Goal: Task Accomplishment & Management: Use online tool/utility

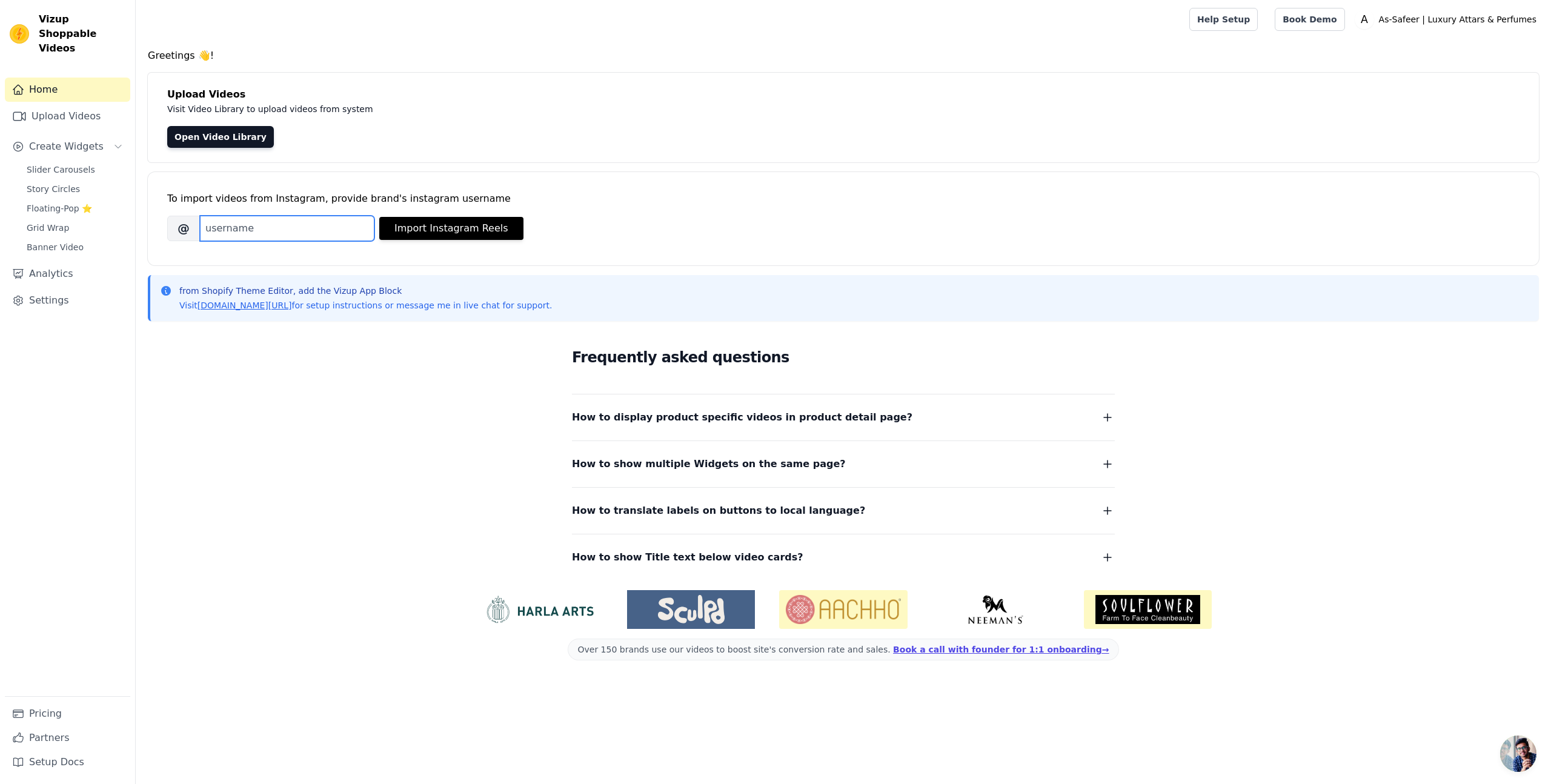
click at [291, 230] on input "Brand's Instagram Username" at bounding box center [286, 229] width 175 height 25
type input "safeerfragrances"
click at [464, 233] on button "Import Instagram Reels" at bounding box center [451, 229] width 145 height 23
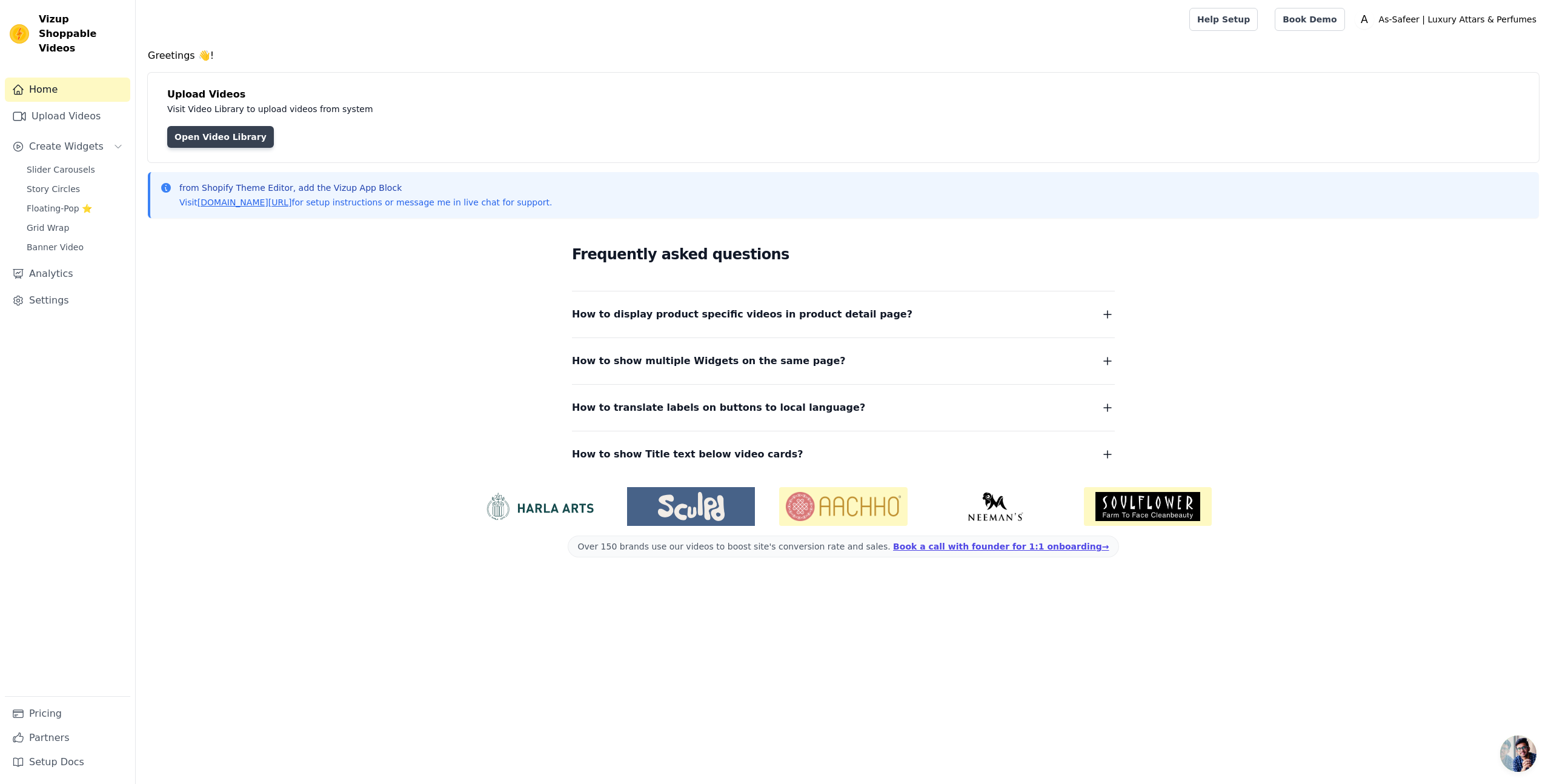
click at [228, 134] on link "Open Video Library" at bounding box center [220, 137] width 107 height 22
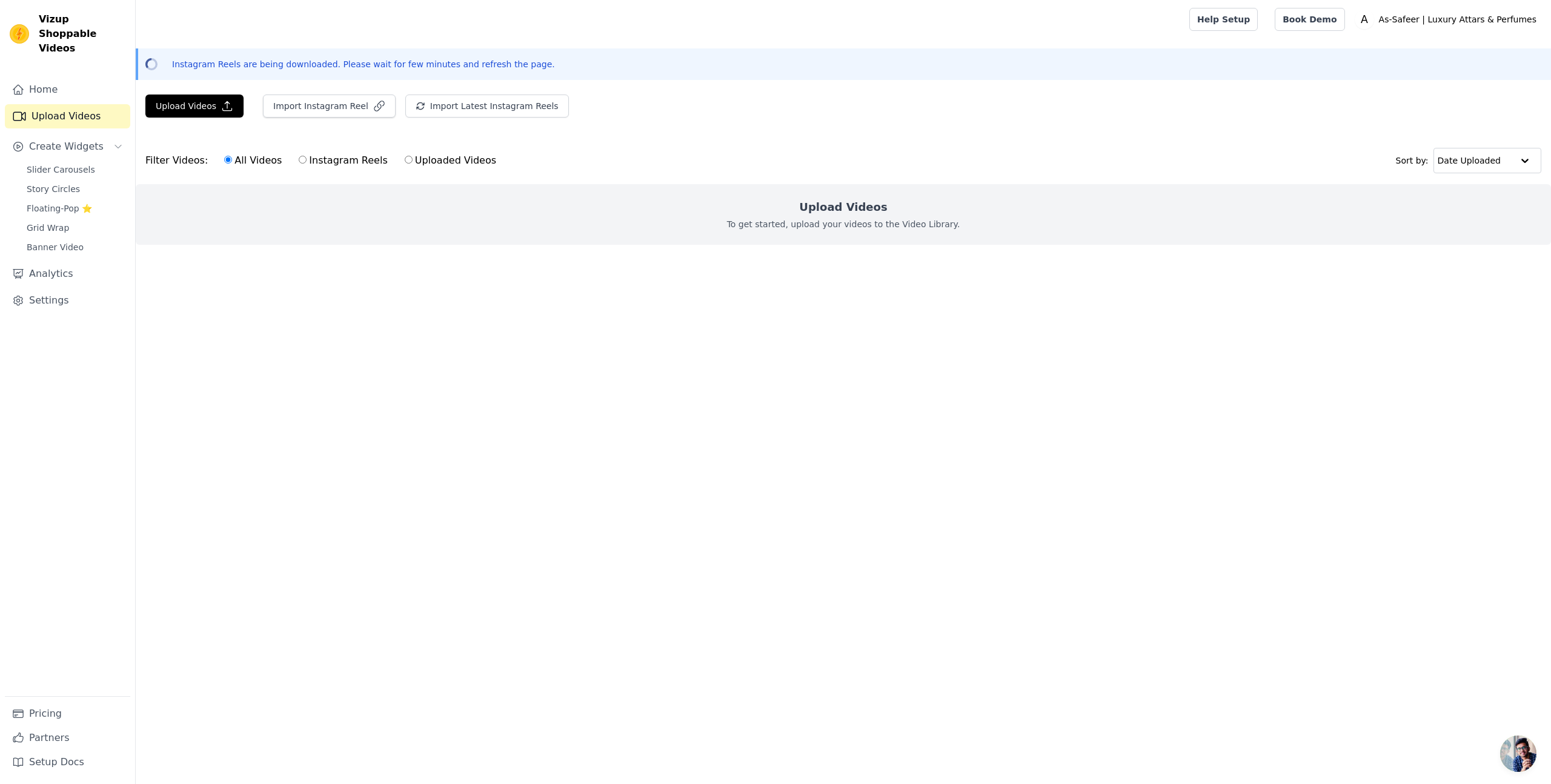
click at [325, 160] on label "Instagram Reels" at bounding box center [342, 160] width 90 height 15
click at [307, 160] on input "Instagram Reels" at bounding box center [303, 159] width 8 height 8
radio input "true"
click at [790, 210] on div "Upload Videos To get started, upload your videos to the Video Library." at bounding box center [843, 214] width 1415 height 61
click at [340, 103] on button "Import Instagram Reel" at bounding box center [330, 106] width 133 height 23
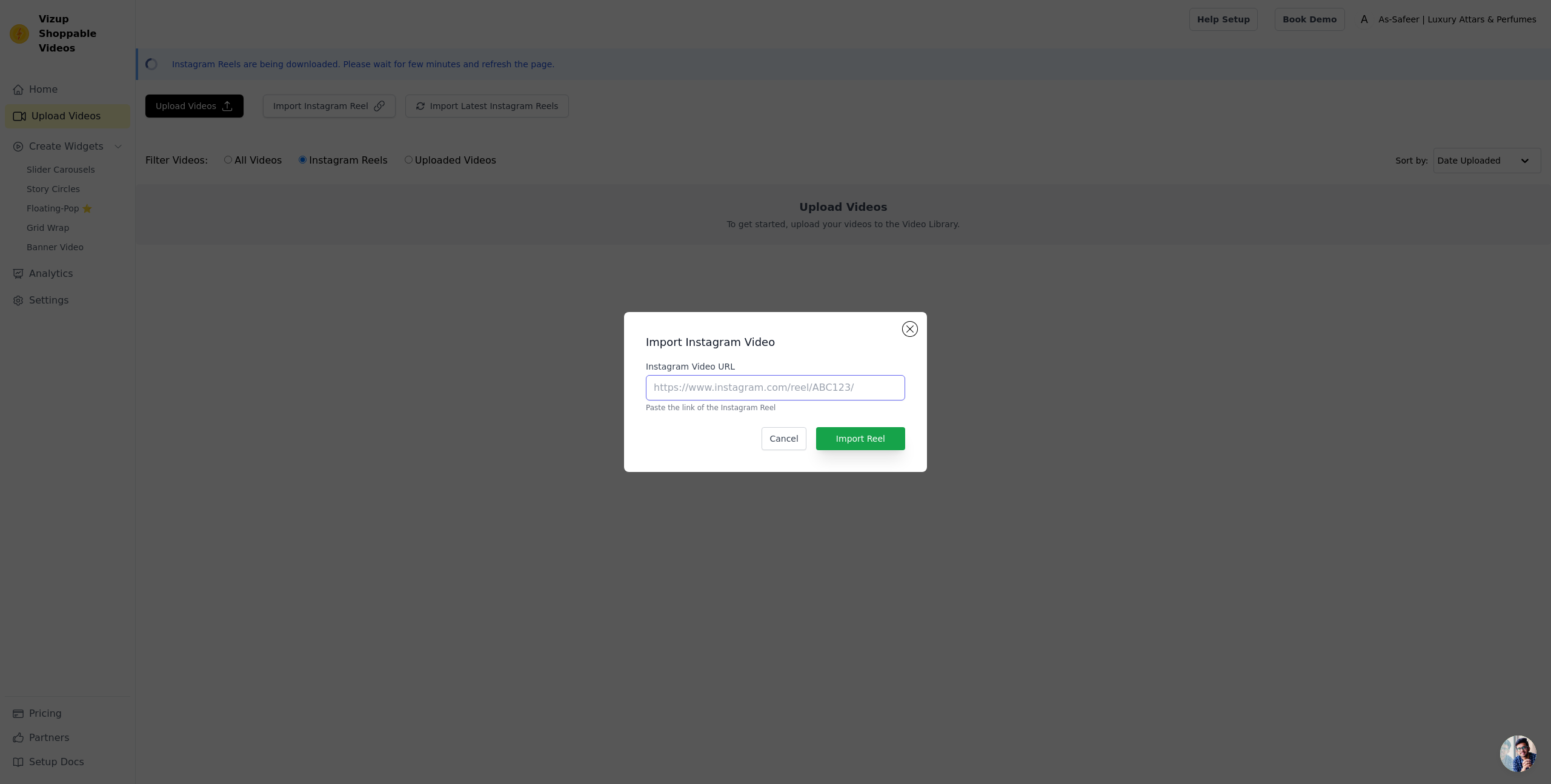
click at [722, 384] on input "Instagram Video URL" at bounding box center [776, 388] width 259 height 25
paste input "[URL][DOMAIN_NAME]"
type input "[URL][DOMAIN_NAME]"
click at [859, 434] on button "Import Reel" at bounding box center [860, 439] width 89 height 23
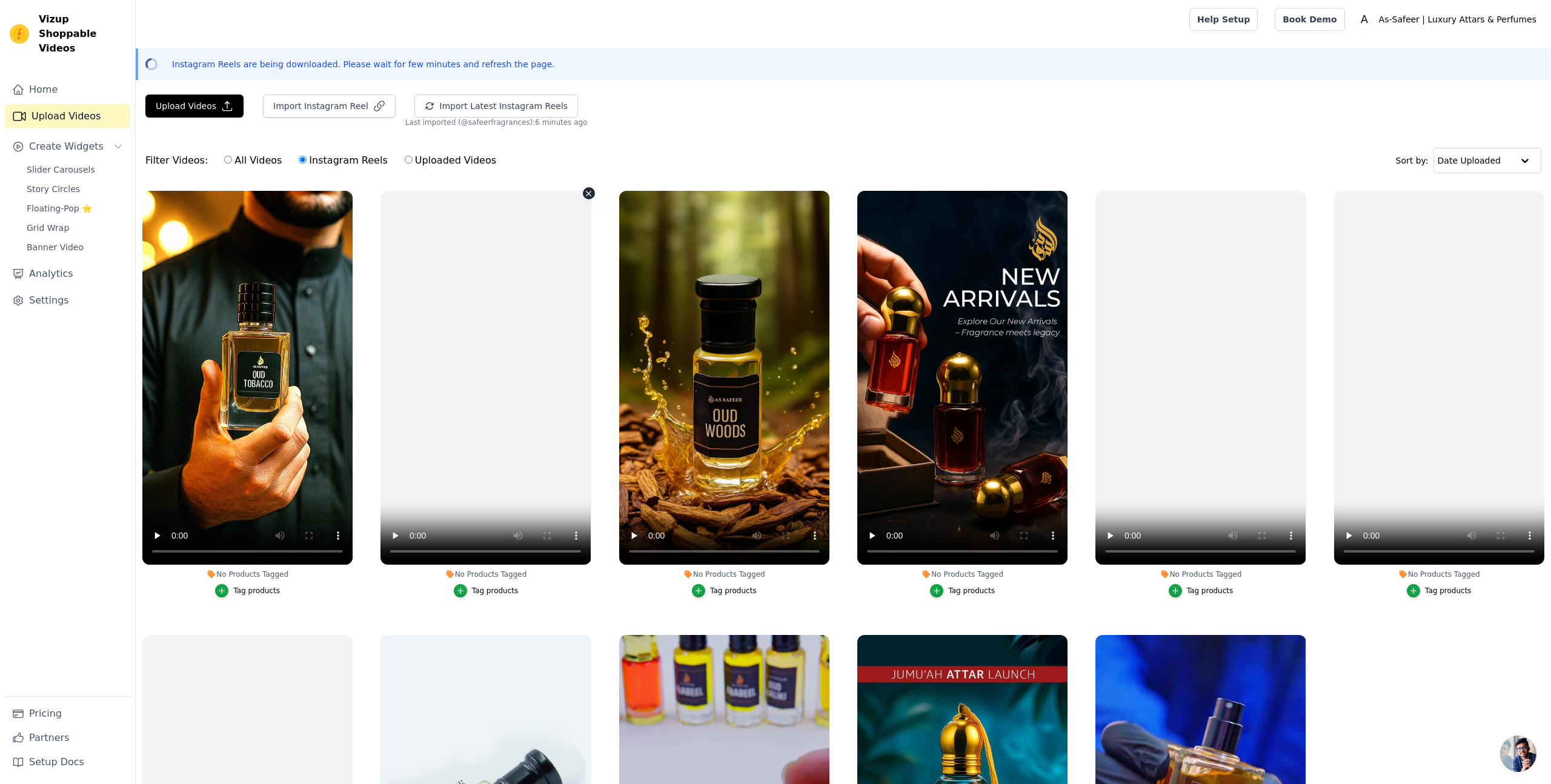
scroll to position [144, 0]
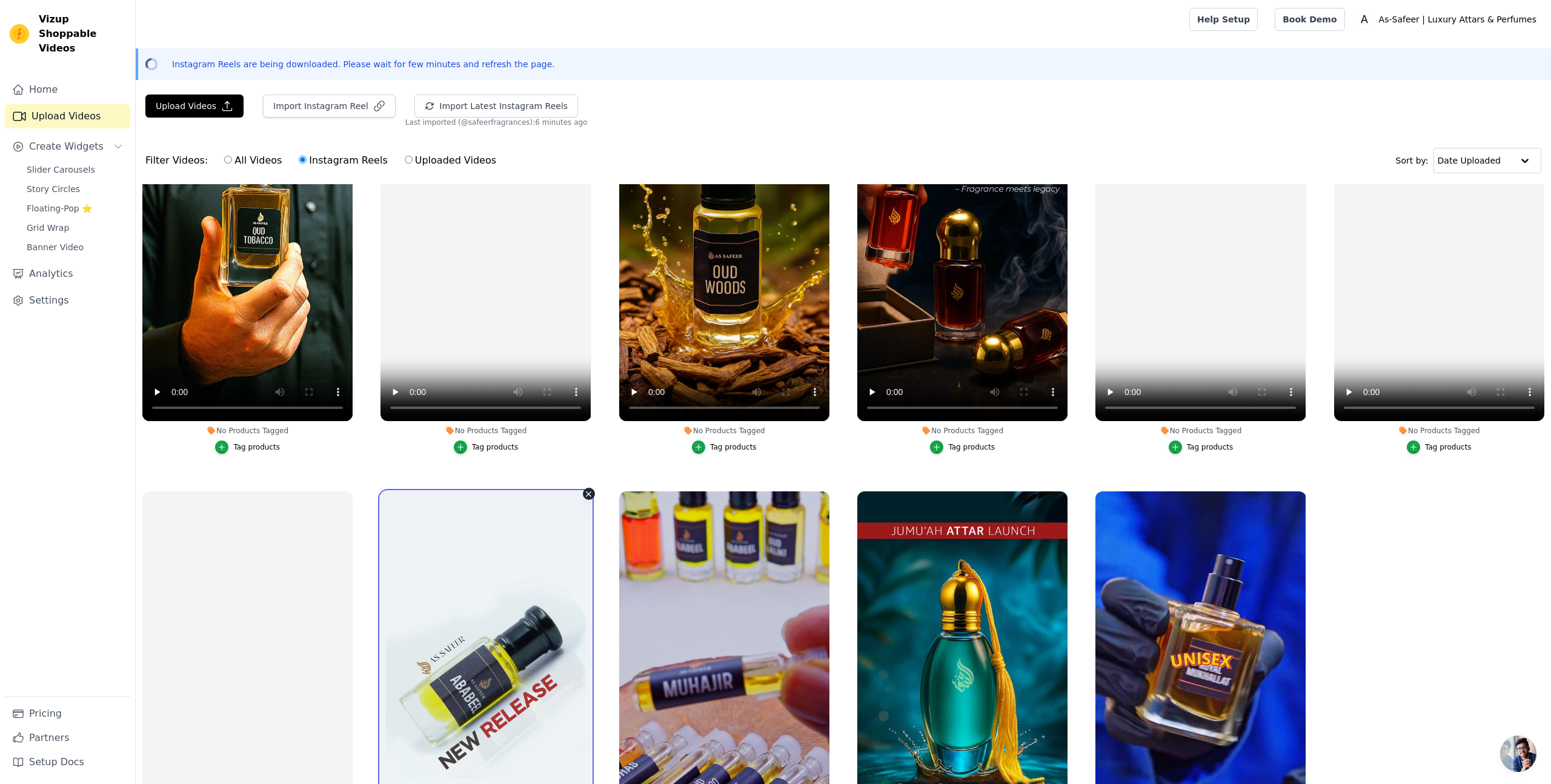
click at [509, 520] on video at bounding box center [486, 678] width 210 height 374
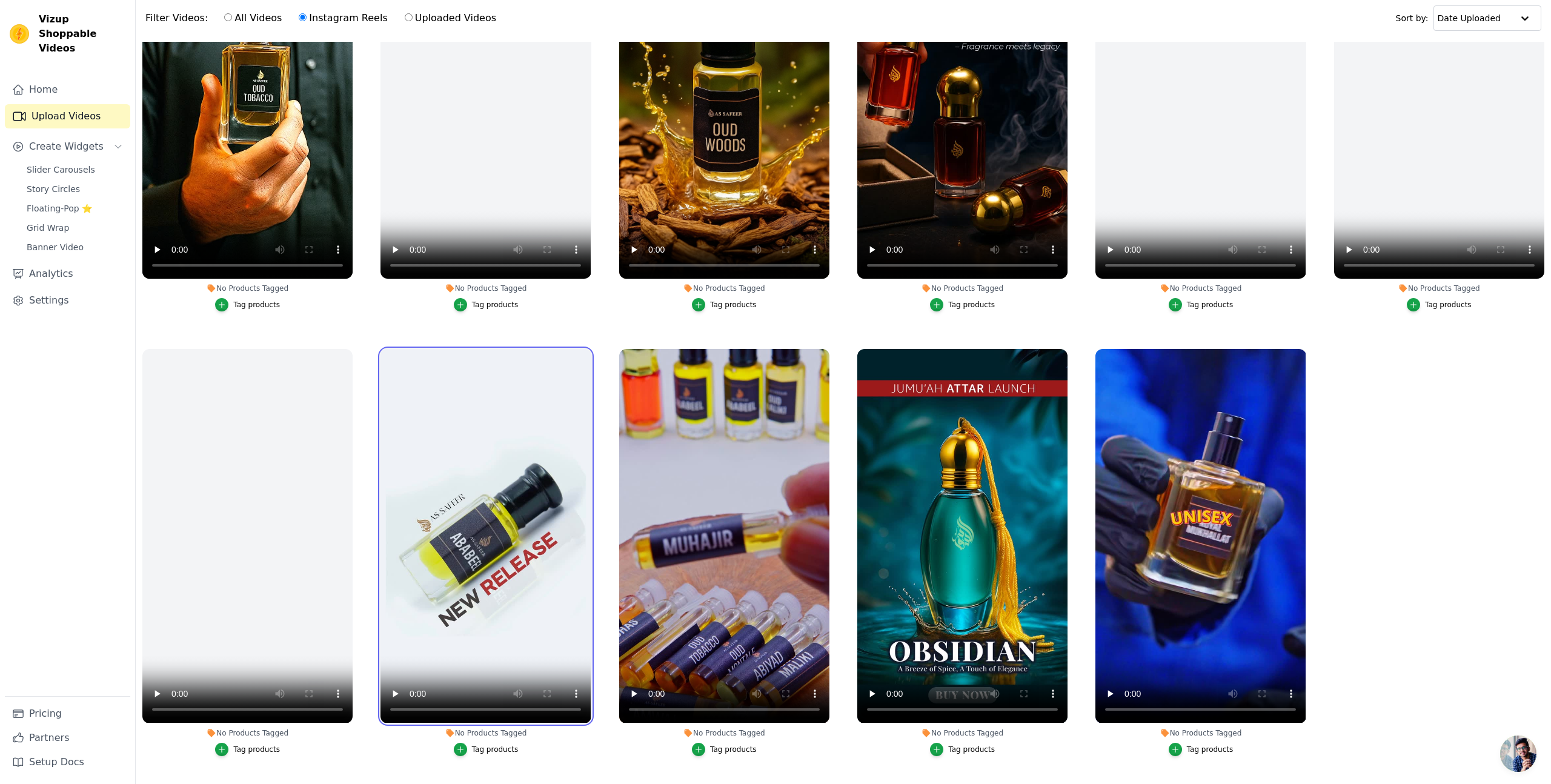
scroll to position [175, 0]
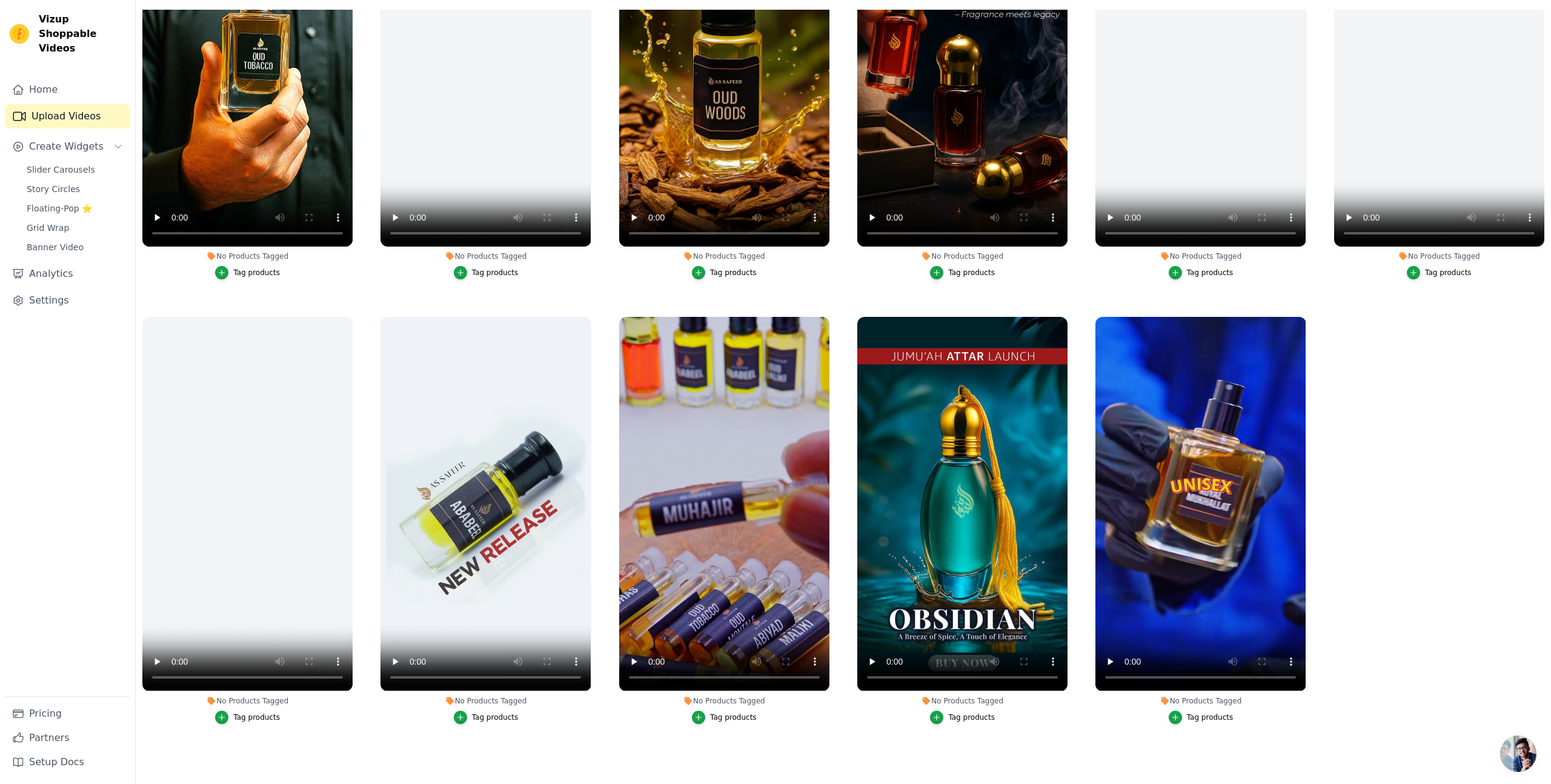
click at [490, 698] on div "No Products Tagged" at bounding box center [486, 701] width 210 height 10
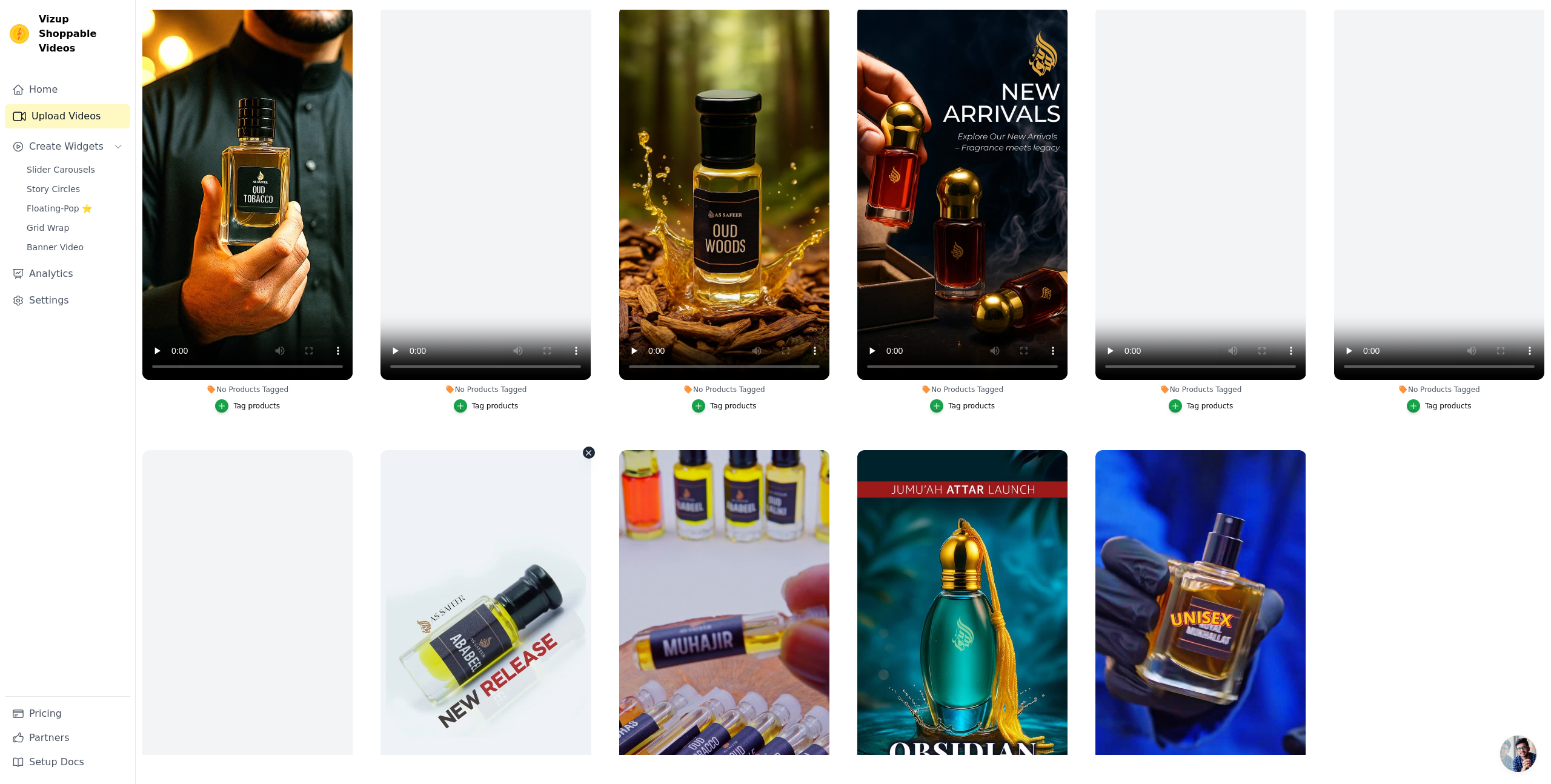
scroll to position [0, 0]
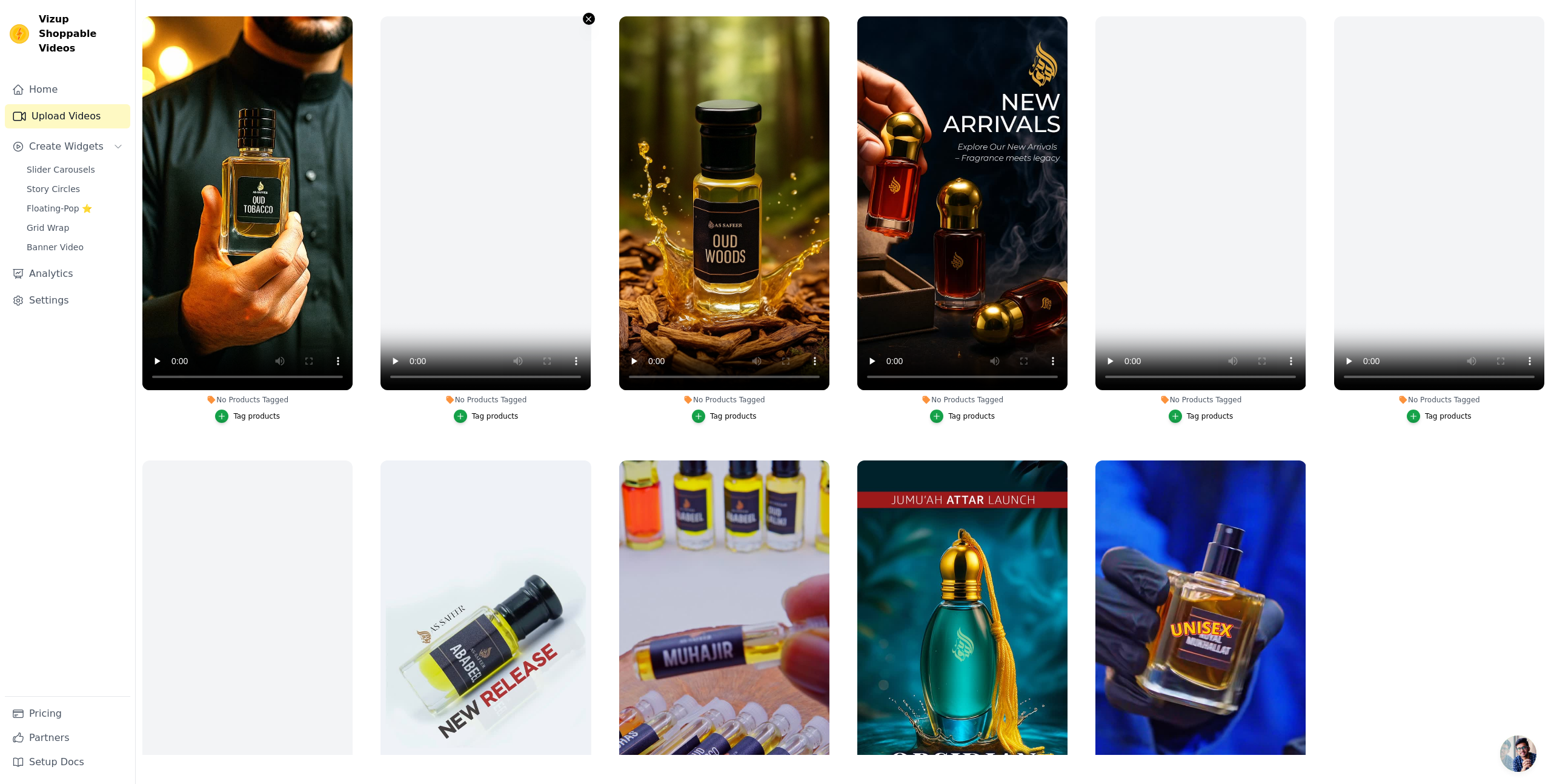
click at [585, 14] on icon "button" at bounding box center [588, 18] width 9 height 9
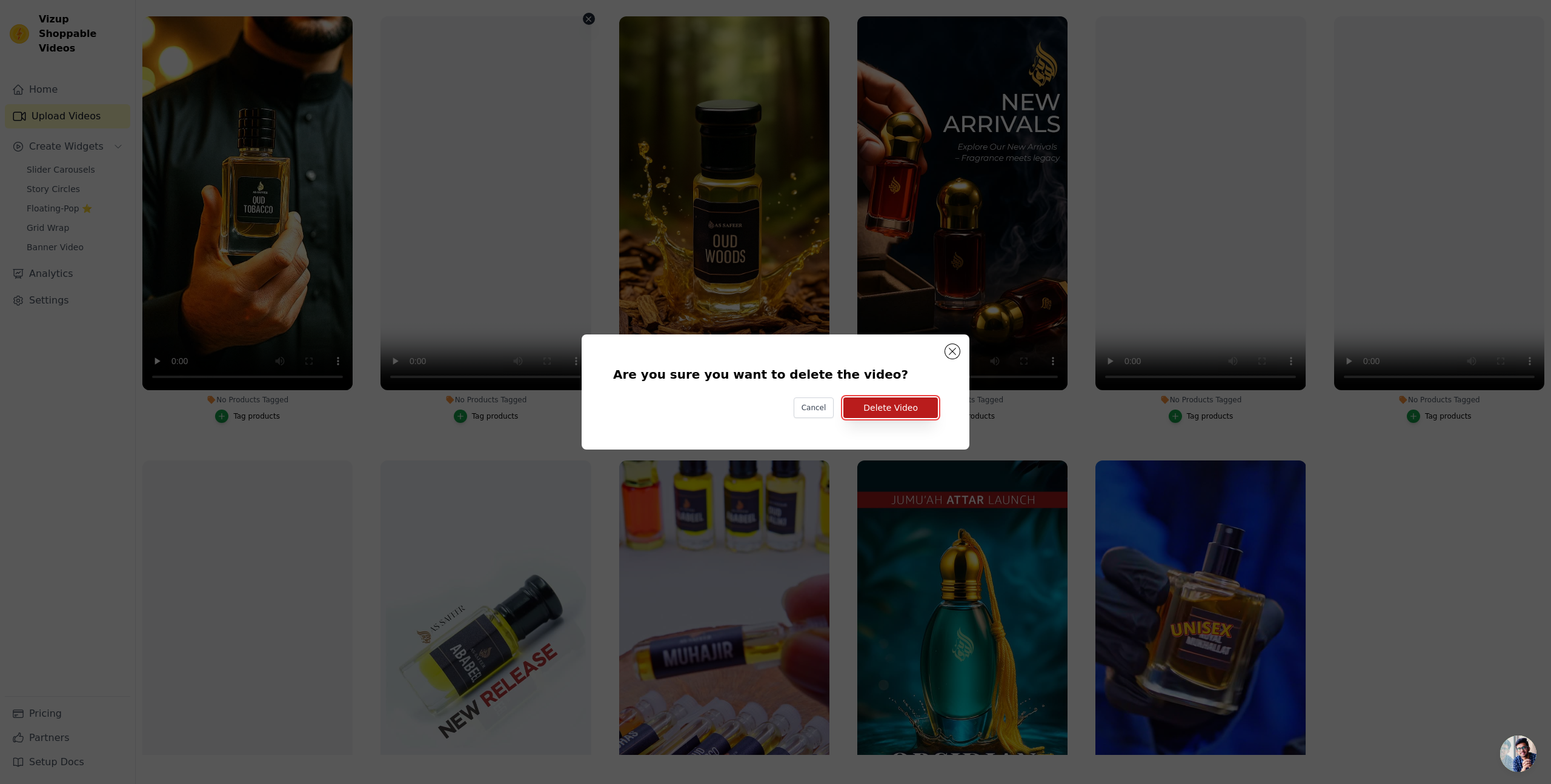
click at [893, 409] on button "Delete Video" at bounding box center [890, 407] width 95 height 20
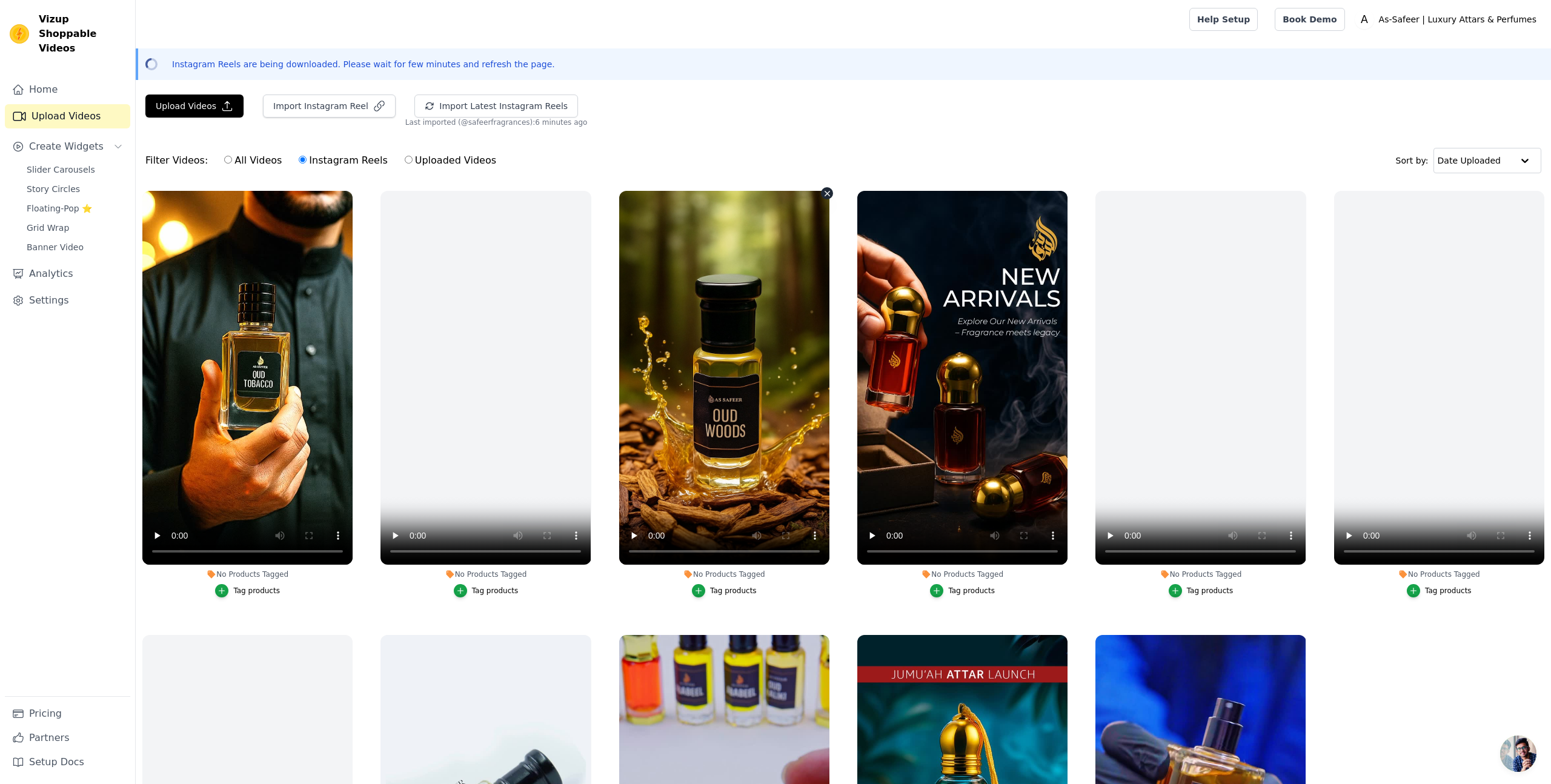
scroll to position [175, 0]
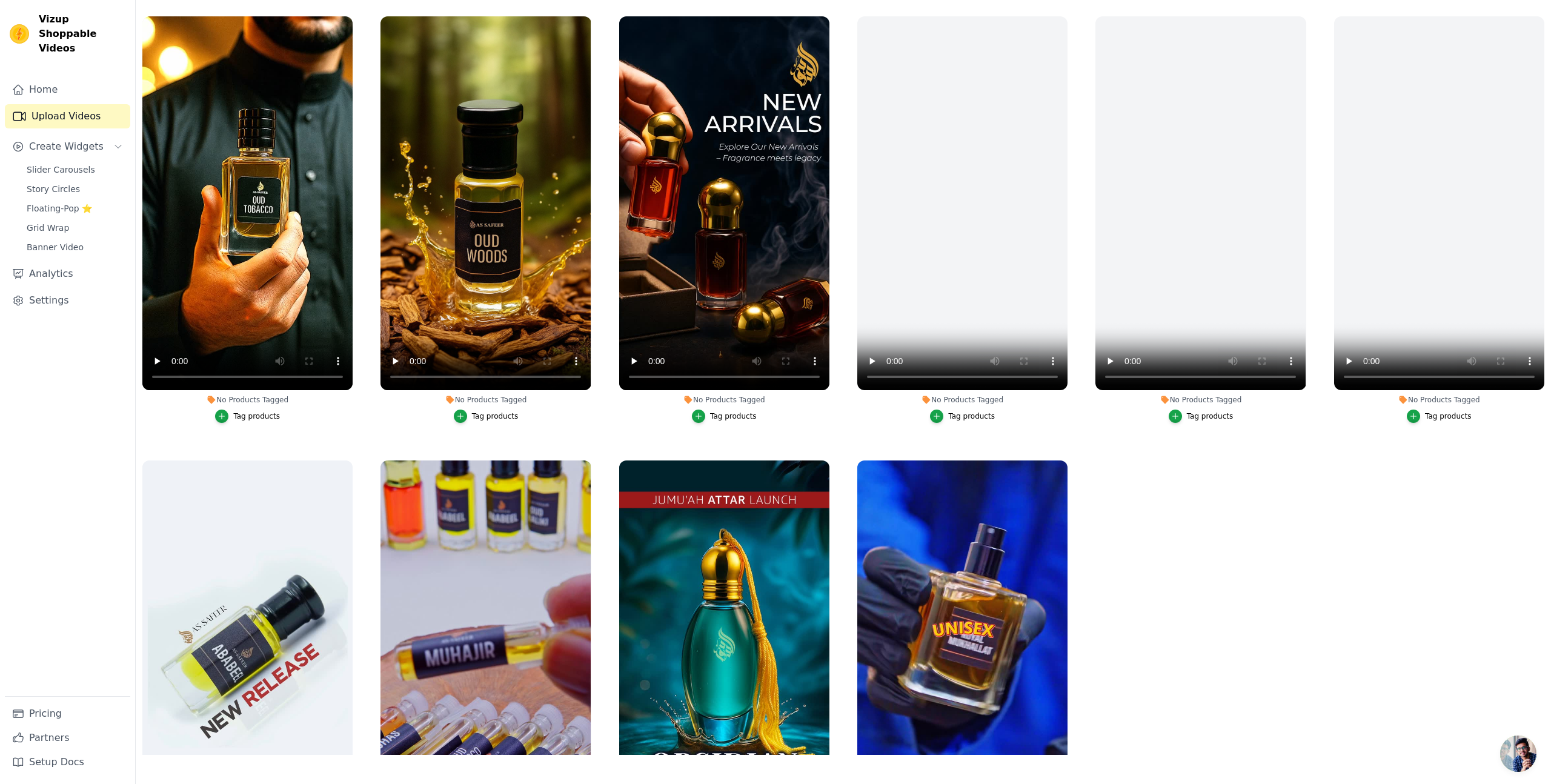
click at [746, 415] on div "Tag products" at bounding box center [733, 417] width 46 height 10
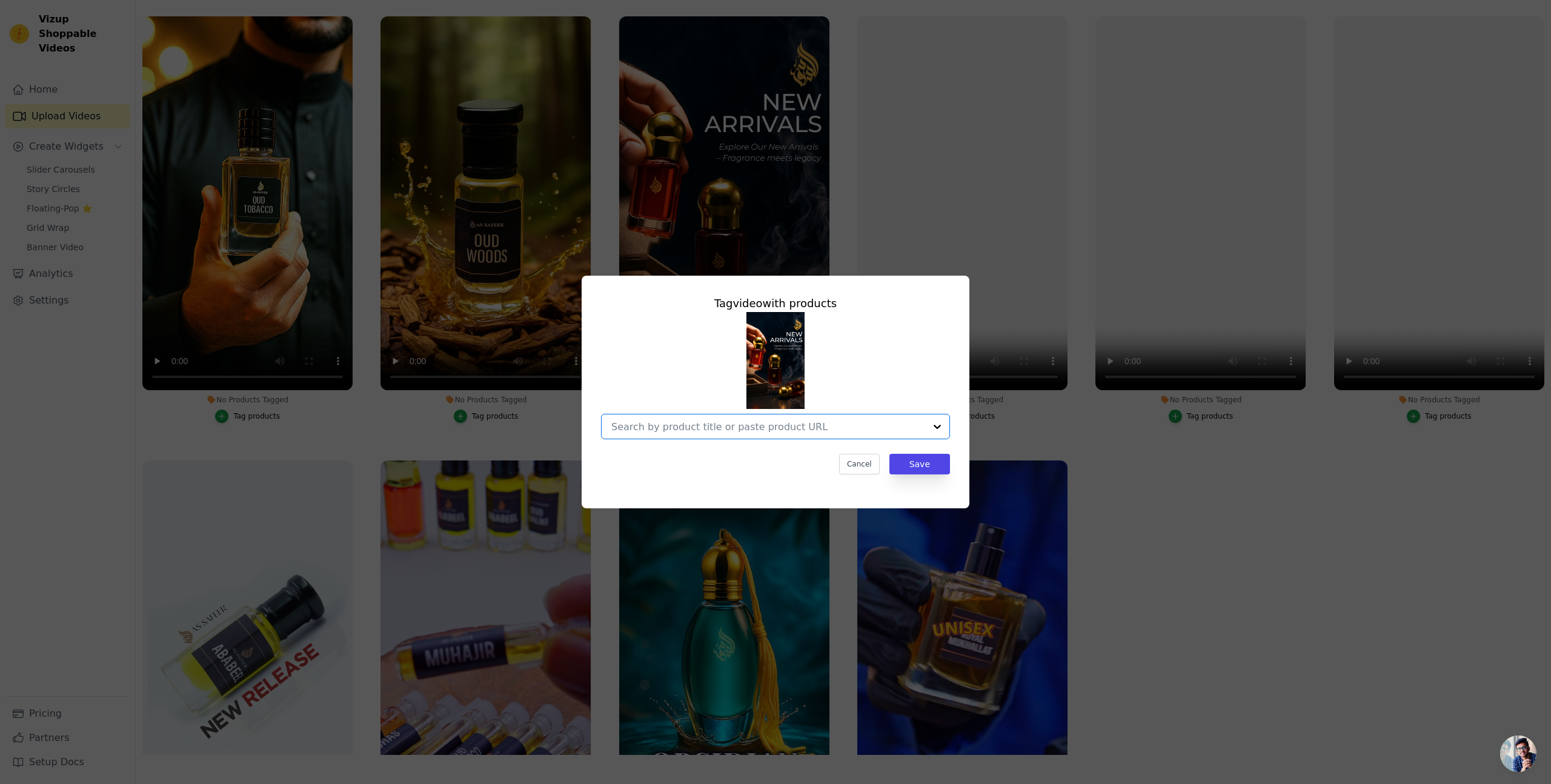
click at [727, 426] on input "No Products Tagged Tag video with products Option undefined, selected. Select i…" at bounding box center [768, 427] width 313 height 12
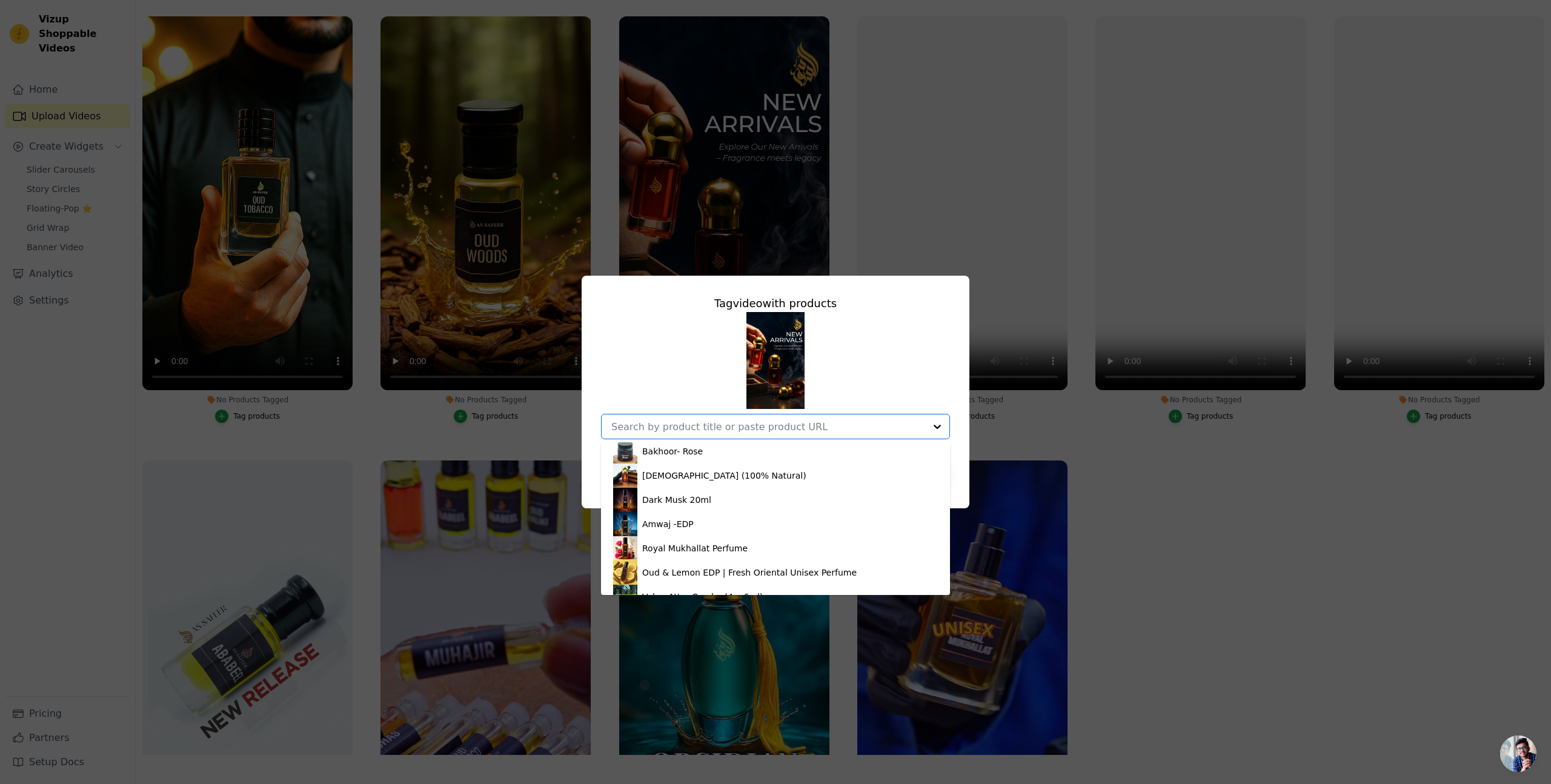
scroll to position [421, 0]
click at [643, 384] on div "Dark Musk - Premium Attar Royal Mukhallat (Premium) Mukhallat [PERSON_NAME] – P…" at bounding box center [776, 376] width 349 height 127
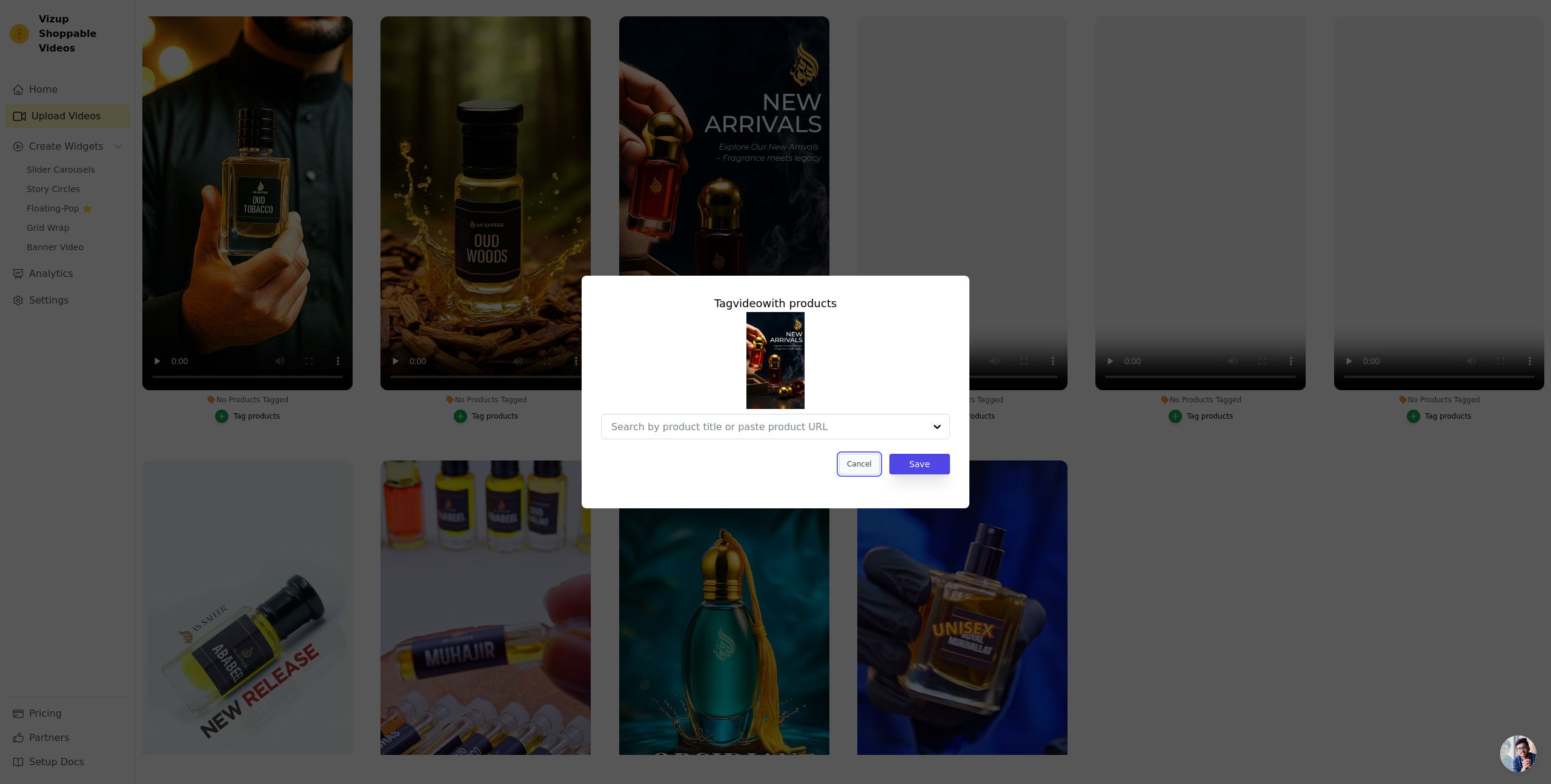
click at [866, 468] on button "Cancel" at bounding box center [859, 464] width 41 height 20
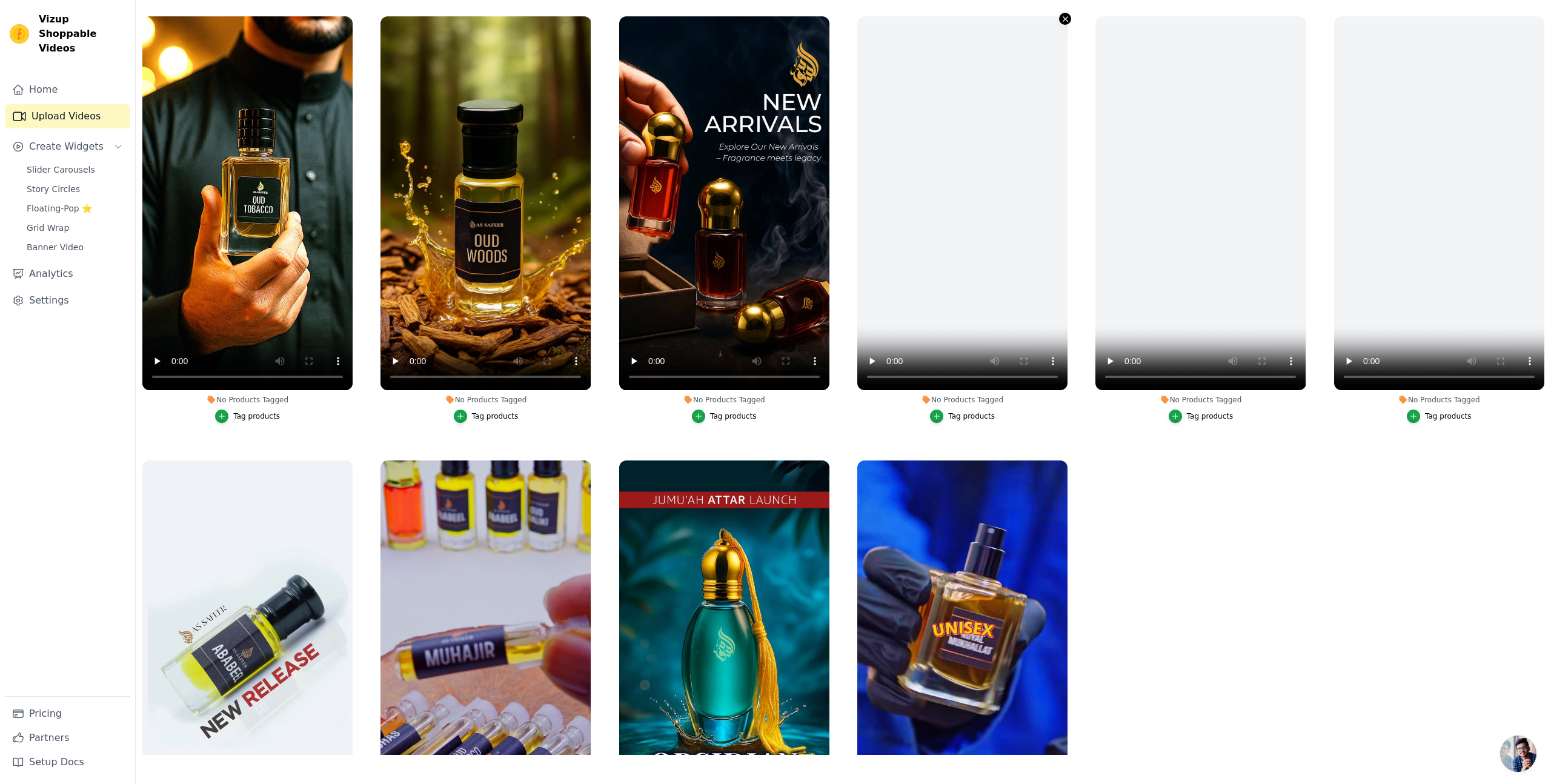
click at [1067, 15] on icon "button" at bounding box center [1065, 18] width 9 height 9
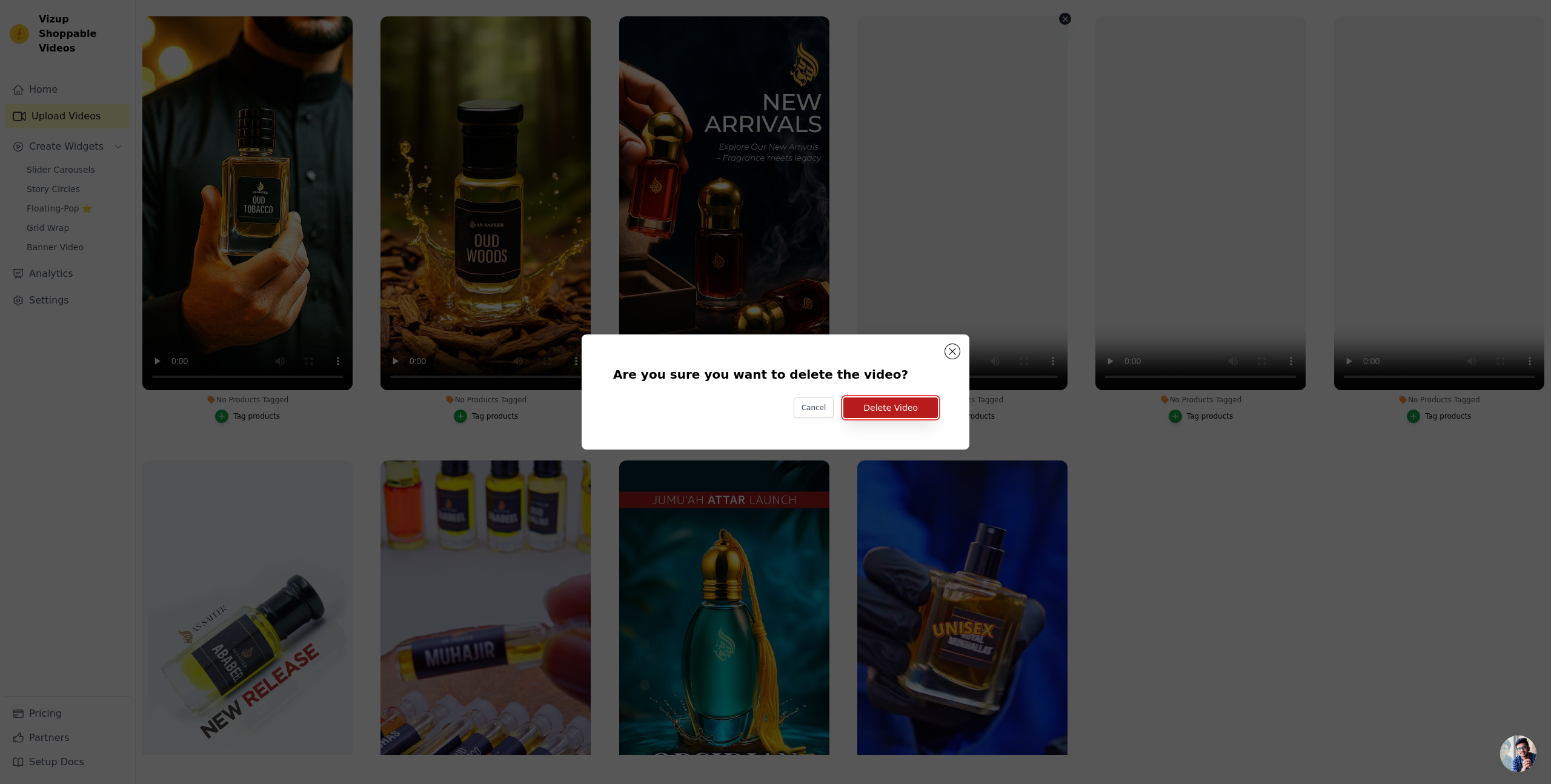
click at [925, 407] on button "Delete Video" at bounding box center [890, 407] width 95 height 20
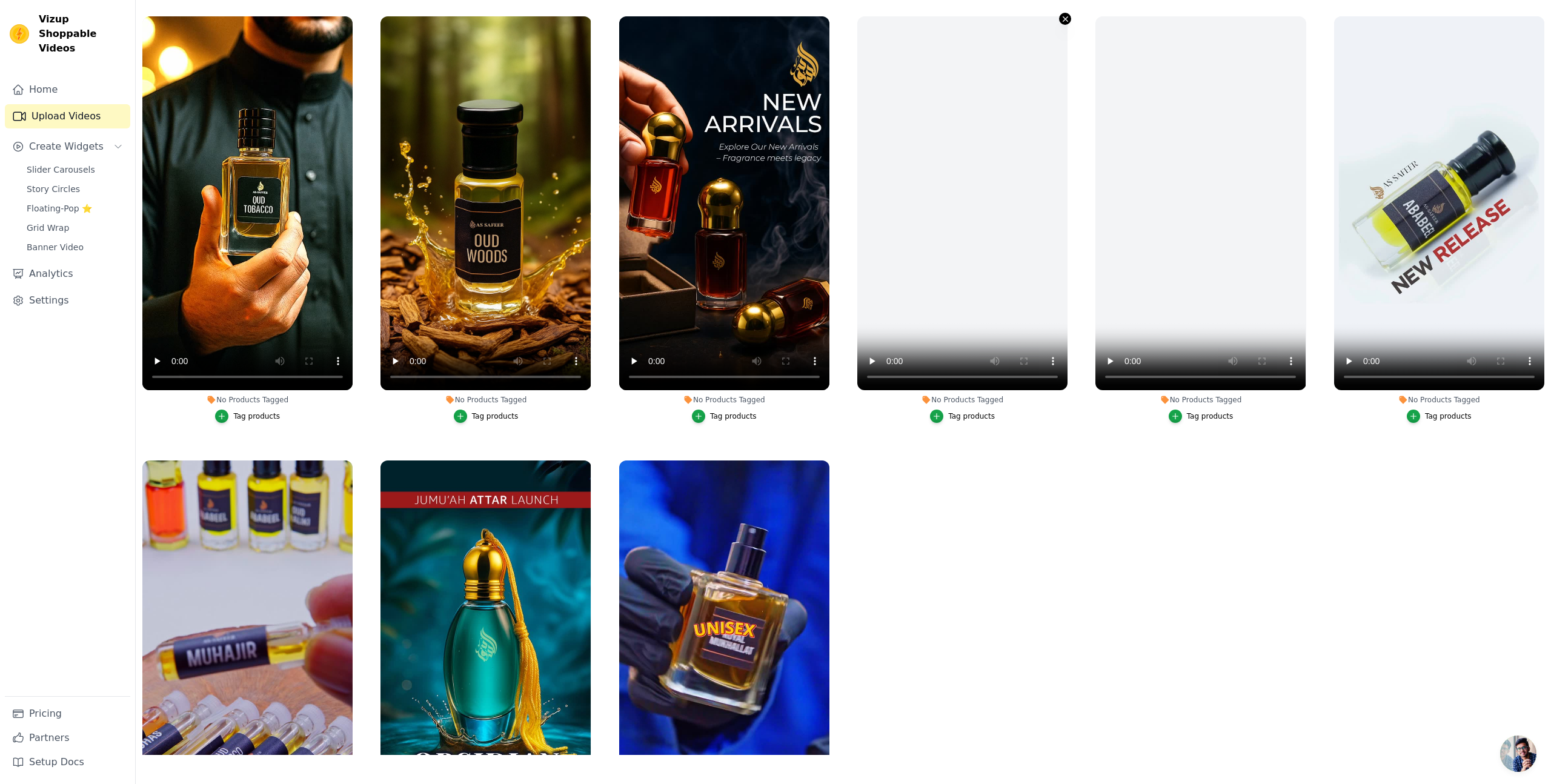
click at [1065, 15] on icon "button" at bounding box center [1065, 18] width 9 height 9
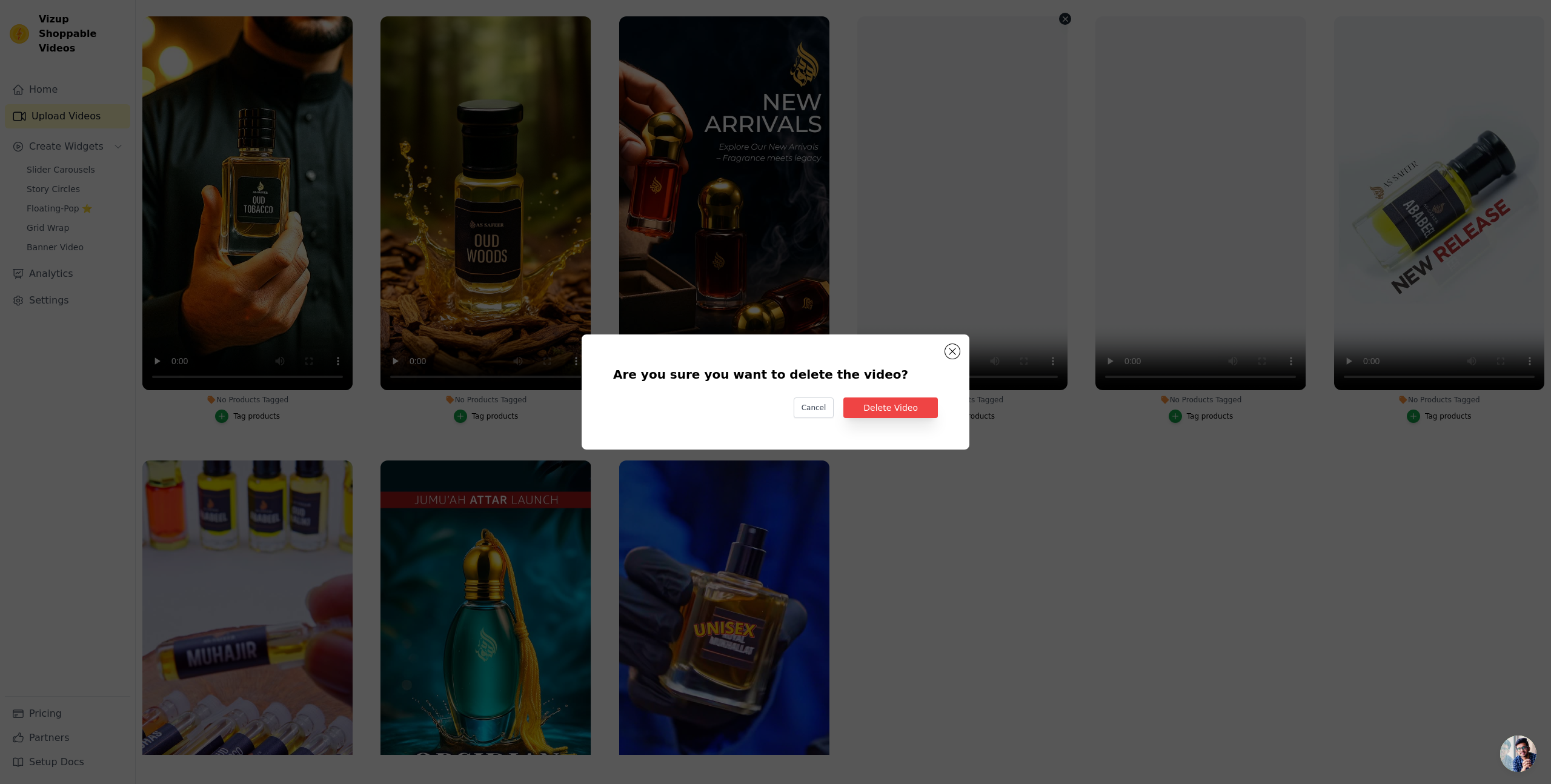
scroll to position [0, 0]
click at [922, 405] on button "Delete Video" at bounding box center [890, 407] width 95 height 20
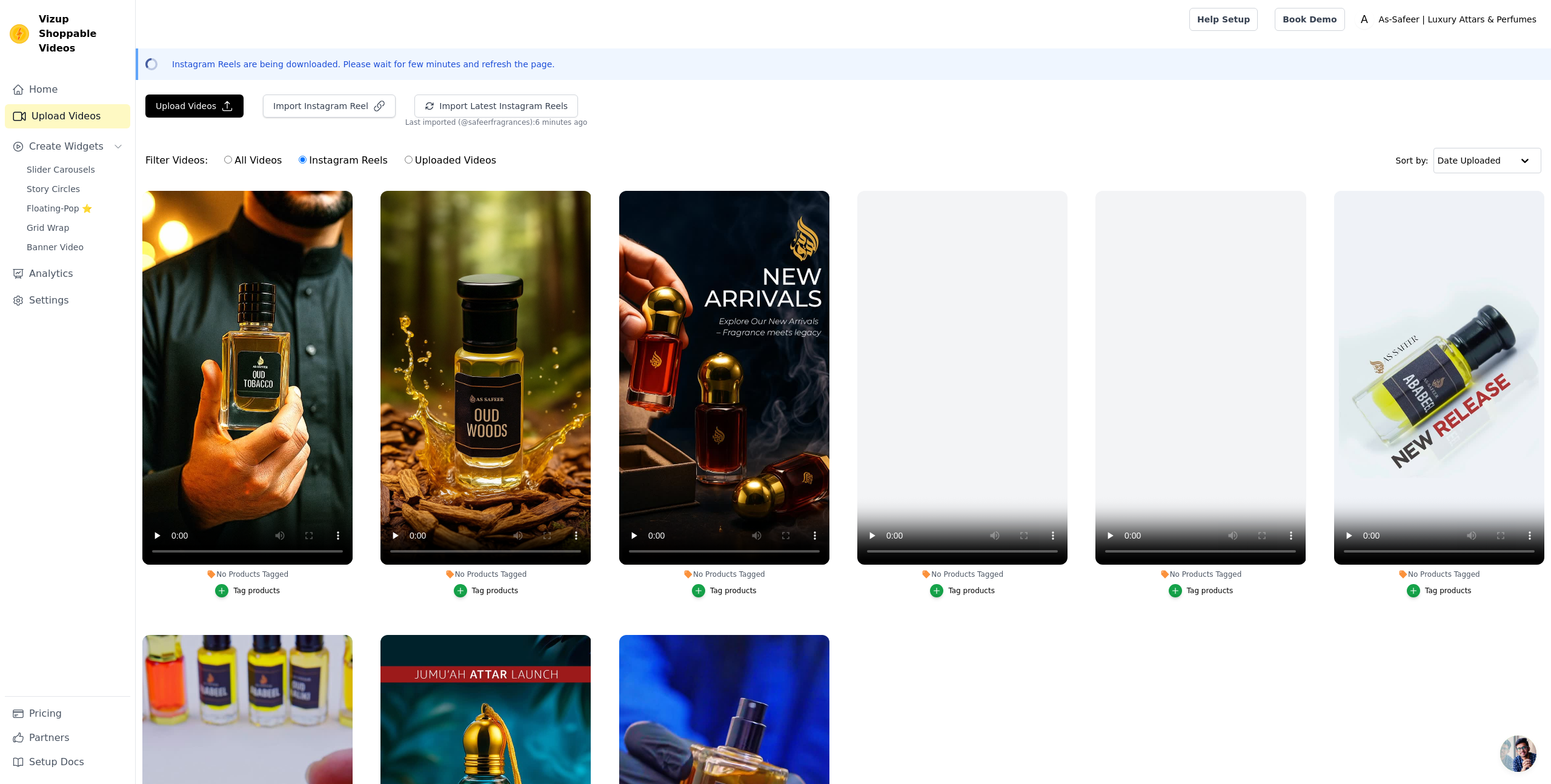
scroll to position [175, 0]
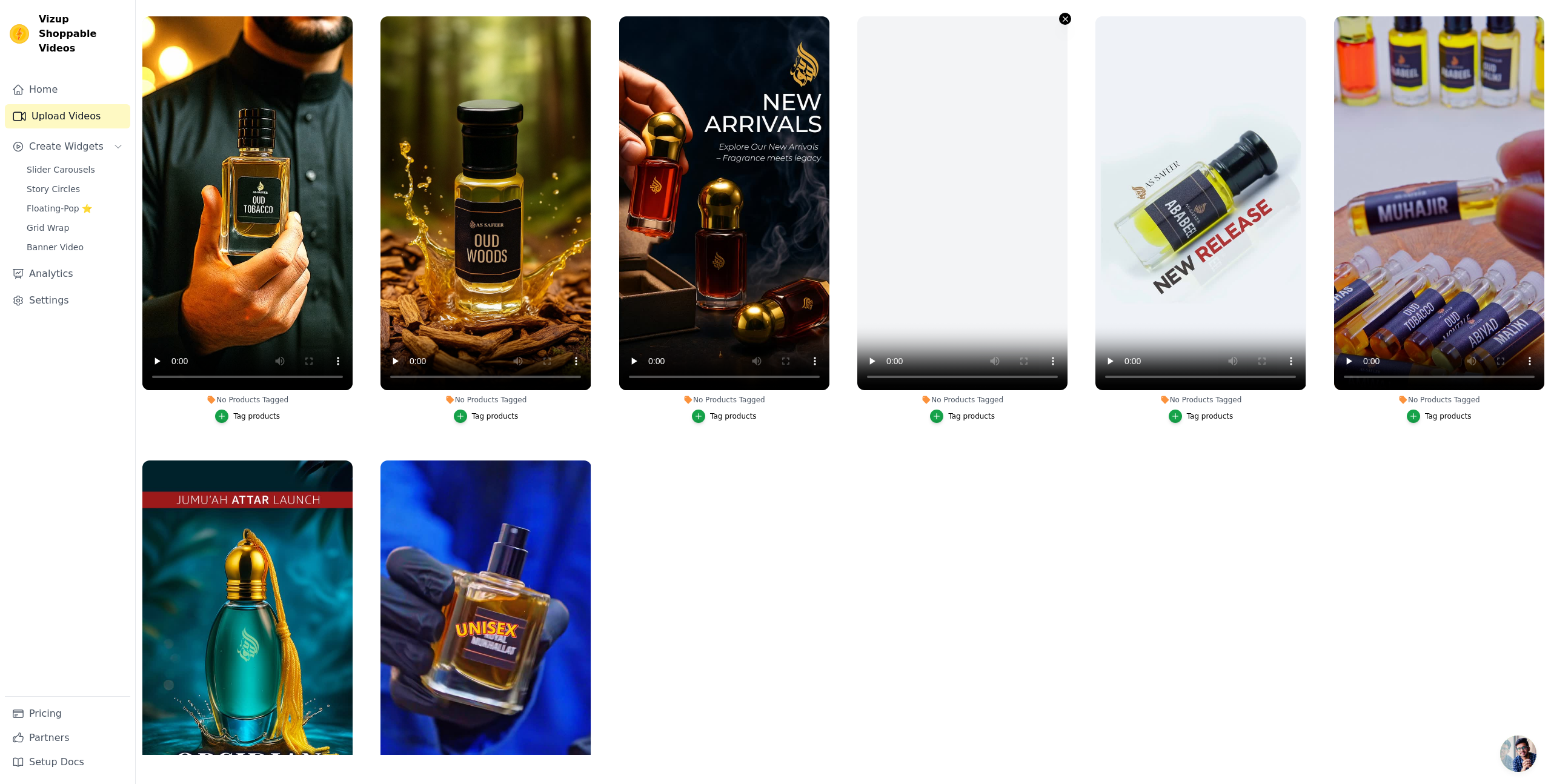
click at [1065, 14] on icon "button" at bounding box center [1065, 18] width 9 height 9
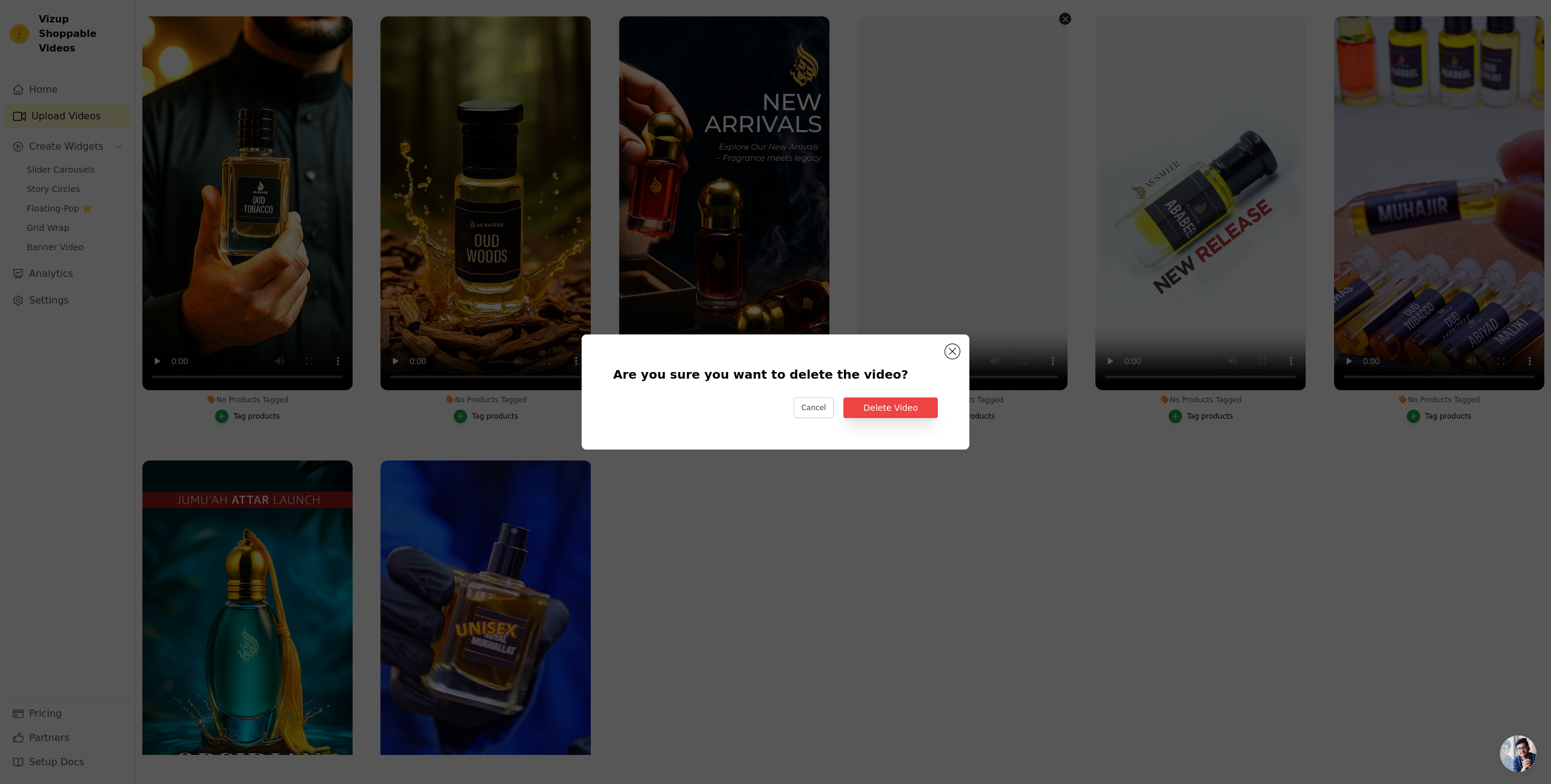
scroll to position [0, 0]
click at [909, 401] on button "Delete Video" at bounding box center [890, 407] width 95 height 20
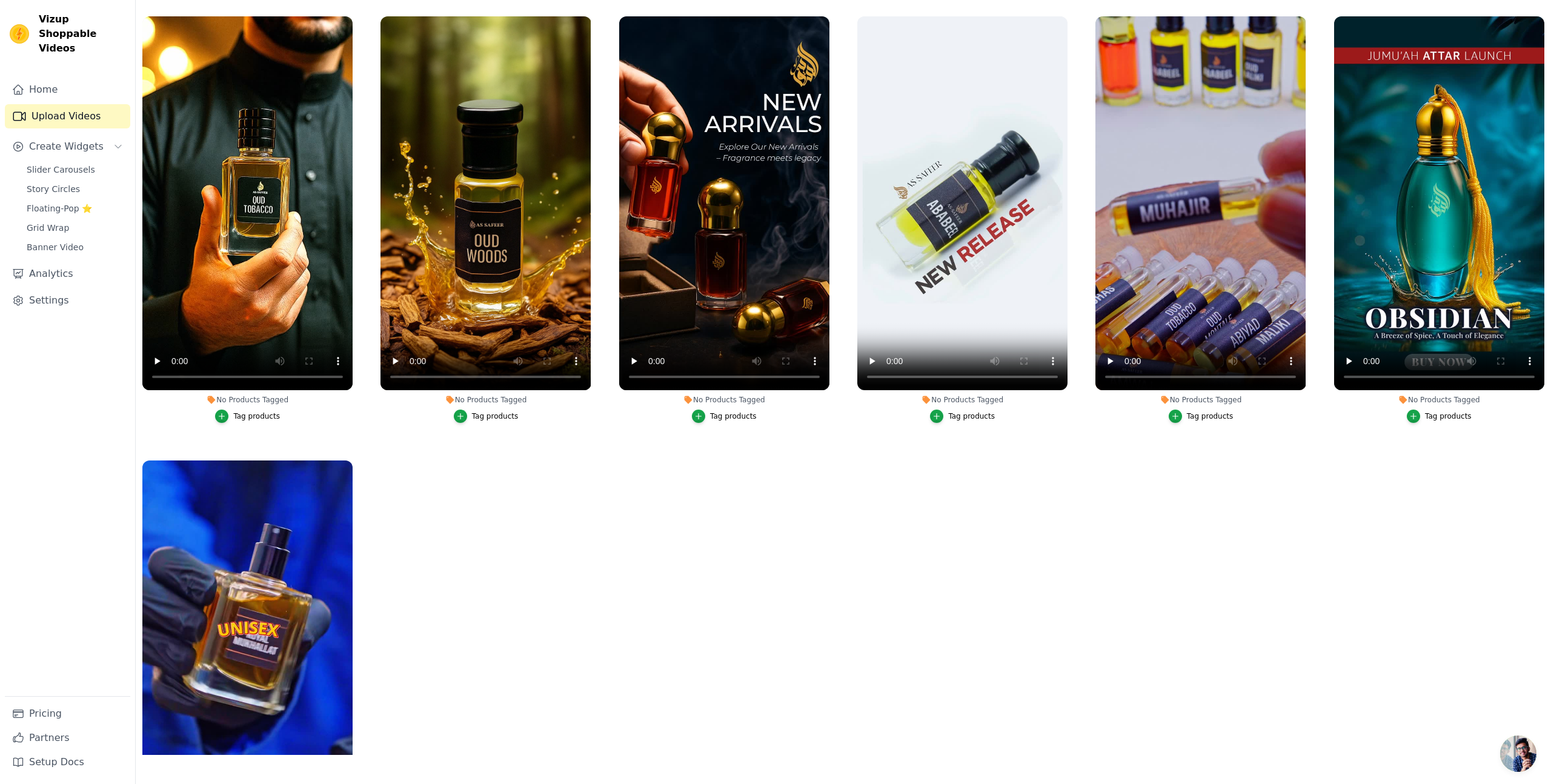
click at [944, 419] on button "Tag products" at bounding box center [962, 417] width 65 height 14
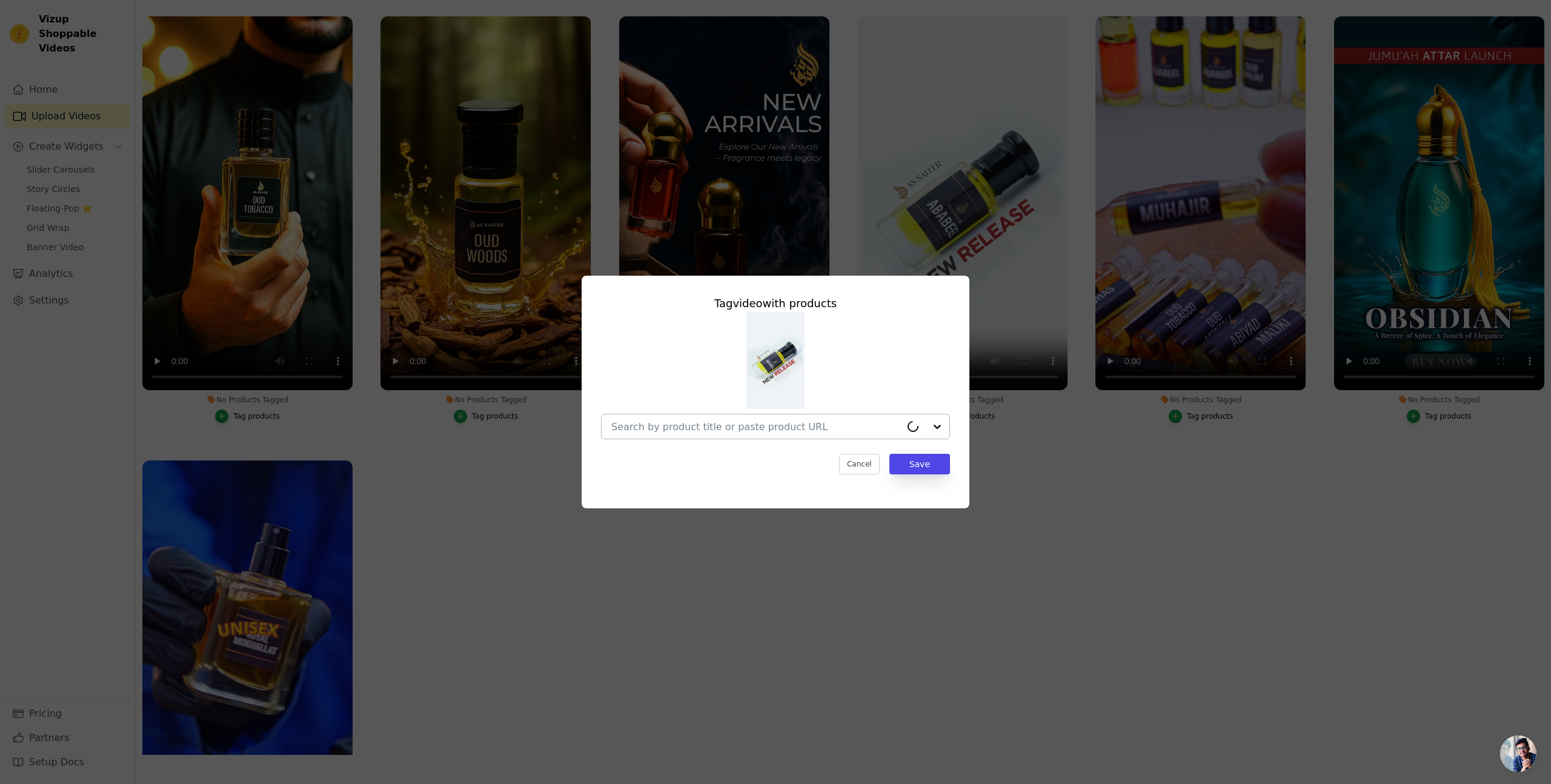
click at [817, 421] on input "No Products Tagged Tag video with products Cancel Save Tag products" at bounding box center [756, 427] width 289 height 12
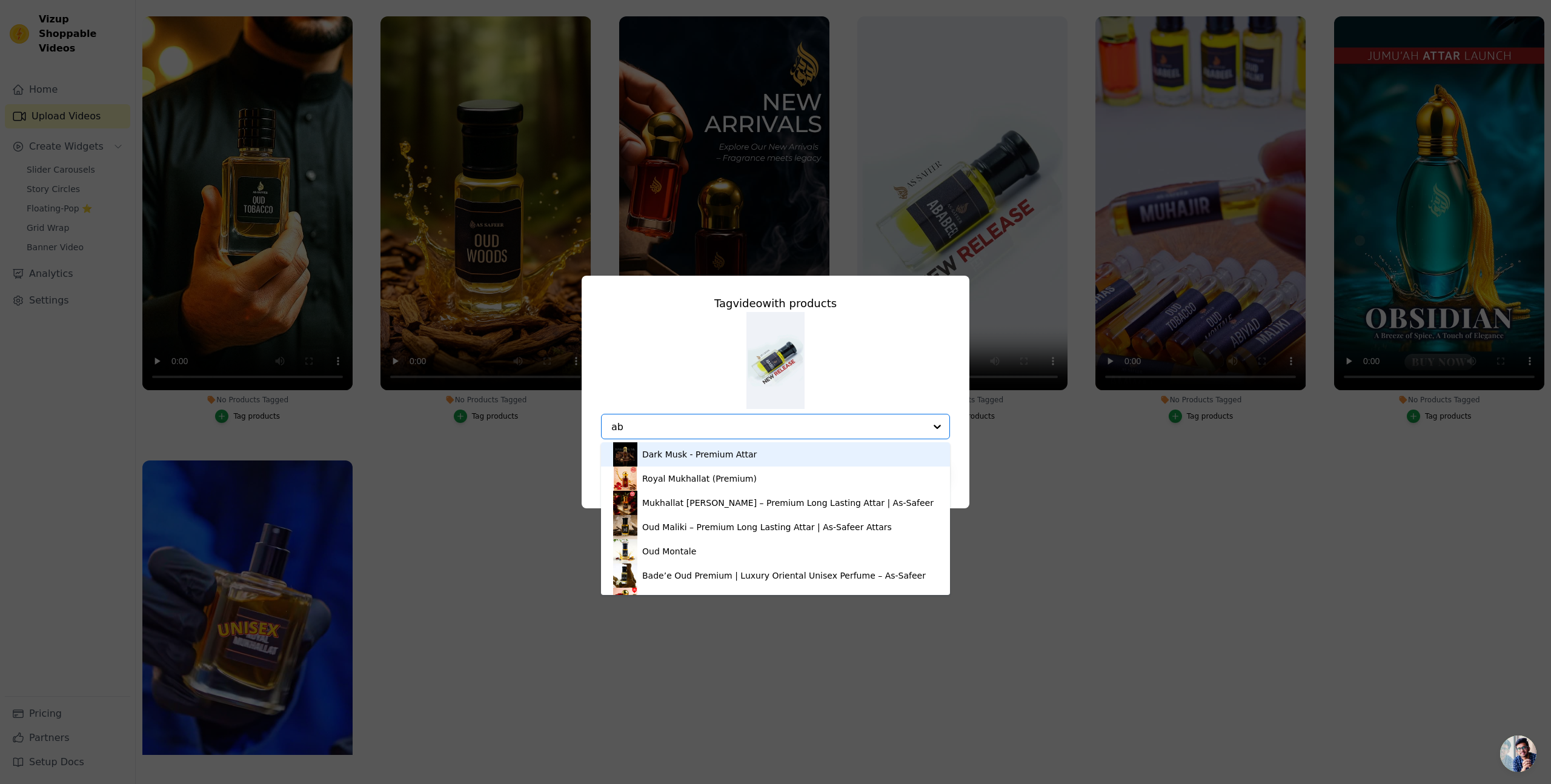
type input "aba"
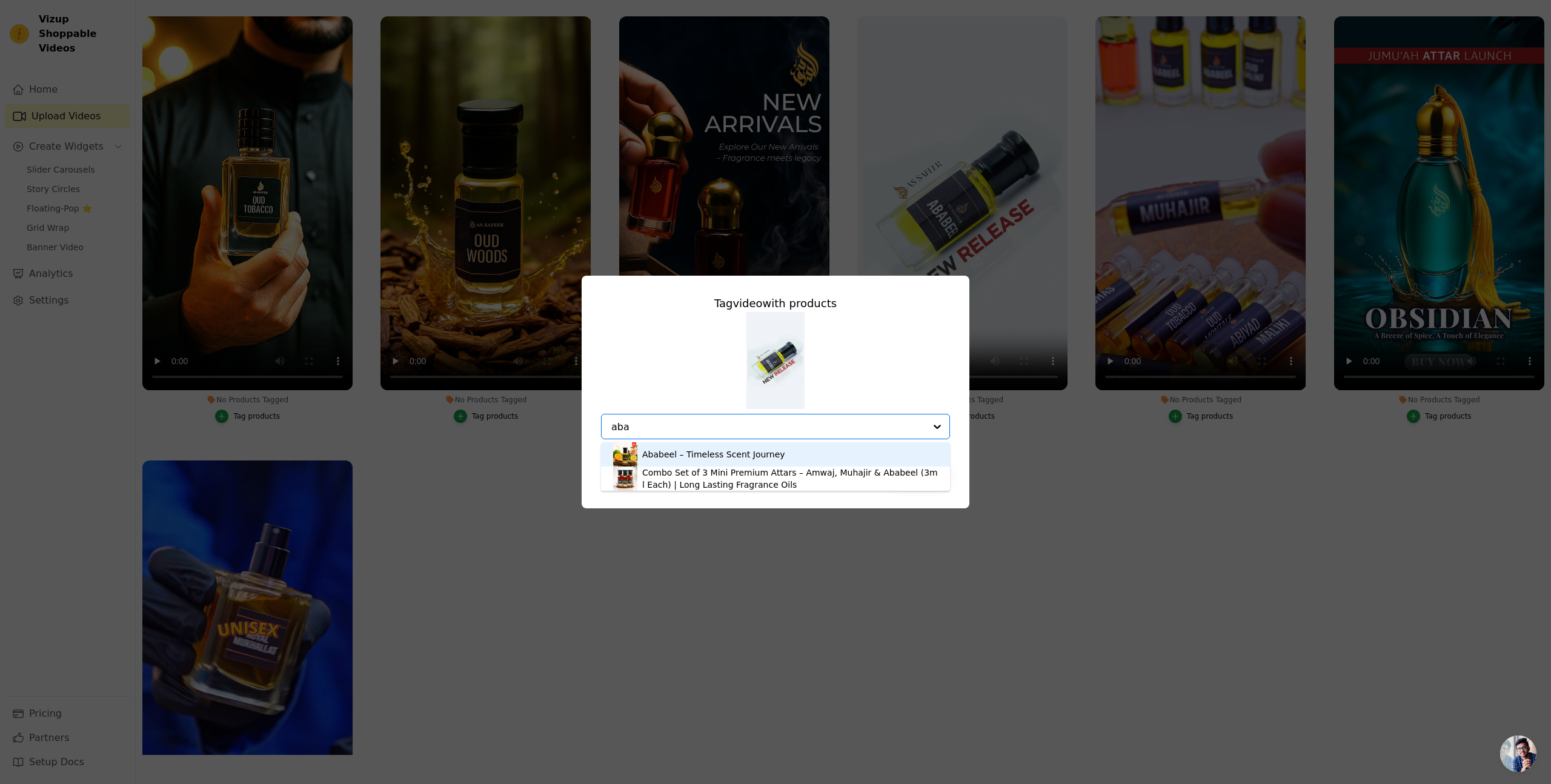
click at [696, 455] on div "Ababeel – Timeless Scent Journey" at bounding box center [714, 454] width 143 height 13
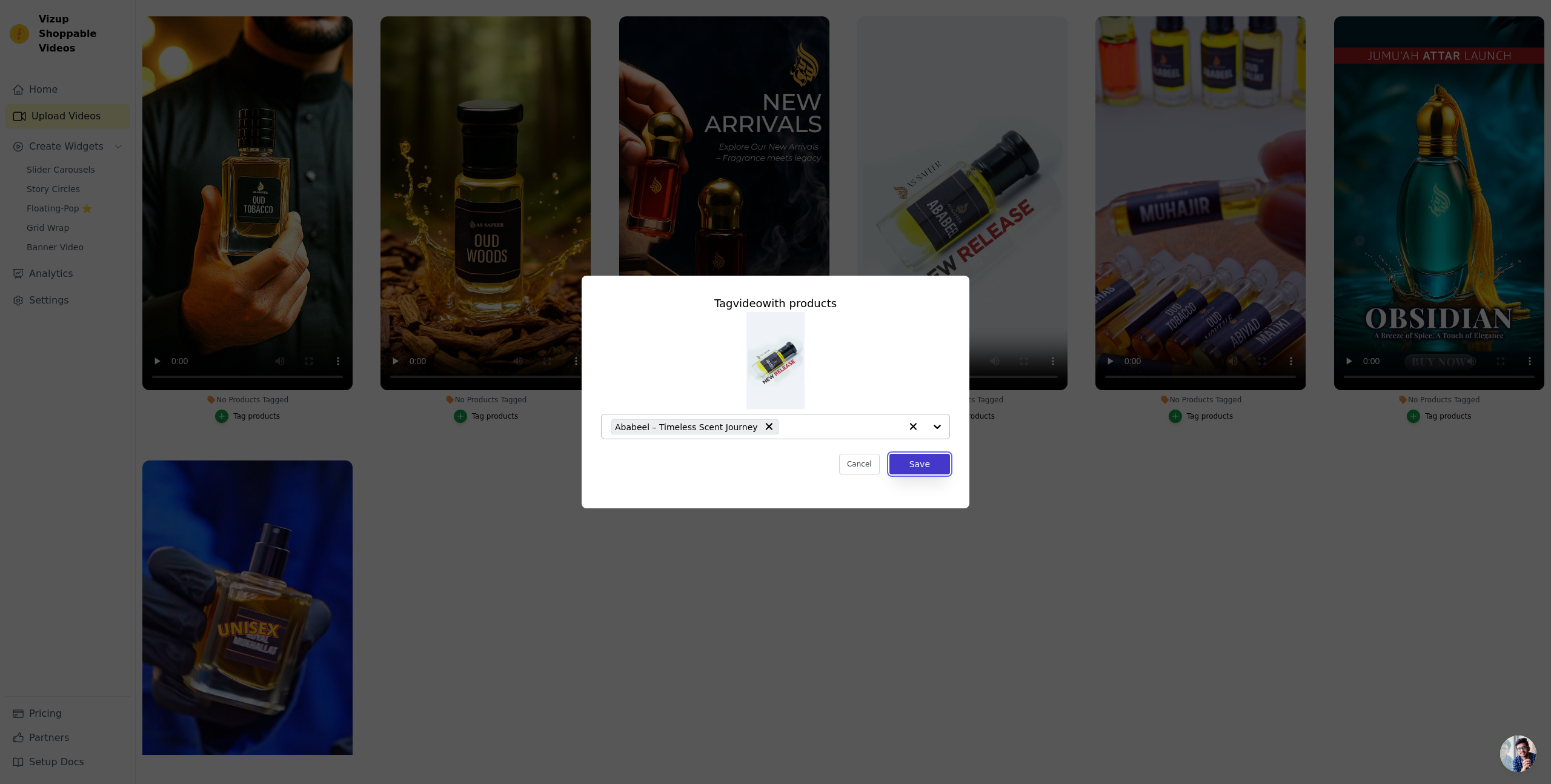
click at [921, 461] on button "Save" at bounding box center [919, 464] width 61 height 20
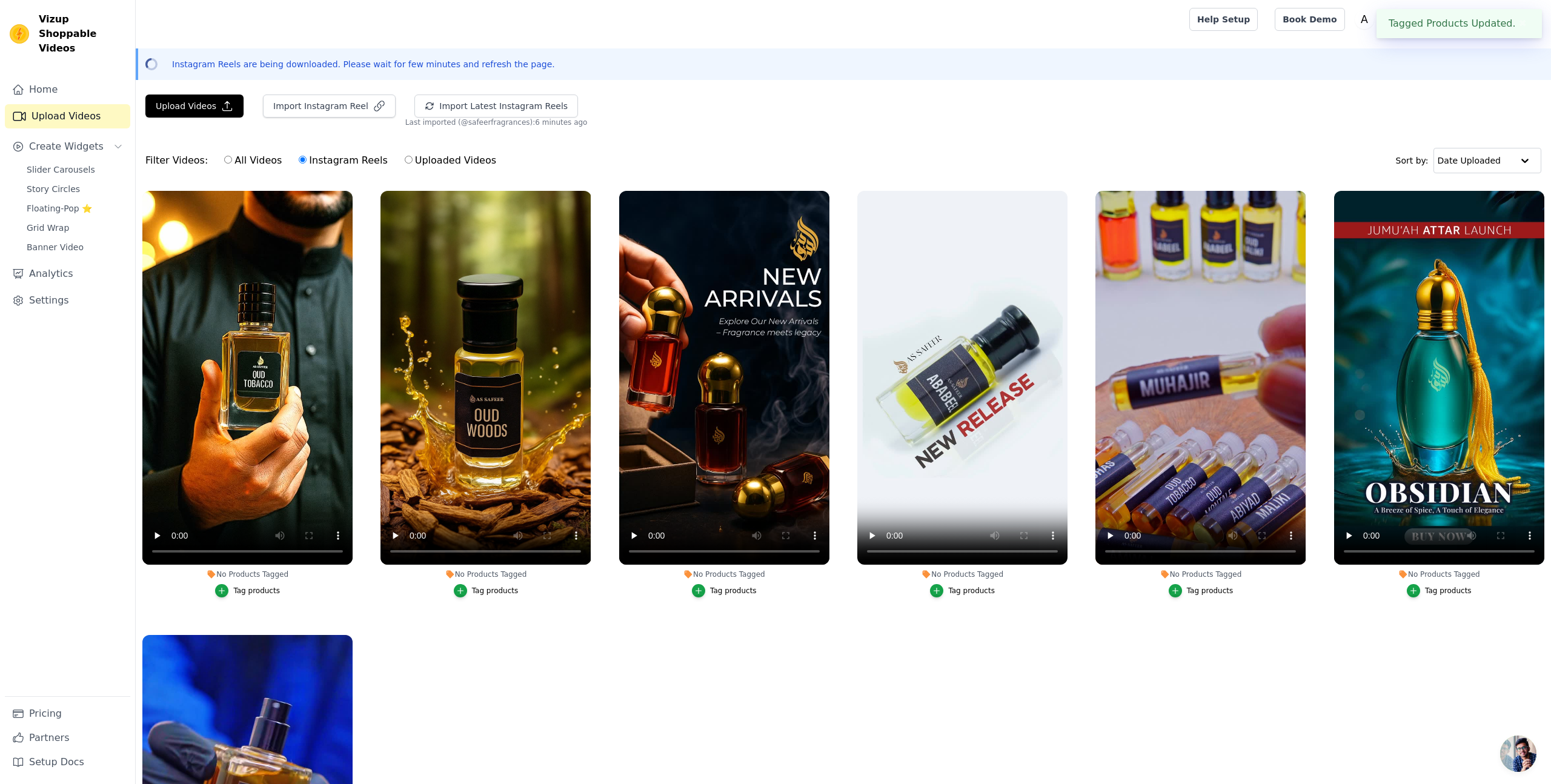
scroll to position [175, 0]
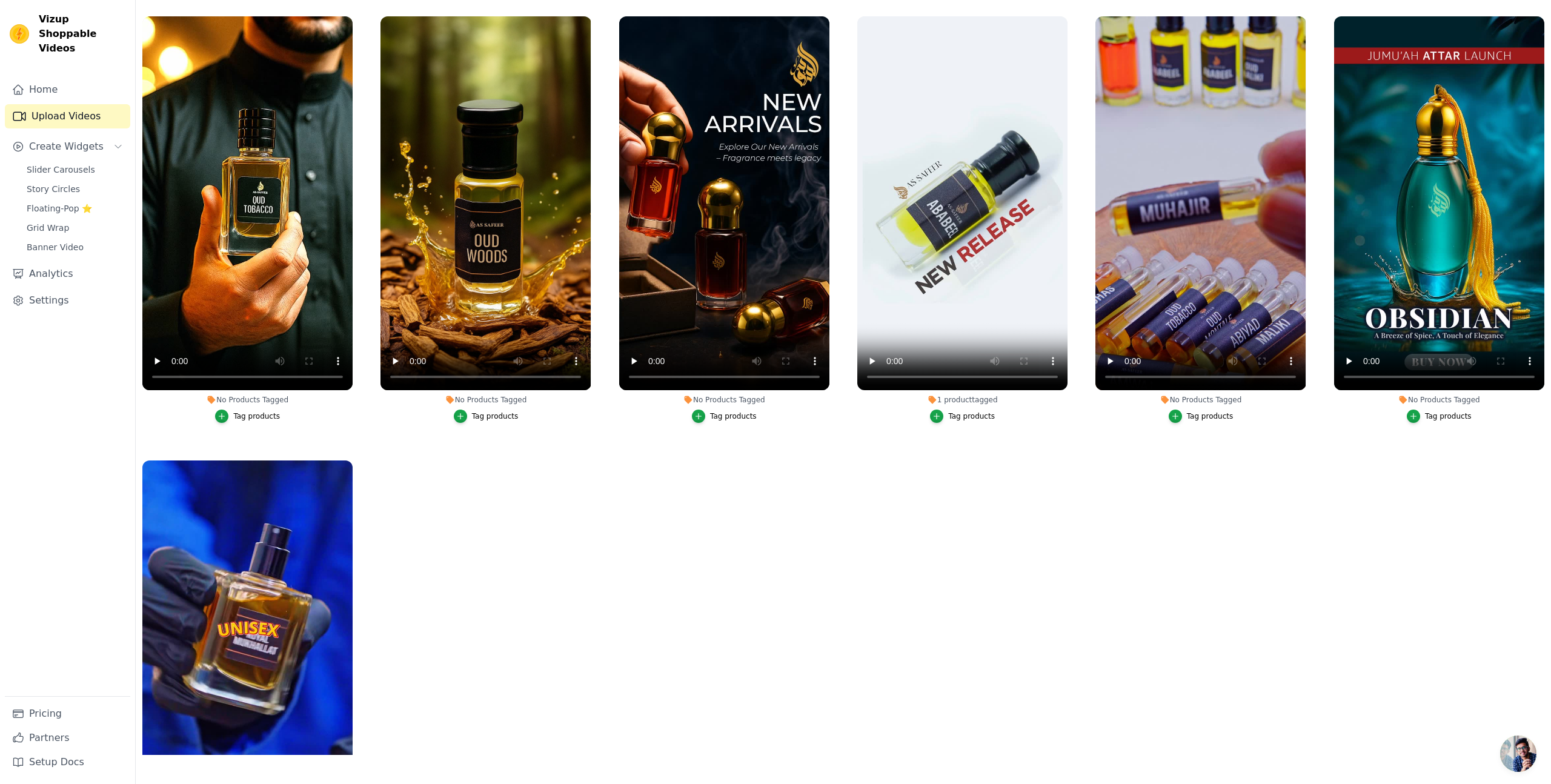
click at [1199, 417] on div "Tag products" at bounding box center [1211, 417] width 46 height 10
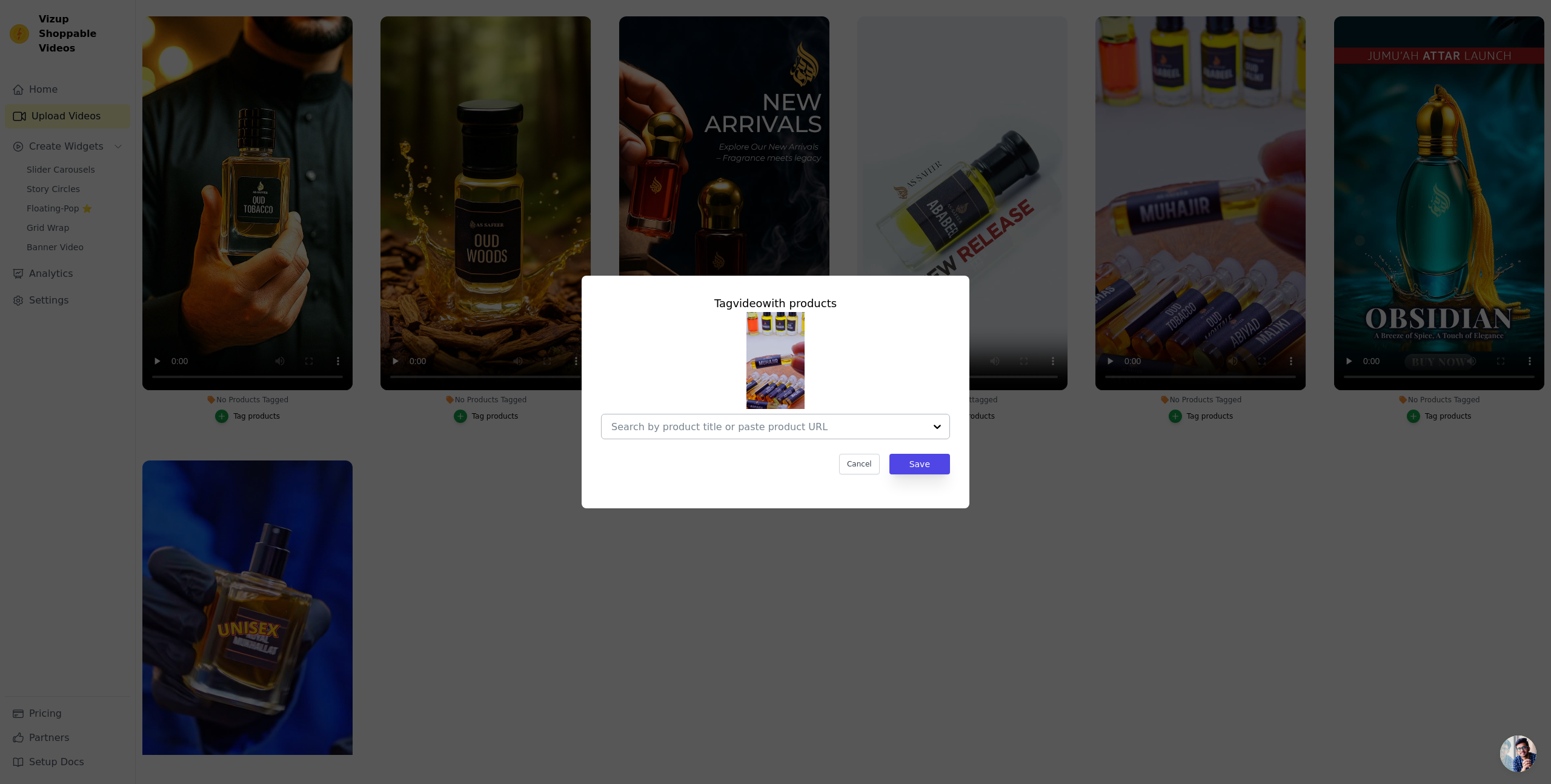
click at [691, 425] on input "No Products Tagged Tag video with products Cancel Save Tag products" at bounding box center [768, 427] width 313 height 12
type input "d"
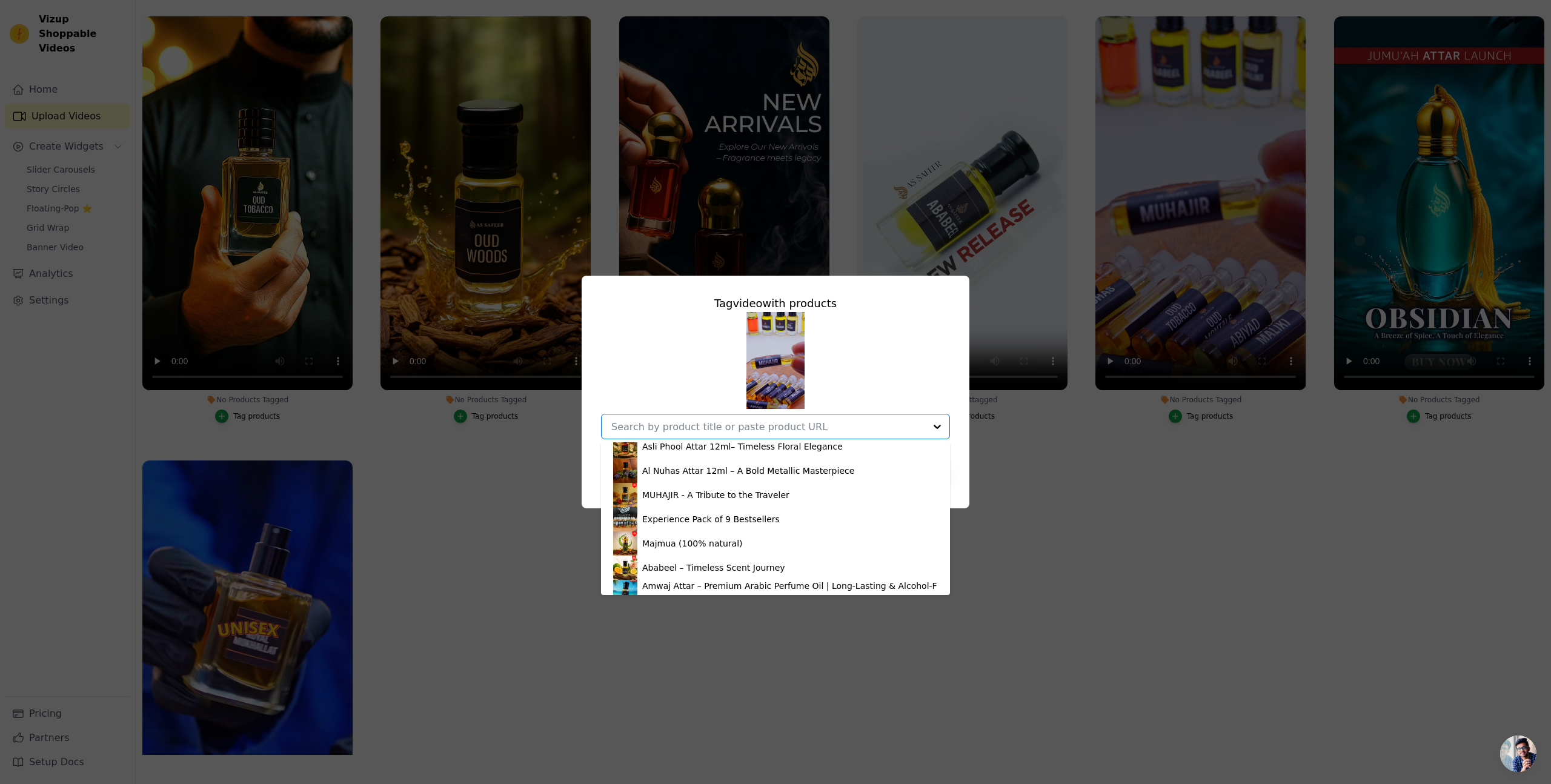
scroll to position [836, 0]
click at [703, 509] on div "Experience Pack of 9 Bestsellers" at bounding box center [711, 515] width 138 height 13
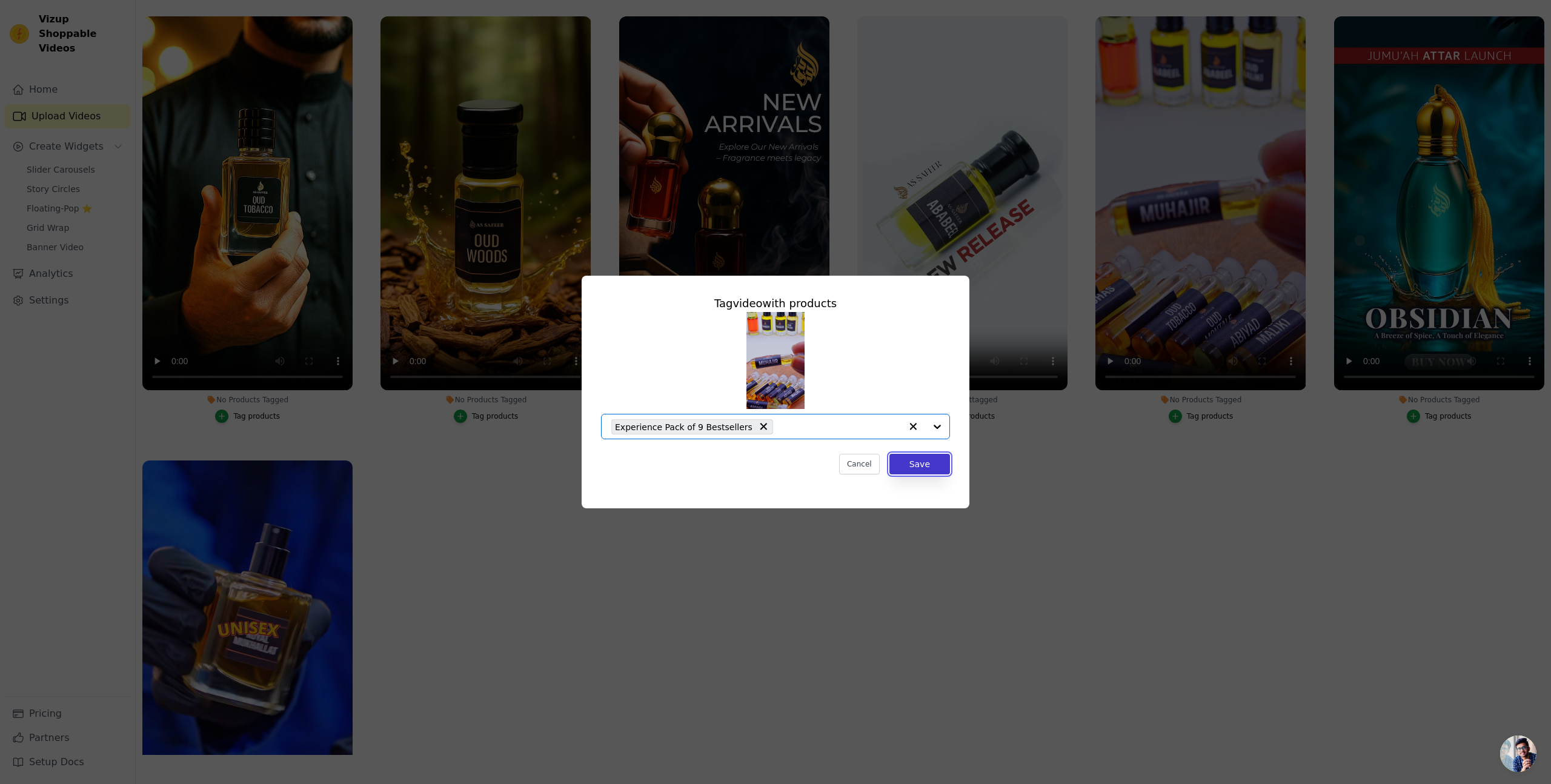
click at [916, 470] on button "Save" at bounding box center [919, 464] width 61 height 20
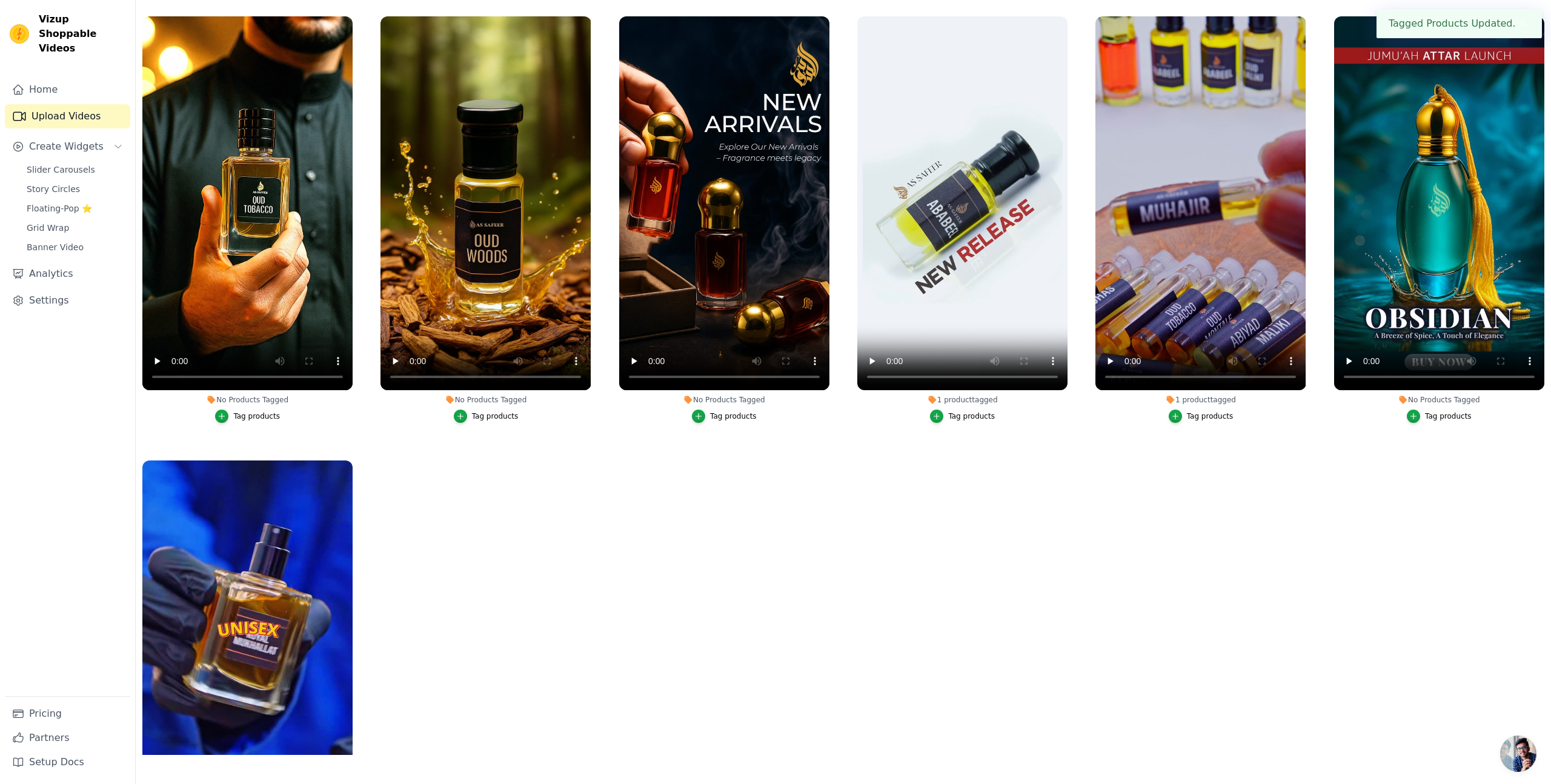
click at [1445, 415] on div "Tag products" at bounding box center [1449, 417] width 46 height 10
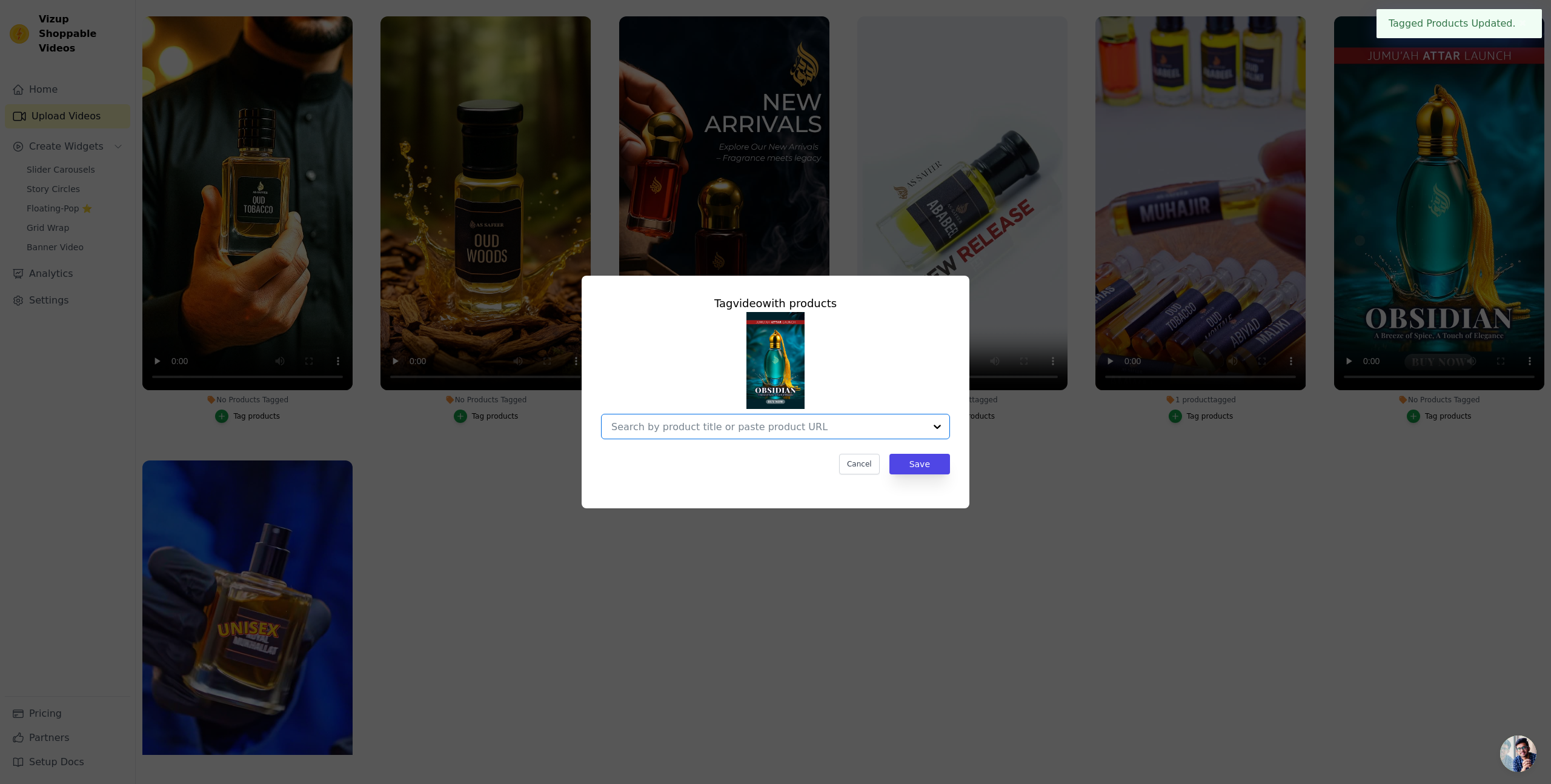
click at [807, 424] on input "No Products Tagged Tag video with products Option undefined, selected. Select i…" at bounding box center [768, 427] width 313 height 12
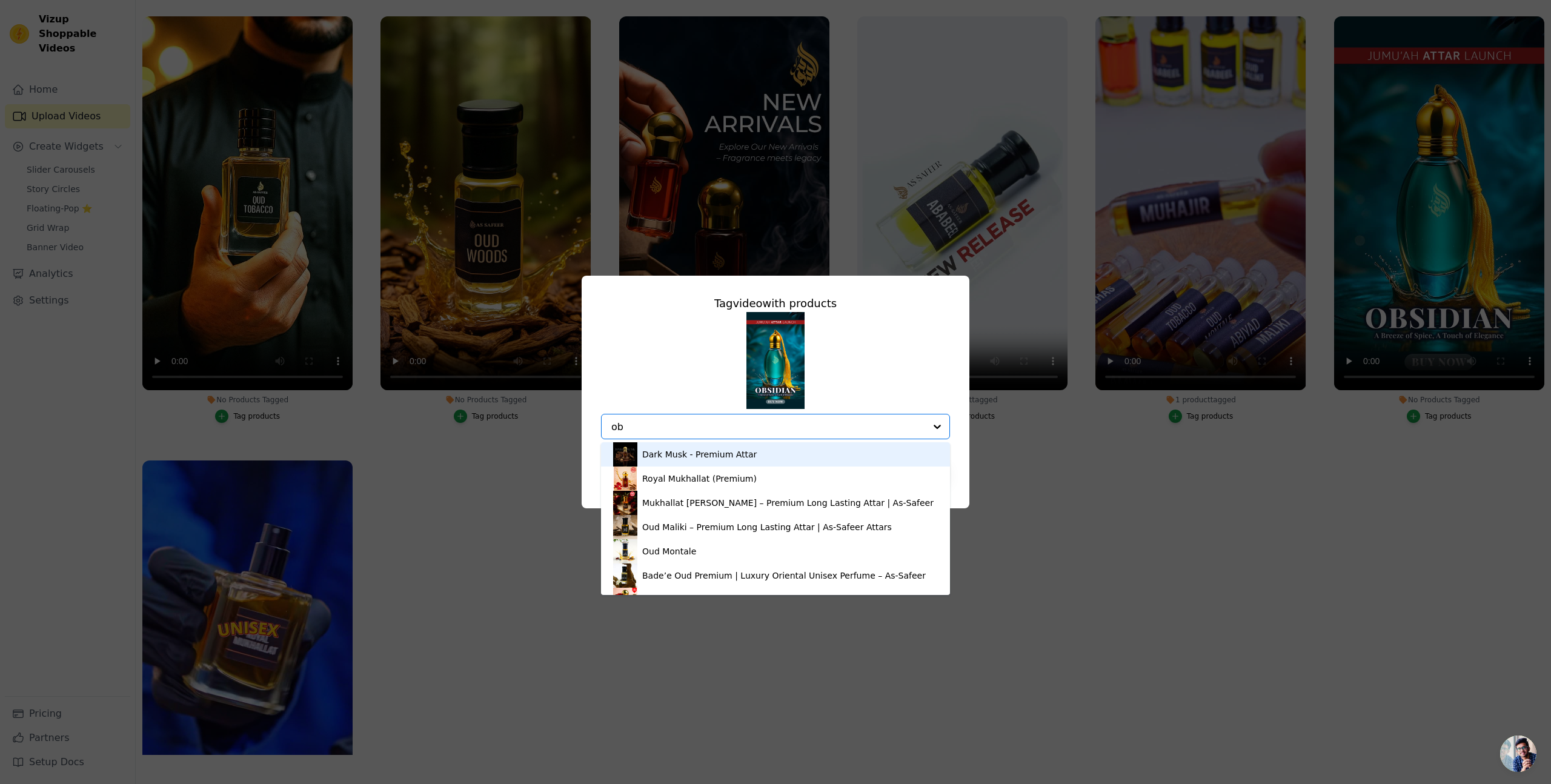
type input "obs"
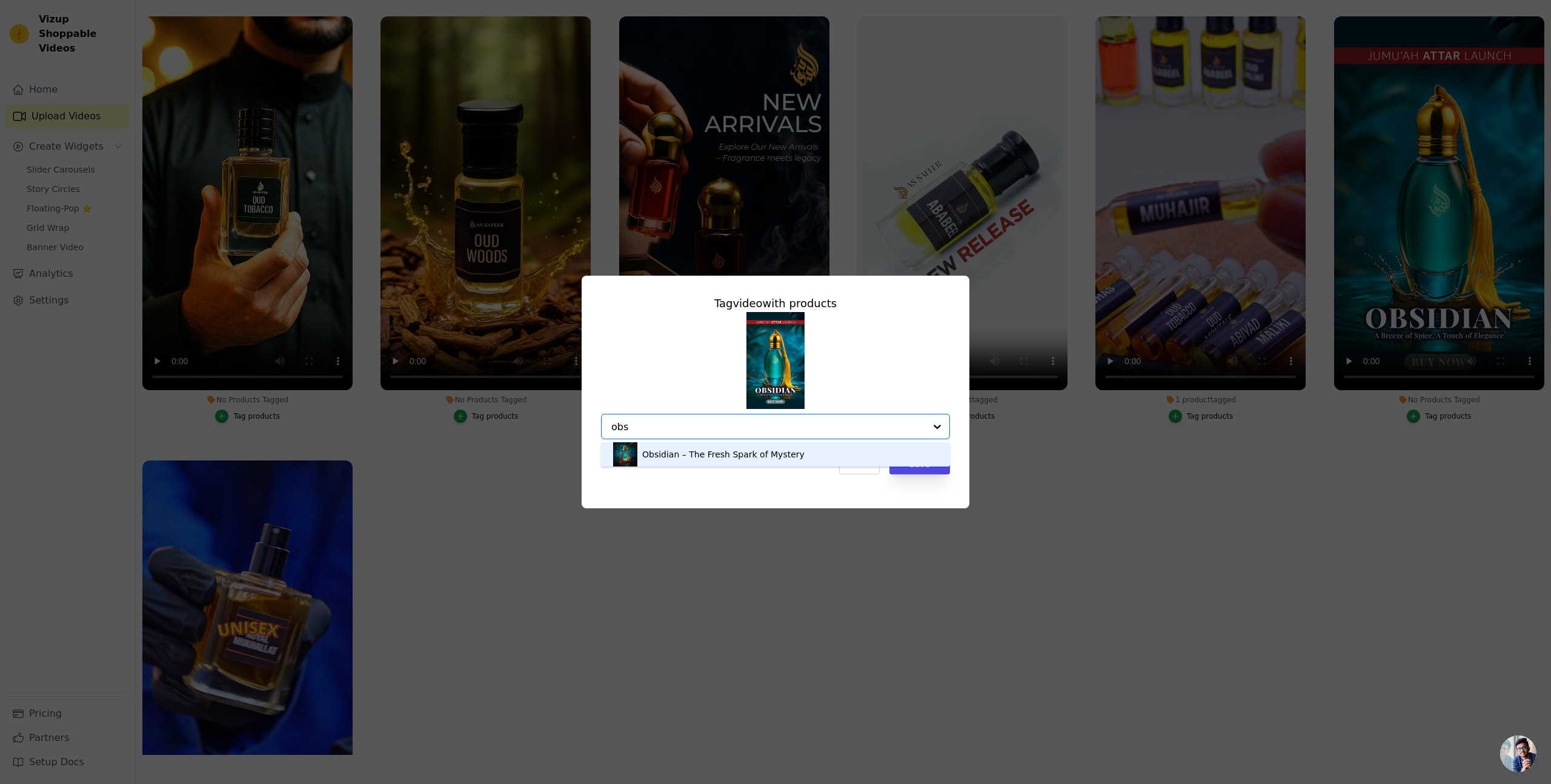
click at [734, 446] on div "Obsidian – The Fresh Spark of Mystery" at bounding box center [776, 454] width 325 height 24
click at [927, 465] on button "Save" at bounding box center [919, 464] width 61 height 20
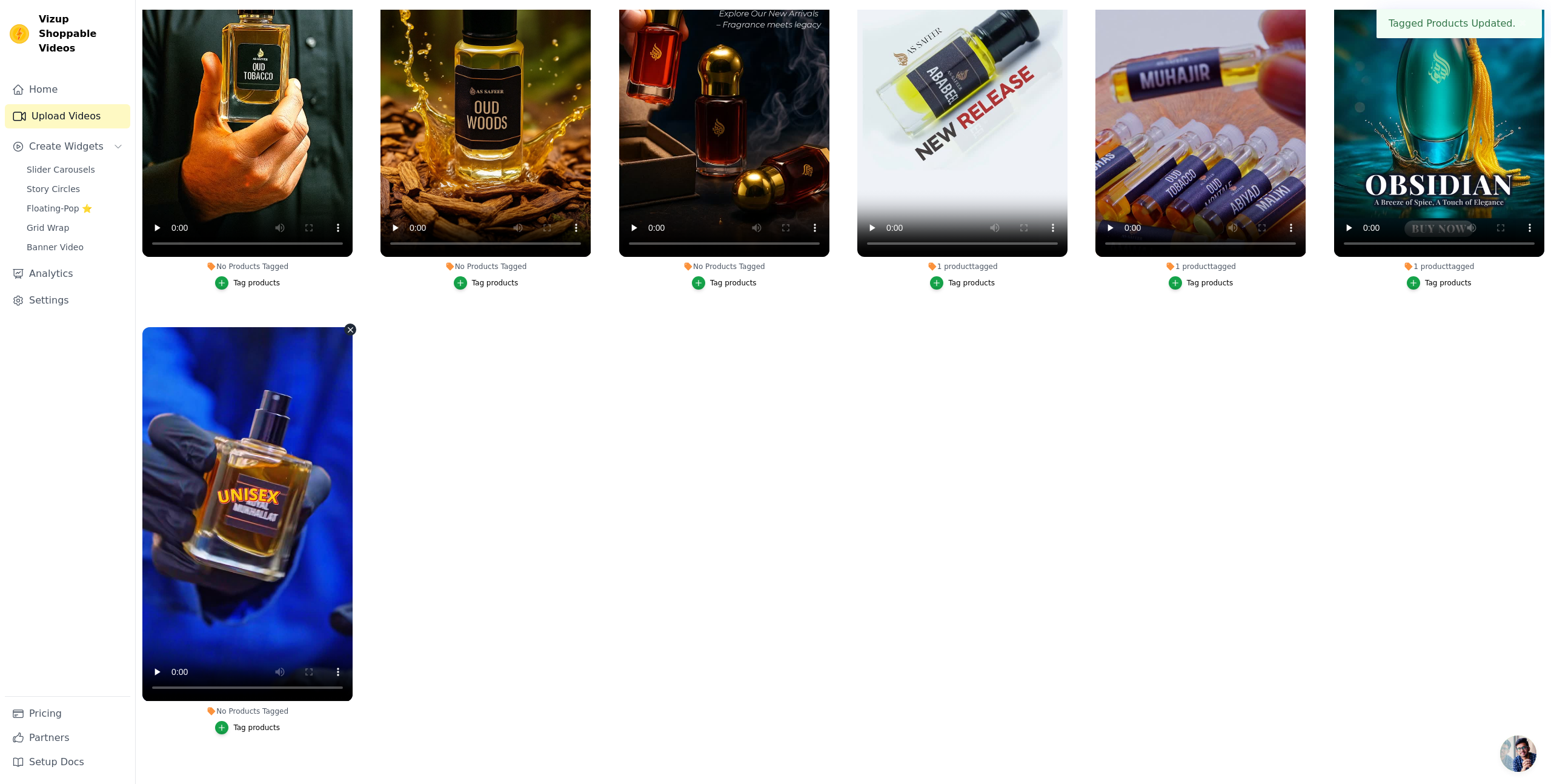
scroll to position [144, 0]
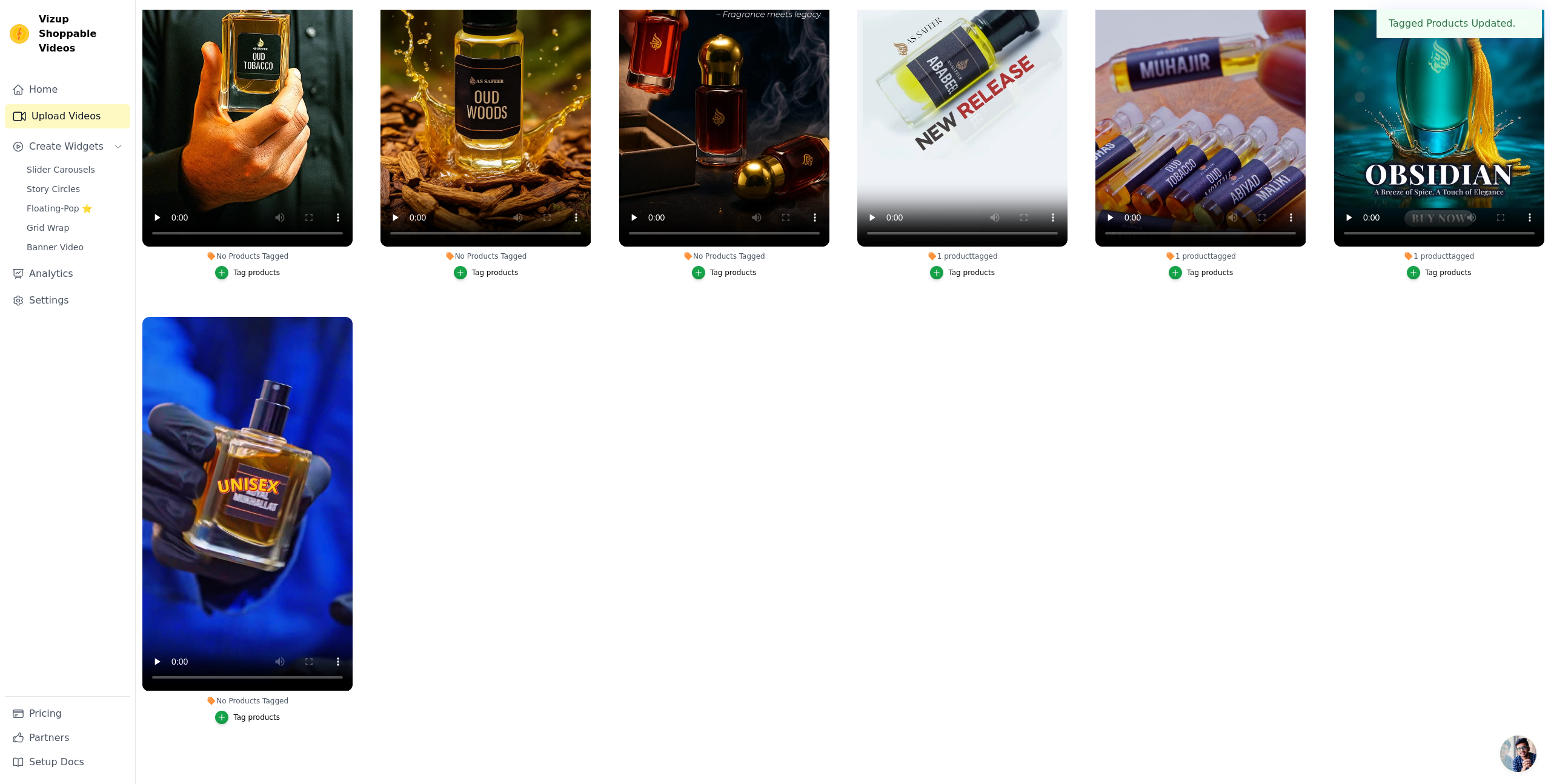
click at [252, 714] on div "Tag products" at bounding box center [257, 717] width 46 height 10
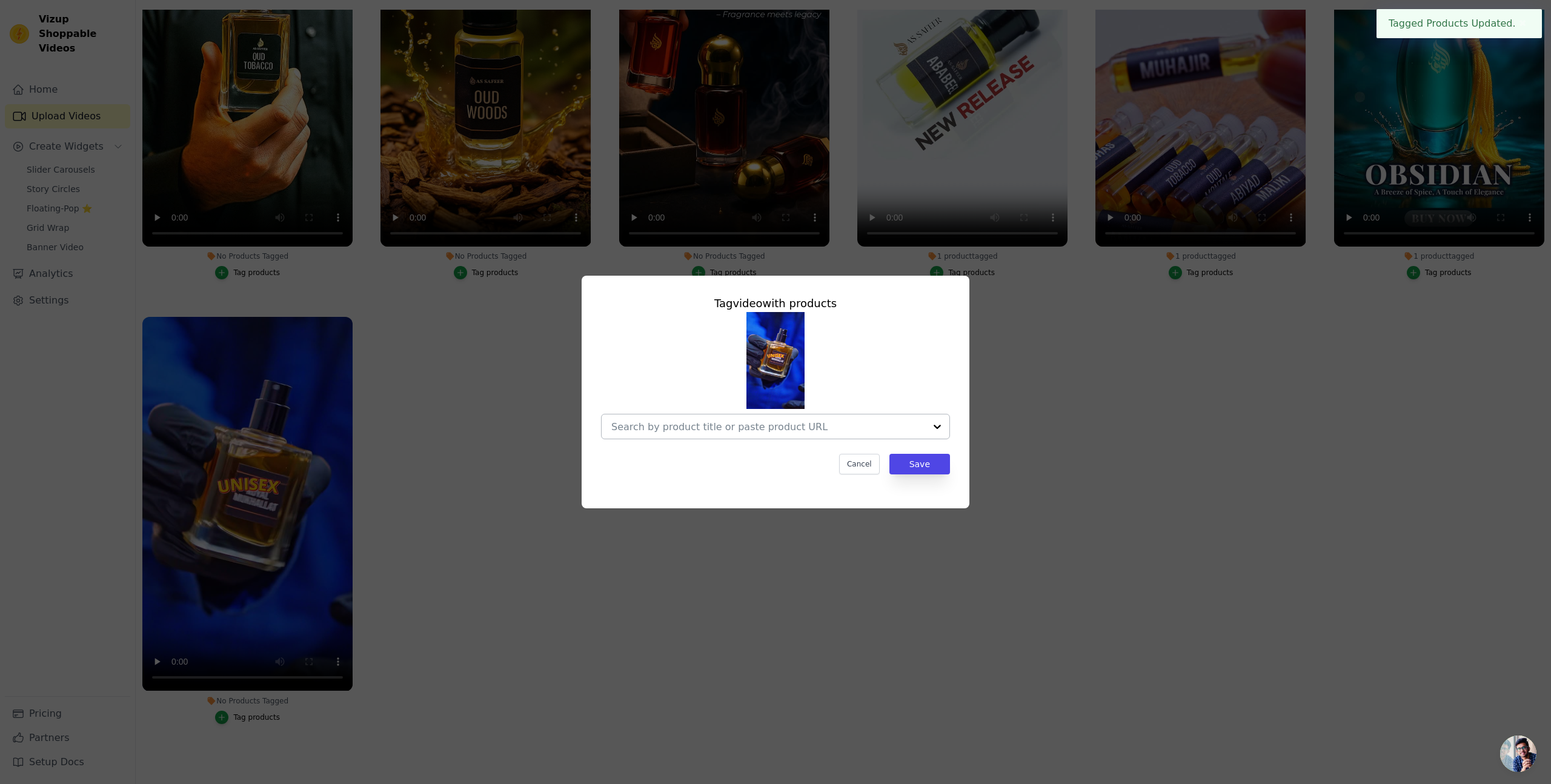
click at [706, 428] on input "No Products Tagged Tag video with products Cancel Save Tag products" at bounding box center [768, 427] width 313 height 12
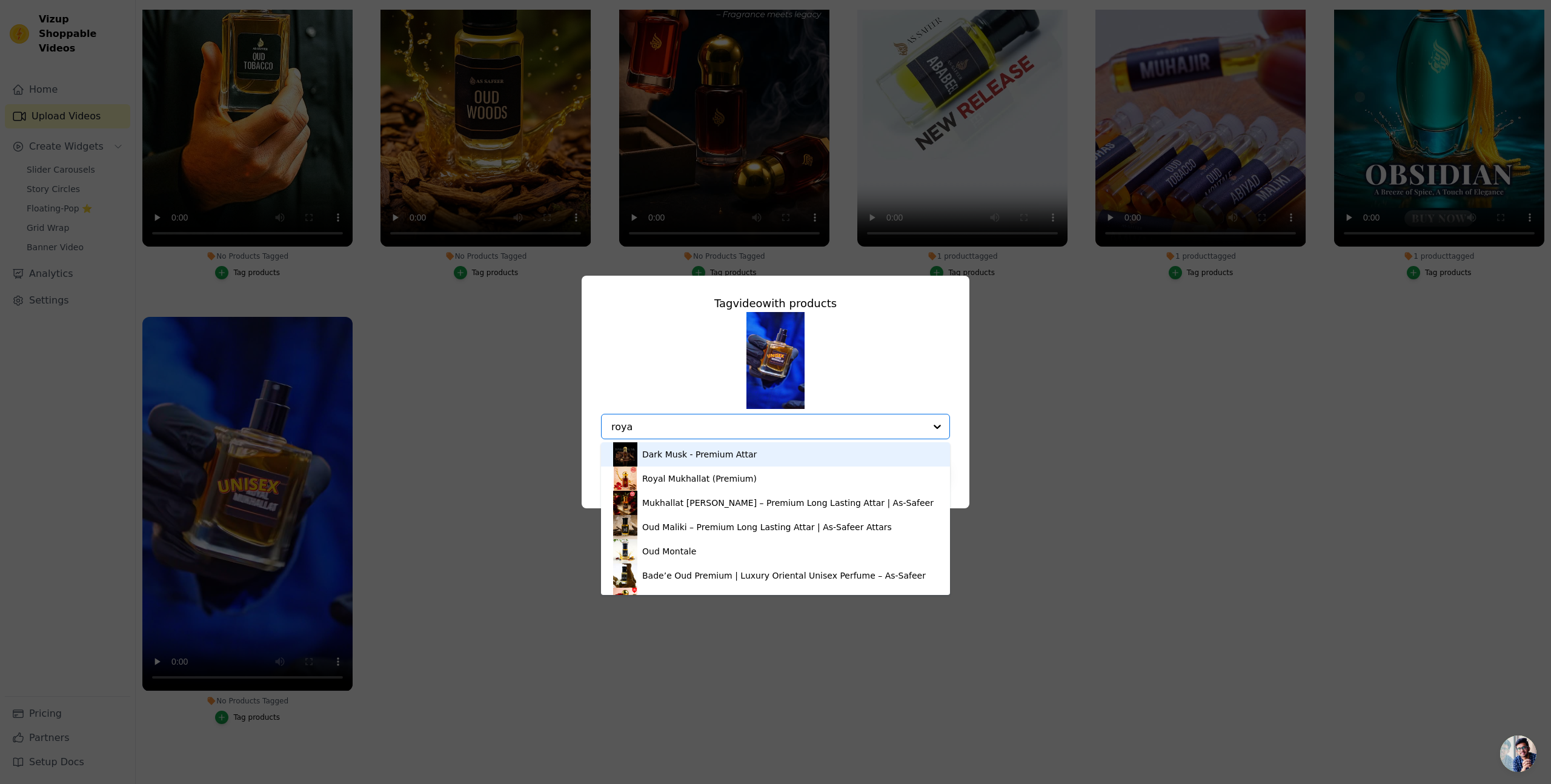
type input "royal"
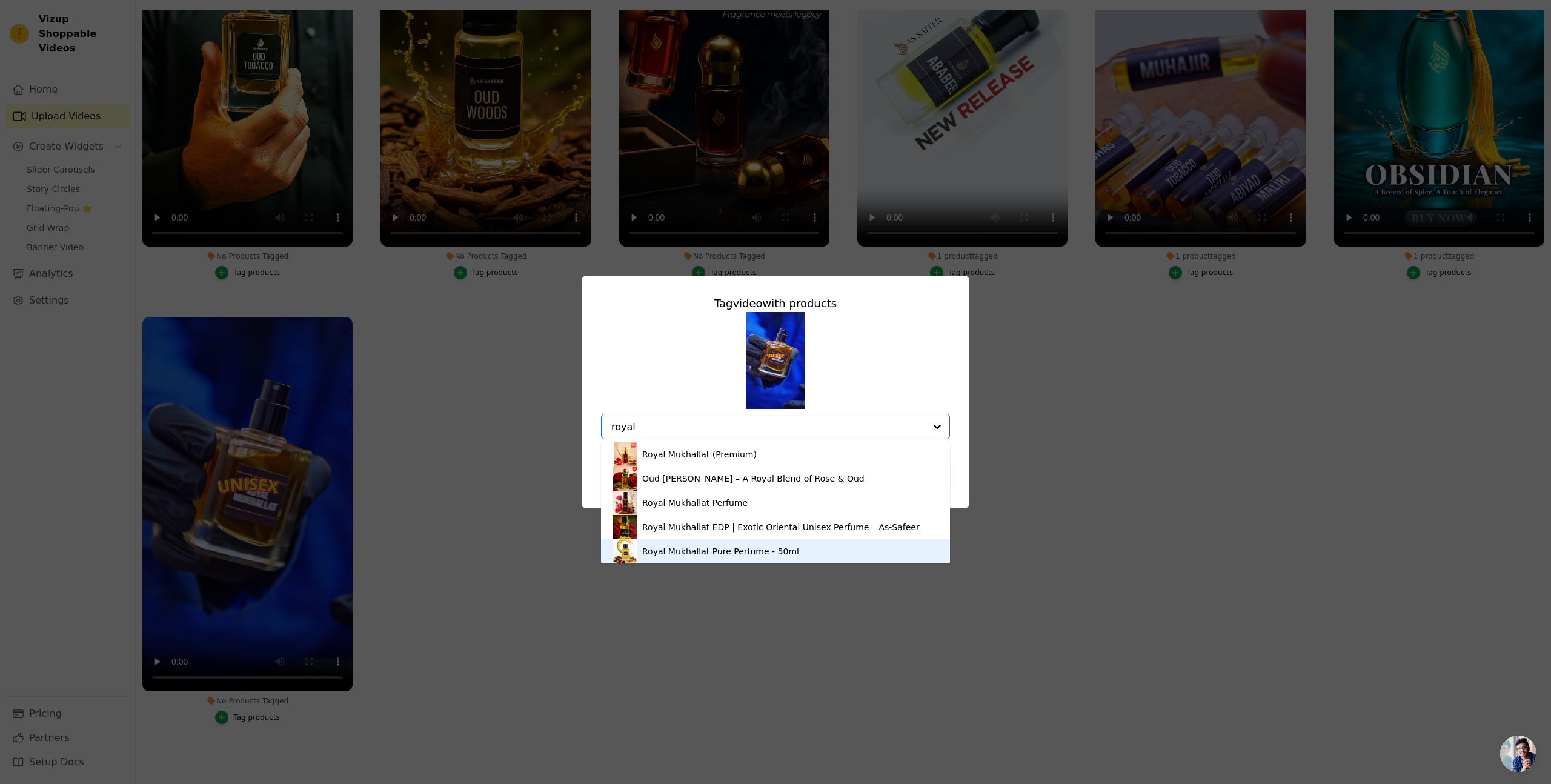
click at [667, 547] on div "Royal Mukhallat Pure Perfume - 50ml" at bounding box center [721, 551] width 157 height 13
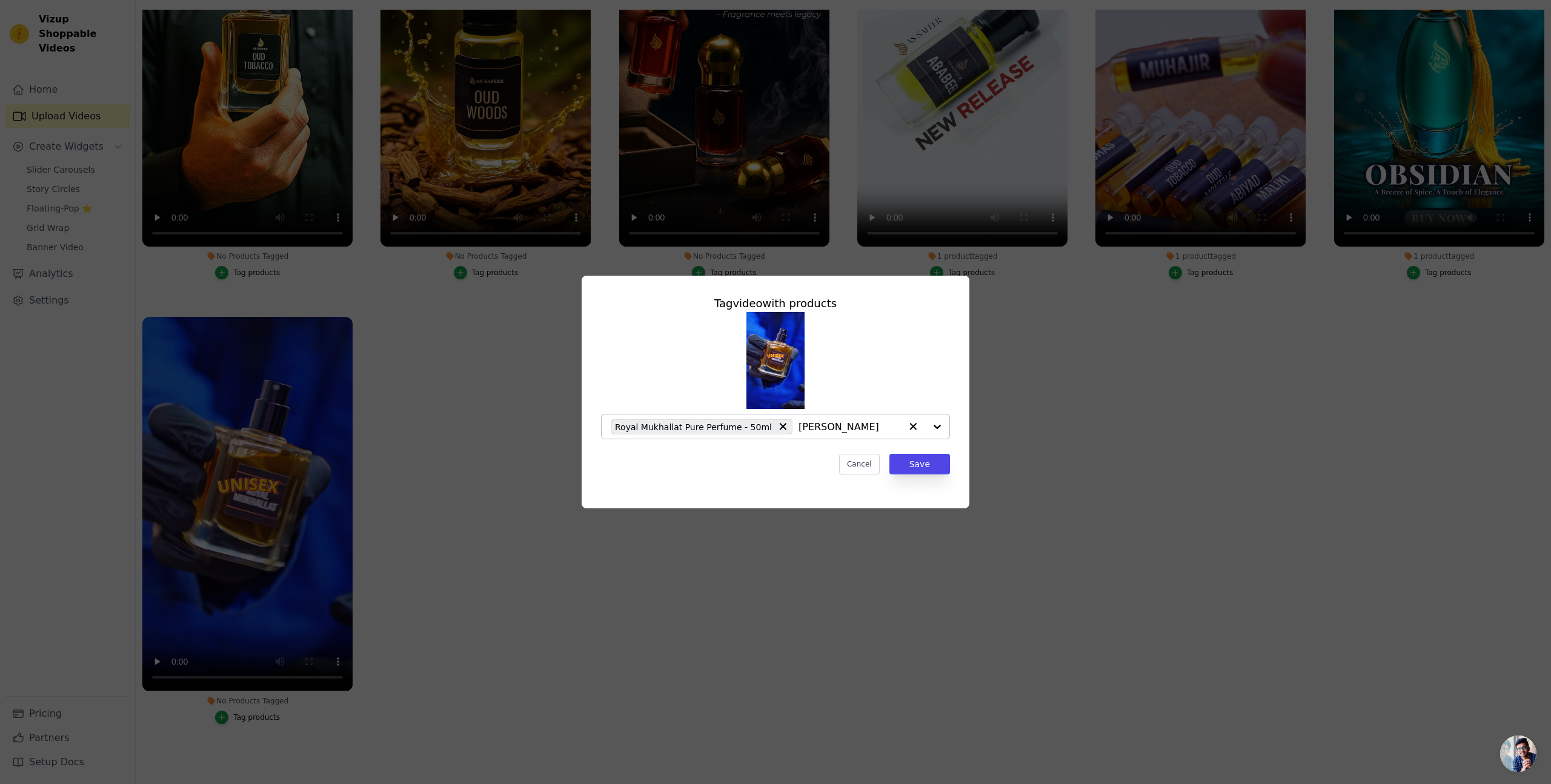
type input "roya"
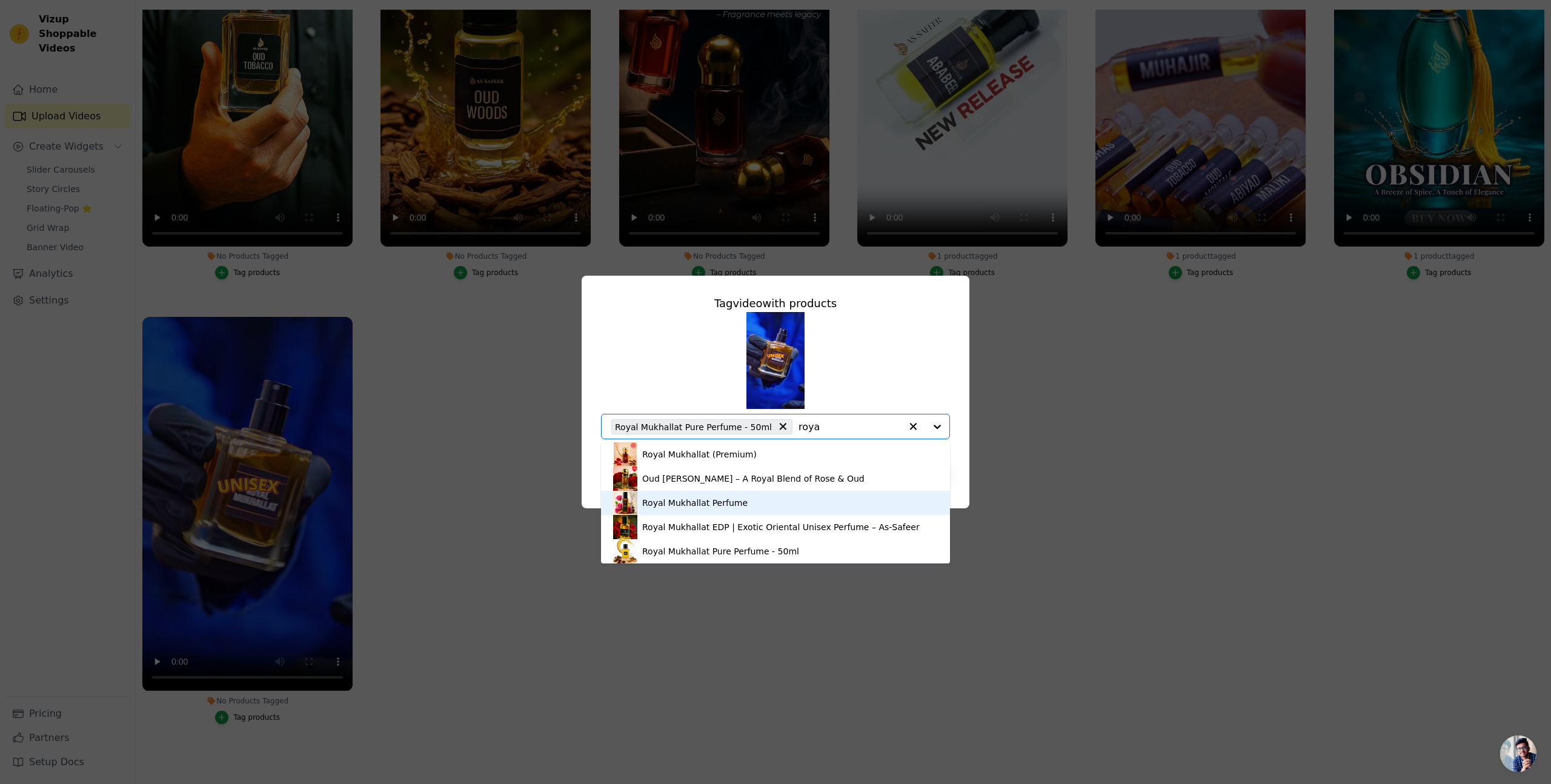
click at [721, 500] on div "Royal Mukhallat Perfume" at bounding box center [694, 502] width 105 height 13
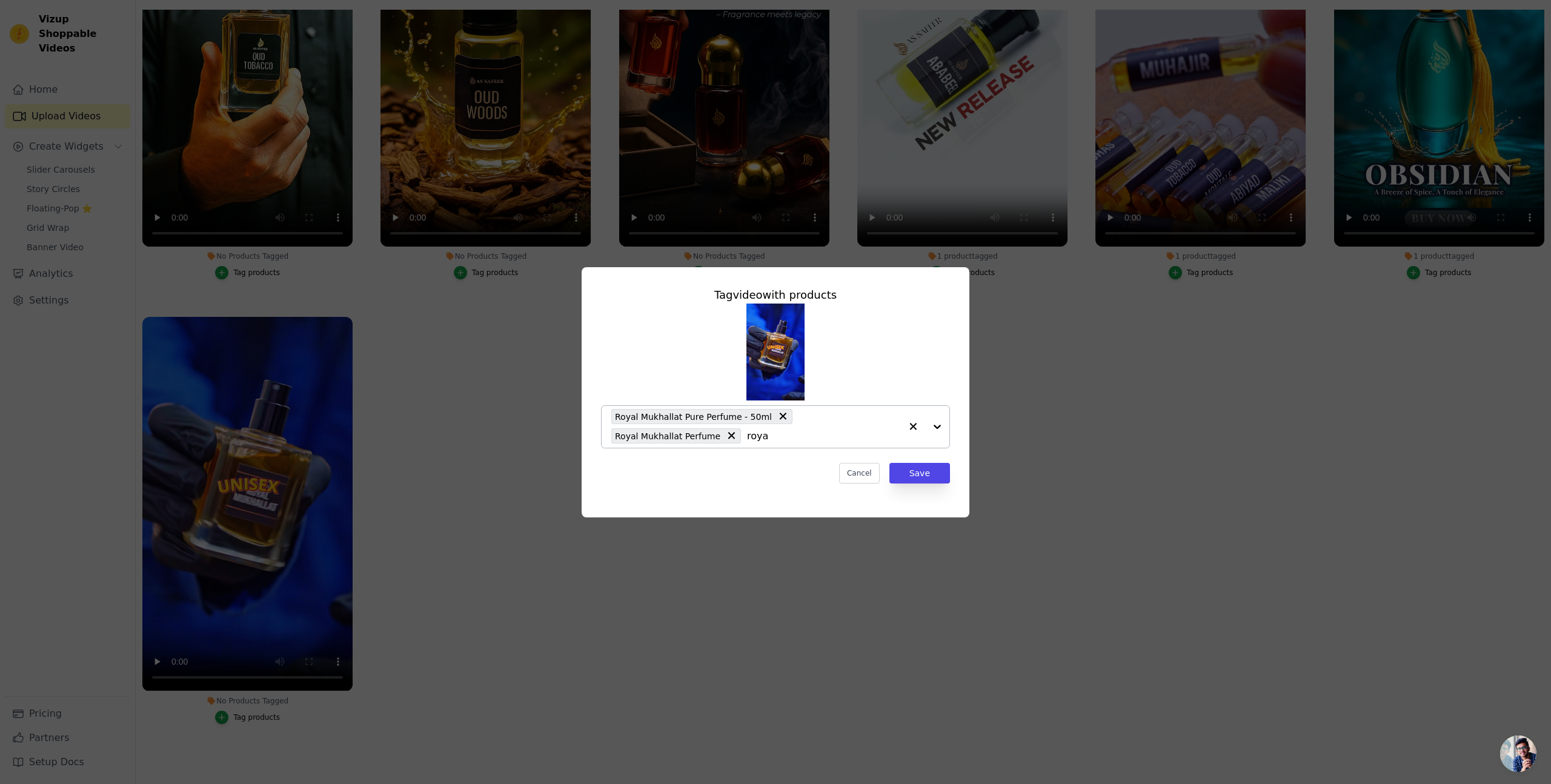
type input "royal"
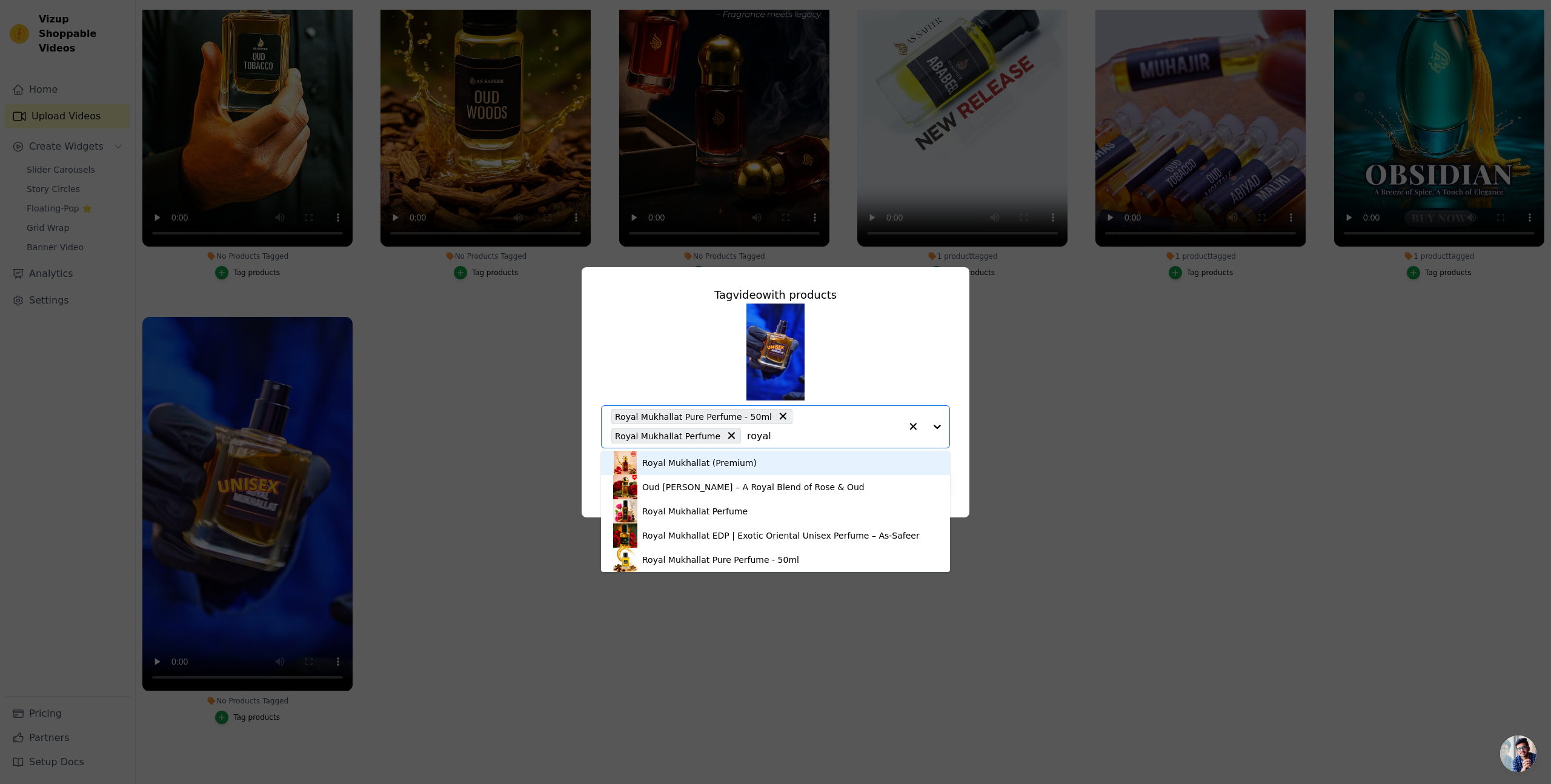
click at [747, 462] on div "Royal Mukhallat (Premium)" at bounding box center [699, 463] width 115 height 13
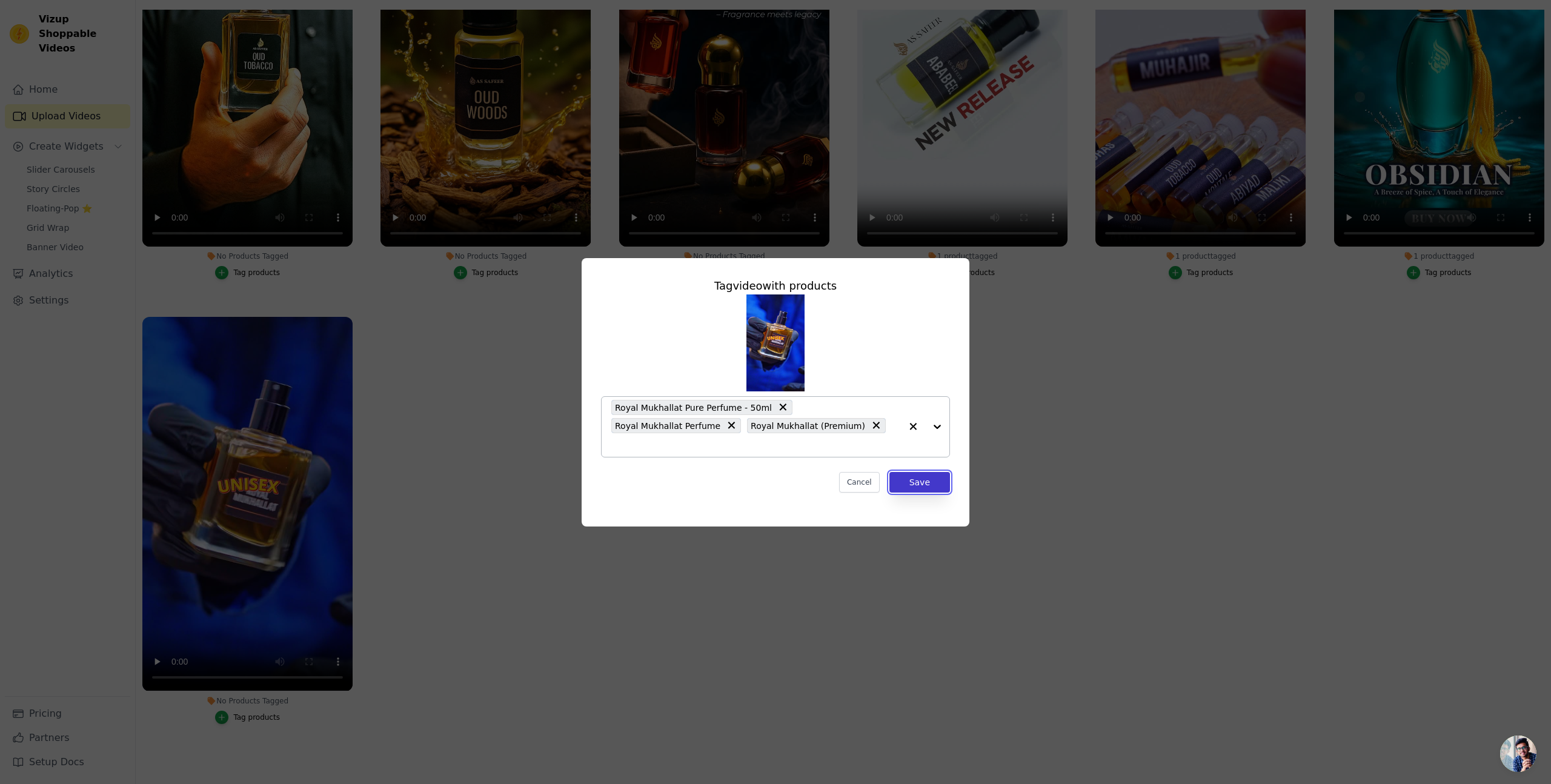
click at [923, 472] on button "Save" at bounding box center [919, 481] width 61 height 20
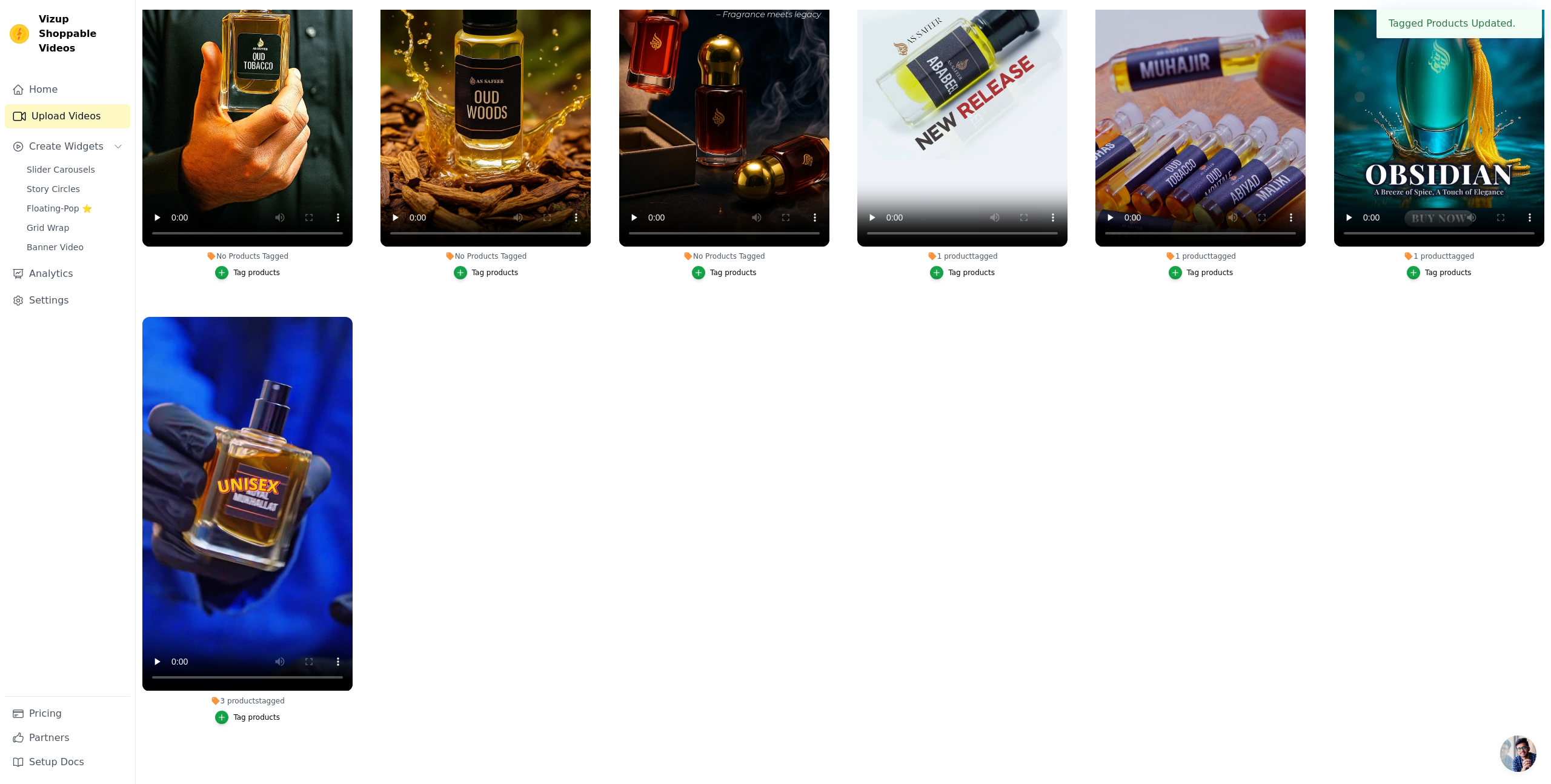
click at [255, 268] on div "Tag products" at bounding box center [257, 273] width 46 height 10
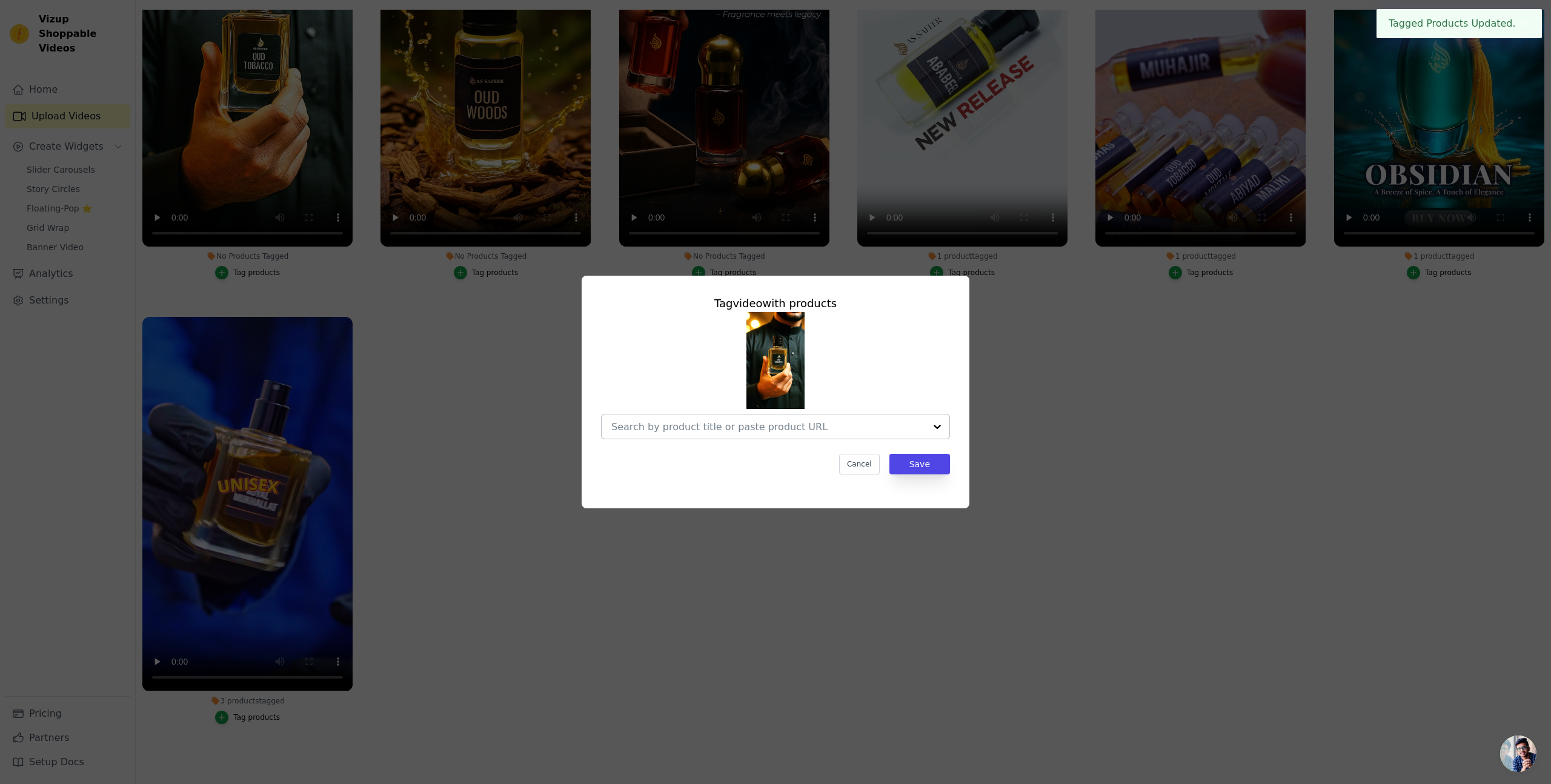
click at [651, 424] on input "No Products Tagged Tag video with products Cancel Save Tag products" at bounding box center [768, 427] width 313 height 12
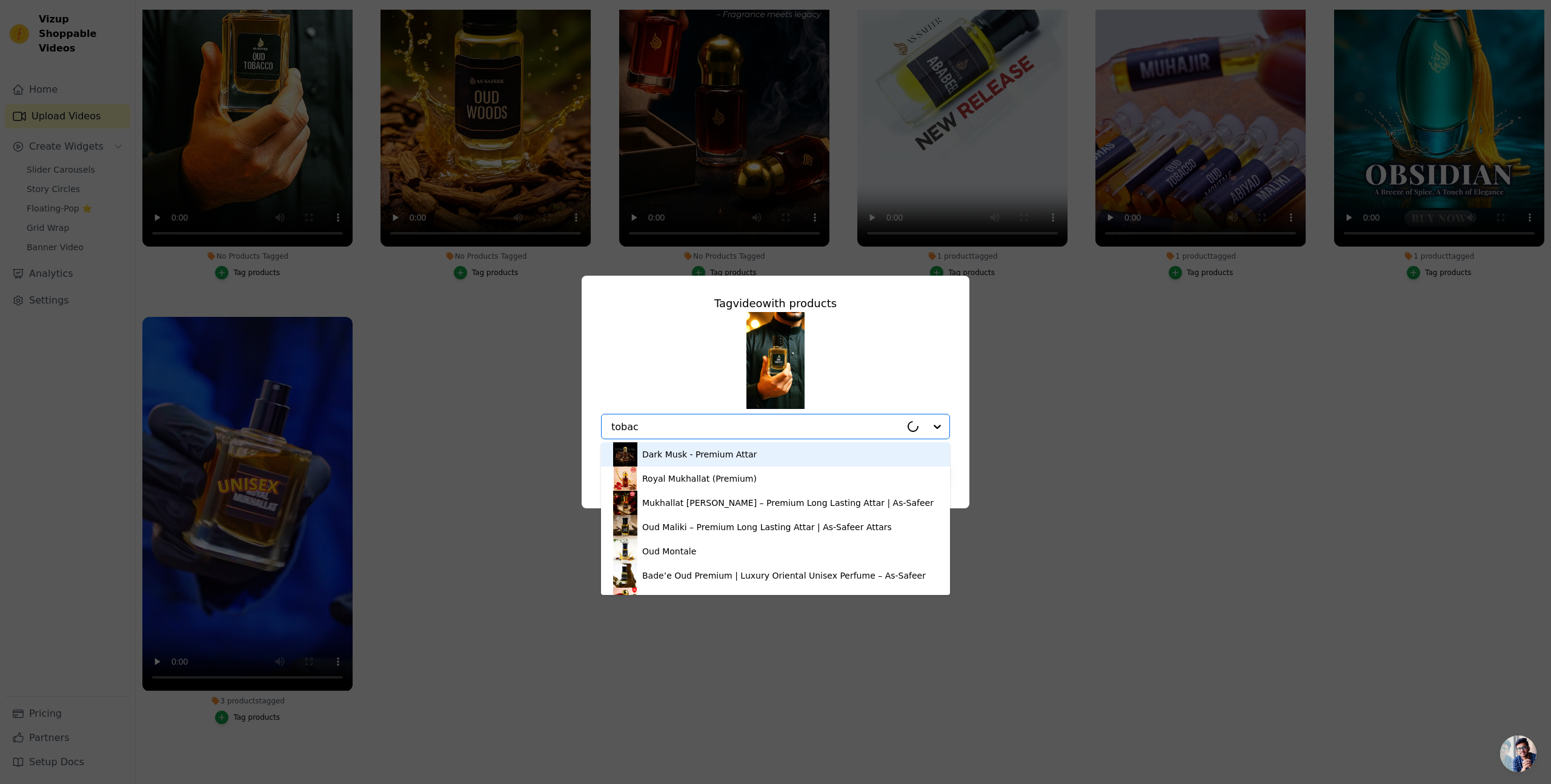
type input "tobacc"
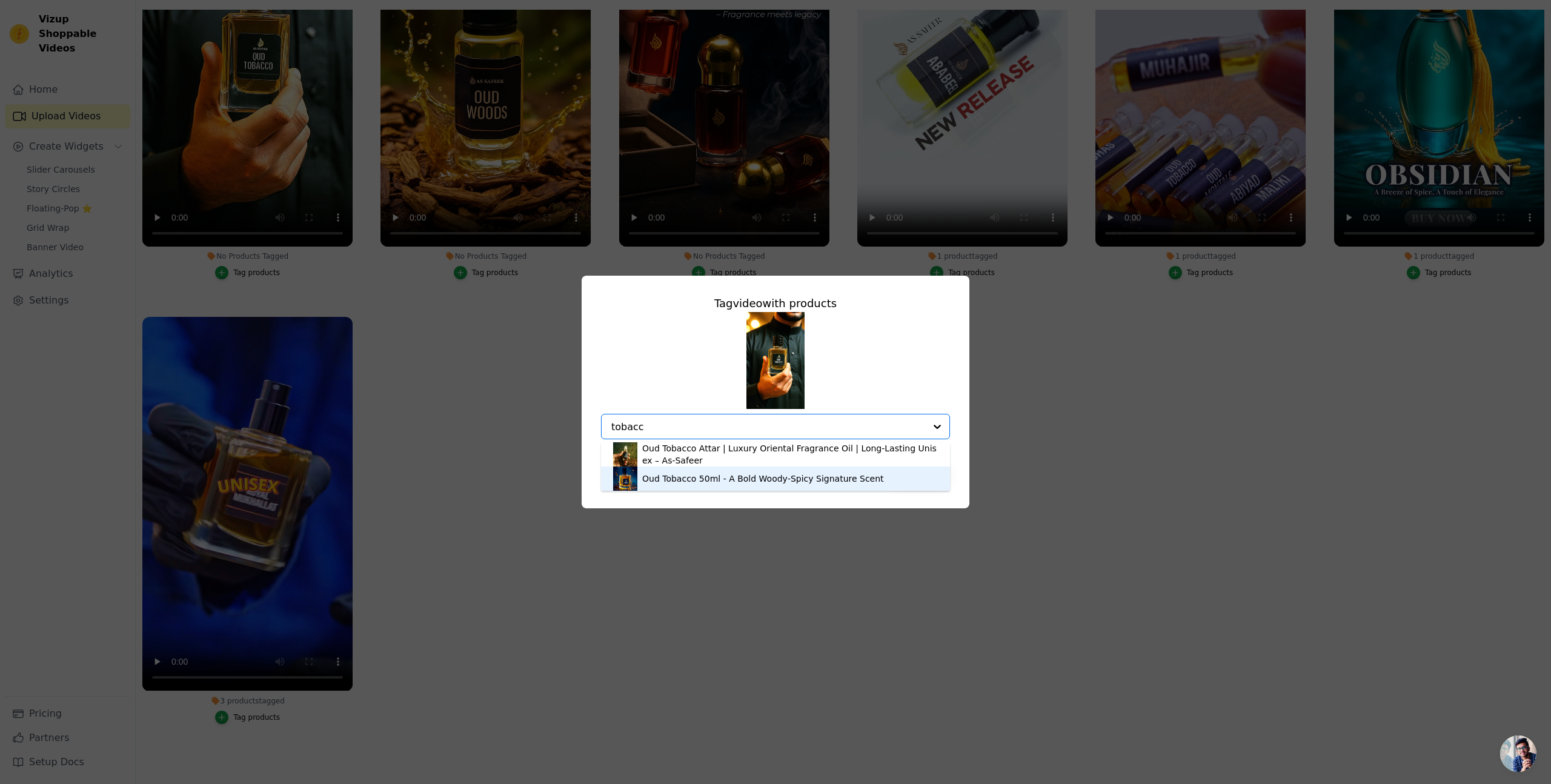
click at [669, 479] on div "Oud Tobacco 50ml - A Bold Woody‑Spicy Signature Scent" at bounding box center [763, 478] width 242 height 13
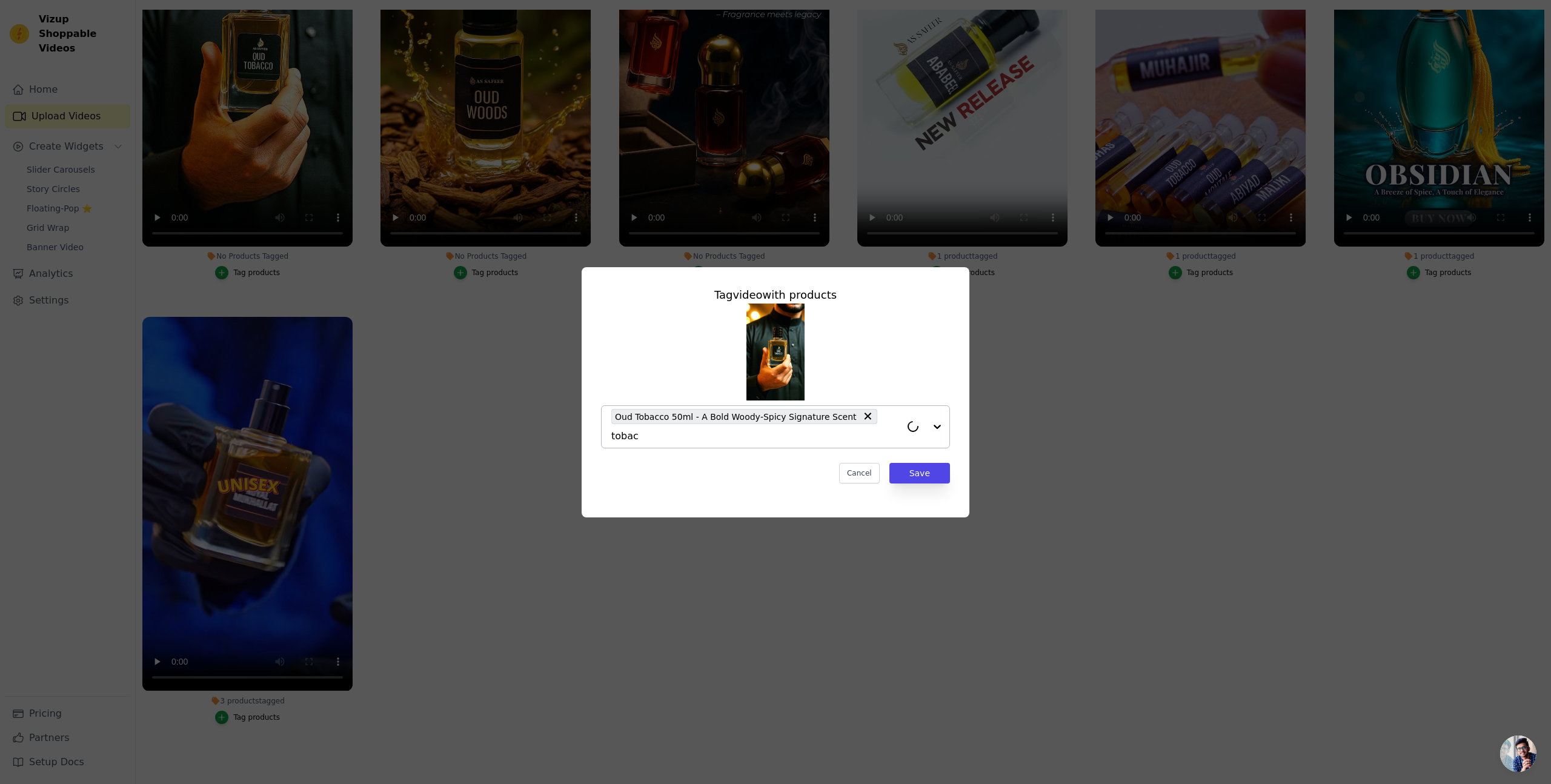
type input "tobacc"
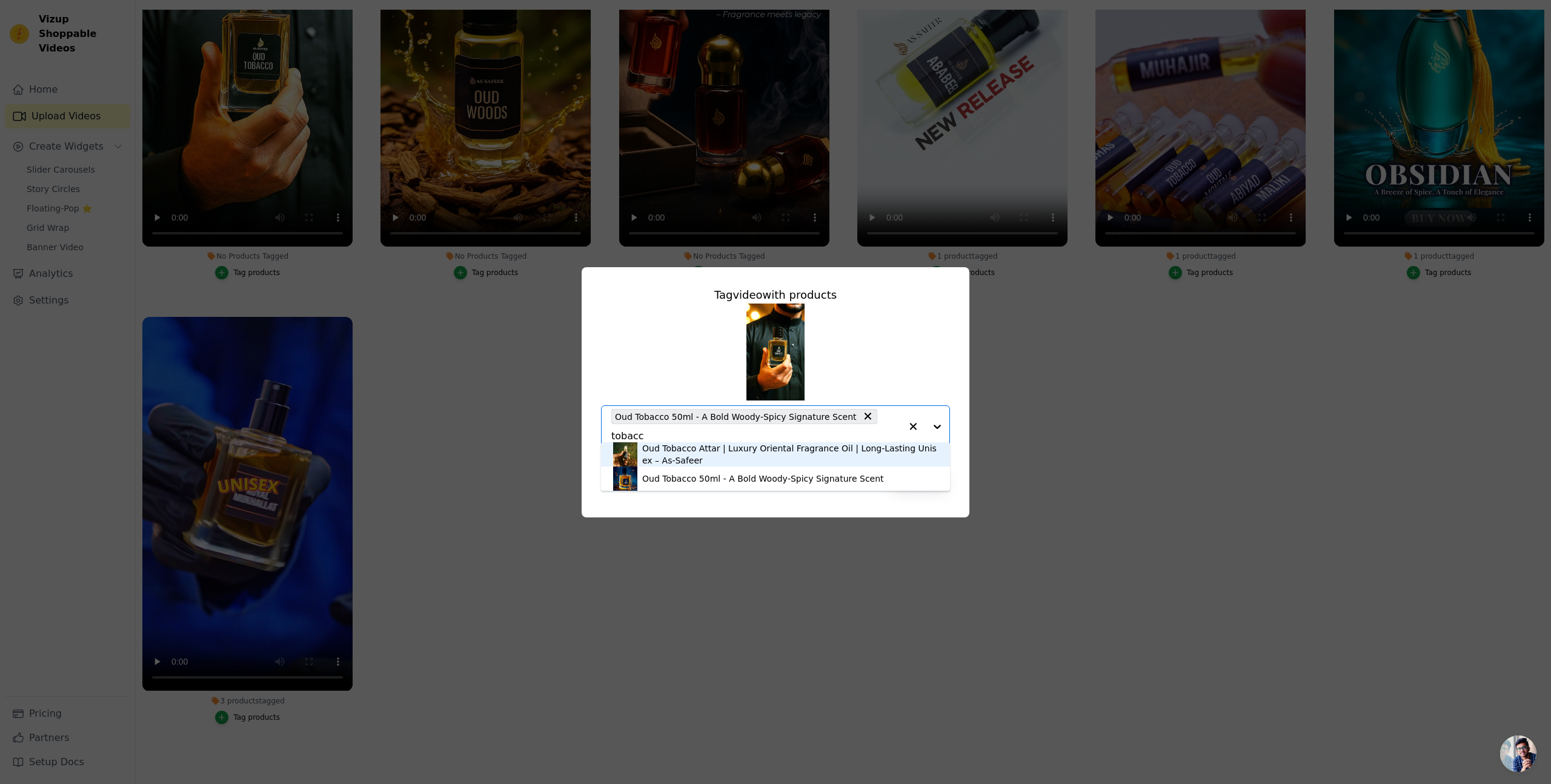
click at [683, 446] on div "Oud Tobacco Attar | Luxury Oriental Fragrance Oil | Long-Lasting Unisex – As-Sa…" at bounding box center [790, 454] width 296 height 24
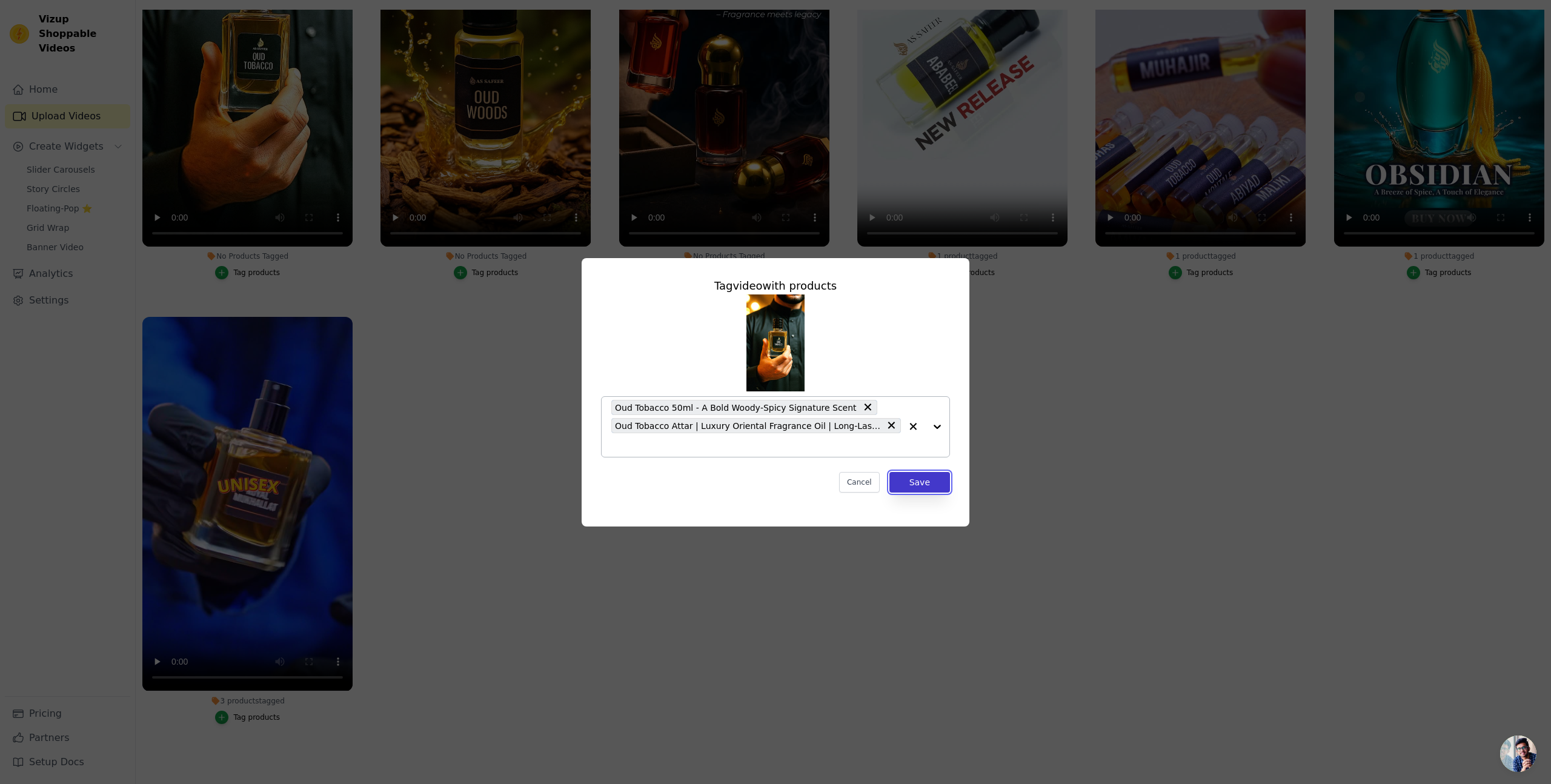
click at [923, 478] on button "Save" at bounding box center [919, 481] width 61 height 20
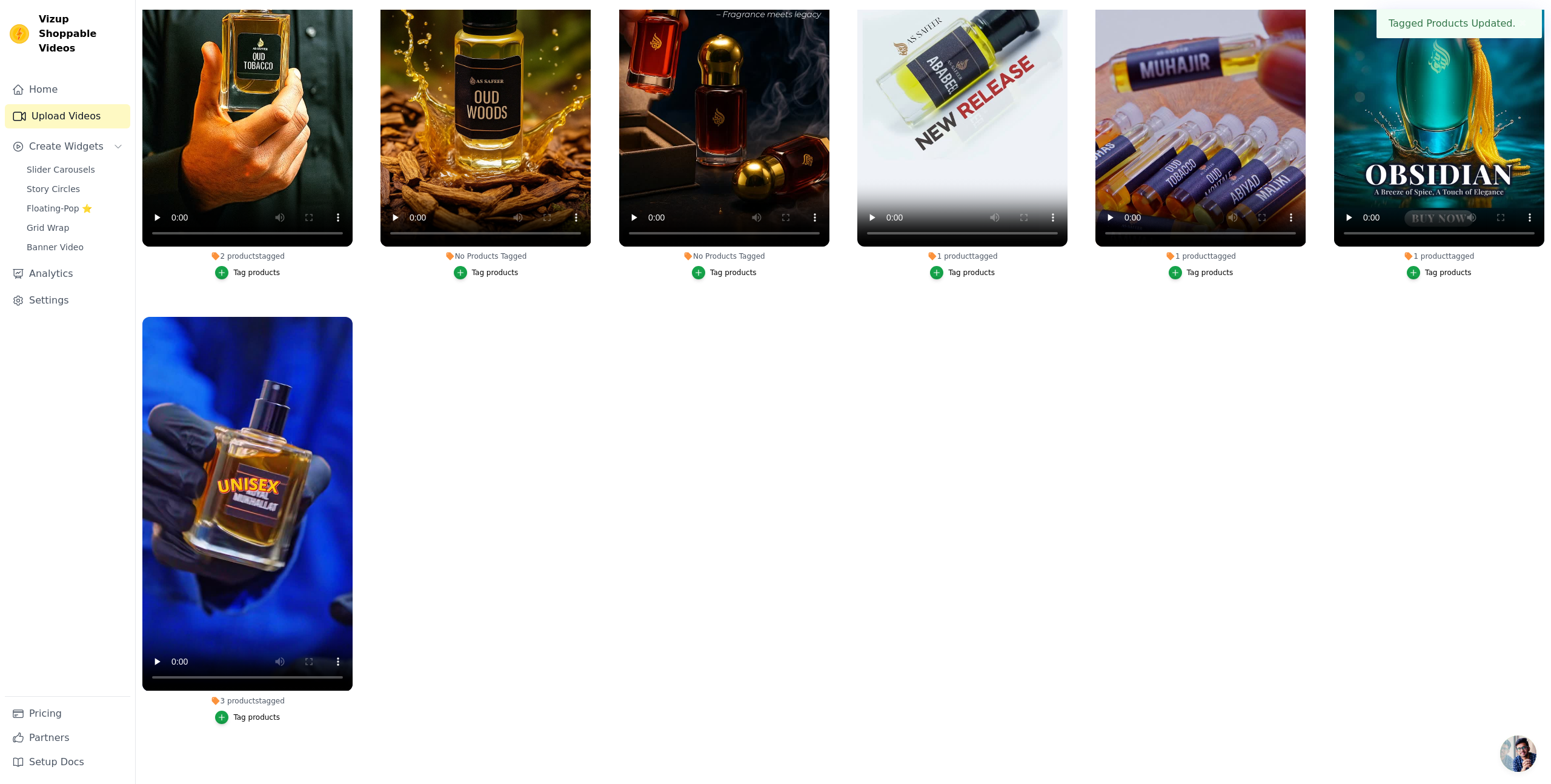
click at [484, 278] on button "Tag products" at bounding box center [486, 273] width 65 height 14
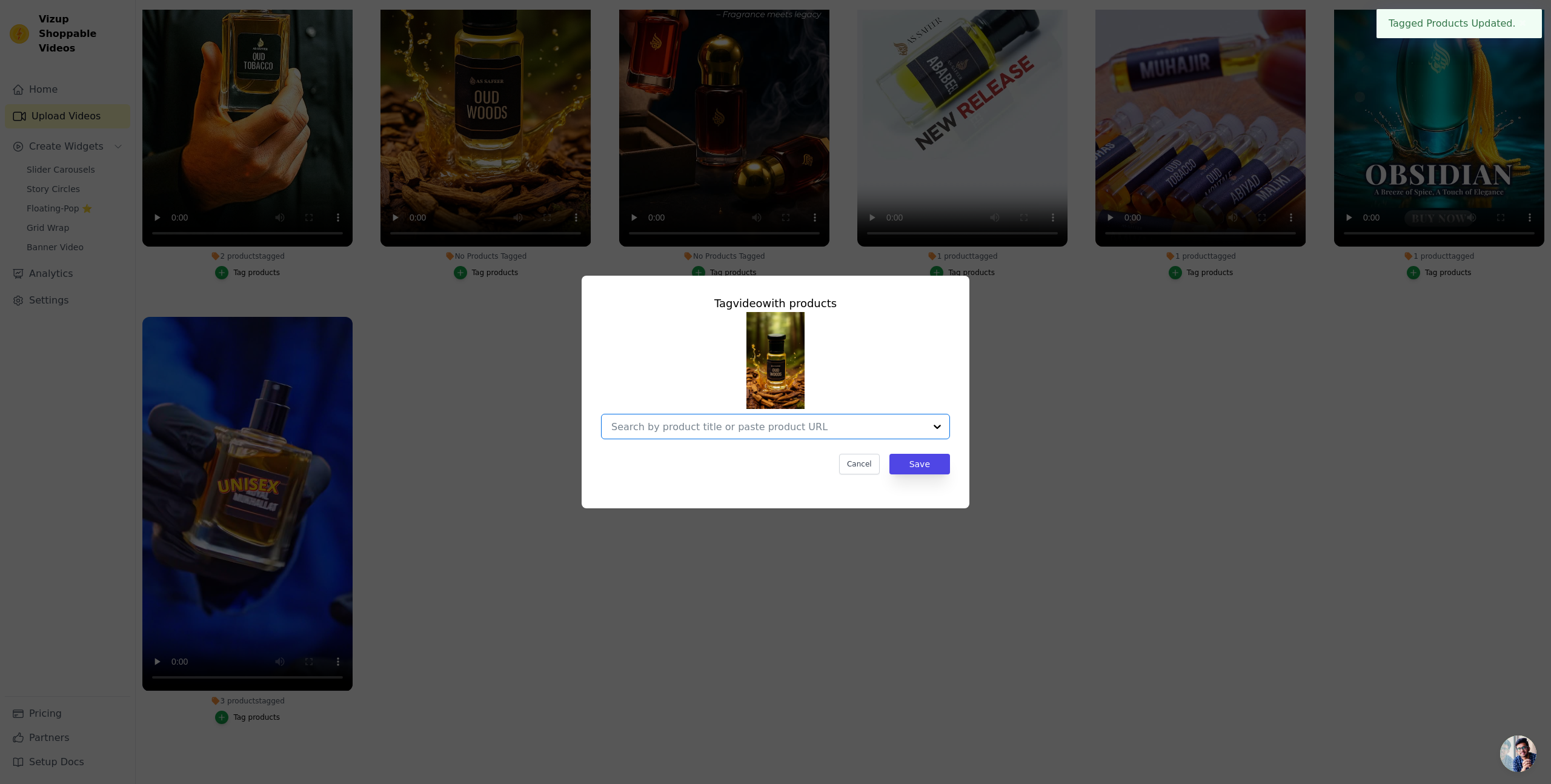
click at [642, 429] on input "No Products Tagged Tag video with products Option undefined, selected. Select i…" at bounding box center [768, 427] width 313 height 12
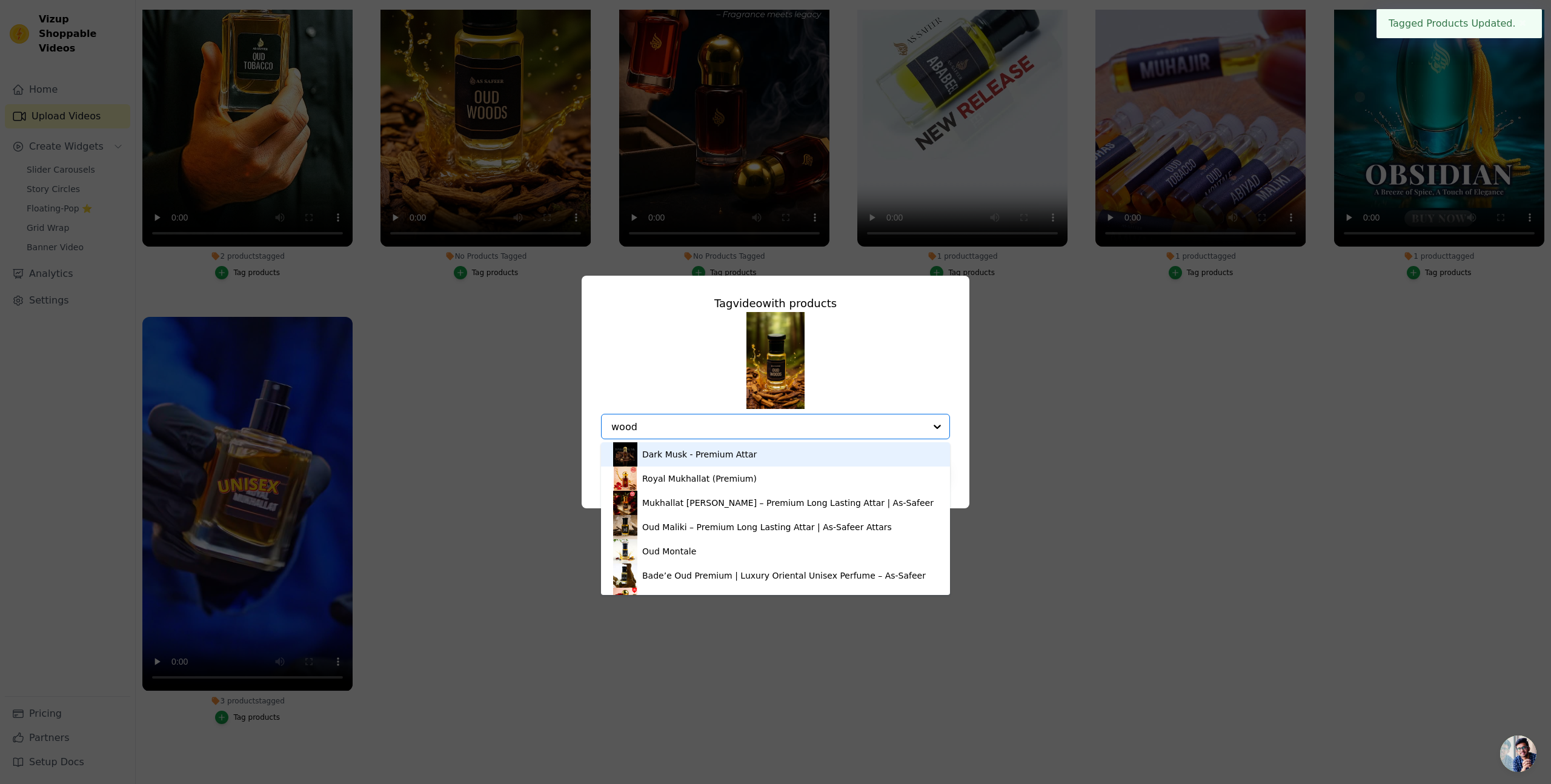
type input "[PERSON_NAME]"
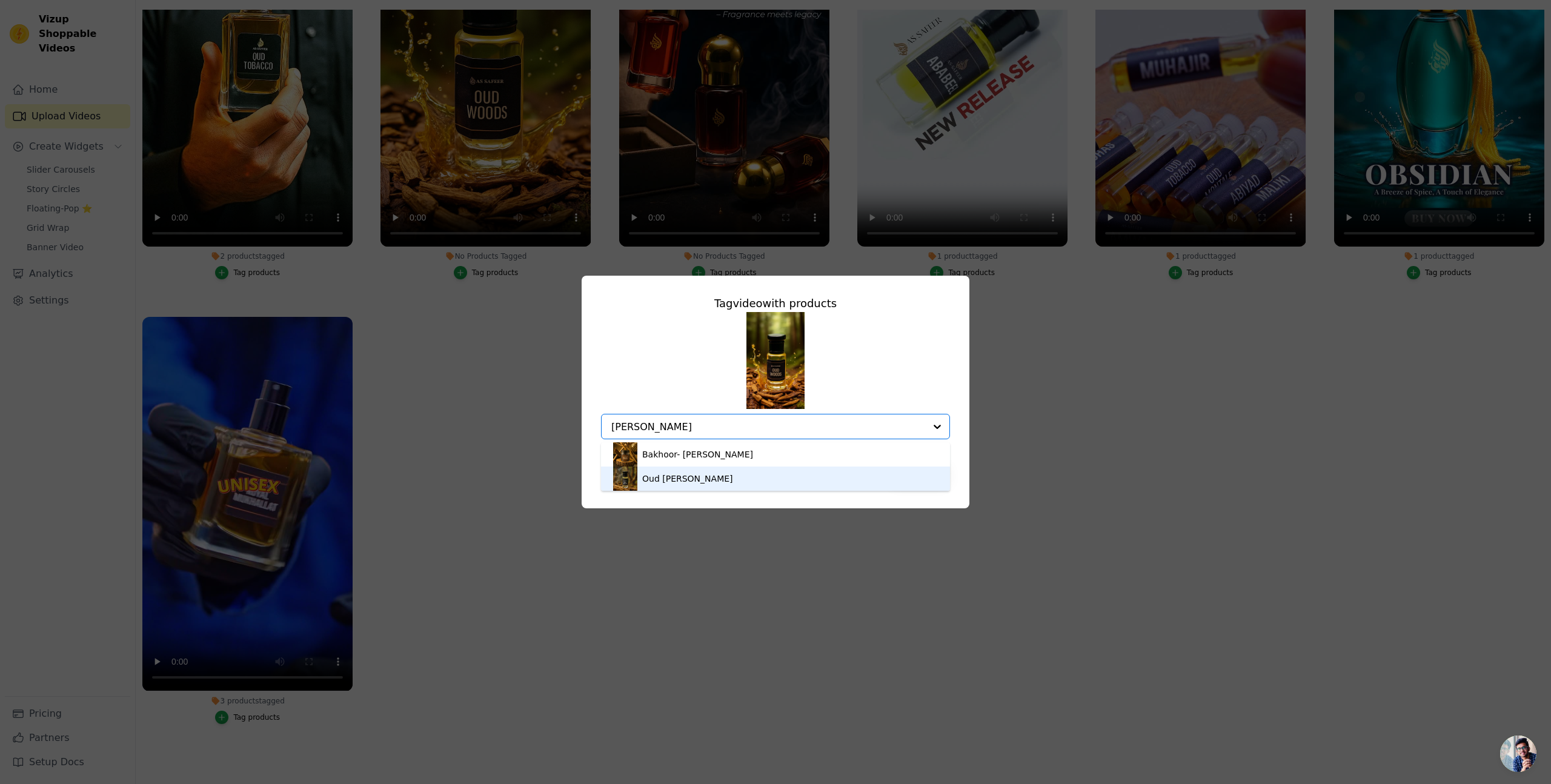
click at [677, 477] on div "Oud [PERSON_NAME]" at bounding box center [688, 478] width 91 height 13
click at [930, 467] on button "Save" at bounding box center [919, 464] width 61 height 20
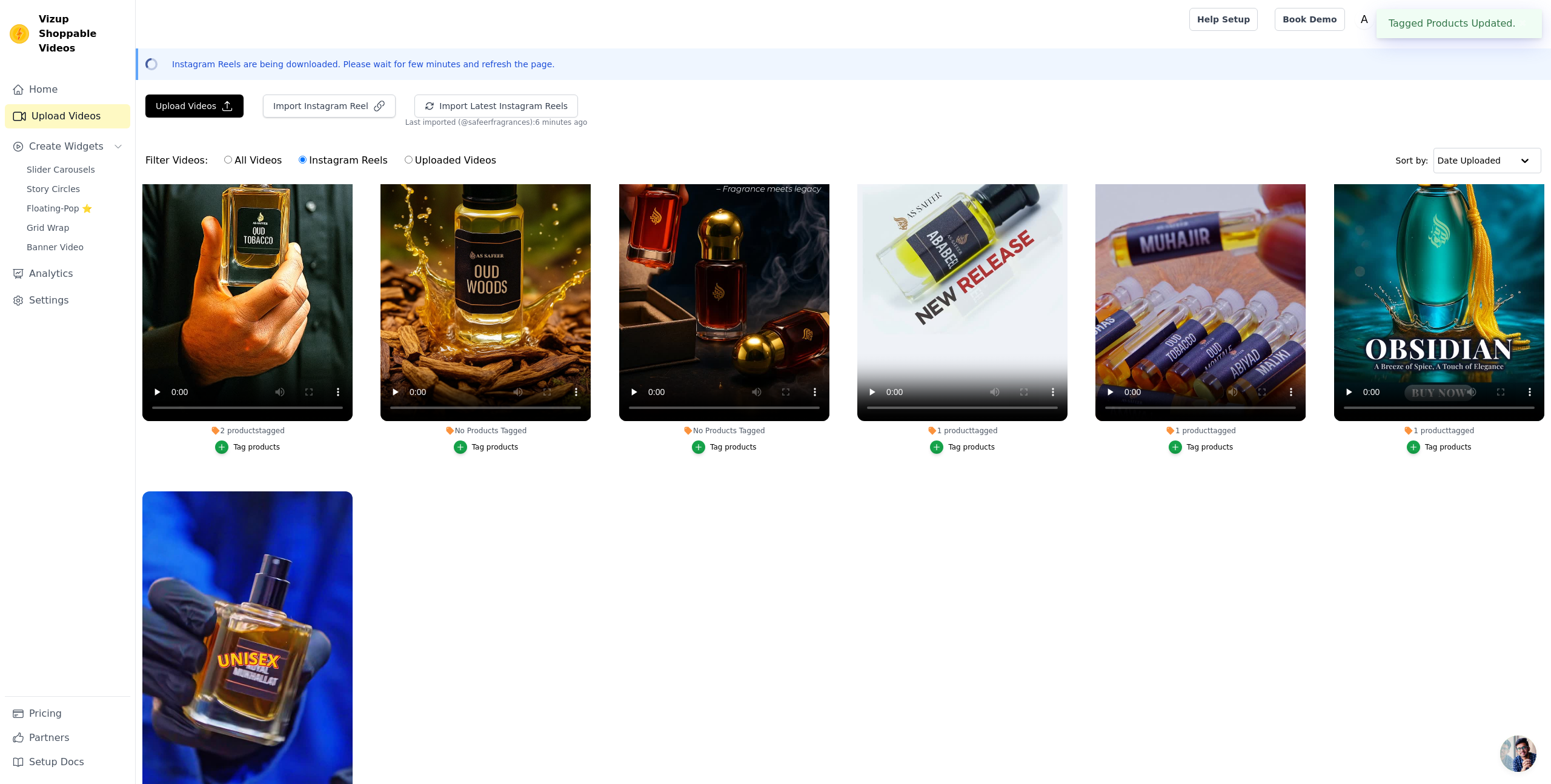
scroll to position [175, 0]
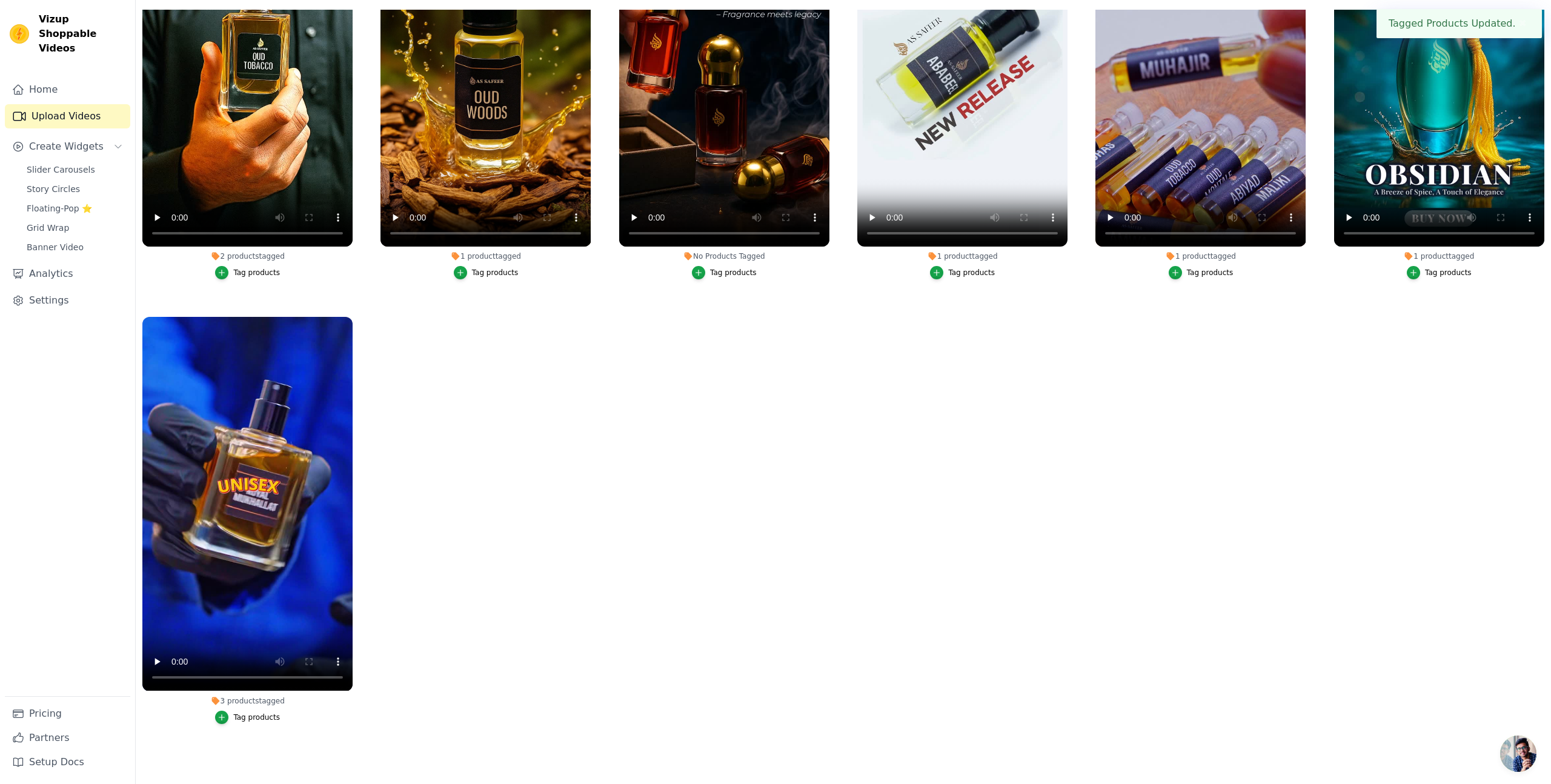
click at [734, 272] on div "Tag products" at bounding box center [733, 273] width 46 height 10
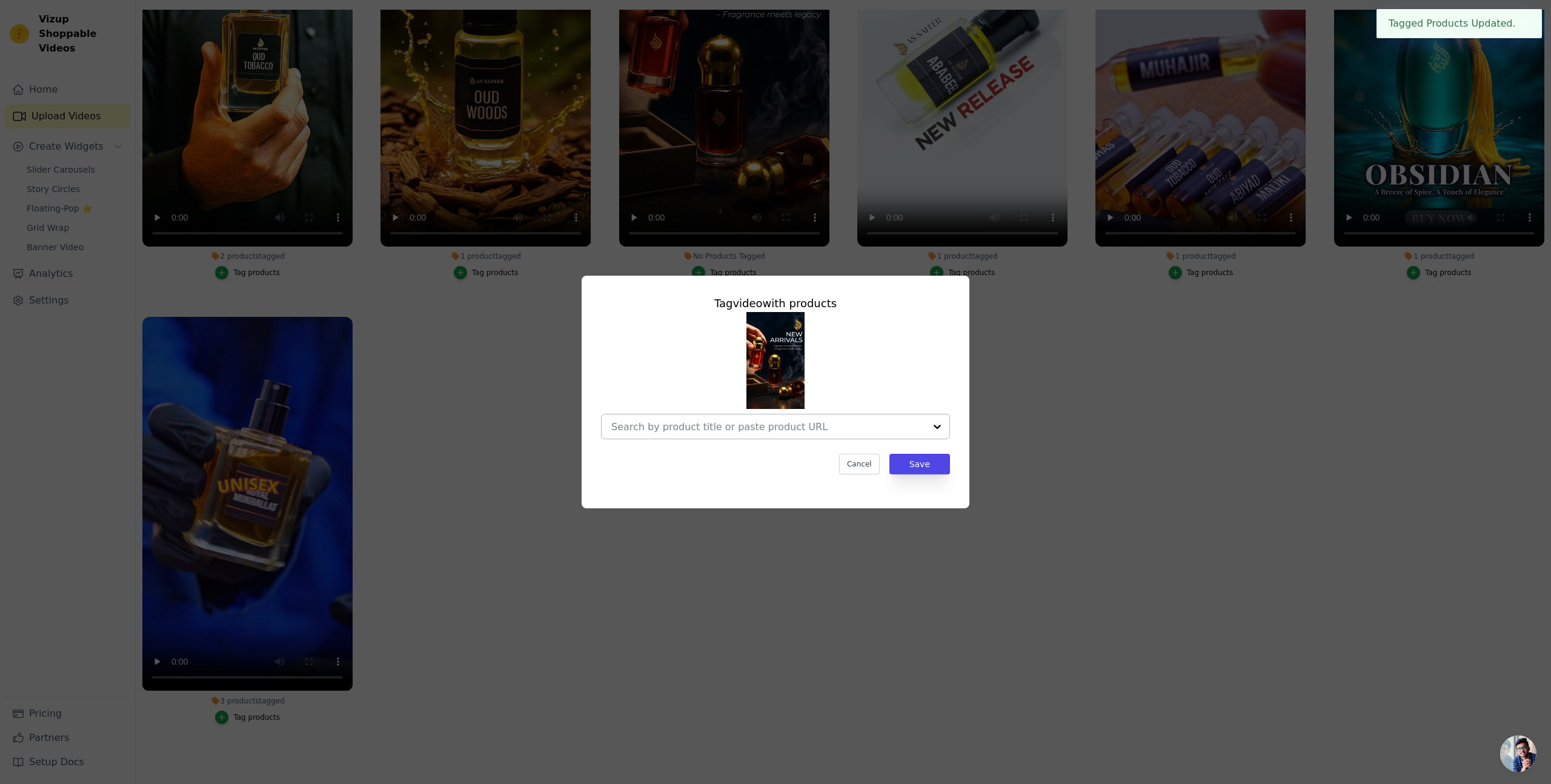
click at [656, 421] on input "No Products Tagged Tag video with products Cancel Save Tag products" at bounding box center [768, 427] width 313 height 12
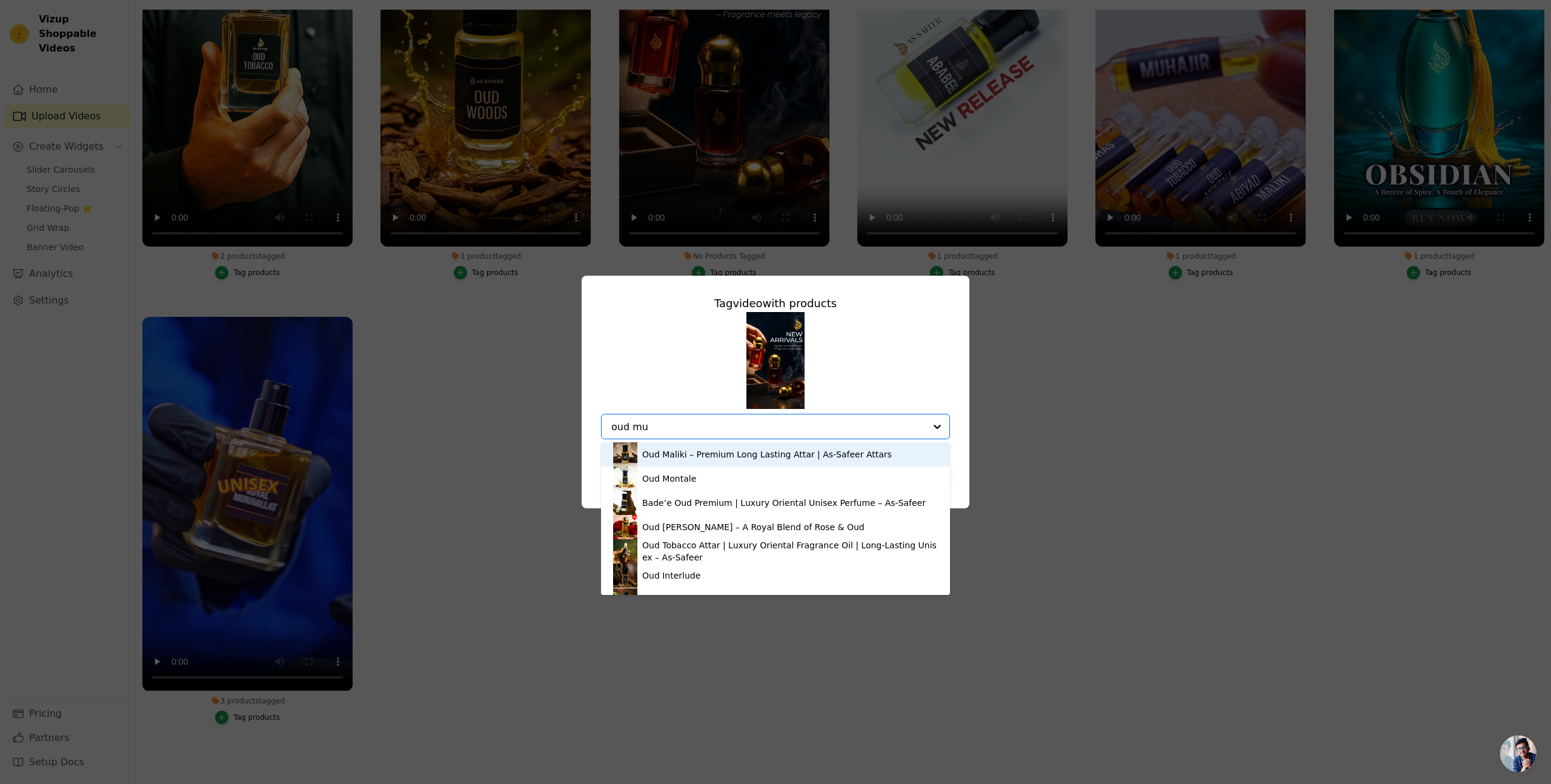
type input "oud muk"
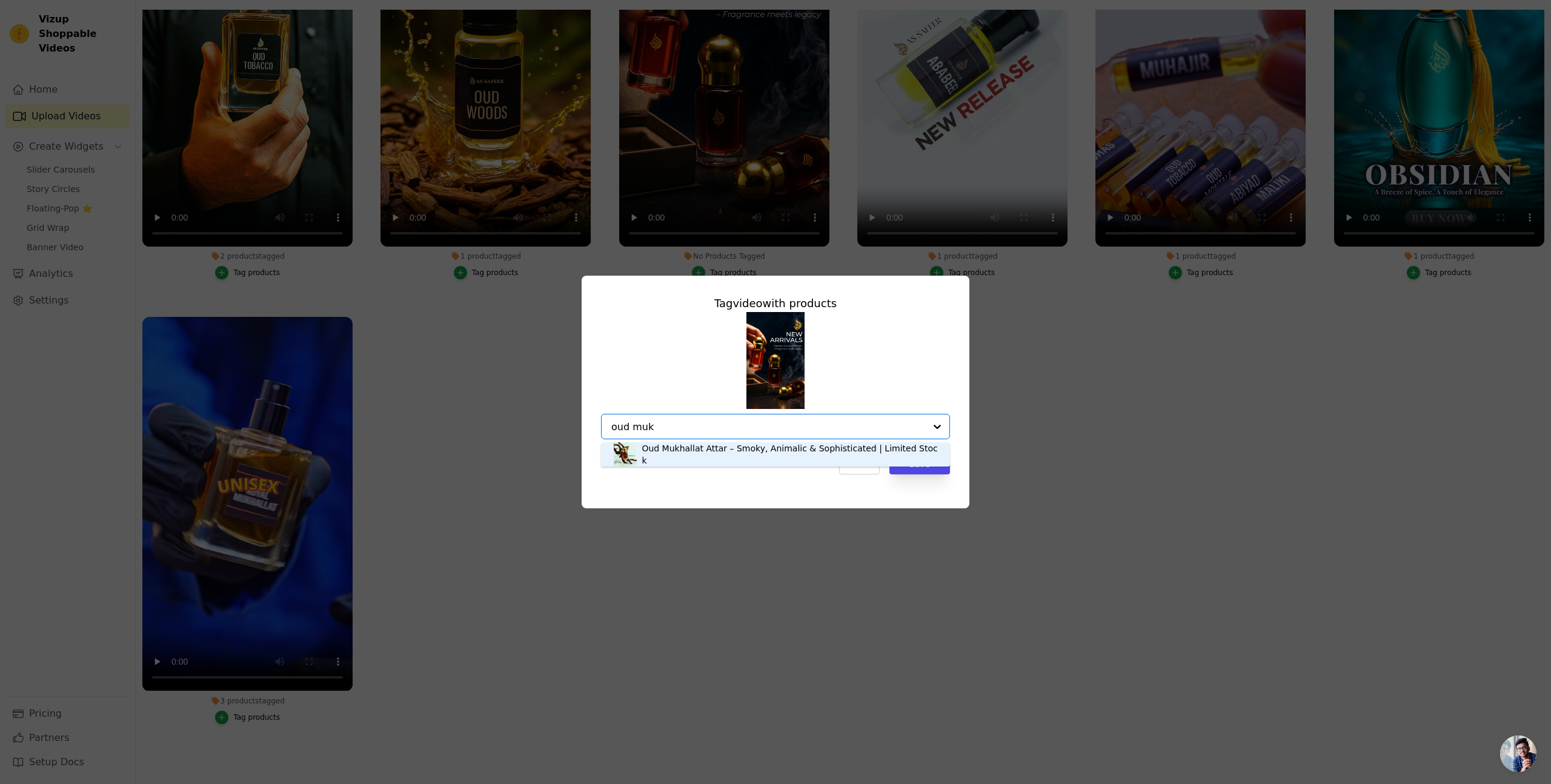
click at [697, 460] on div "Oud Mukhallat Attar – Smoky, Animalic & Sophisticated | Limited Stock" at bounding box center [789, 454] width 296 height 24
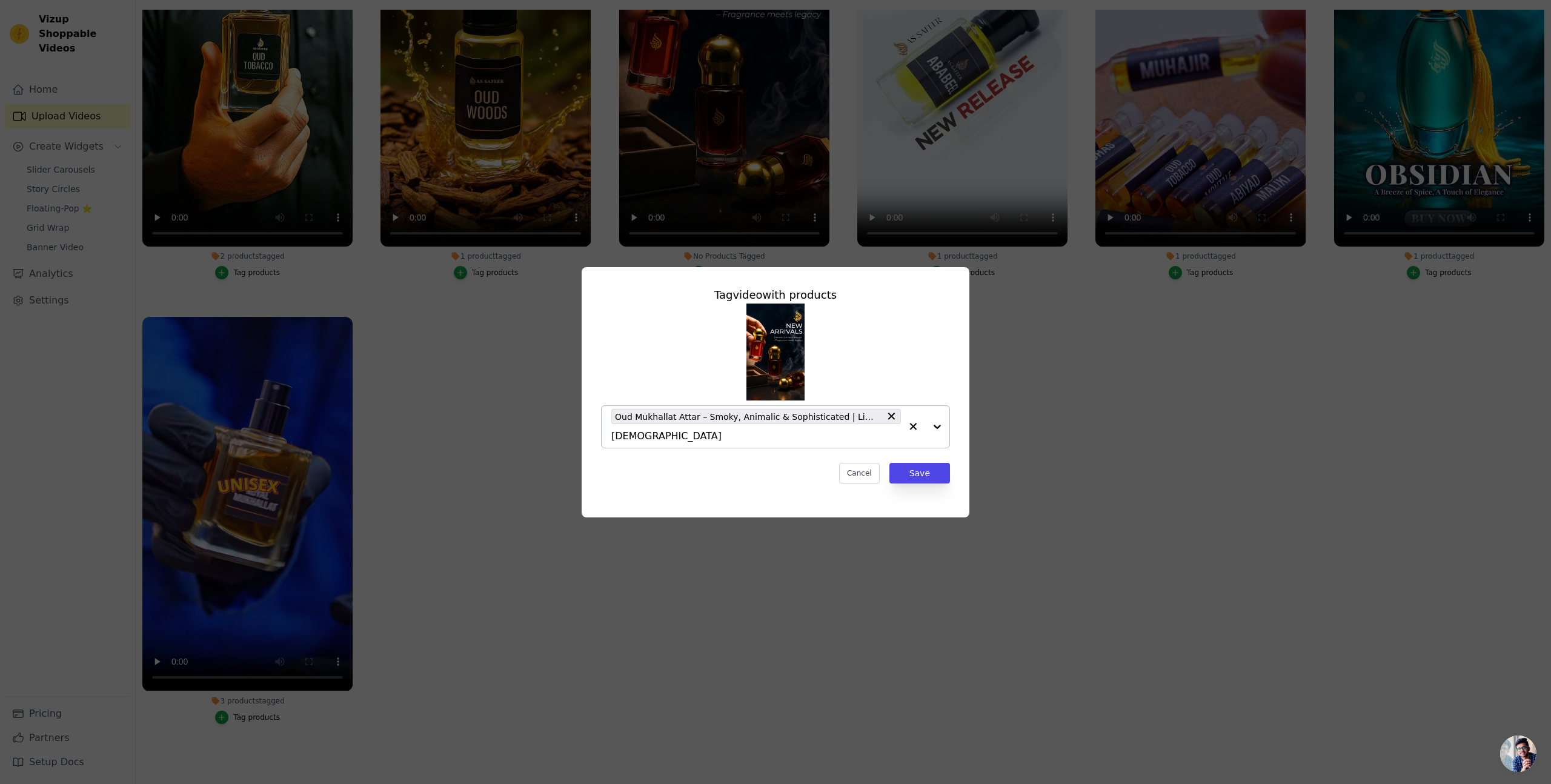
type input "shamama"
click at [664, 463] on div "[DEMOGRAPHIC_DATA] (100% Natural)" at bounding box center [724, 463] width 164 height 13
type input "oud"
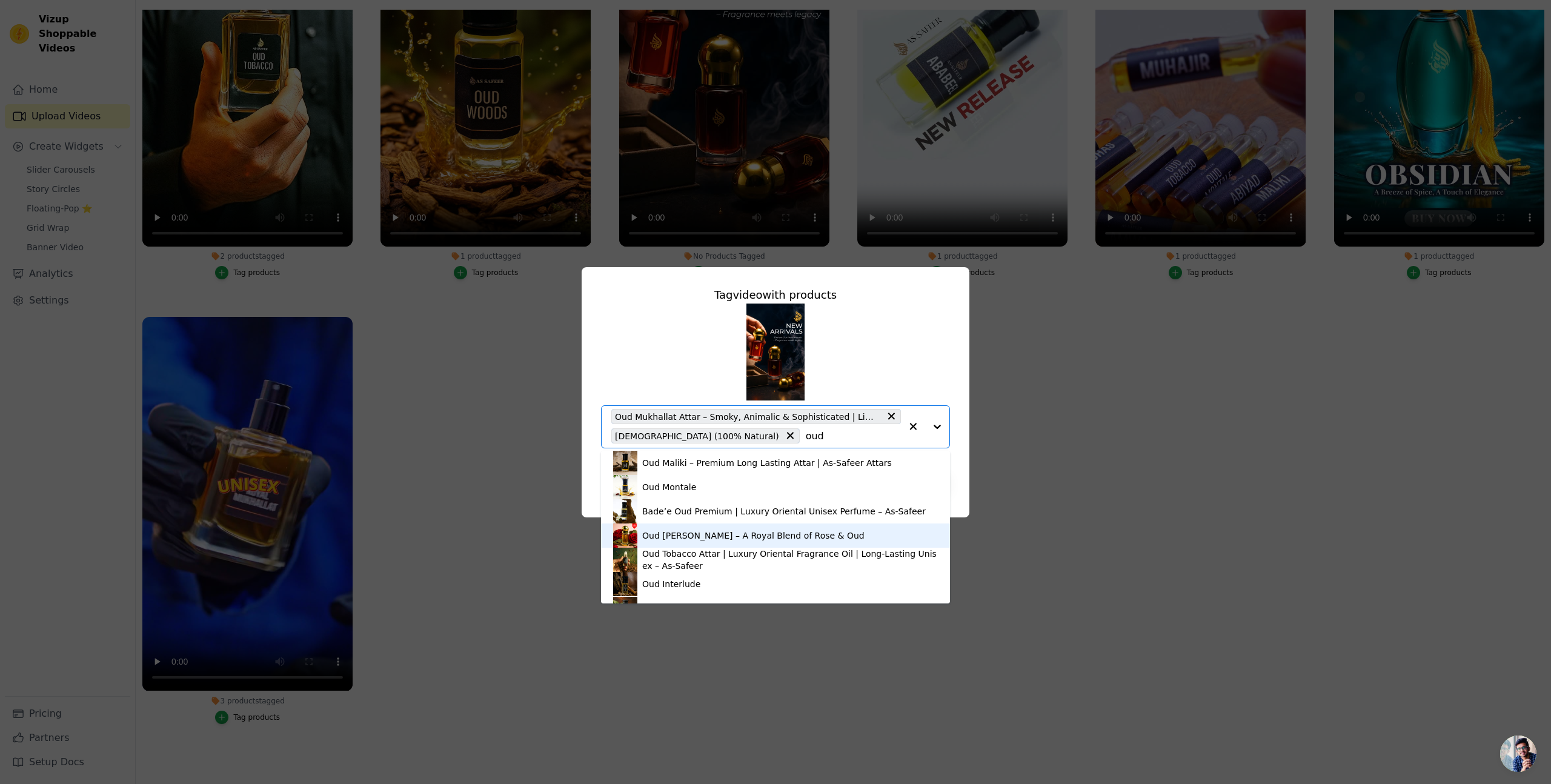
scroll to position [1, 0]
click at [661, 537] on div "Oud [PERSON_NAME] – A Royal Blend of Rose & Oud" at bounding box center [753, 535] width 223 height 13
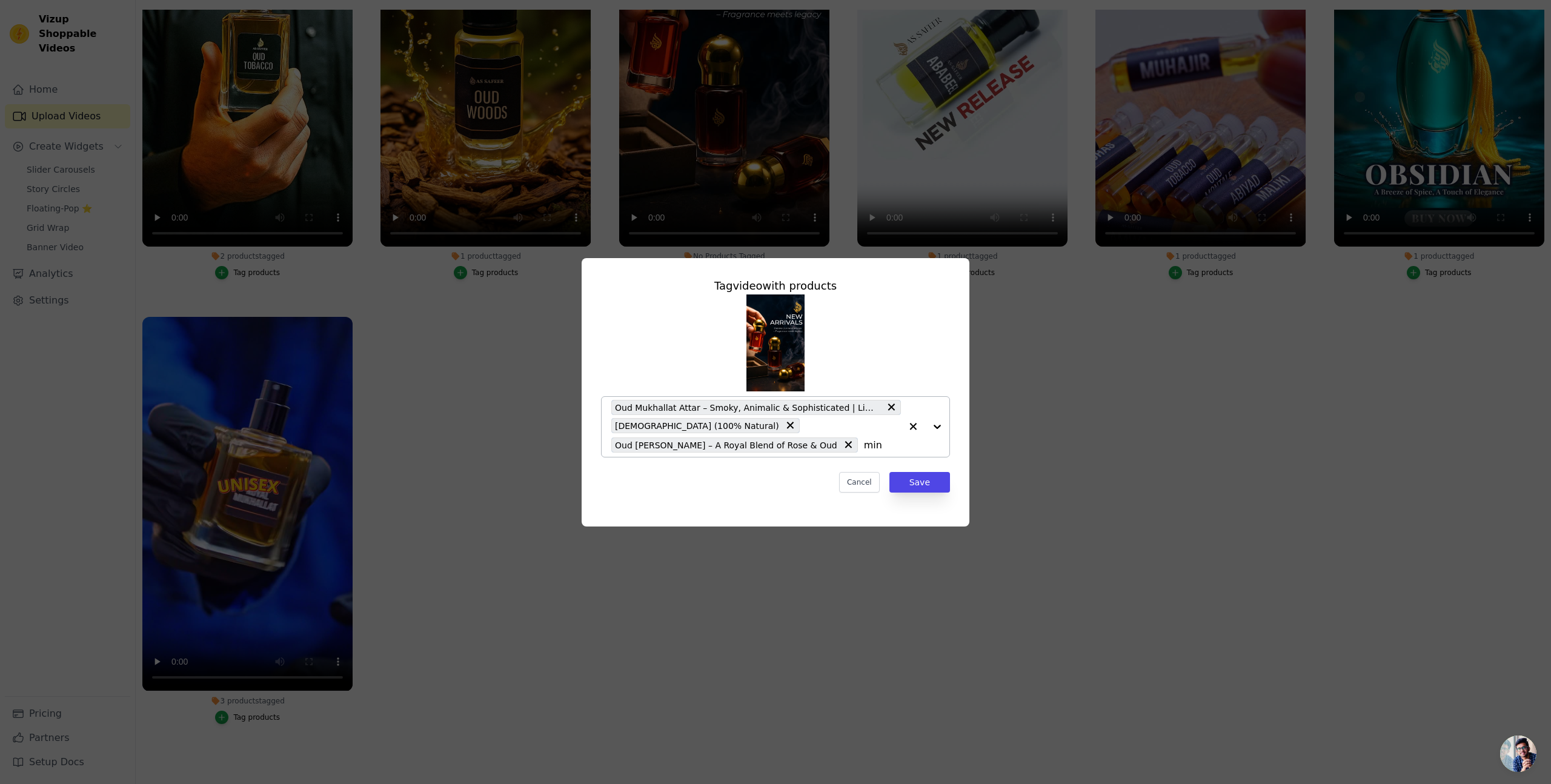
type input "mini"
click at [773, 474] on div "Combo Set of 3 Mini Premium Attars – Amwaj, Muhajir & Ababeel (3ml Each) | Long…" at bounding box center [790, 472] width 296 height 24
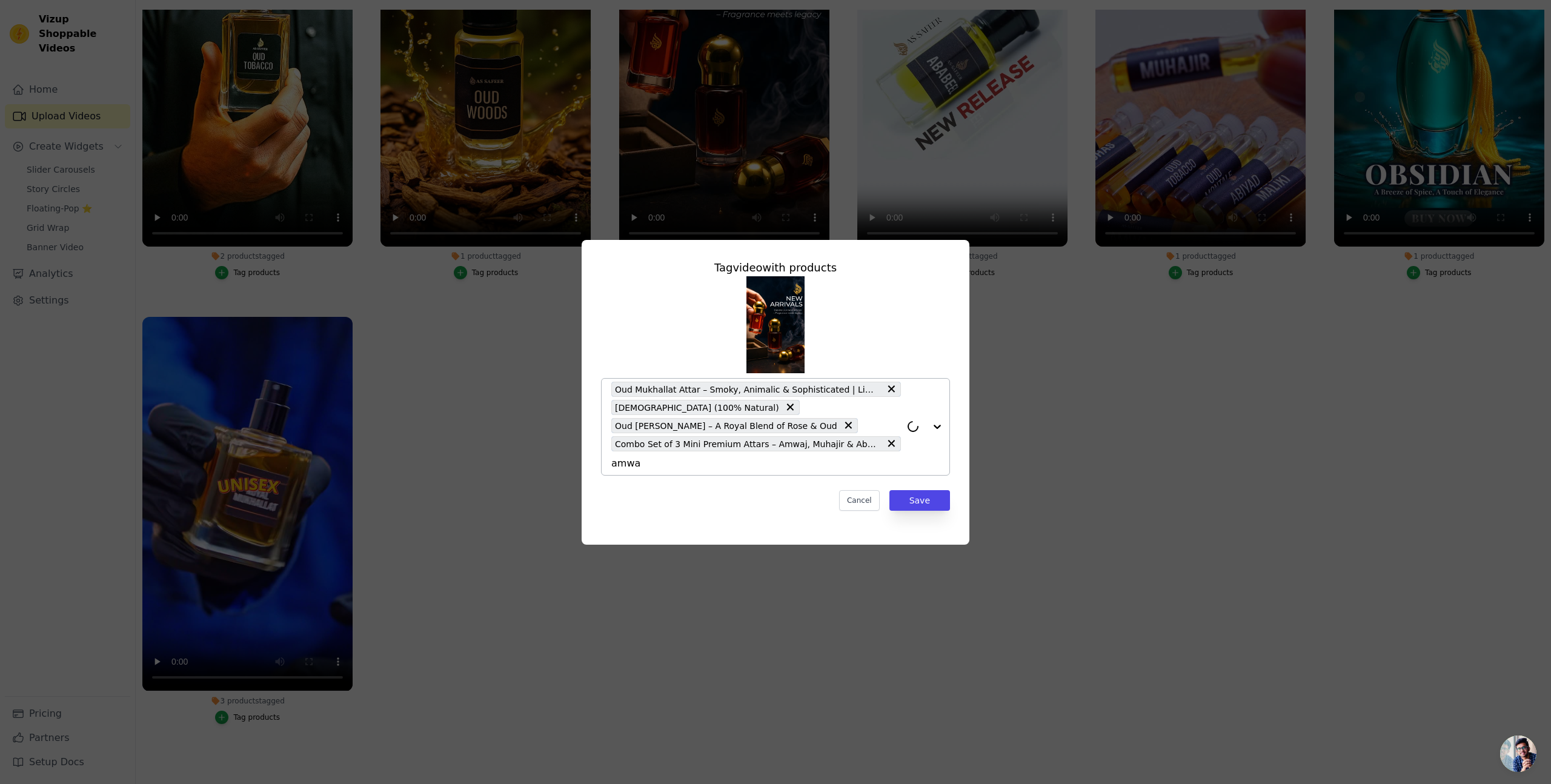
type input "amwaj"
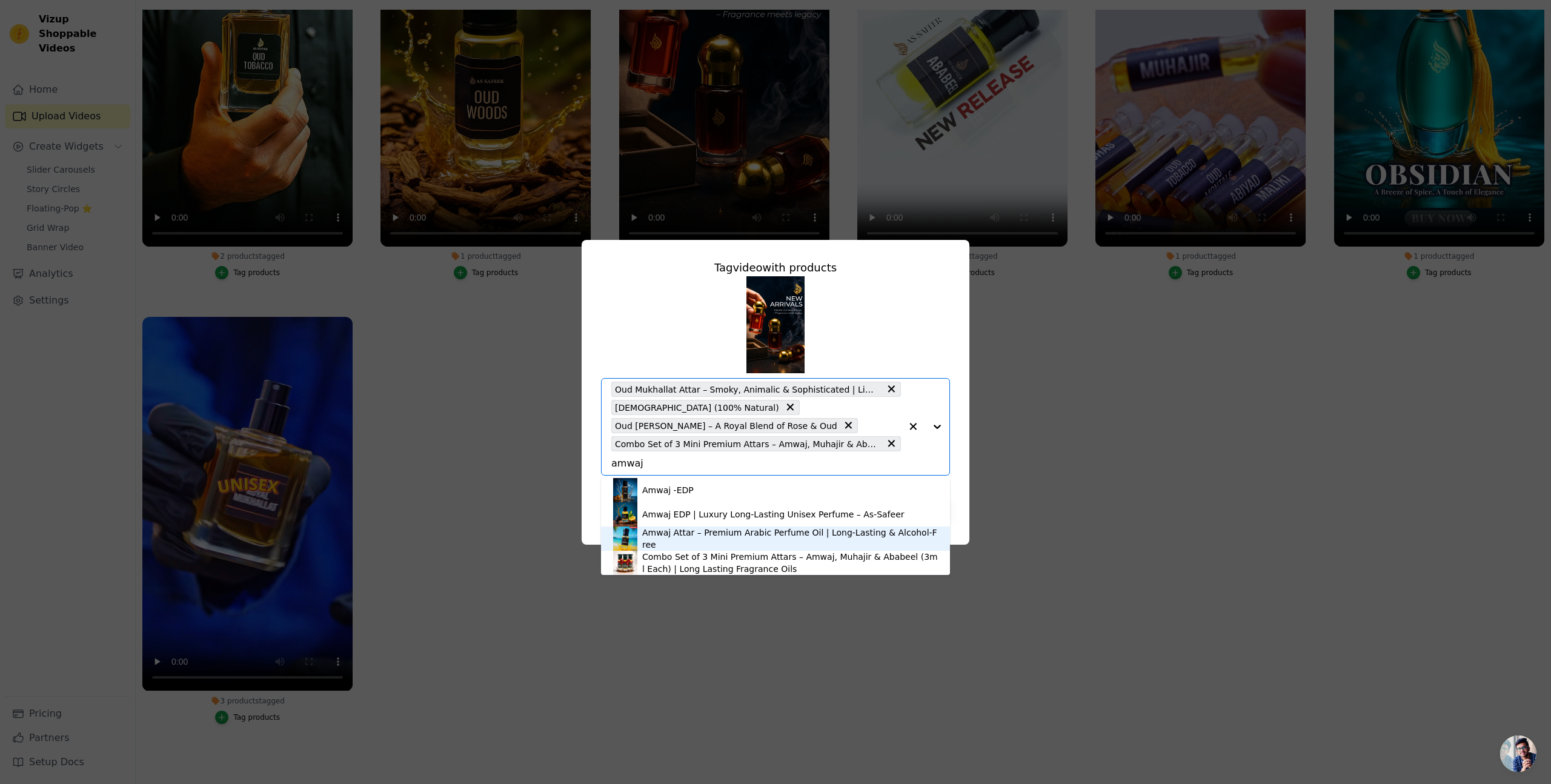
click at [693, 535] on div "Amwaj Attar – Premium Arabic Perfume Oil | Long-Lasting & Alcohol-Free" at bounding box center [790, 538] width 296 height 24
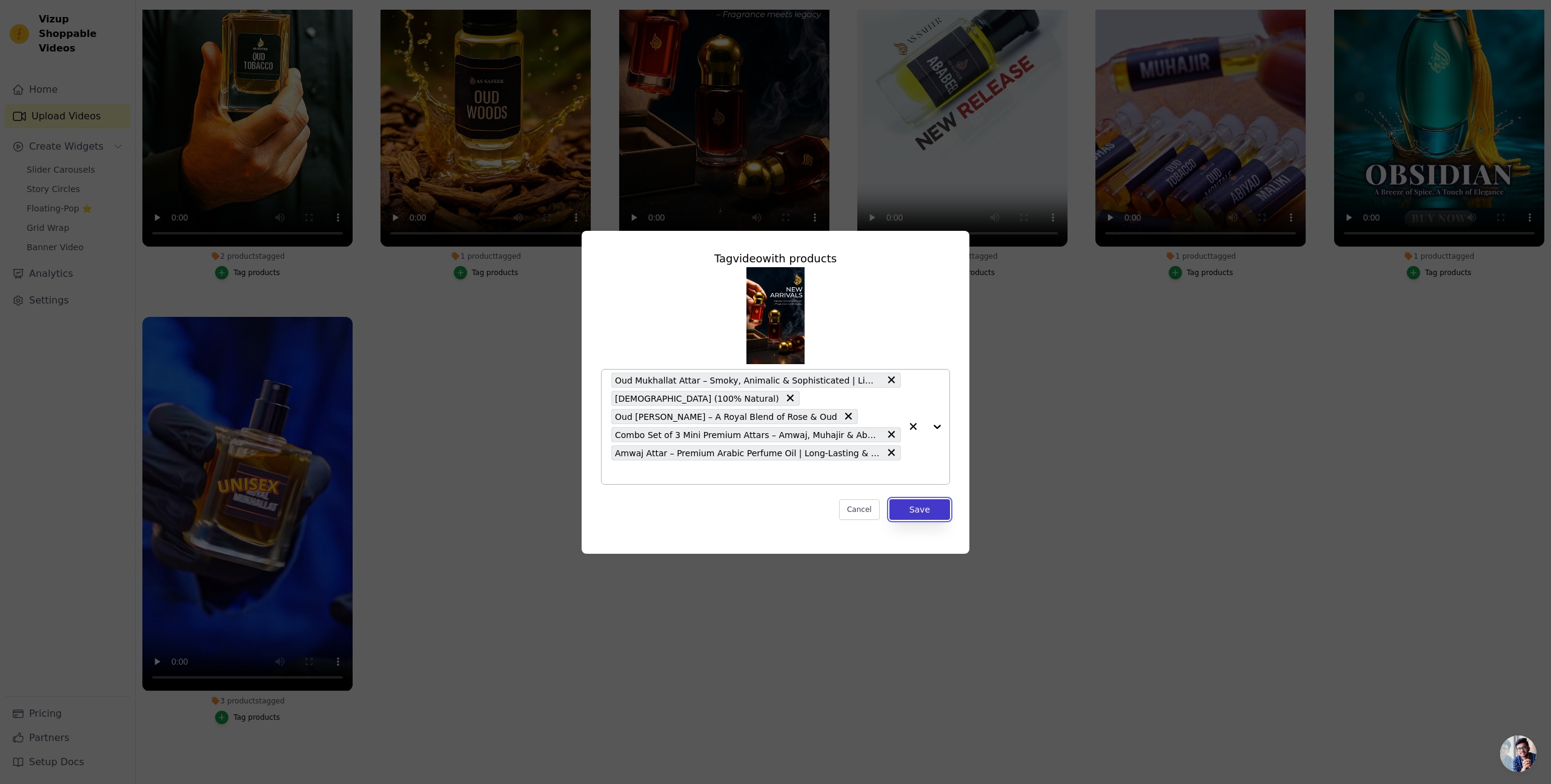
click at [923, 509] on button "Save" at bounding box center [919, 509] width 61 height 20
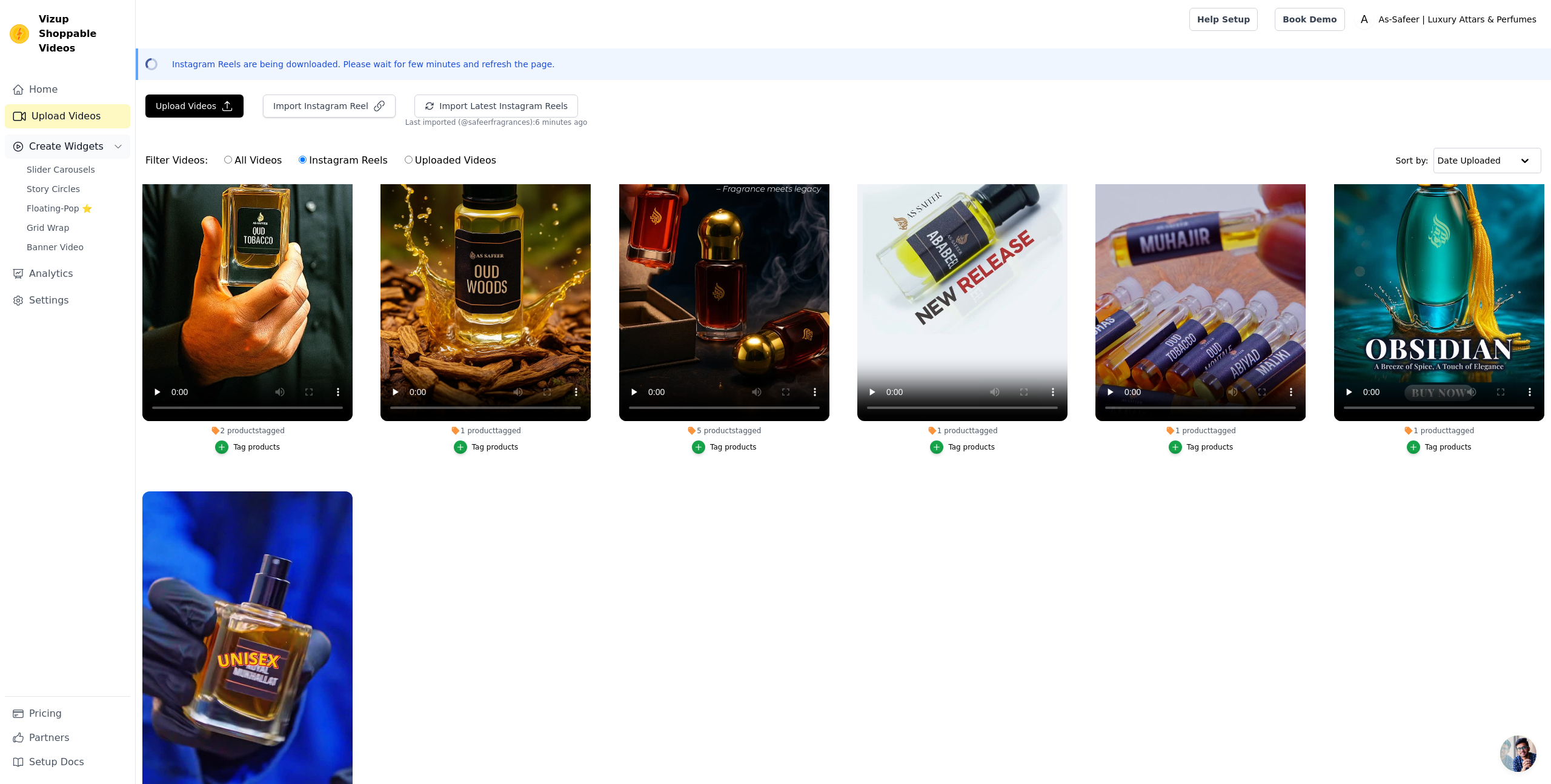
click at [84, 139] on span "Create Widgets" at bounding box center [66, 146] width 74 height 14
click at [50, 164] on span "Slider Carousels" at bounding box center [61, 170] width 68 height 13
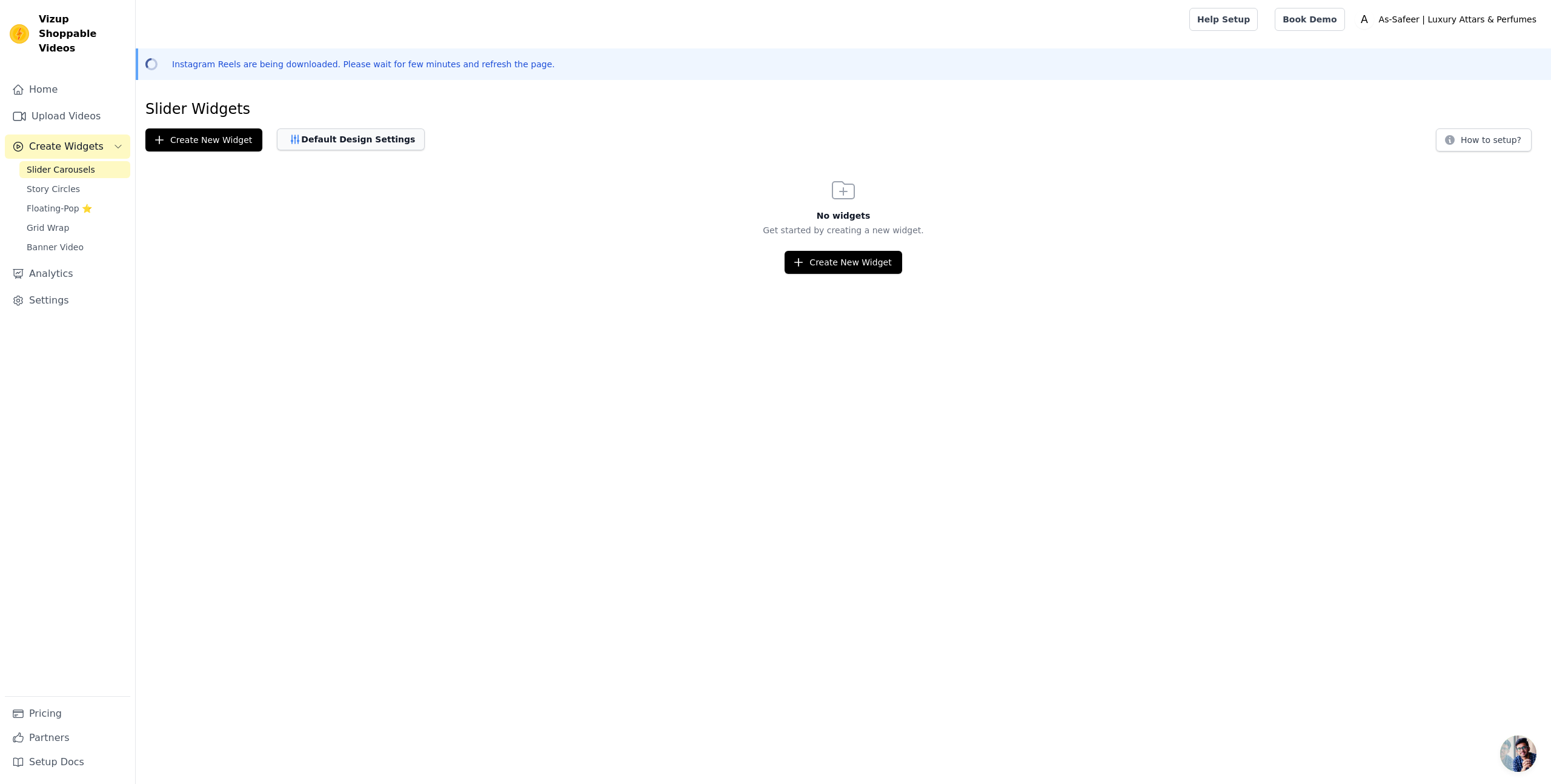
click at [356, 143] on button "Default Design Settings" at bounding box center [350, 139] width 148 height 22
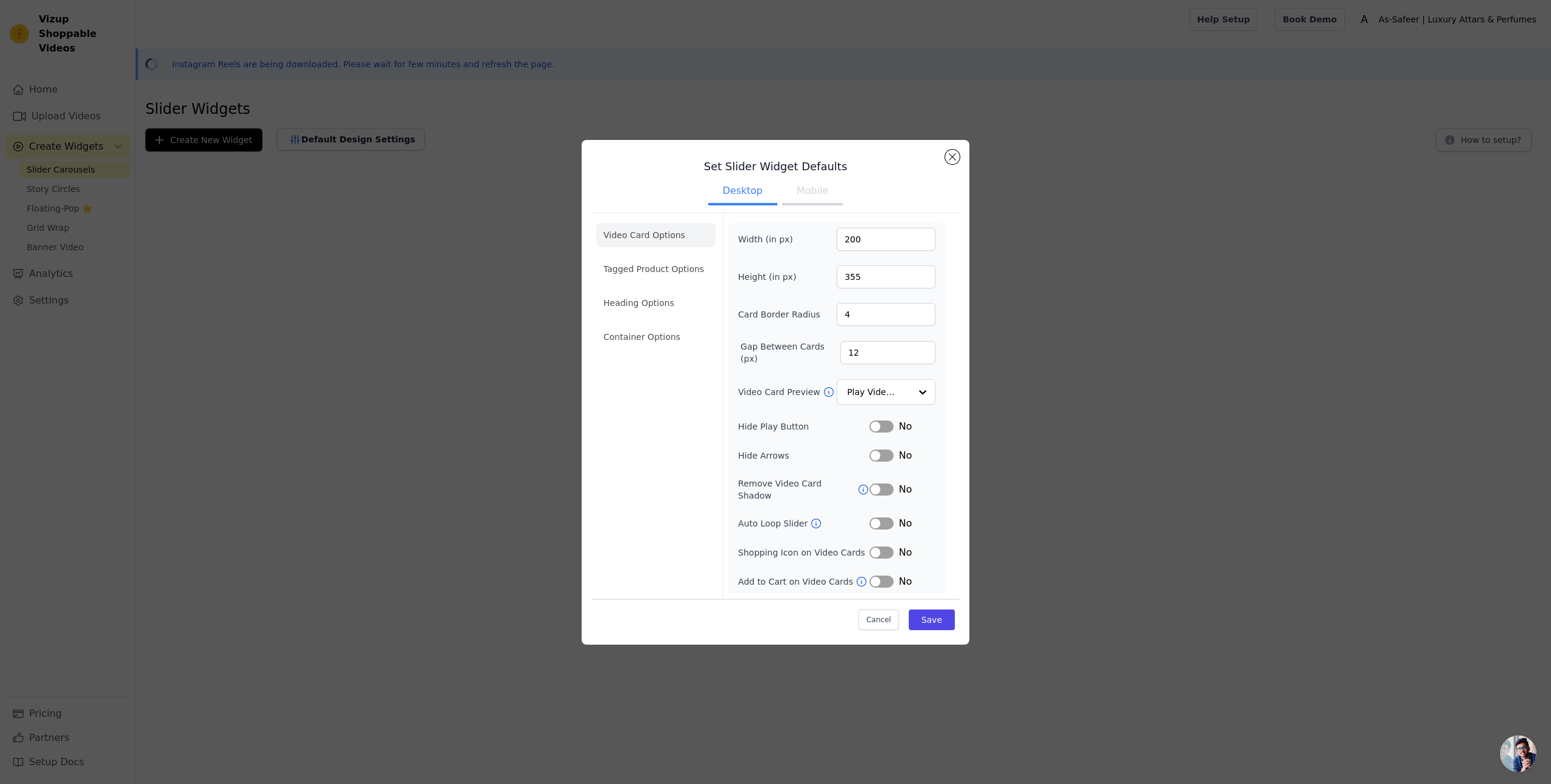
click at [819, 200] on button "Mobile" at bounding box center [812, 192] width 61 height 27
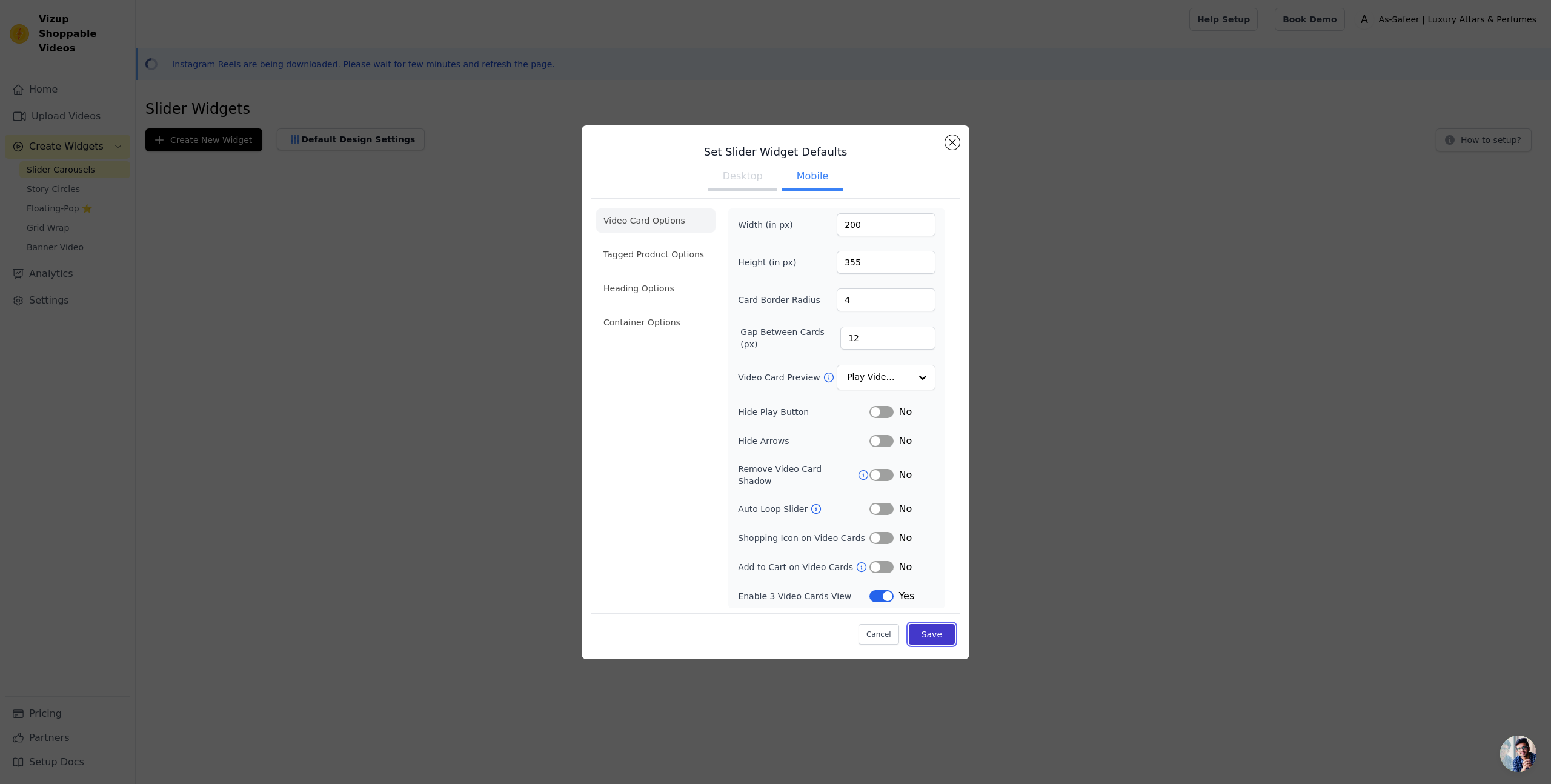
click at [944, 635] on button "Save" at bounding box center [932, 634] width 46 height 20
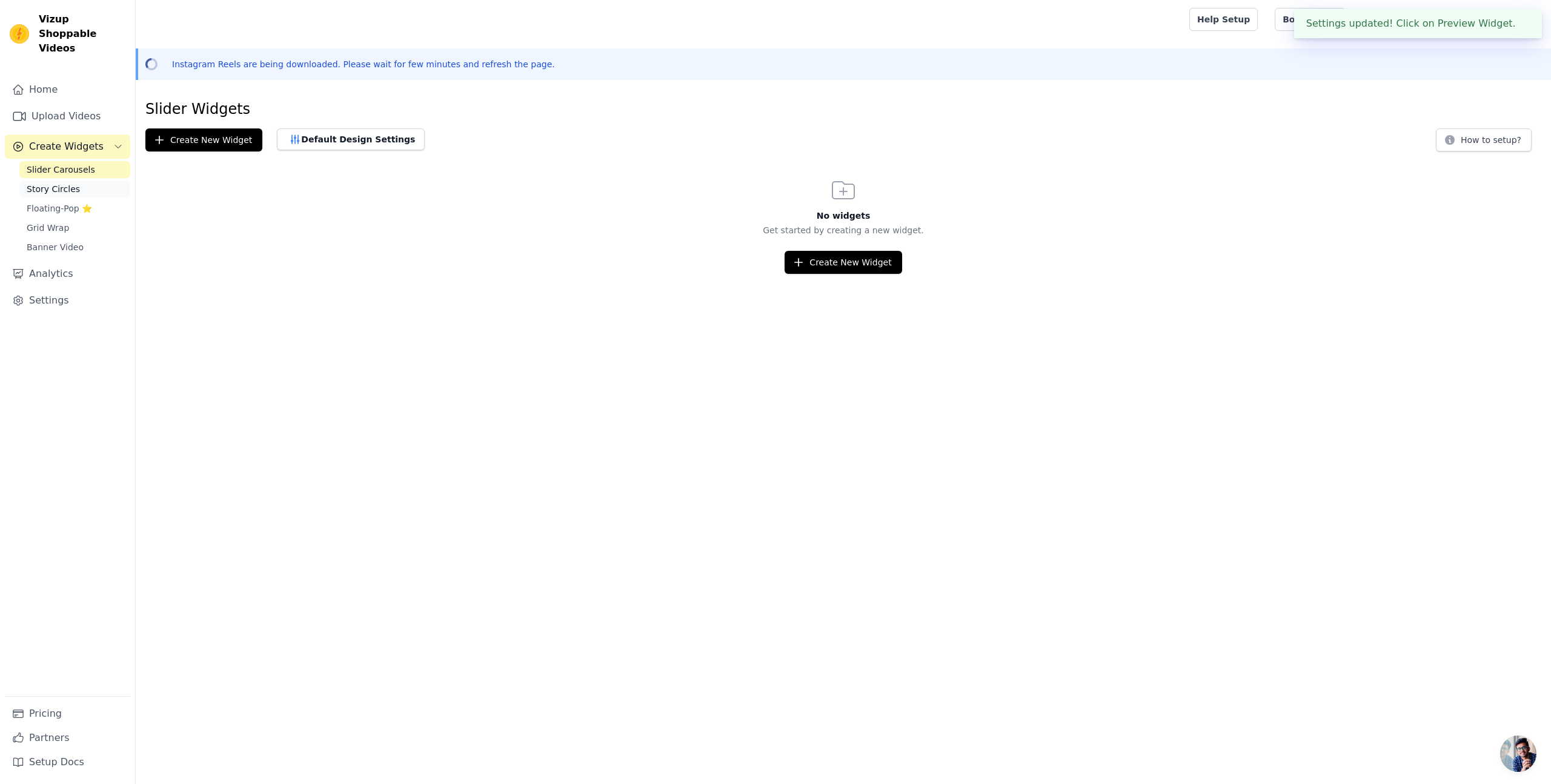
click at [54, 183] on span "Story Circles" at bounding box center [53, 189] width 53 height 13
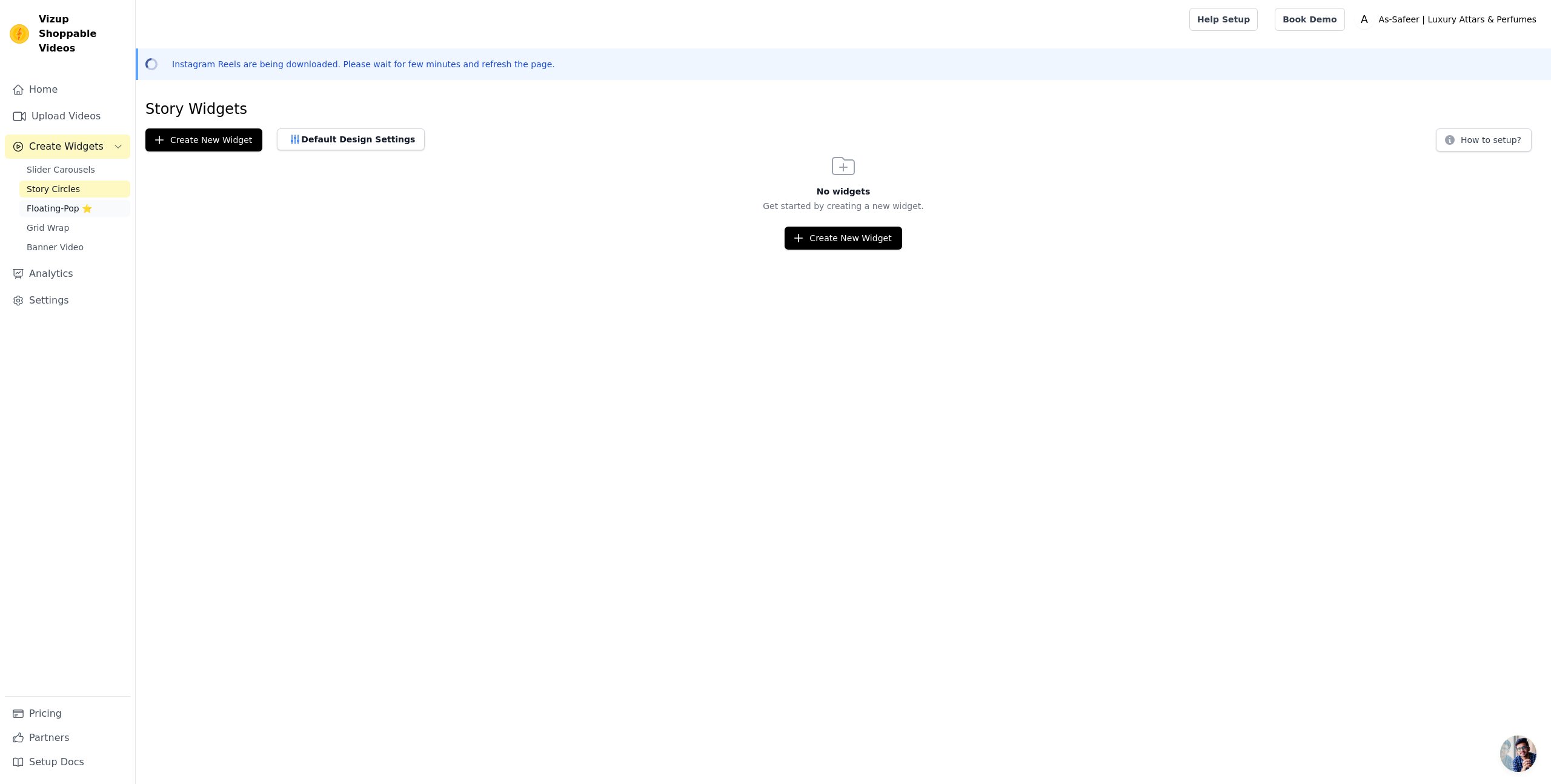
click at [58, 202] on link "Floating-Pop ⭐" at bounding box center [74, 208] width 111 height 17
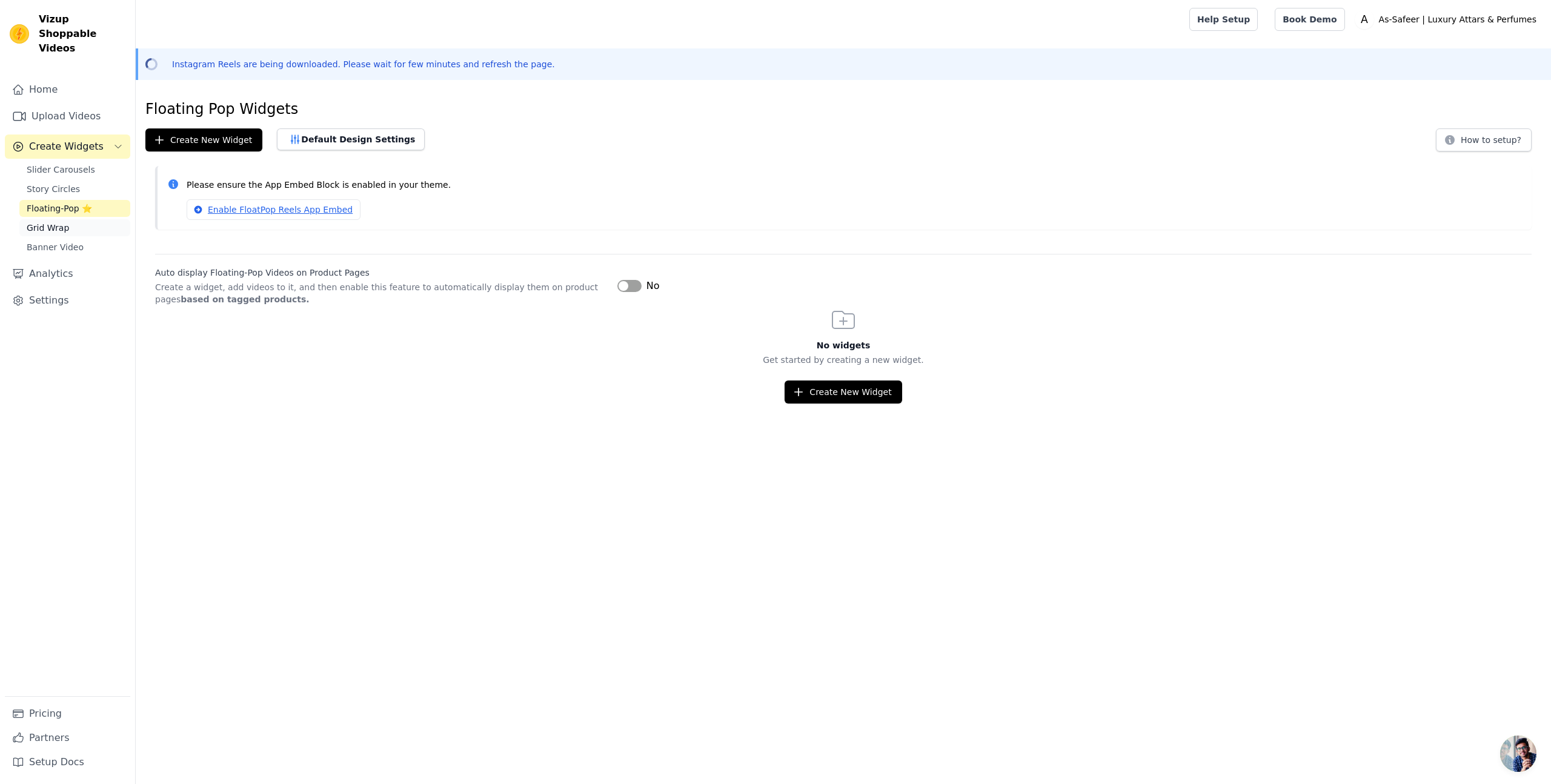
click at [56, 222] on span "Grid Wrap" at bounding box center [48, 228] width 42 height 13
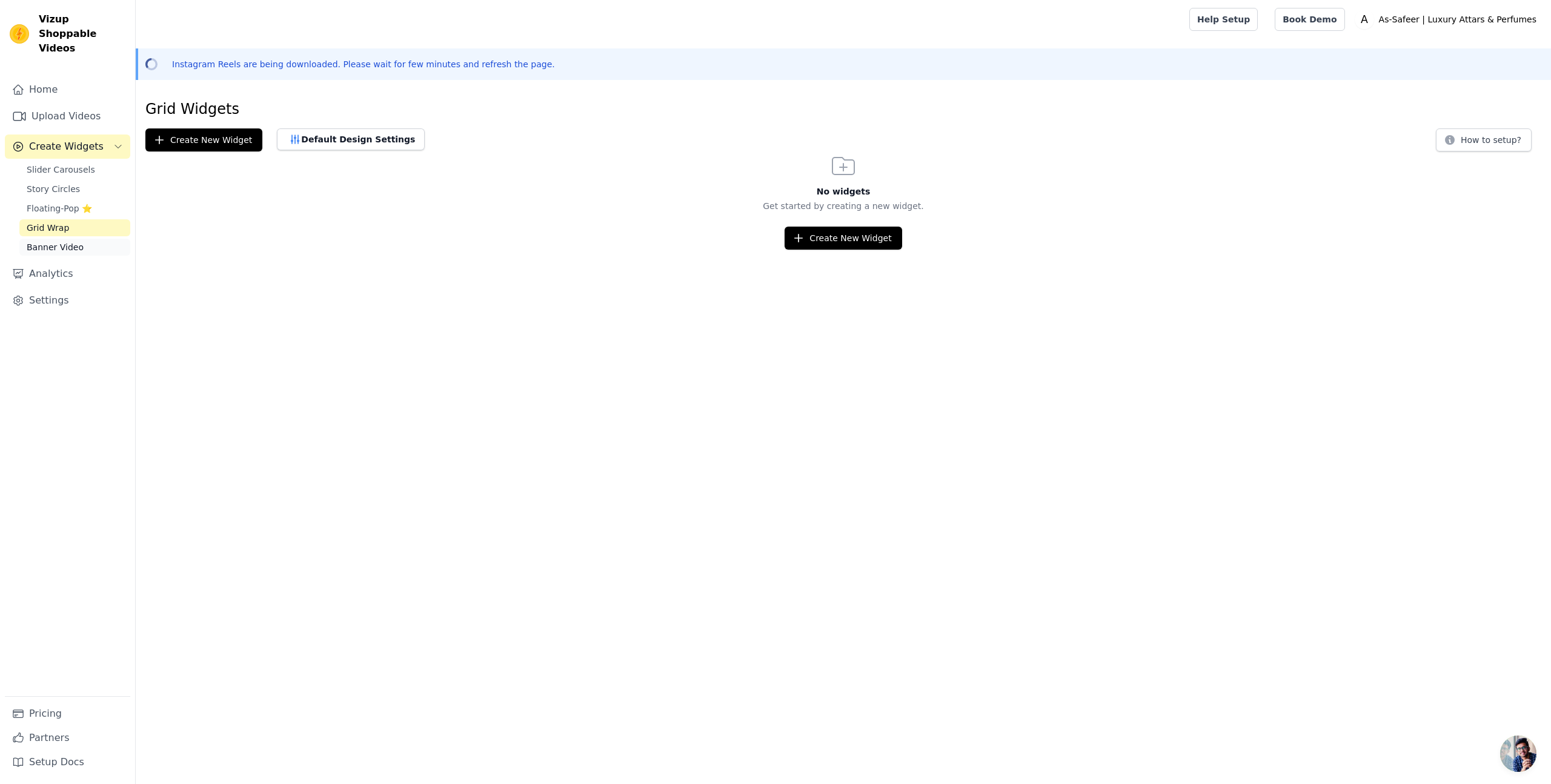
click at [54, 241] on span "Banner Video" at bounding box center [55, 247] width 57 height 13
click at [833, 233] on button "Create New Widget" at bounding box center [843, 238] width 117 height 23
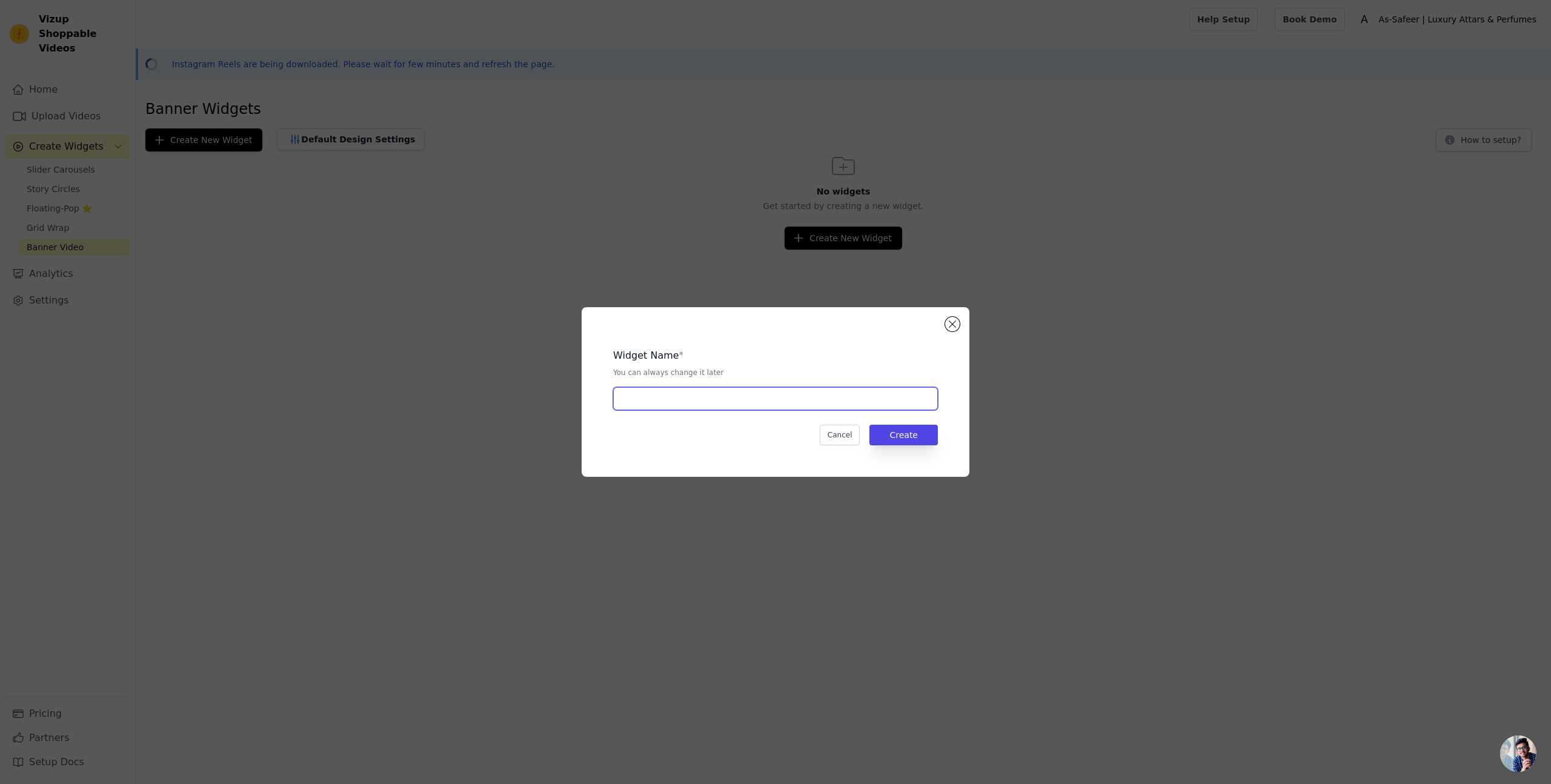
click at [675, 402] on input "text" at bounding box center [776, 398] width 325 height 23
type input "Banner-video"
click at [907, 442] on button "Create" at bounding box center [903, 434] width 68 height 20
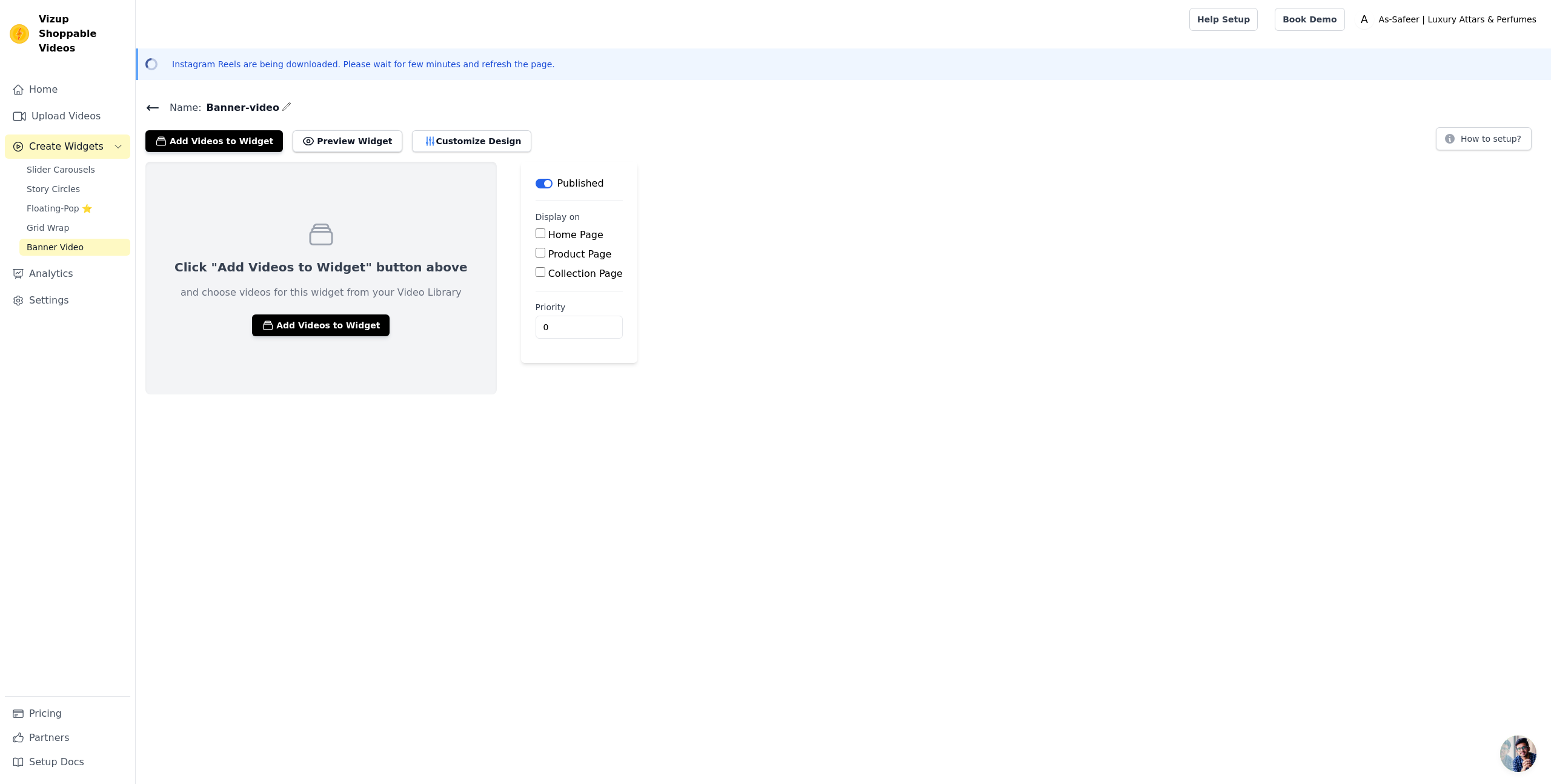
click at [282, 107] on icon "button" at bounding box center [286, 107] width 10 height 10
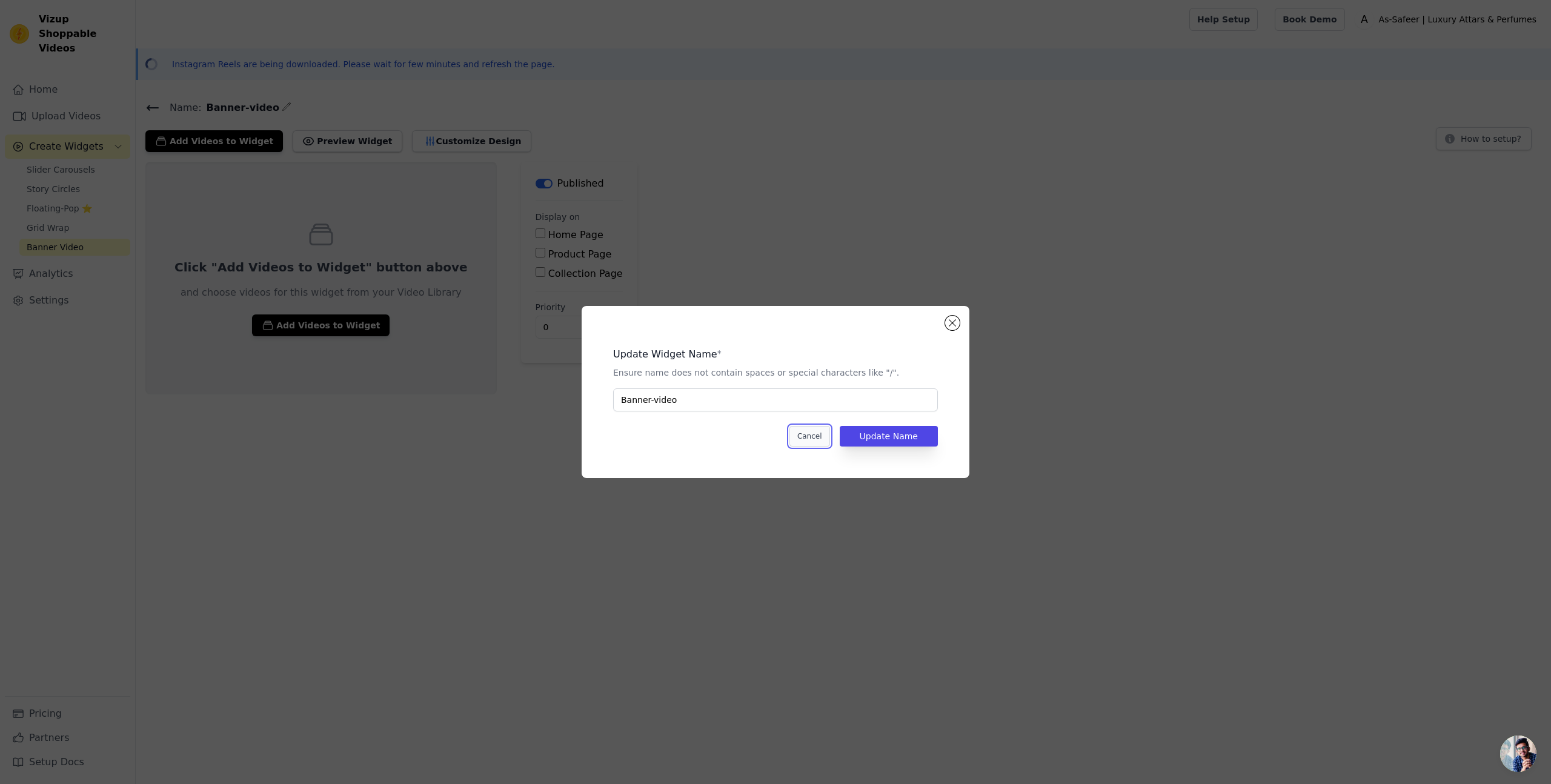
click at [824, 438] on button "Cancel" at bounding box center [810, 436] width 41 height 20
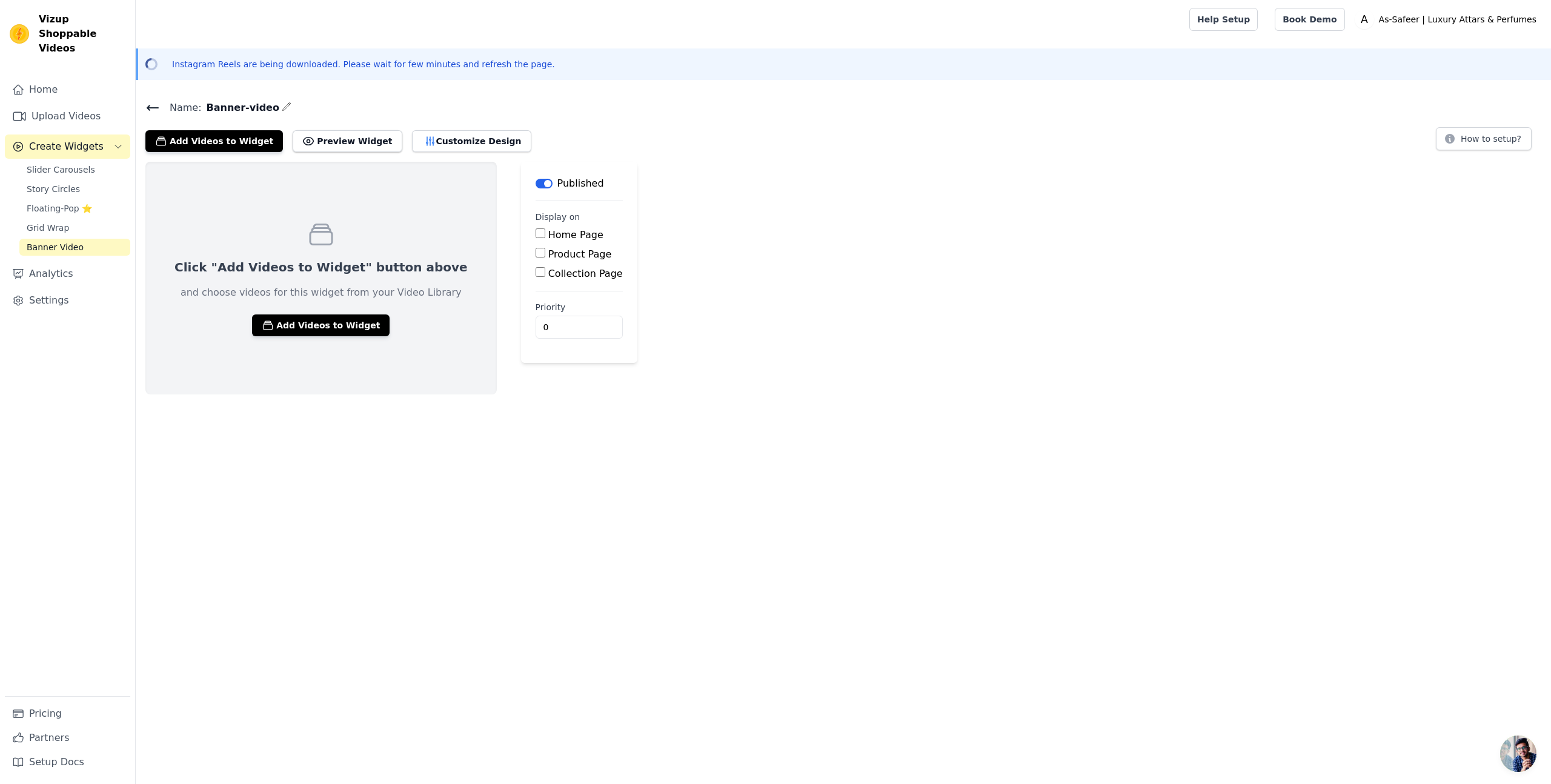
click at [549, 235] on label "Home Page" at bounding box center [576, 234] width 55 height 12
click at [535, 235] on input "Home Page" at bounding box center [540, 233] width 10 height 10
checkbox input "true"
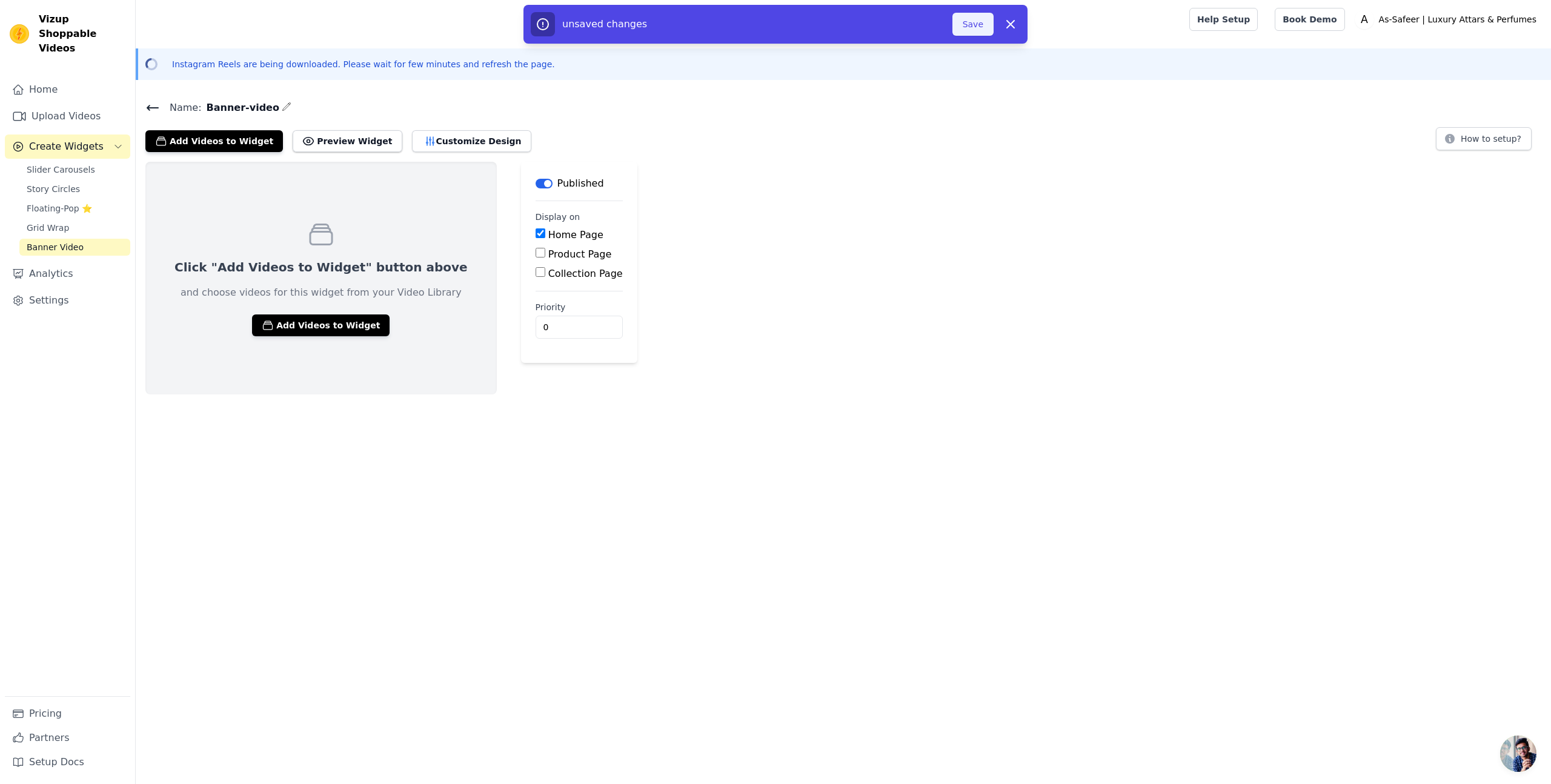
click at [980, 25] on button "Save" at bounding box center [973, 24] width 41 height 23
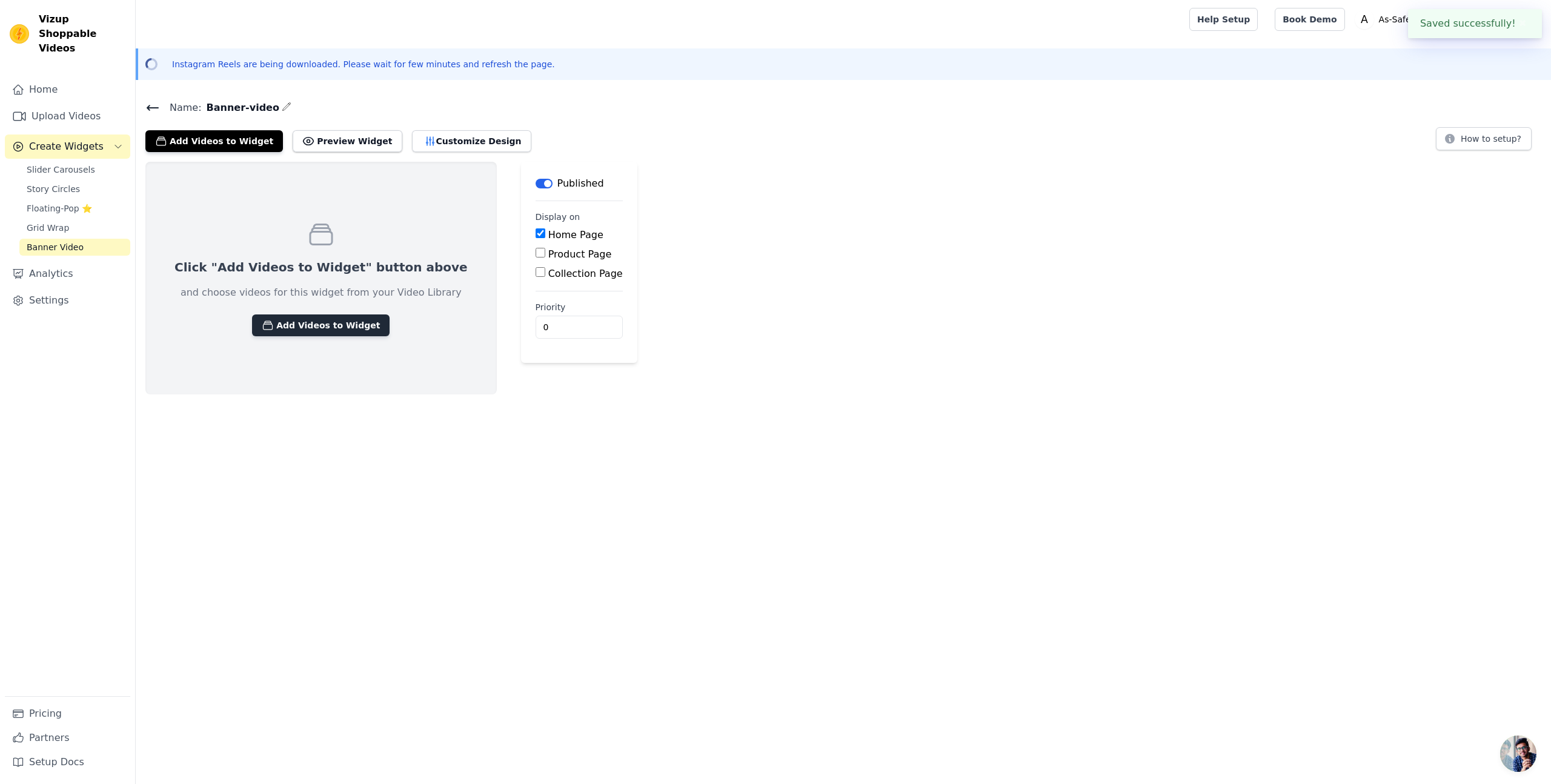
click at [296, 325] on button "Add Videos to Widget" at bounding box center [320, 325] width 138 height 22
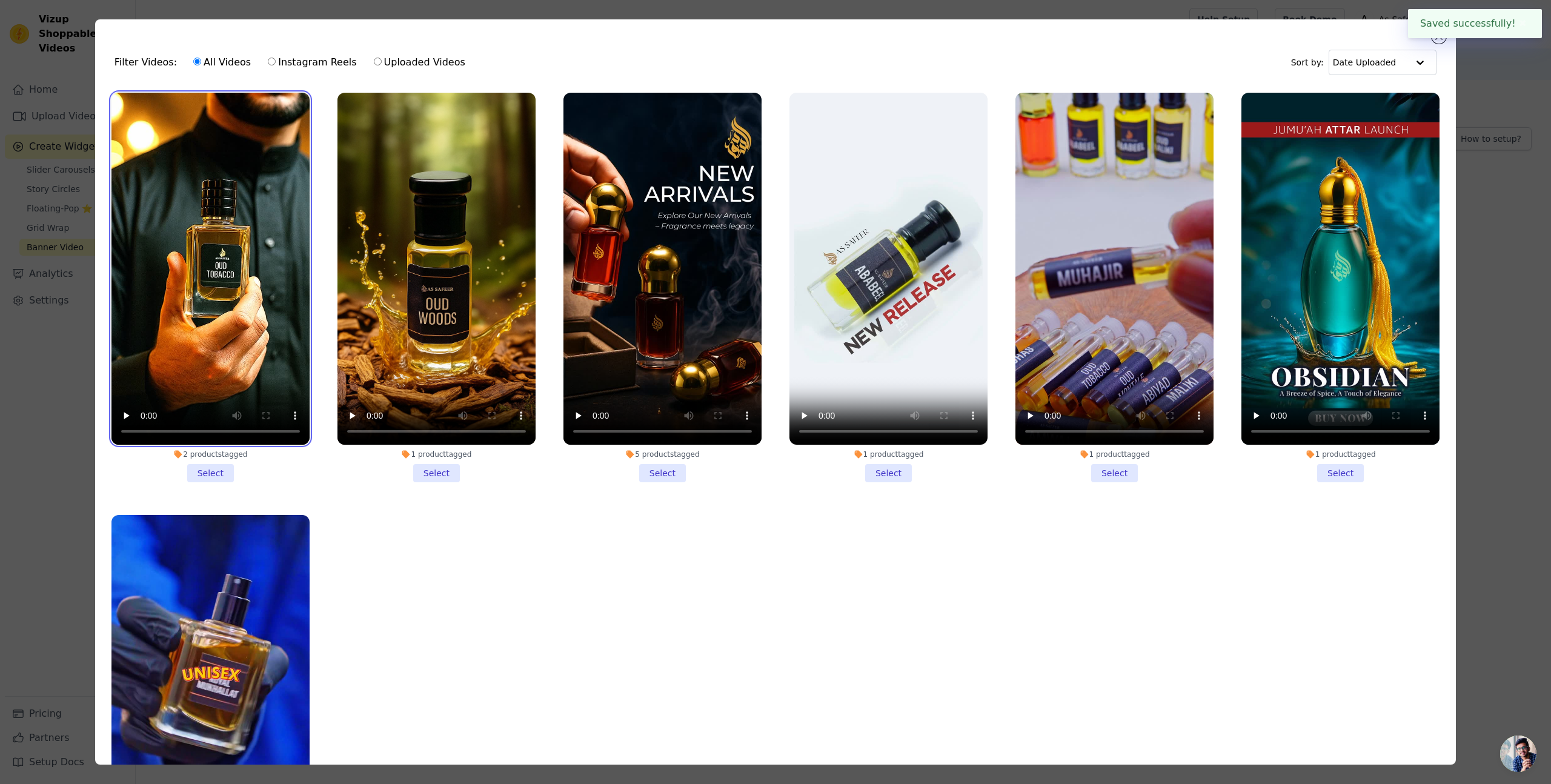
click at [230, 177] on video at bounding box center [210, 268] width 198 height 352
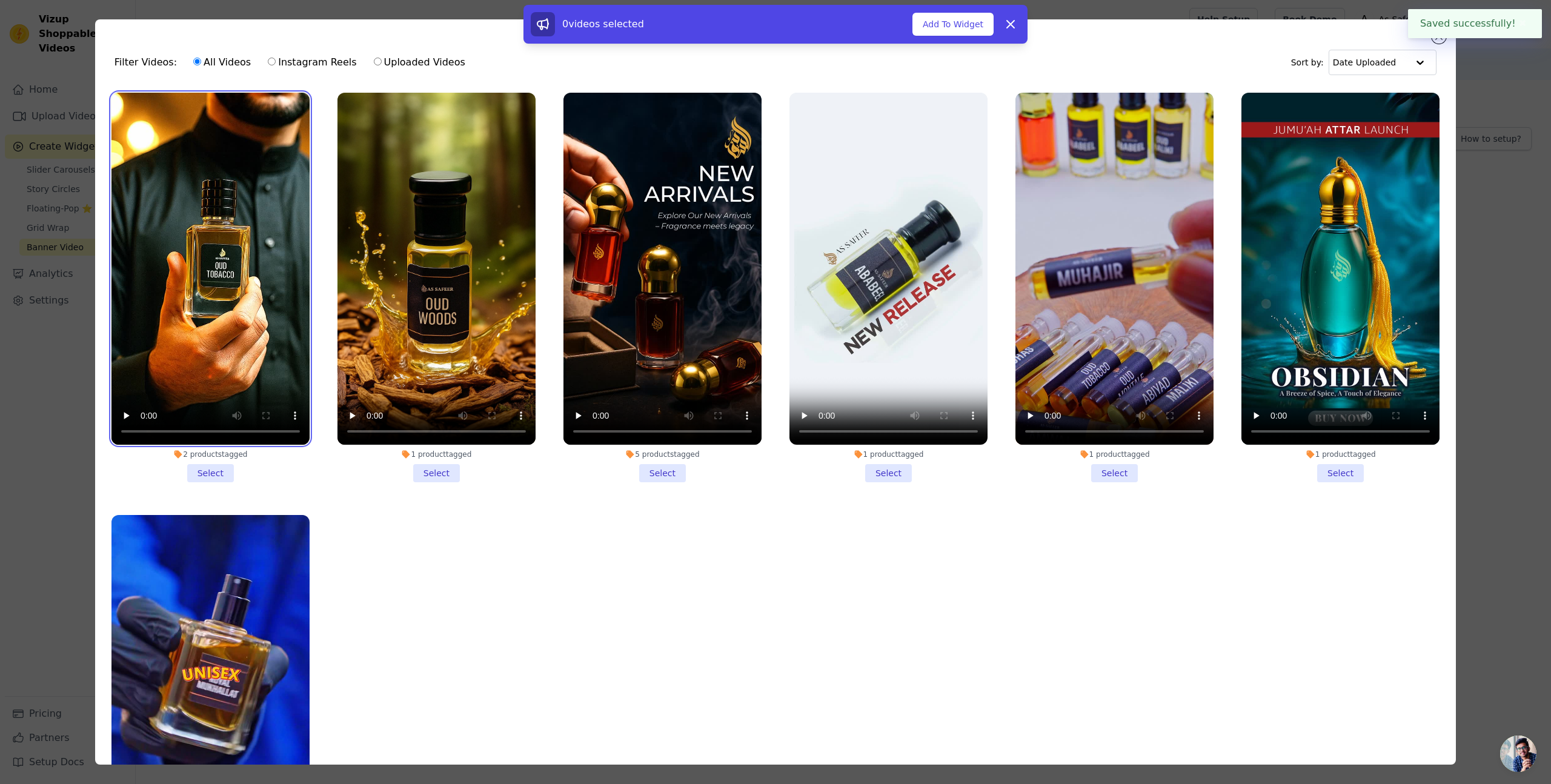
click at [230, 178] on video at bounding box center [210, 268] width 198 height 352
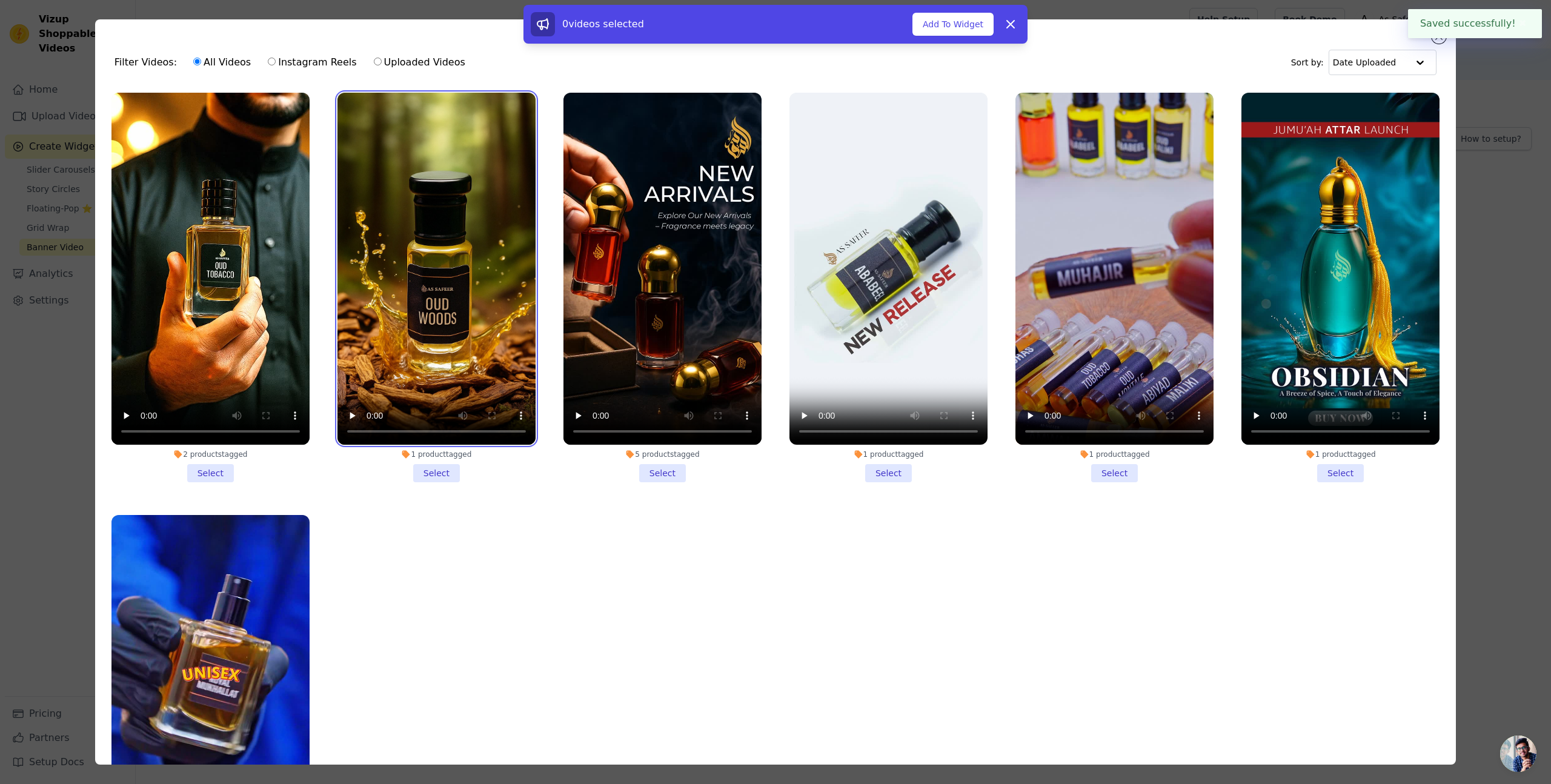
click at [412, 172] on video at bounding box center [436, 268] width 198 height 352
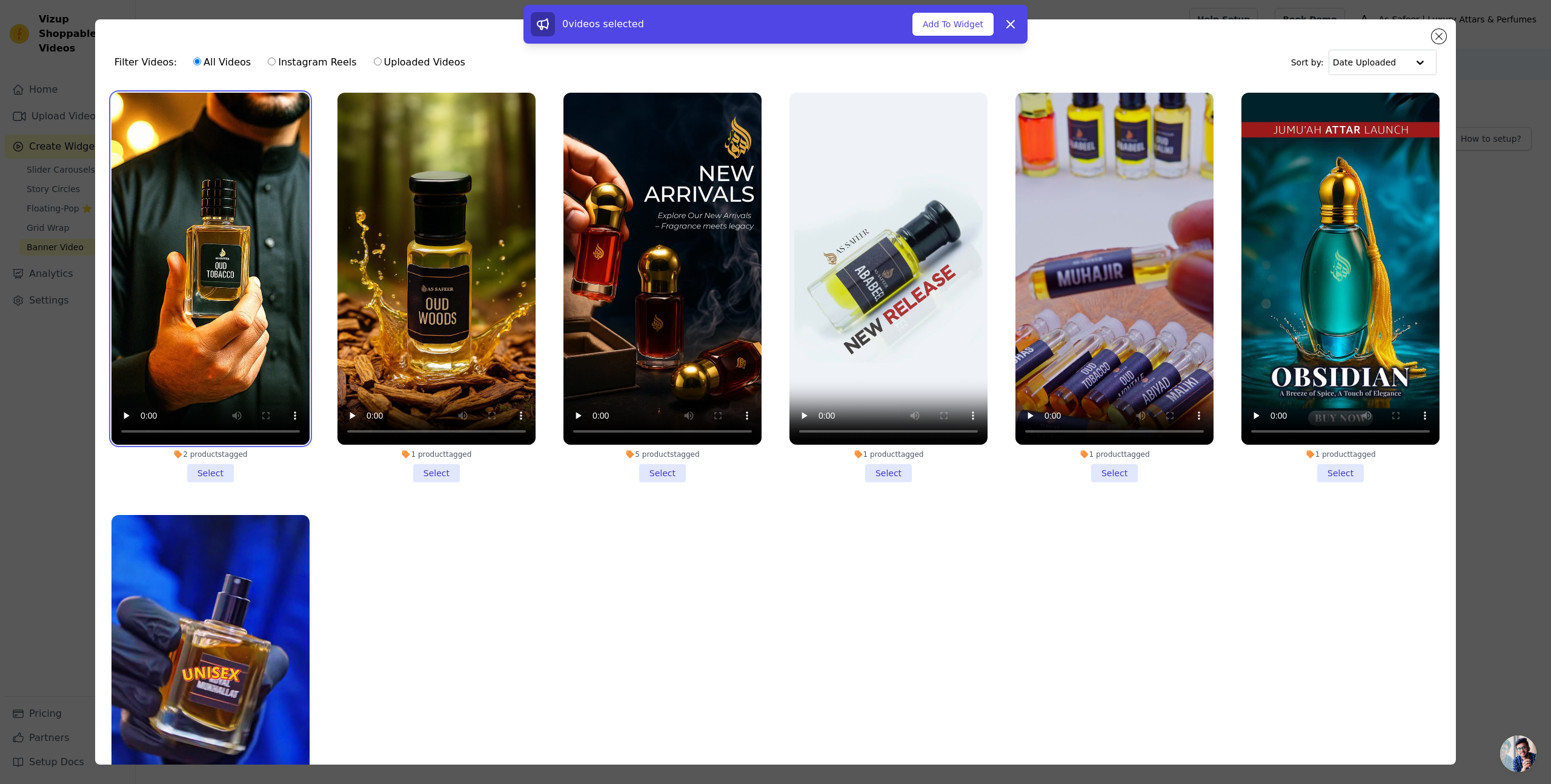
click at [214, 165] on video at bounding box center [210, 268] width 198 height 352
click at [211, 475] on li "2 products tagged Select" at bounding box center [210, 287] width 198 height 390
click at [0, 0] on input "2 products tagged Select" at bounding box center [0, 0] width 0 height 0
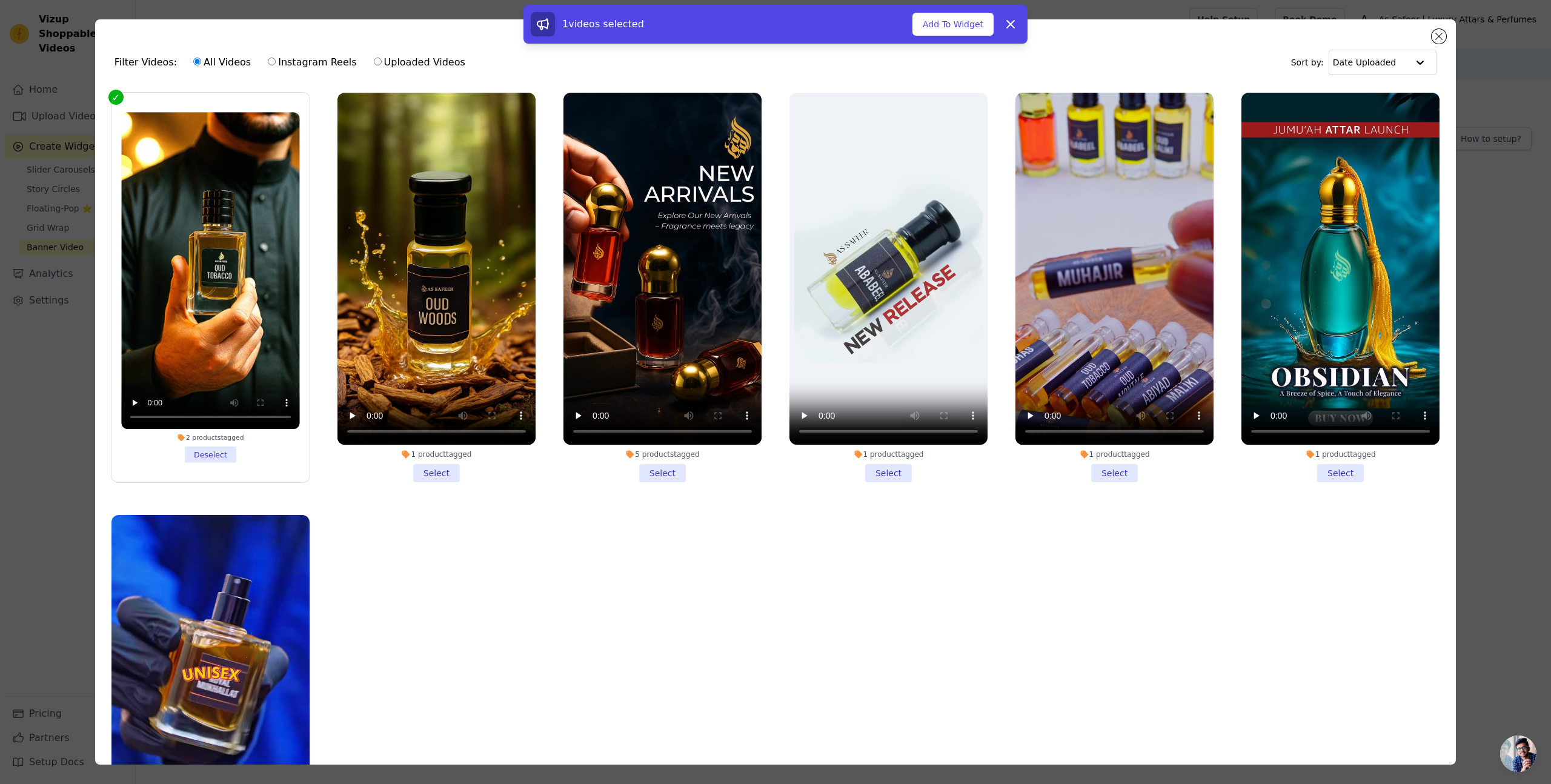
drag, startPoint x: 1347, startPoint y: 473, endPoint x: 1308, endPoint y: 474, distance: 39.0
click at [1347, 473] on li "1 product tagged Select" at bounding box center [1340, 287] width 198 height 390
click at [0, 0] on input "1 product tagged Select" at bounding box center [0, 0] width 0 height 0
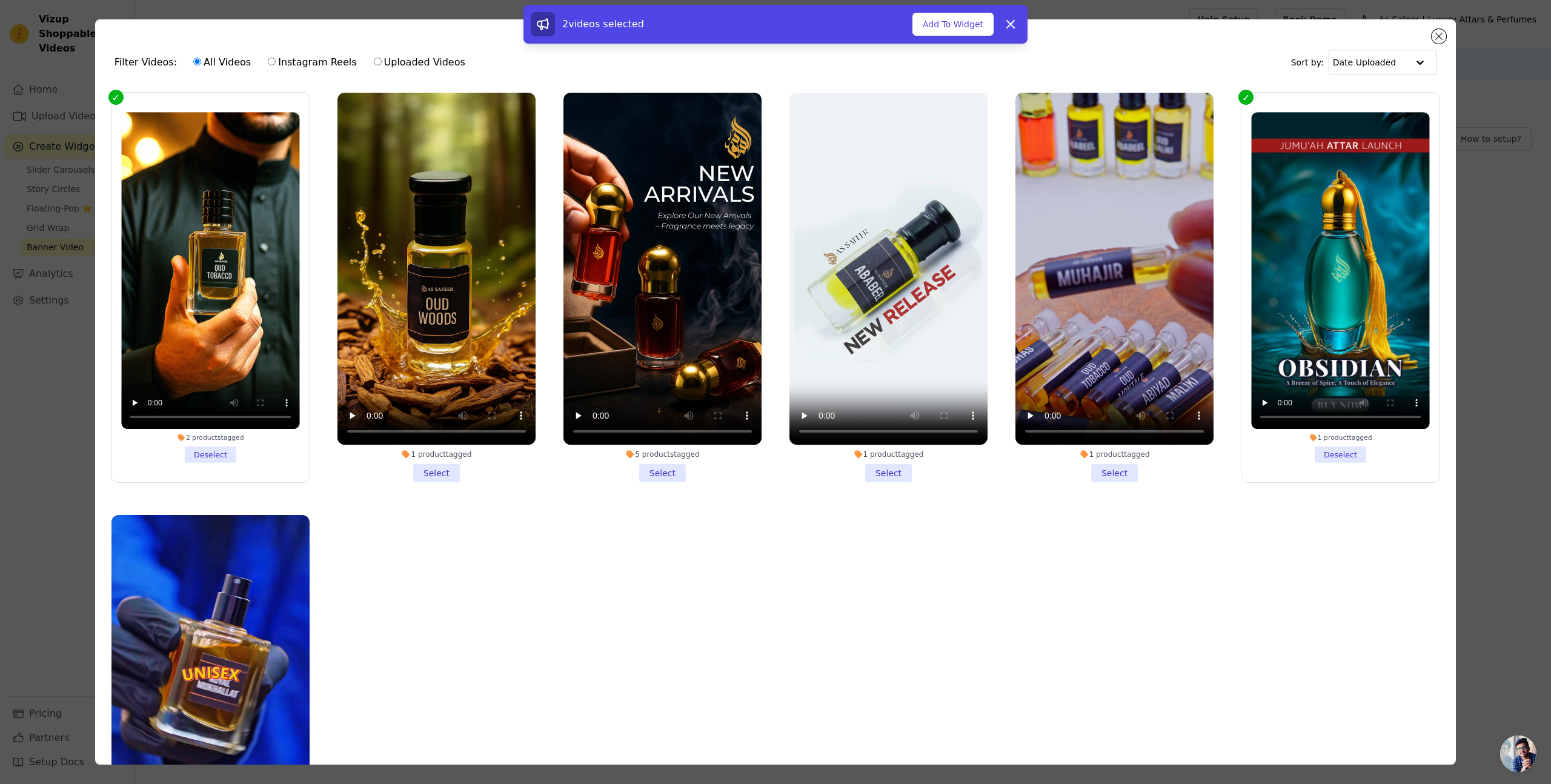
click at [1130, 474] on li "1 product tagged Select" at bounding box center [1114, 287] width 198 height 390
click at [0, 0] on input "1 product tagged Select" at bounding box center [0, 0] width 0 height 0
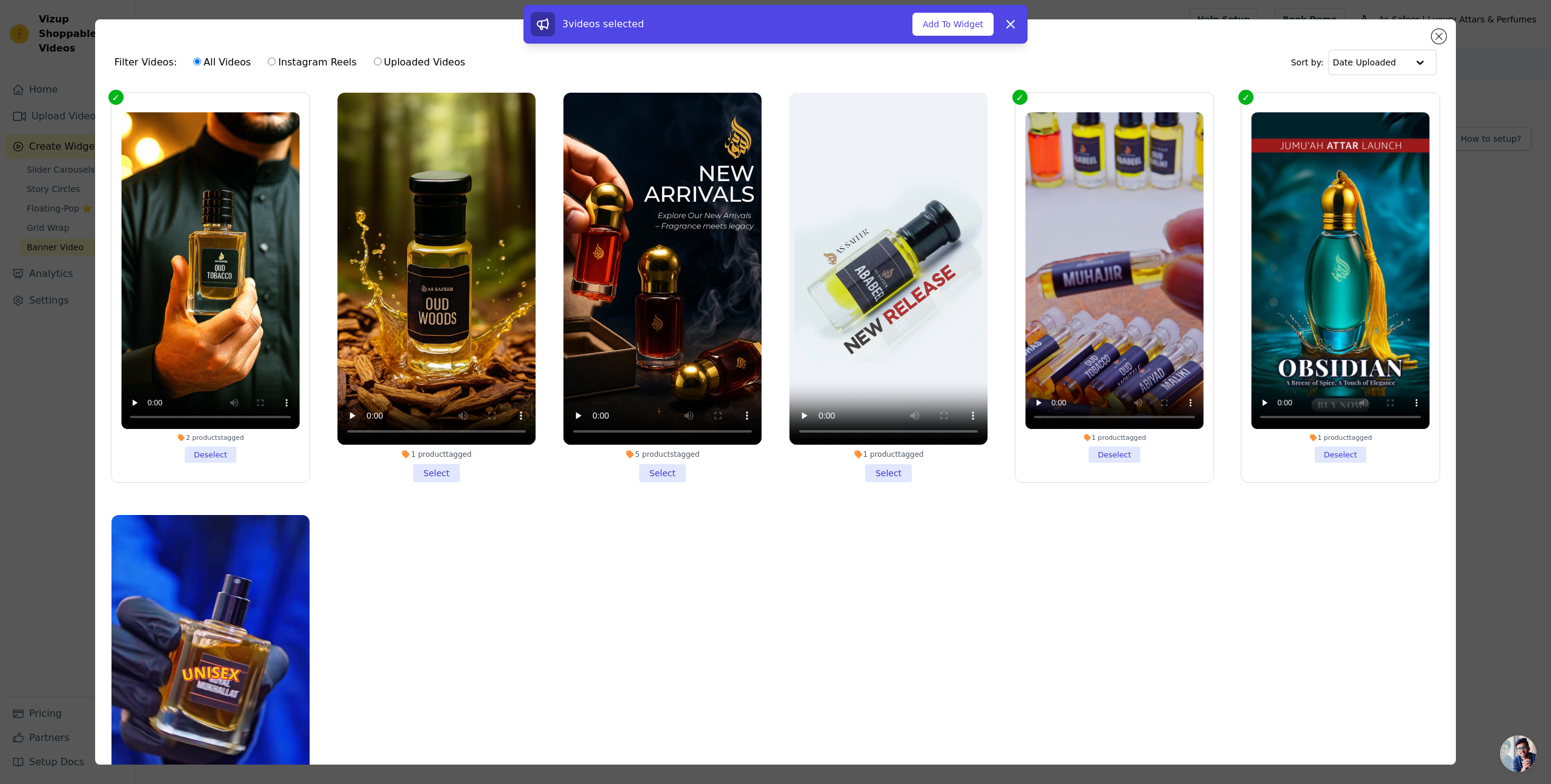
click at [888, 469] on li "1 product tagged Select" at bounding box center [888, 287] width 198 height 390
click at [0, 0] on input "1 product tagged Select" at bounding box center [0, 0] width 0 height 0
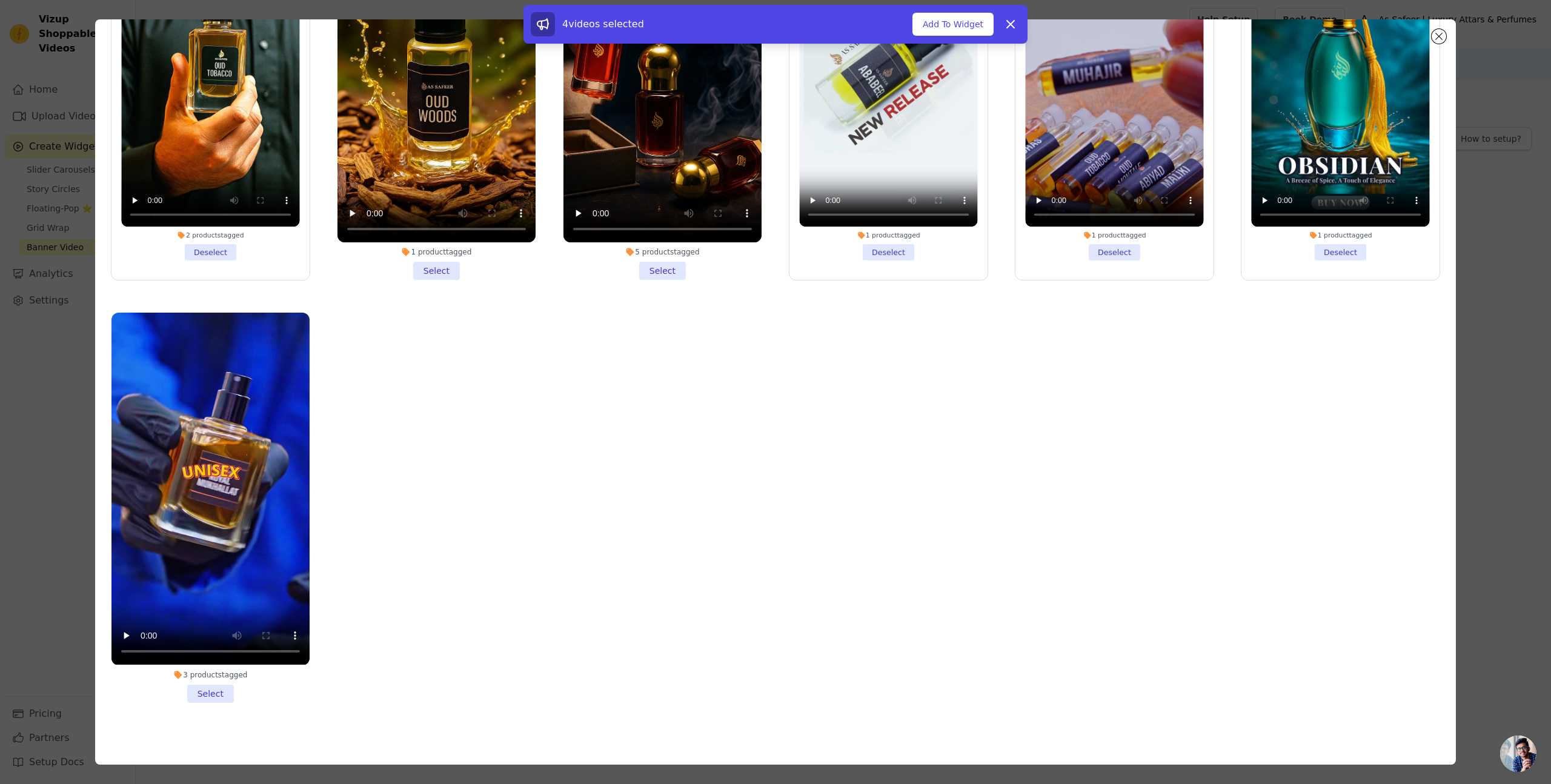
scroll to position [104, 0]
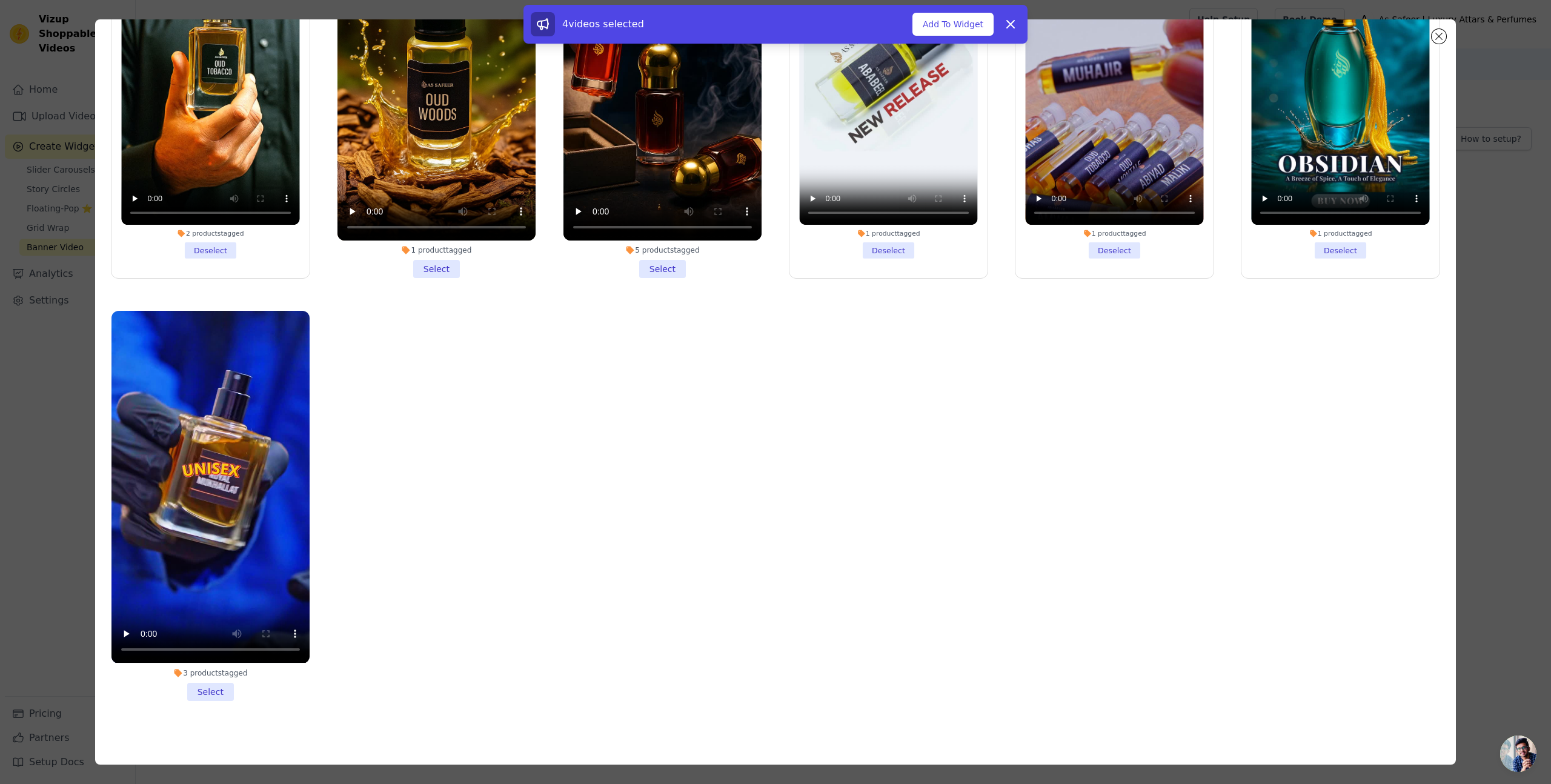
click at [209, 689] on li "3 products tagged Select" at bounding box center [210, 505] width 198 height 390
click at [0, 0] on input "3 products tagged Select" at bounding box center [0, 0] width 0 height 0
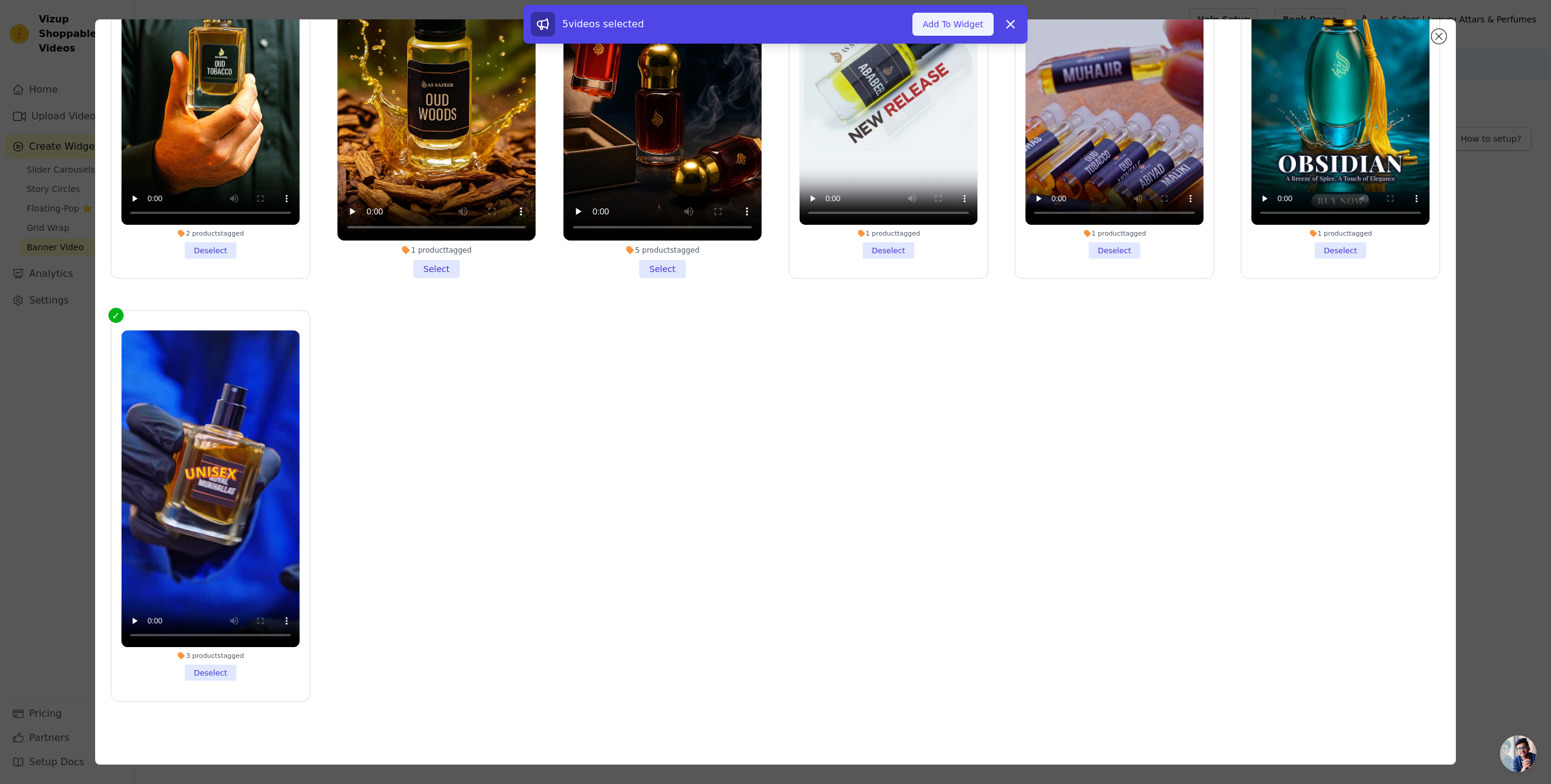
click at [939, 35] on button "Add To Widget" at bounding box center [953, 24] width 81 height 23
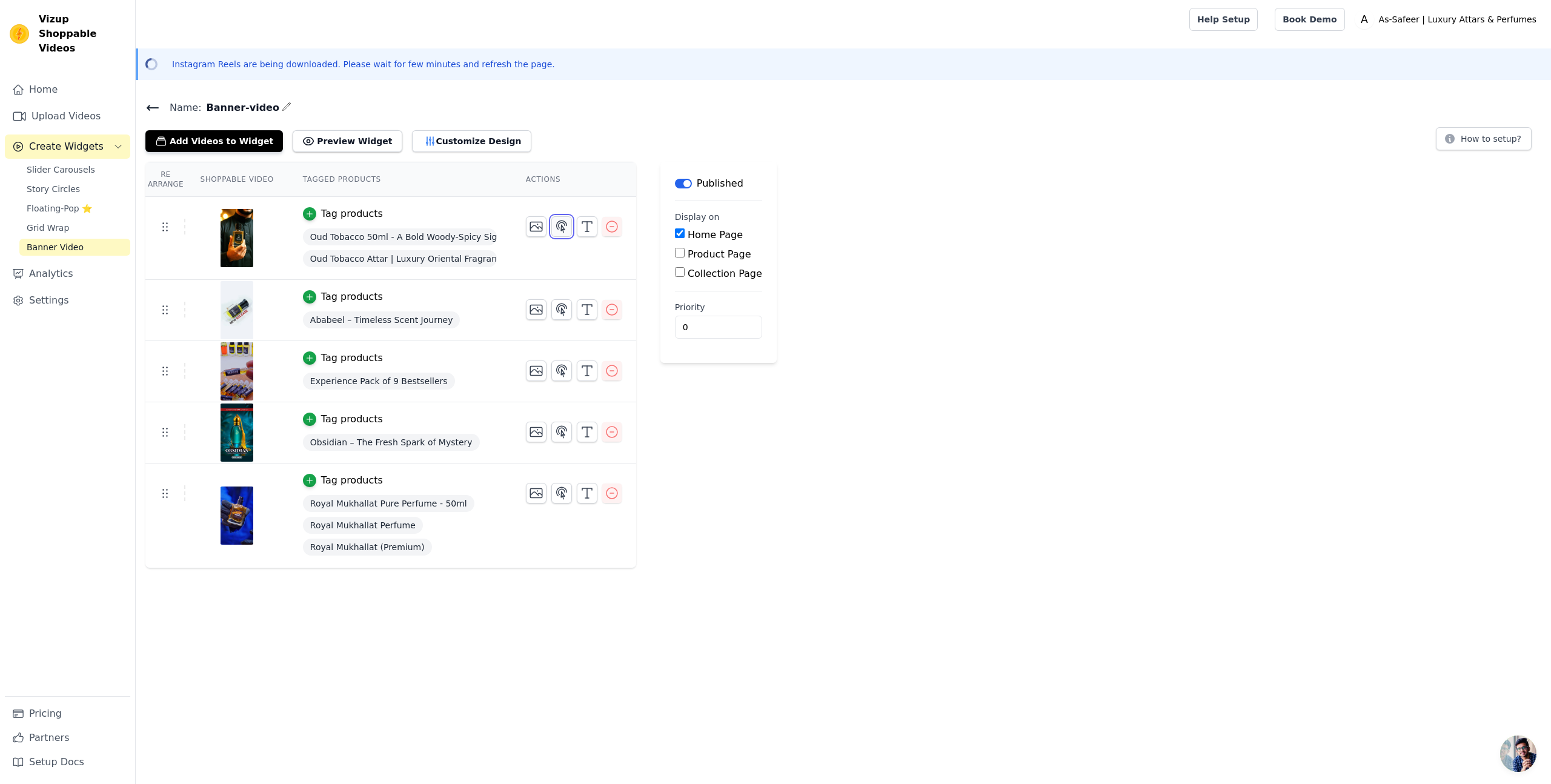
click at [562, 228] on icon "button" at bounding box center [561, 227] width 11 height 12
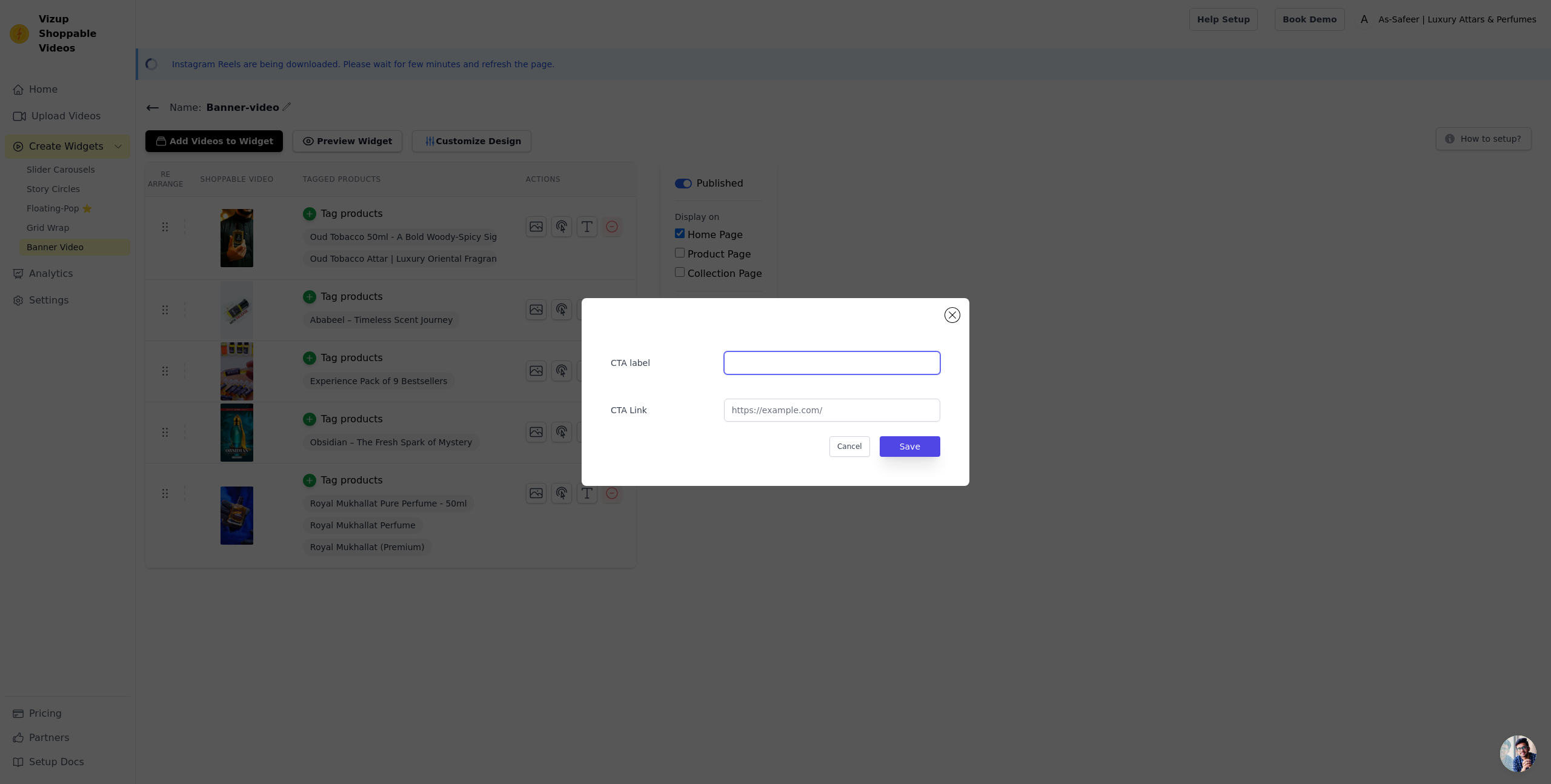
click at [781, 362] on input "text" at bounding box center [832, 363] width 216 height 23
type input "Shop Now"
click at [804, 406] on input "url" at bounding box center [832, 410] width 216 height 23
paste input "[URL][DOMAIN_NAME]"
type input "[URL][DOMAIN_NAME]"
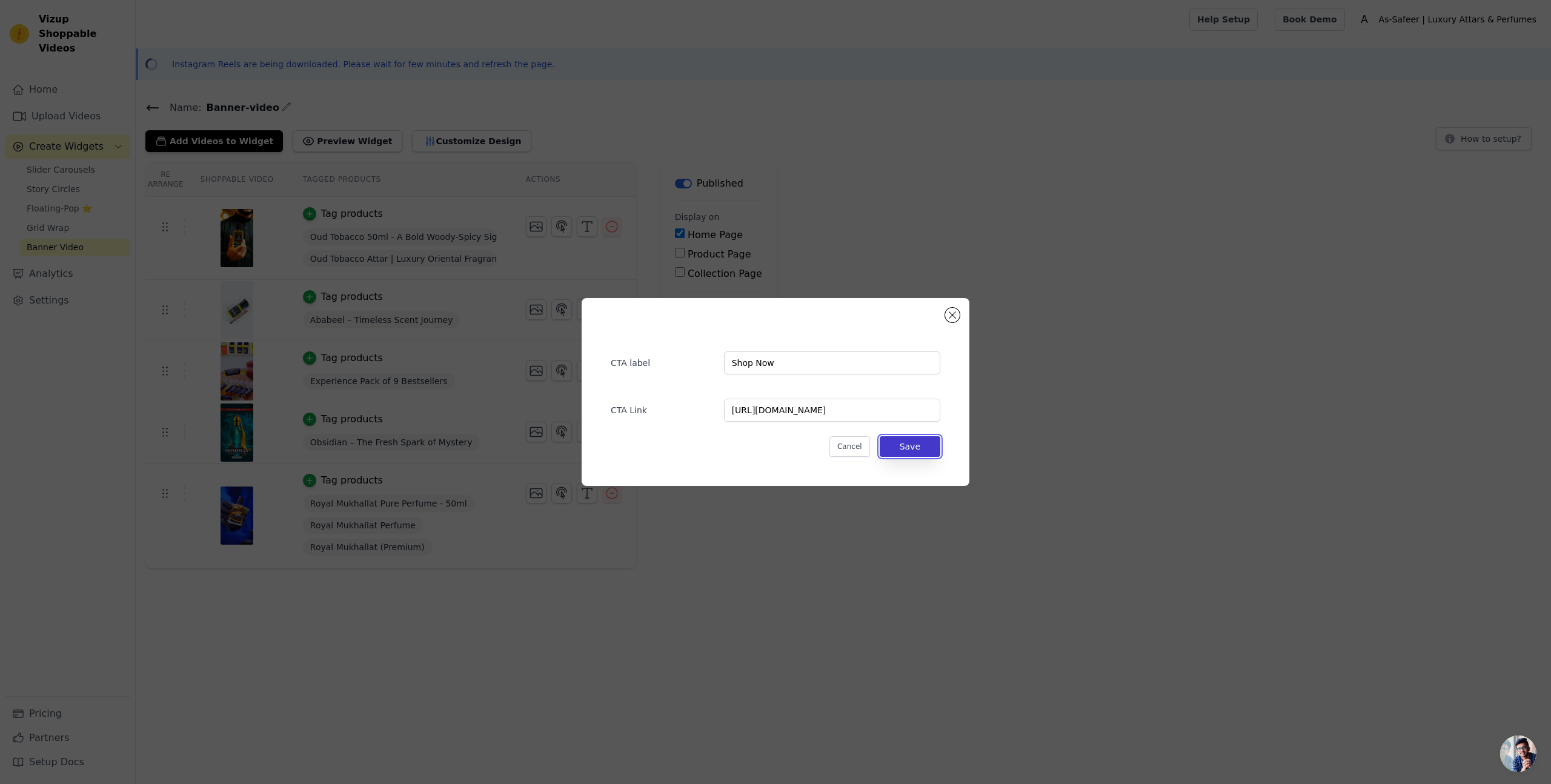
click at [915, 446] on button "Save" at bounding box center [910, 446] width 61 height 20
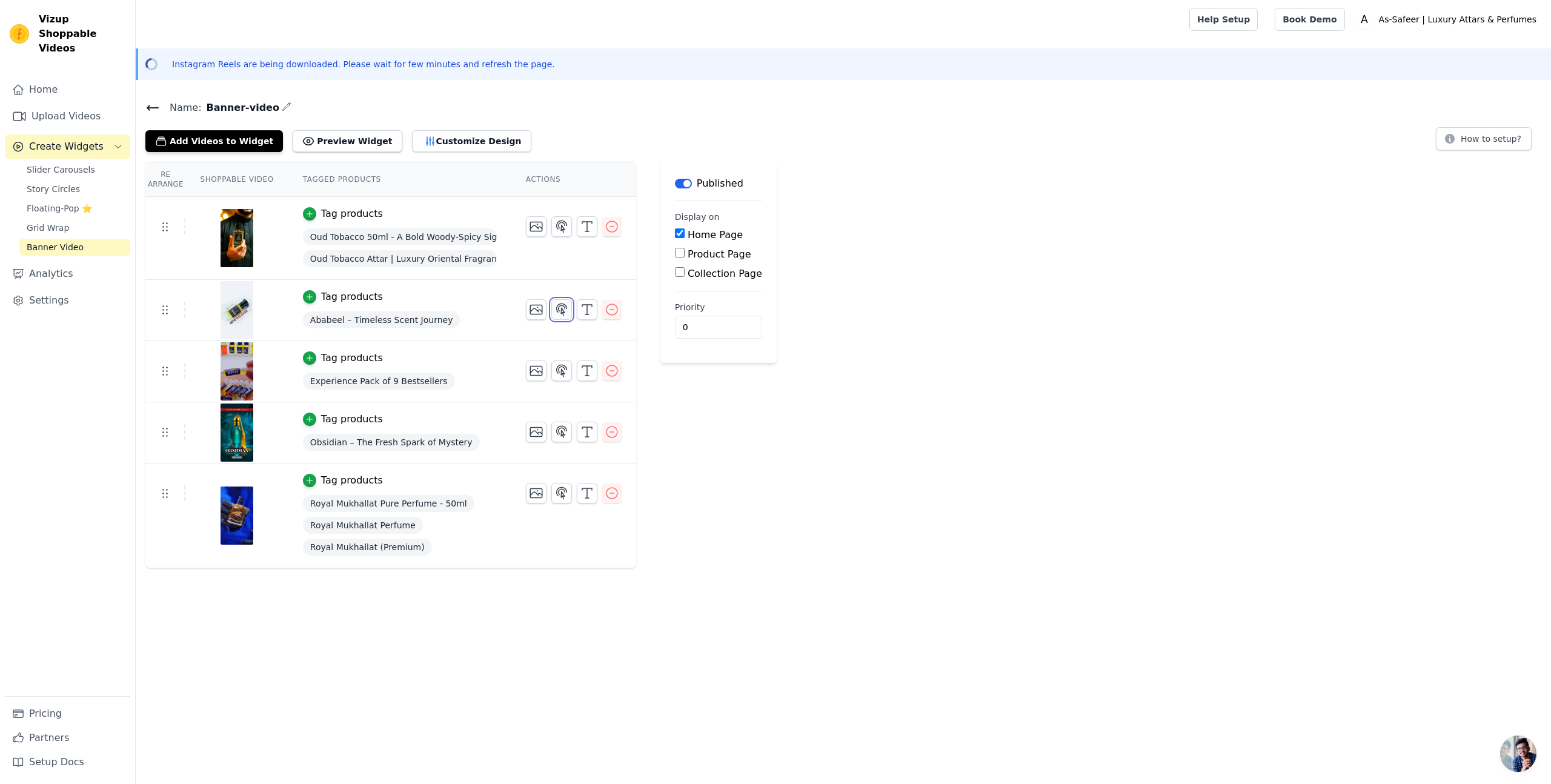
click at [559, 312] on icon "button" at bounding box center [561, 309] width 14 height 14
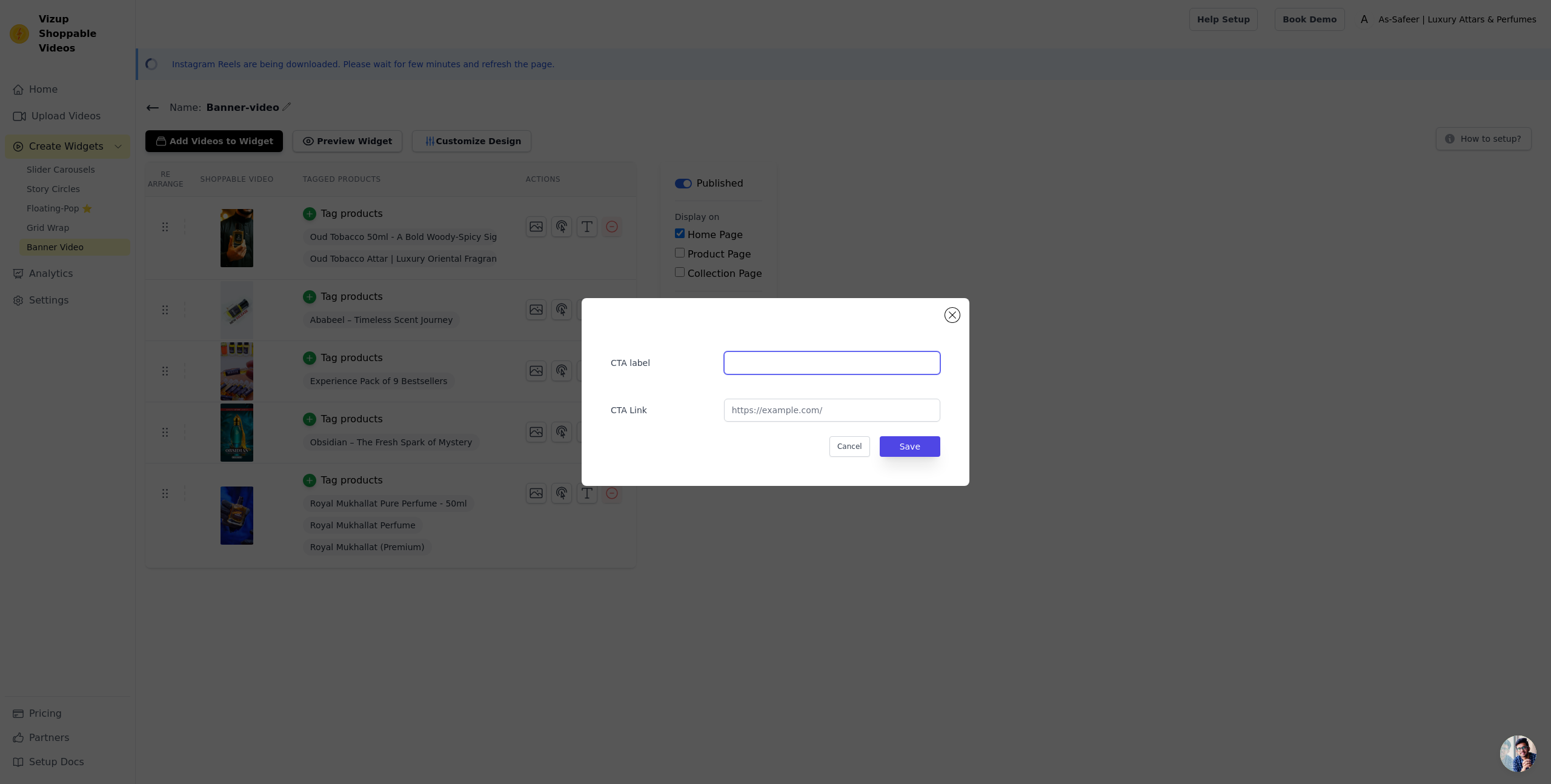
click at [808, 354] on input "text" at bounding box center [832, 363] width 216 height 23
type input "Shop Now"
click at [820, 412] on input "url" at bounding box center [832, 410] width 216 height 23
paste input "[URL][DOMAIN_NAME]"
type input "[URL][DOMAIN_NAME]"
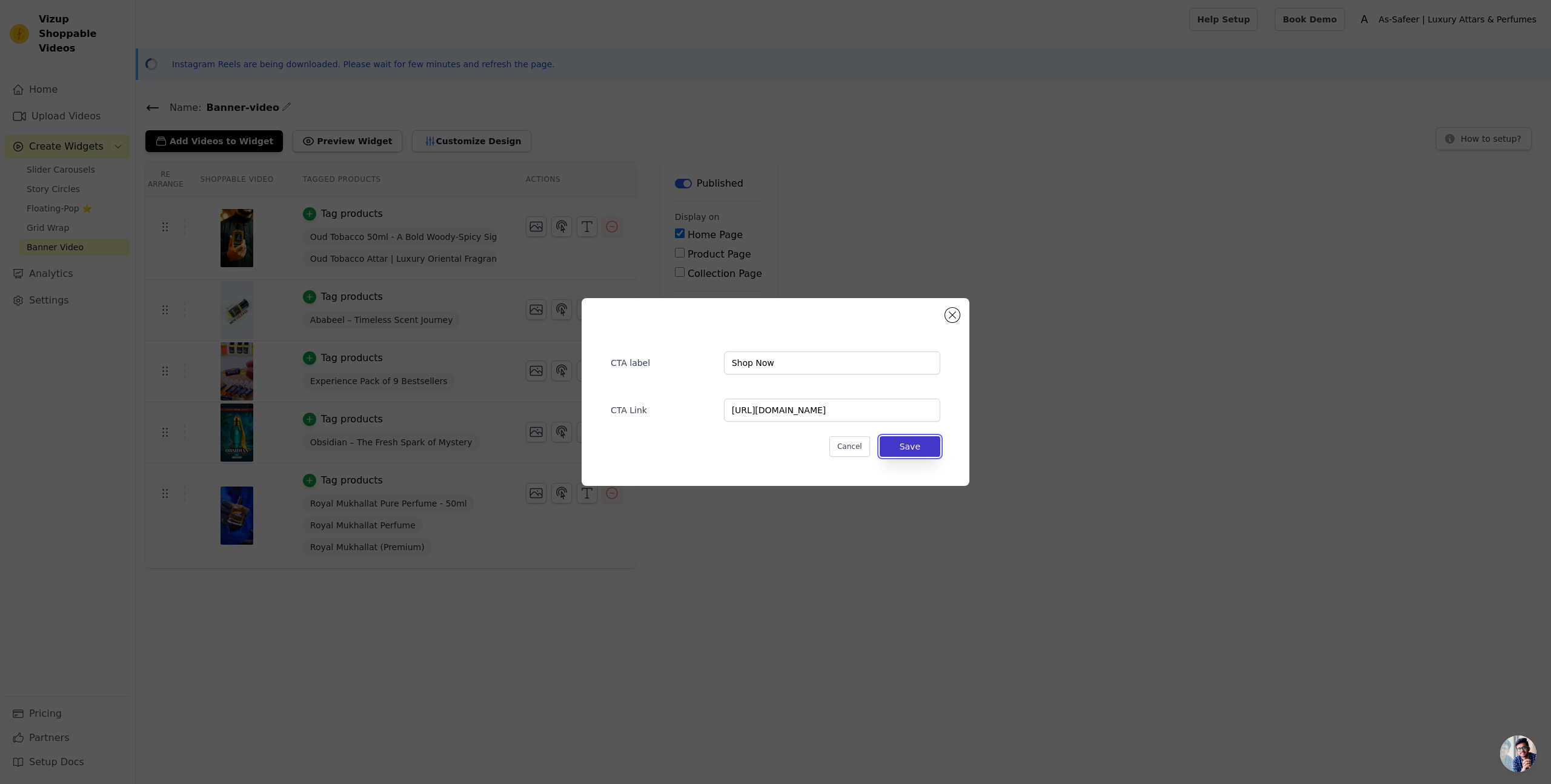
click at [915, 451] on button "Save" at bounding box center [910, 446] width 61 height 20
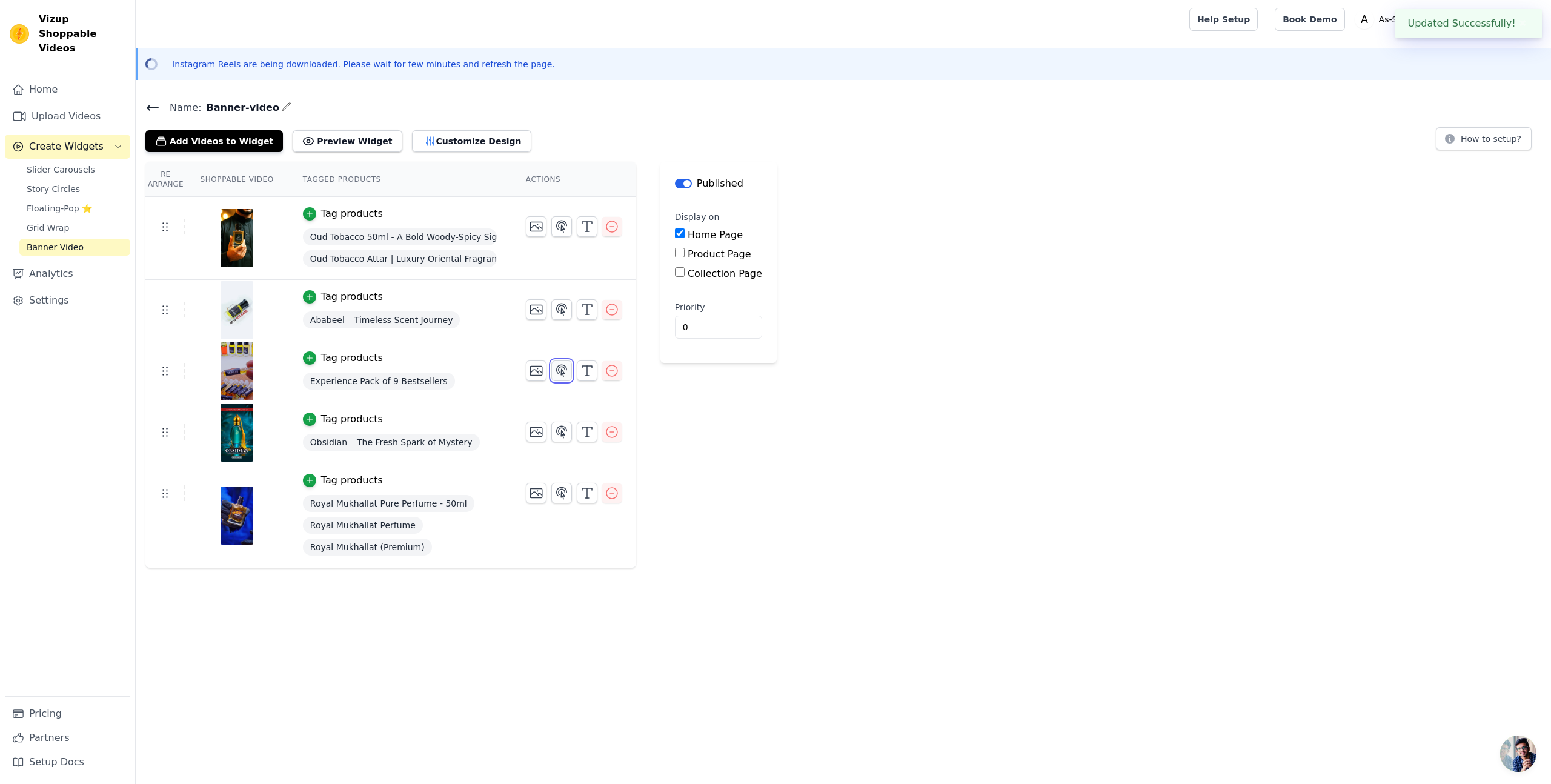
click at [558, 370] on icon "button" at bounding box center [561, 370] width 14 height 14
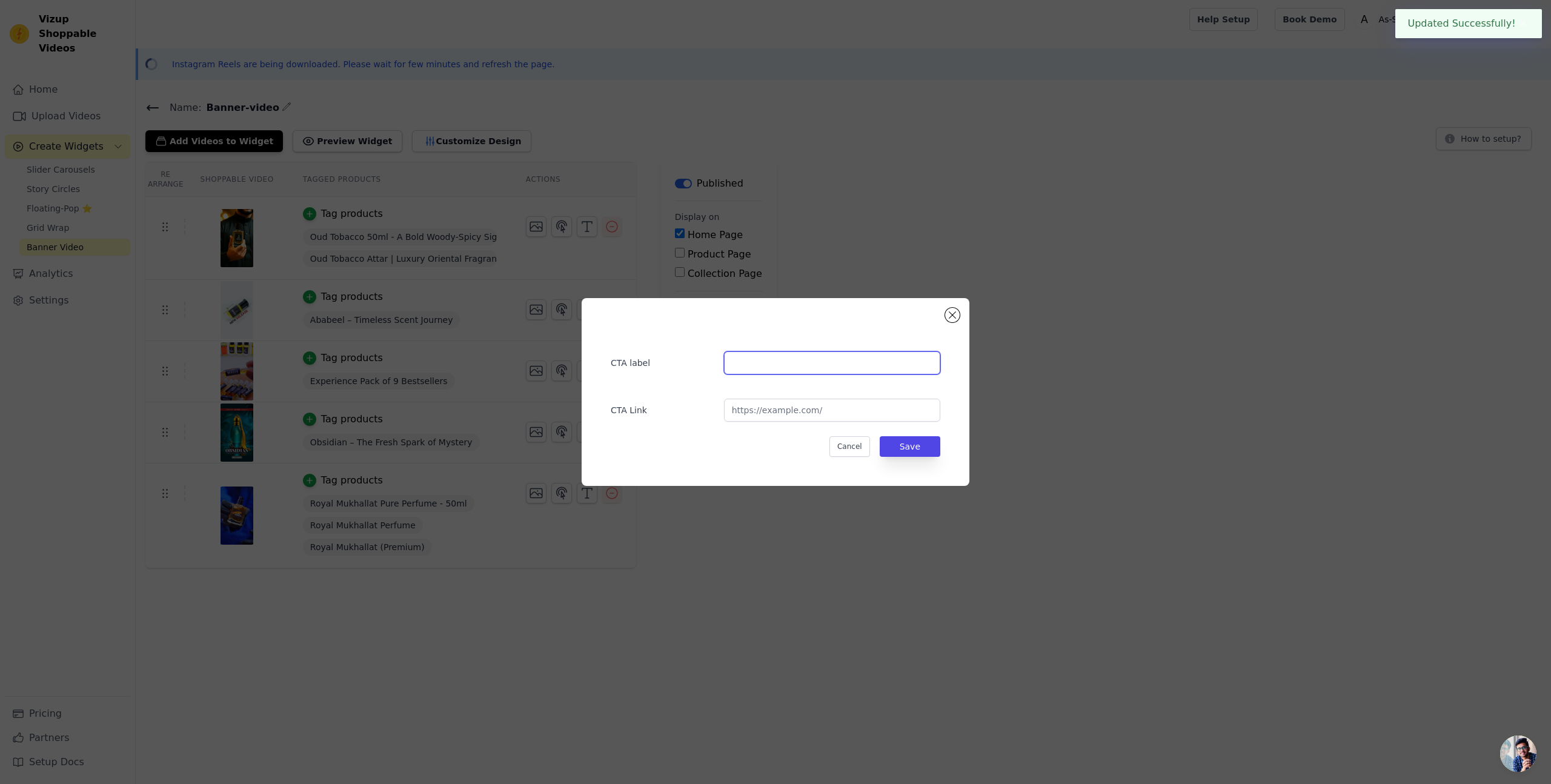
click at [752, 366] on input "text" at bounding box center [832, 363] width 216 height 23
type input "Buy Now"
click at [772, 400] on input "url" at bounding box center [832, 410] width 216 height 23
paste input "[URL][DOMAIN_NAME]"
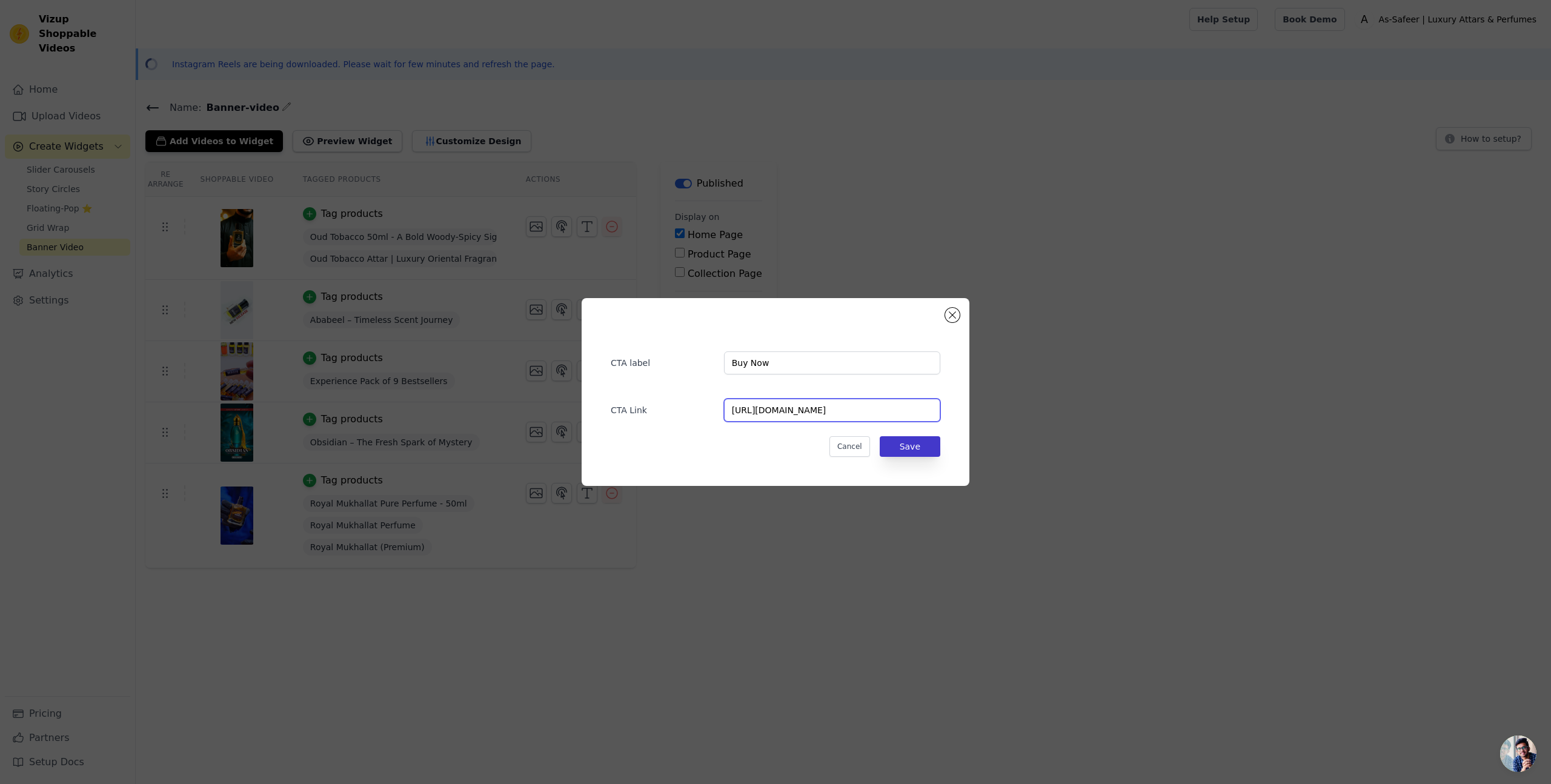
type input "[URL][DOMAIN_NAME]"
click at [916, 447] on button "Save" at bounding box center [910, 446] width 61 height 20
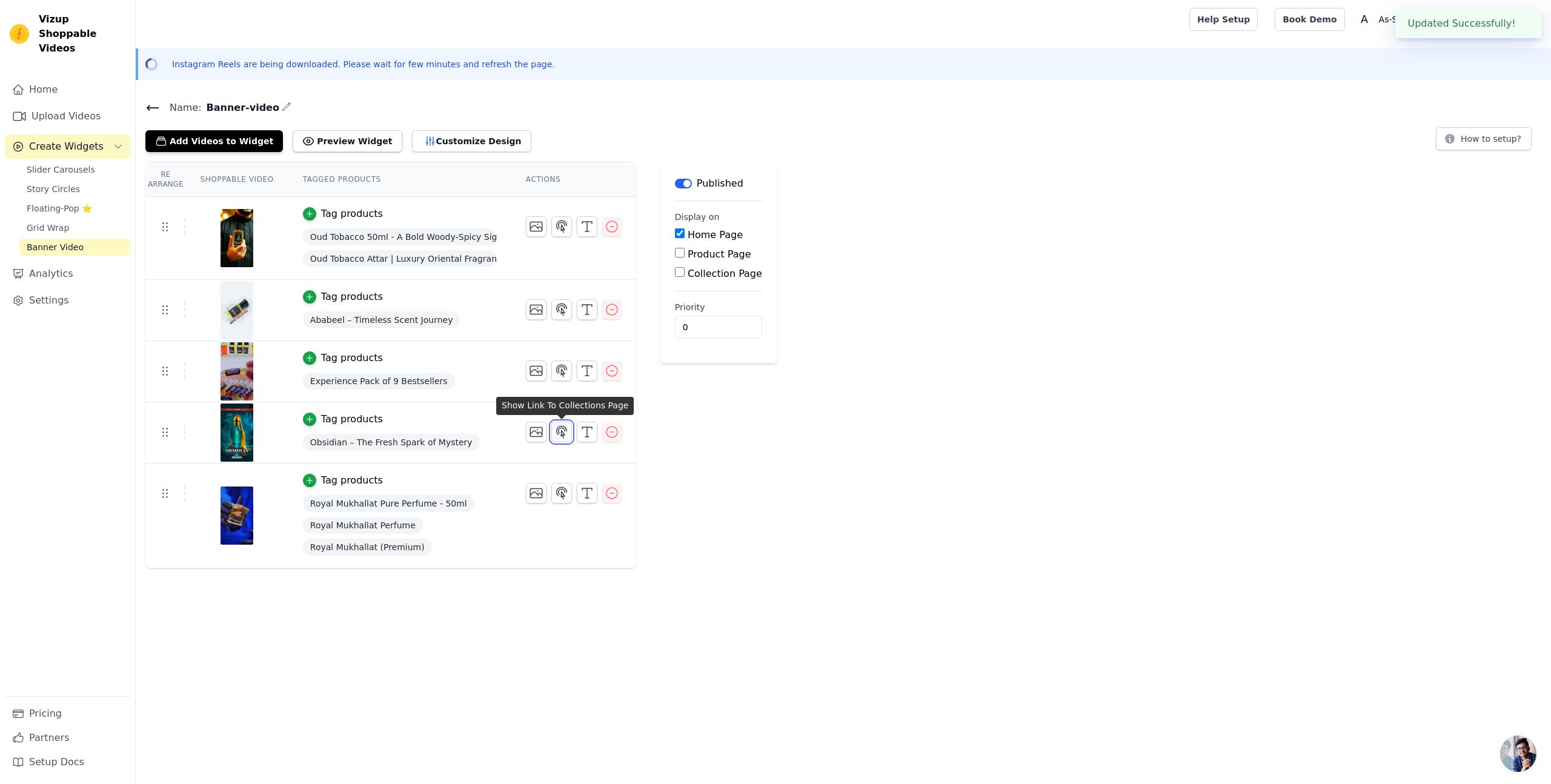
click at [564, 433] on icon "button" at bounding box center [561, 431] width 14 height 14
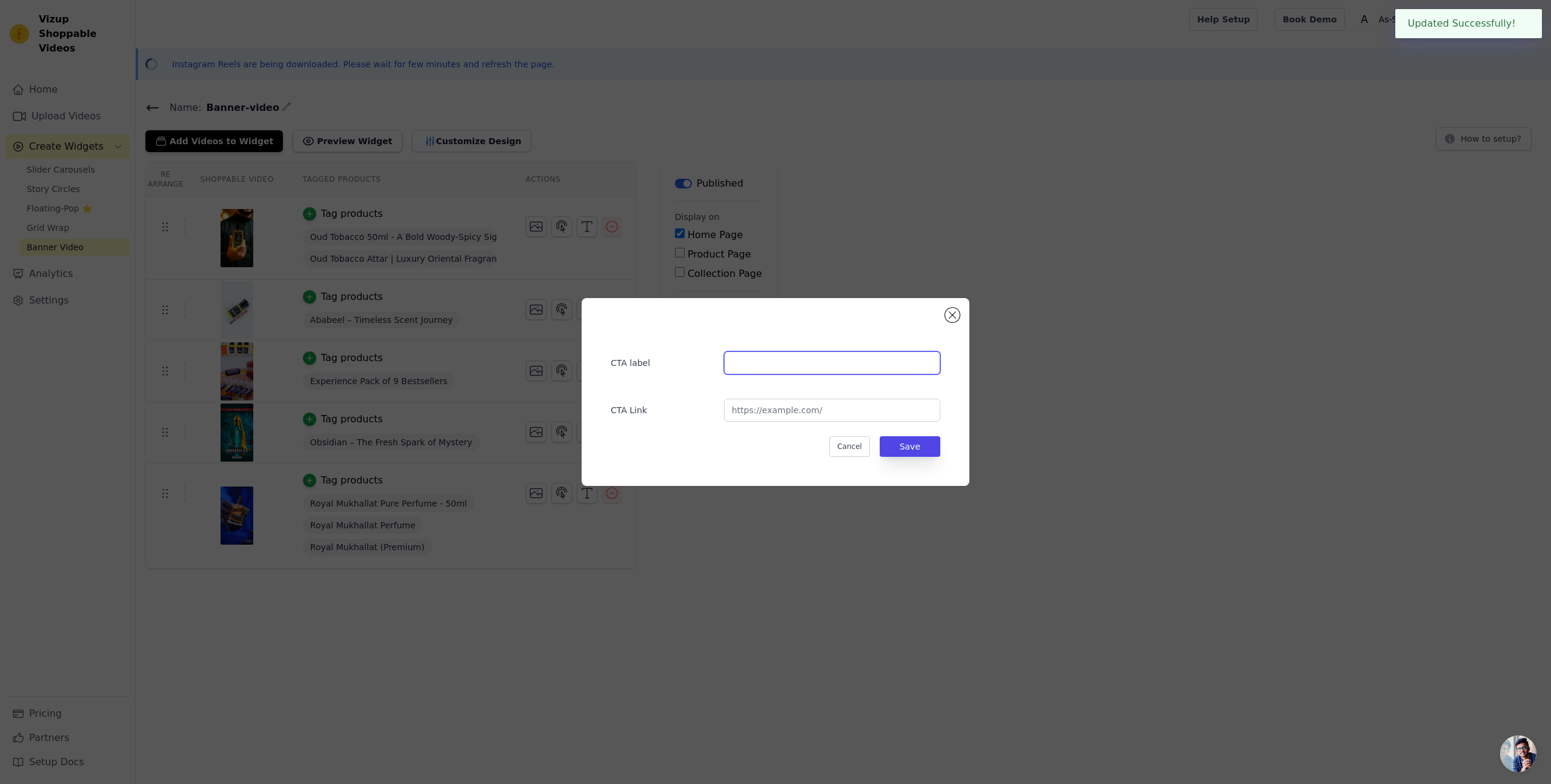
click at [733, 359] on input "text" at bounding box center [832, 363] width 216 height 23
type input "Buy Now"
click at [787, 415] on input "url" at bounding box center [832, 410] width 216 height 23
paste input "[URL][DOMAIN_NAME]"
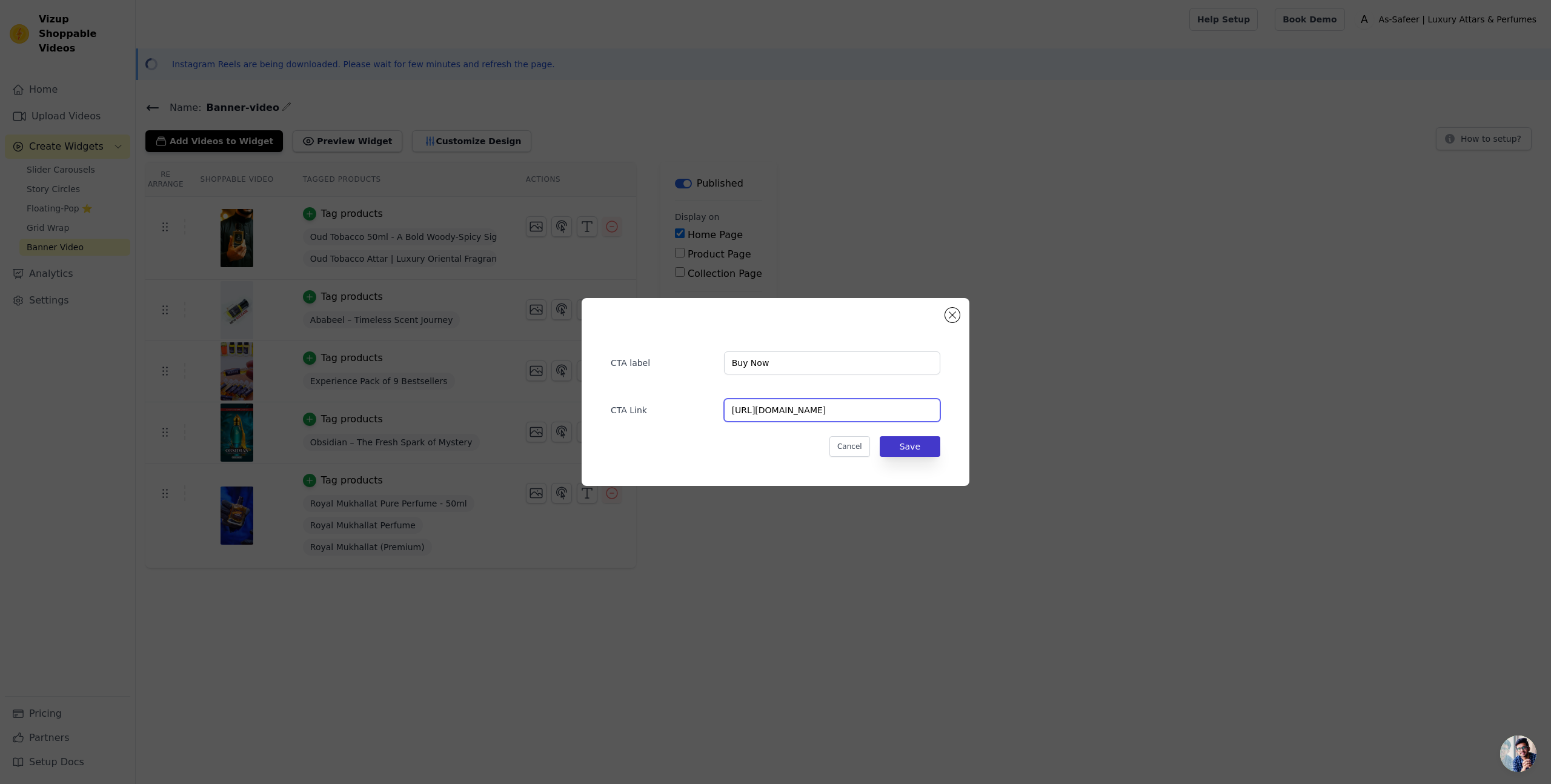
type input "[URL][DOMAIN_NAME]"
click at [915, 446] on button "Save" at bounding box center [910, 446] width 61 height 20
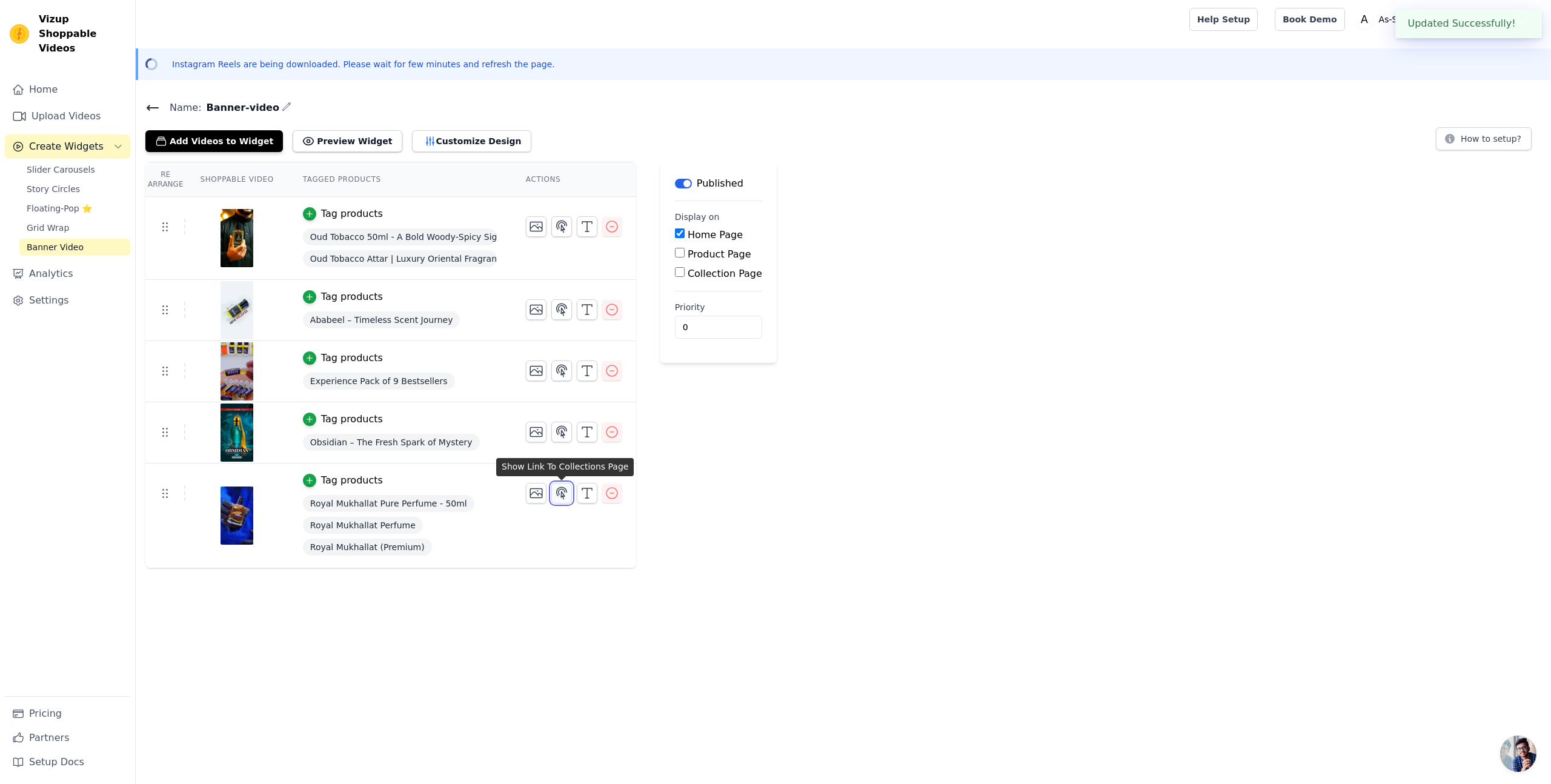
click at [563, 488] on icon "button" at bounding box center [561, 493] width 14 height 14
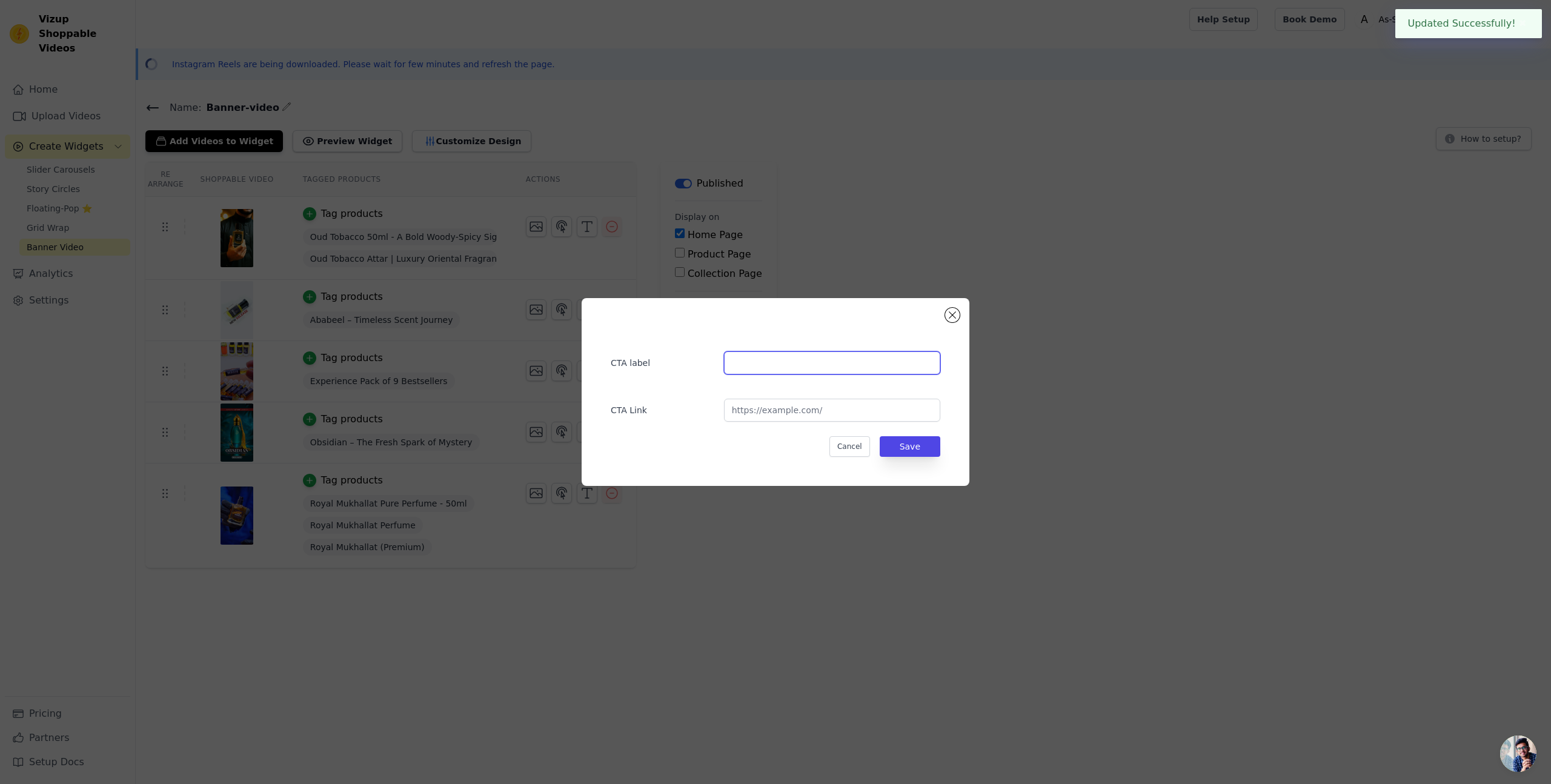
click at [762, 365] on input "text" at bounding box center [832, 363] width 216 height 23
type input "Buy Now"
click at [819, 412] on input "url" at bounding box center [832, 410] width 216 height 23
paste input "[URL][DOMAIN_NAME]"
type input "[URL][DOMAIN_NAME]"
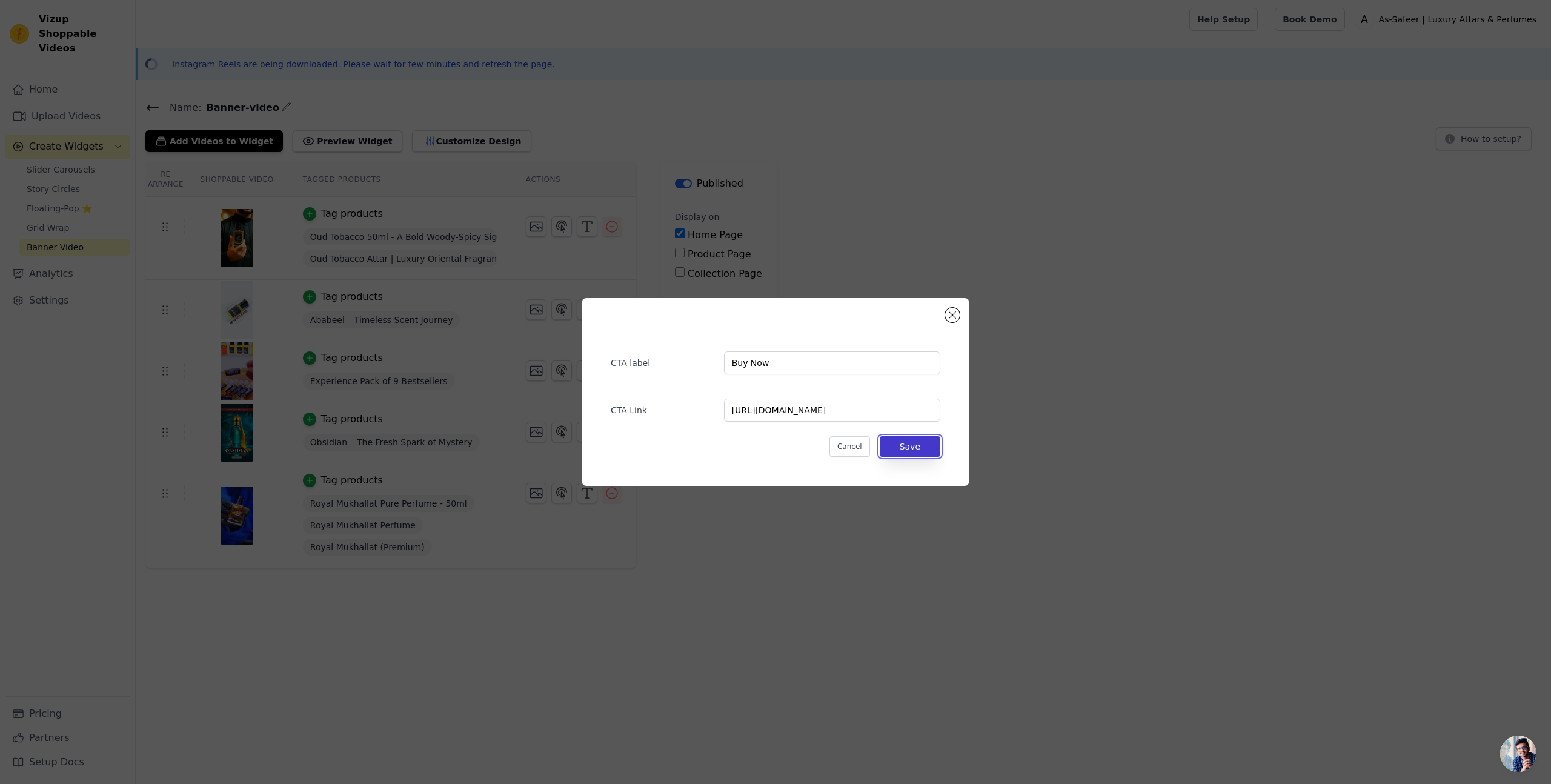
click at [935, 444] on button "Save" at bounding box center [910, 446] width 61 height 20
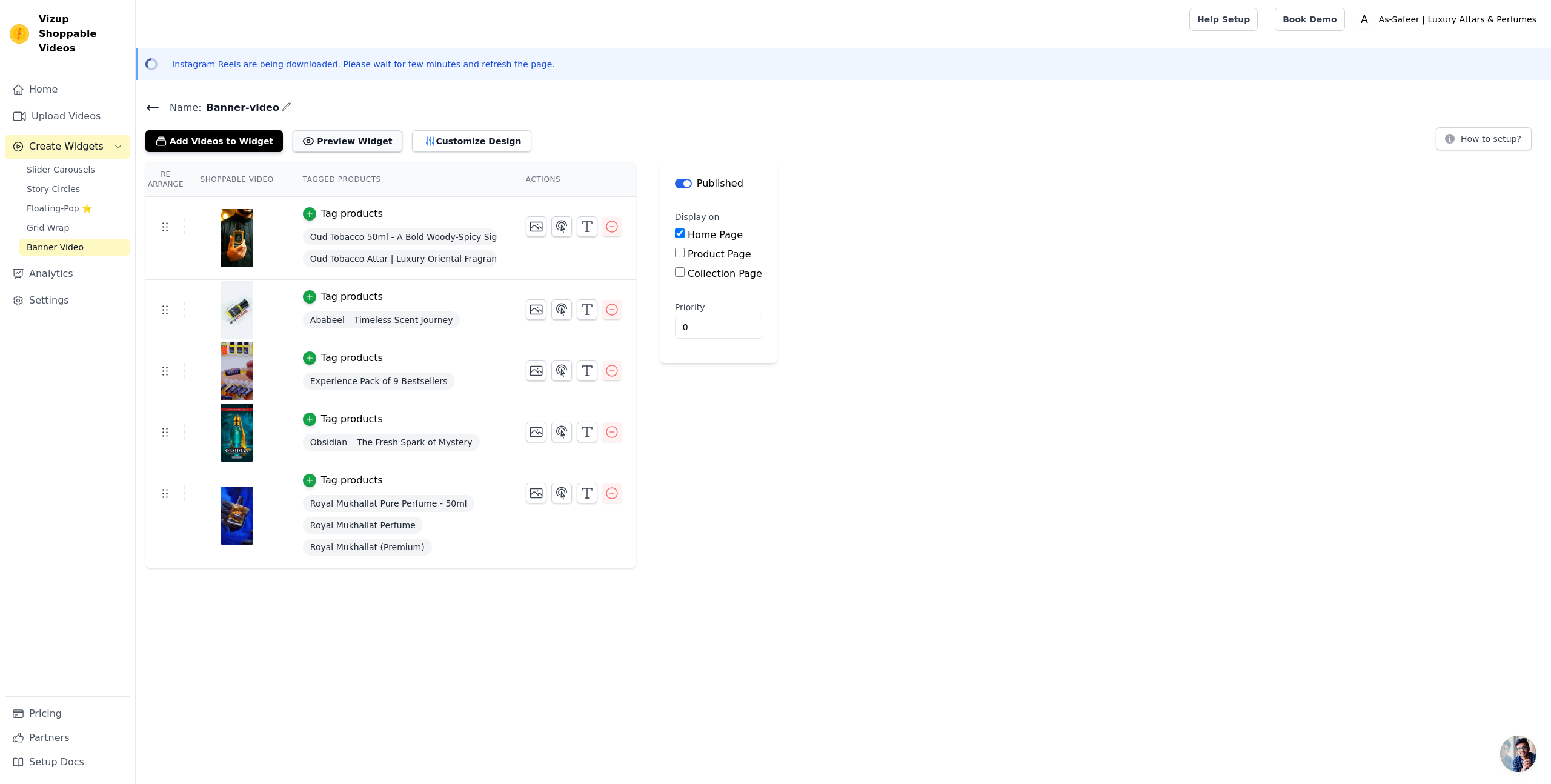
click at [339, 145] on button "Preview Widget" at bounding box center [346, 141] width 109 height 22
click at [687, 181] on button "Label" at bounding box center [684, 183] width 17 height 10
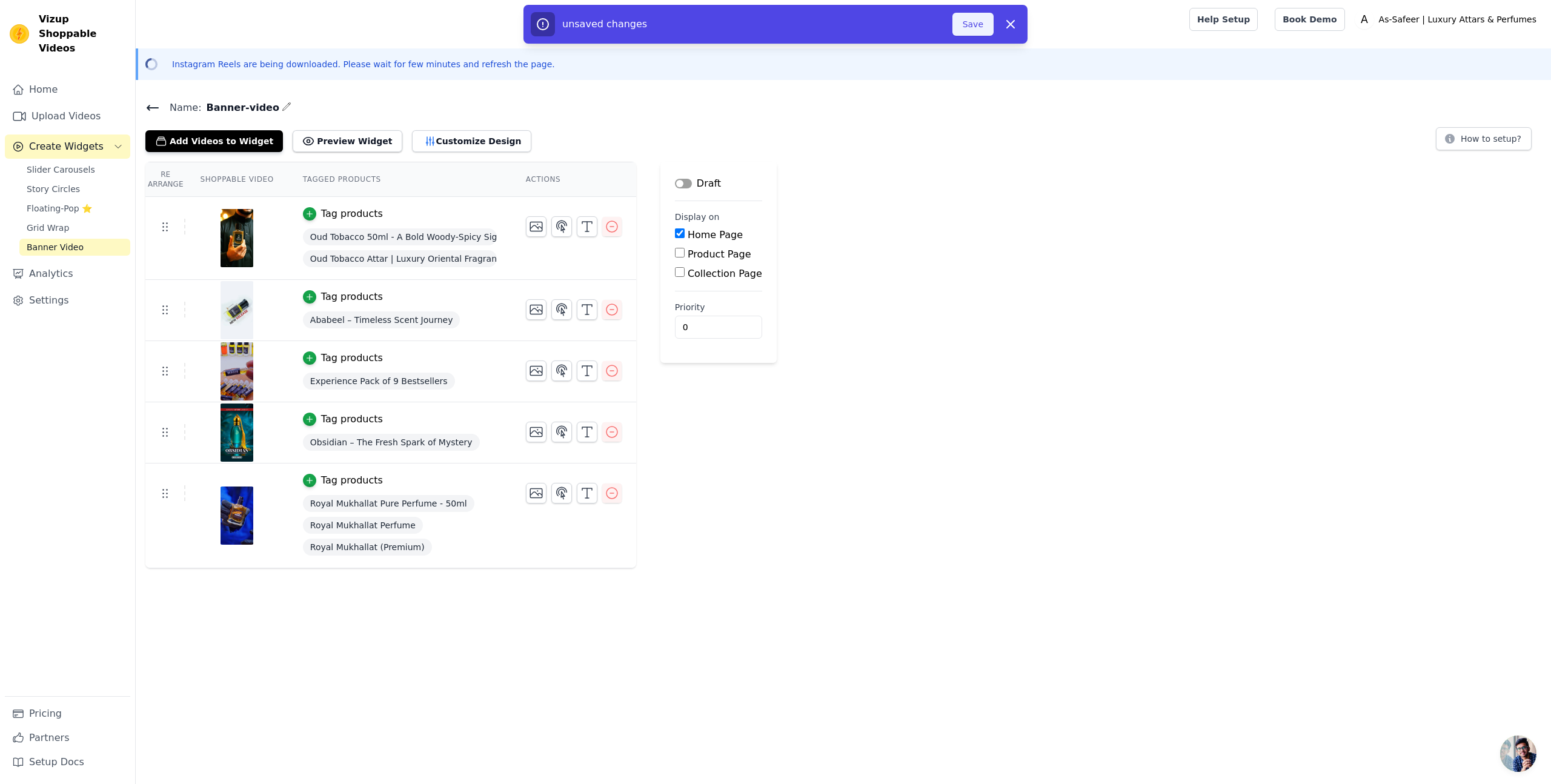
click at [972, 27] on button "Save" at bounding box center [973, 24] width 41 height 23
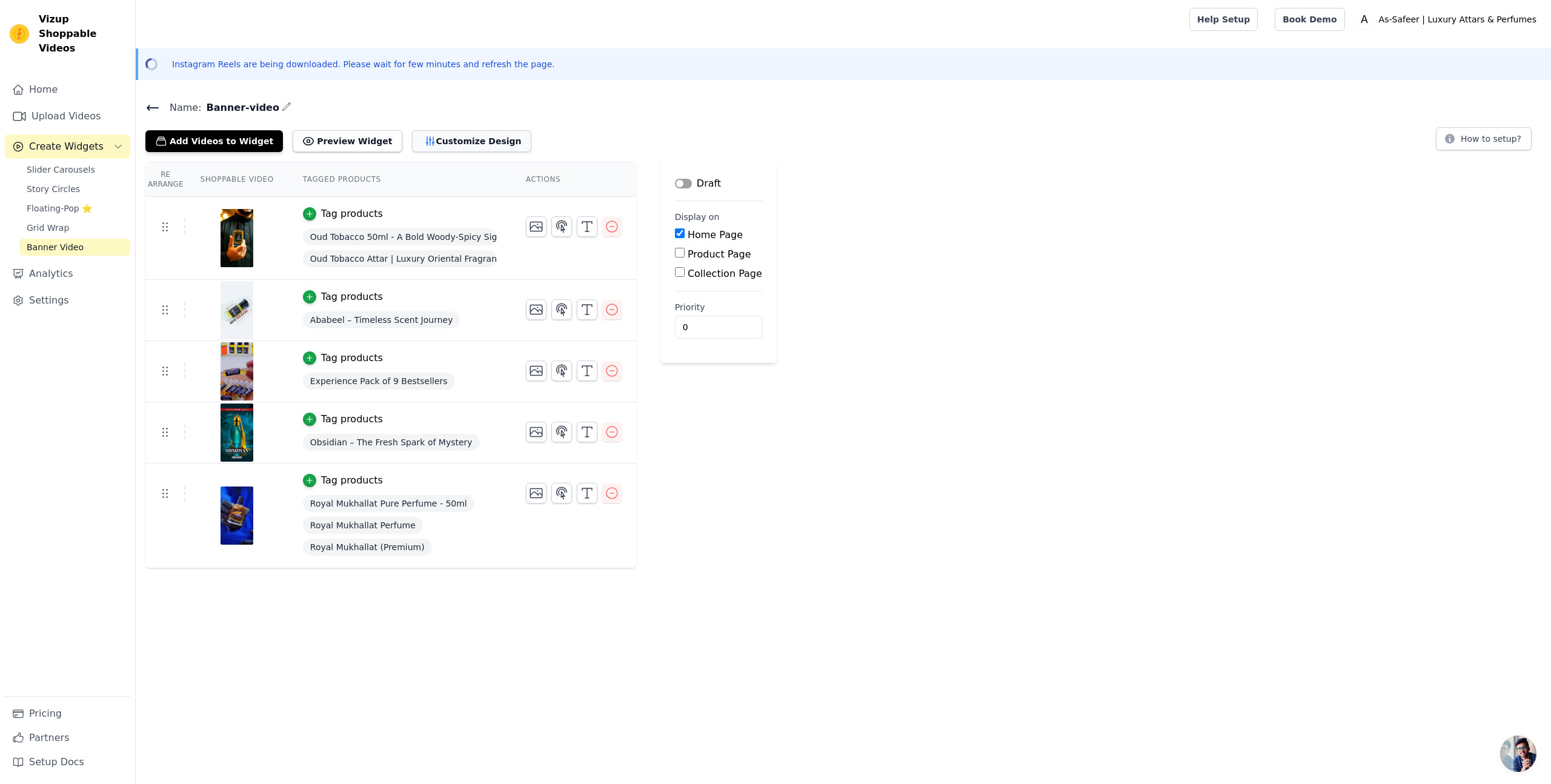
click at [469, 140] on button "Customize Design" at bounding box center [472, 141] width 120 height 22
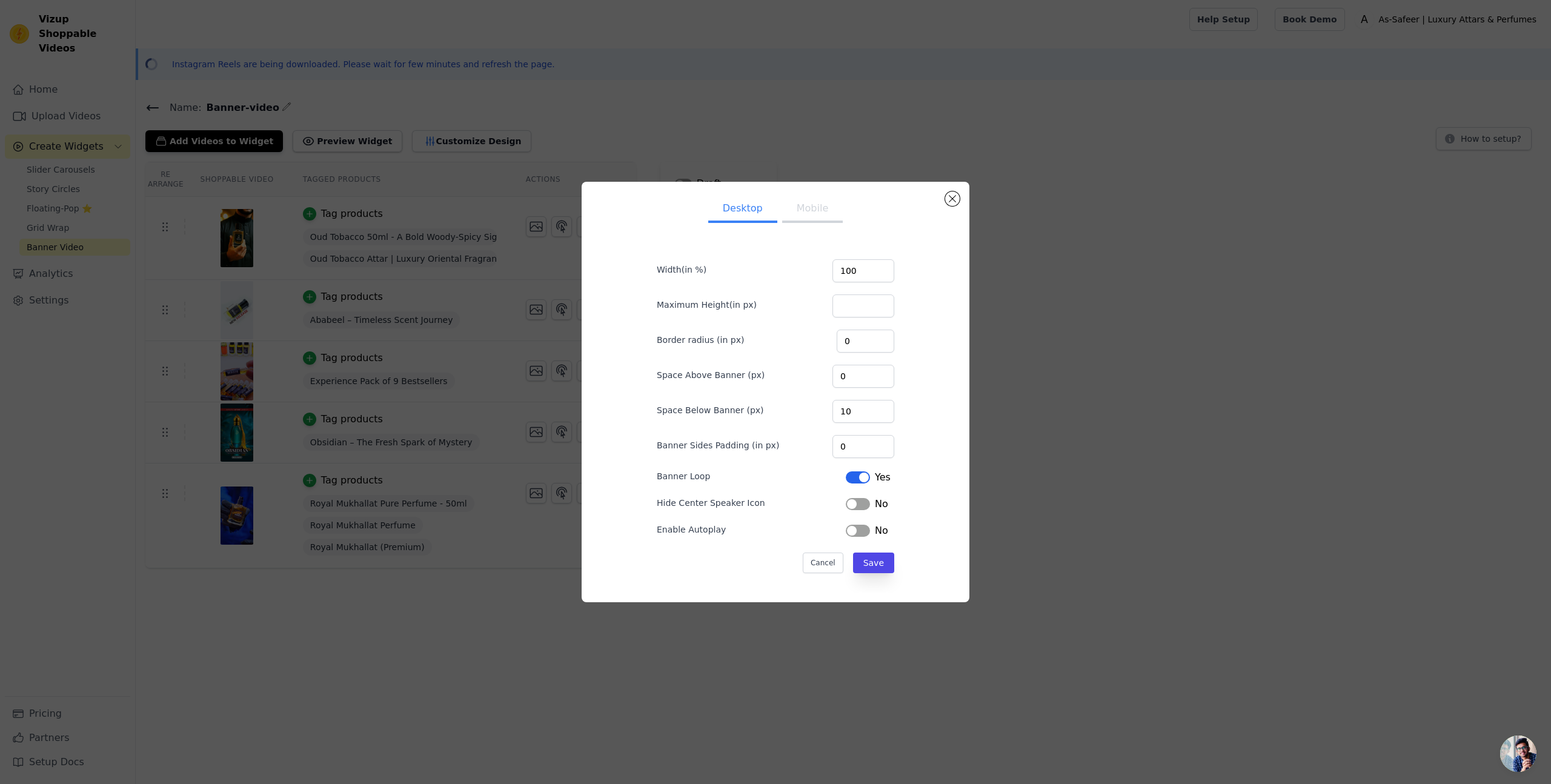
click at [819, 210] on button "Mobile" at bounding box center [812, 210] width 61 height 27
click at [951, 203] on button "Close modal" at bounding box center [952, 199] width 14 height 14
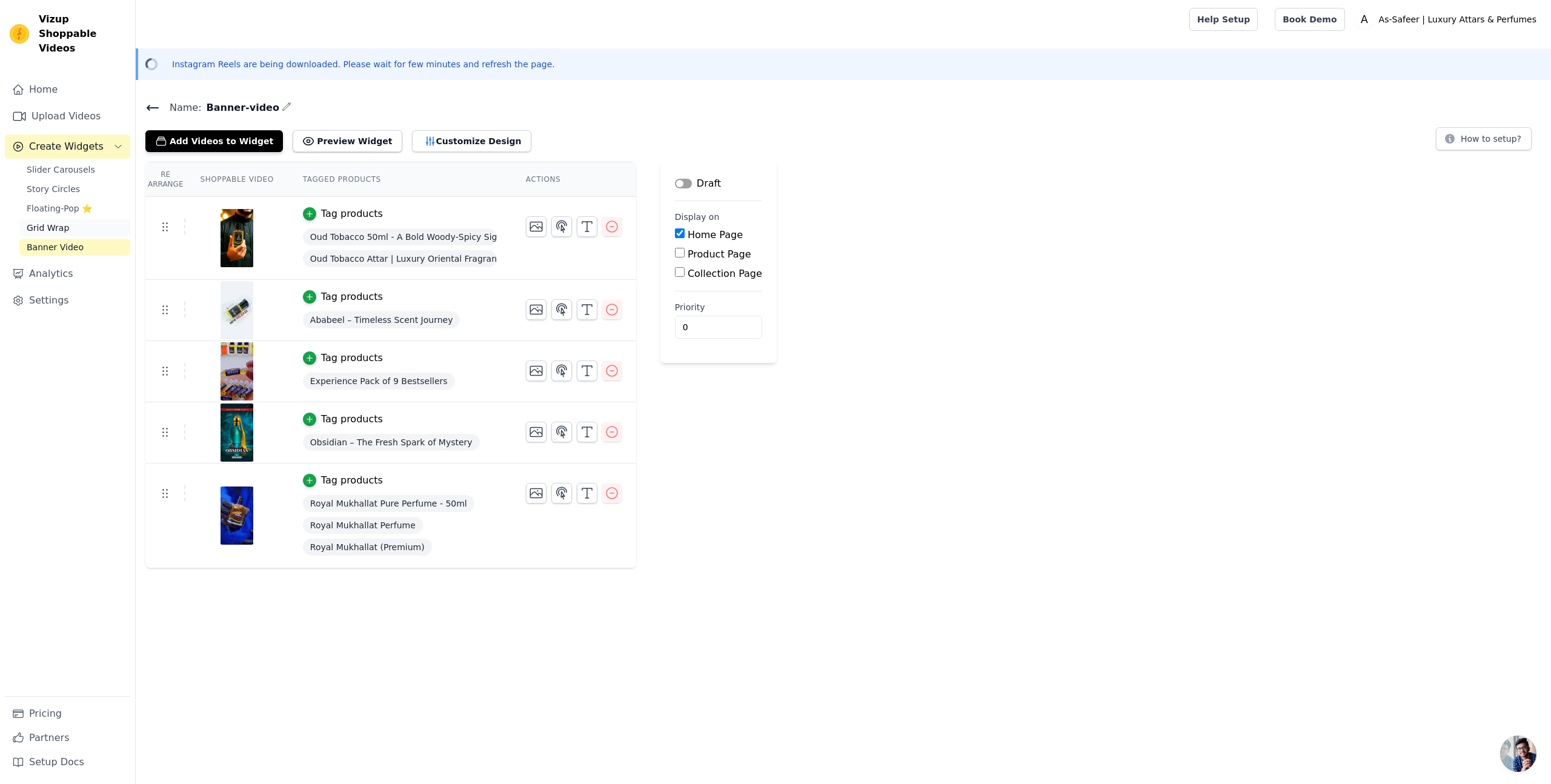
click at [50, 204] on div "Slider Carousels Story Circles Floating-Pop ⭐ Grid Wrap Banner Video" at bounding box center [74, 208] width 111 height 95
click at [48, 222] on span "Grid Wrap" at bounding box center [48, 228] width 42 height 13
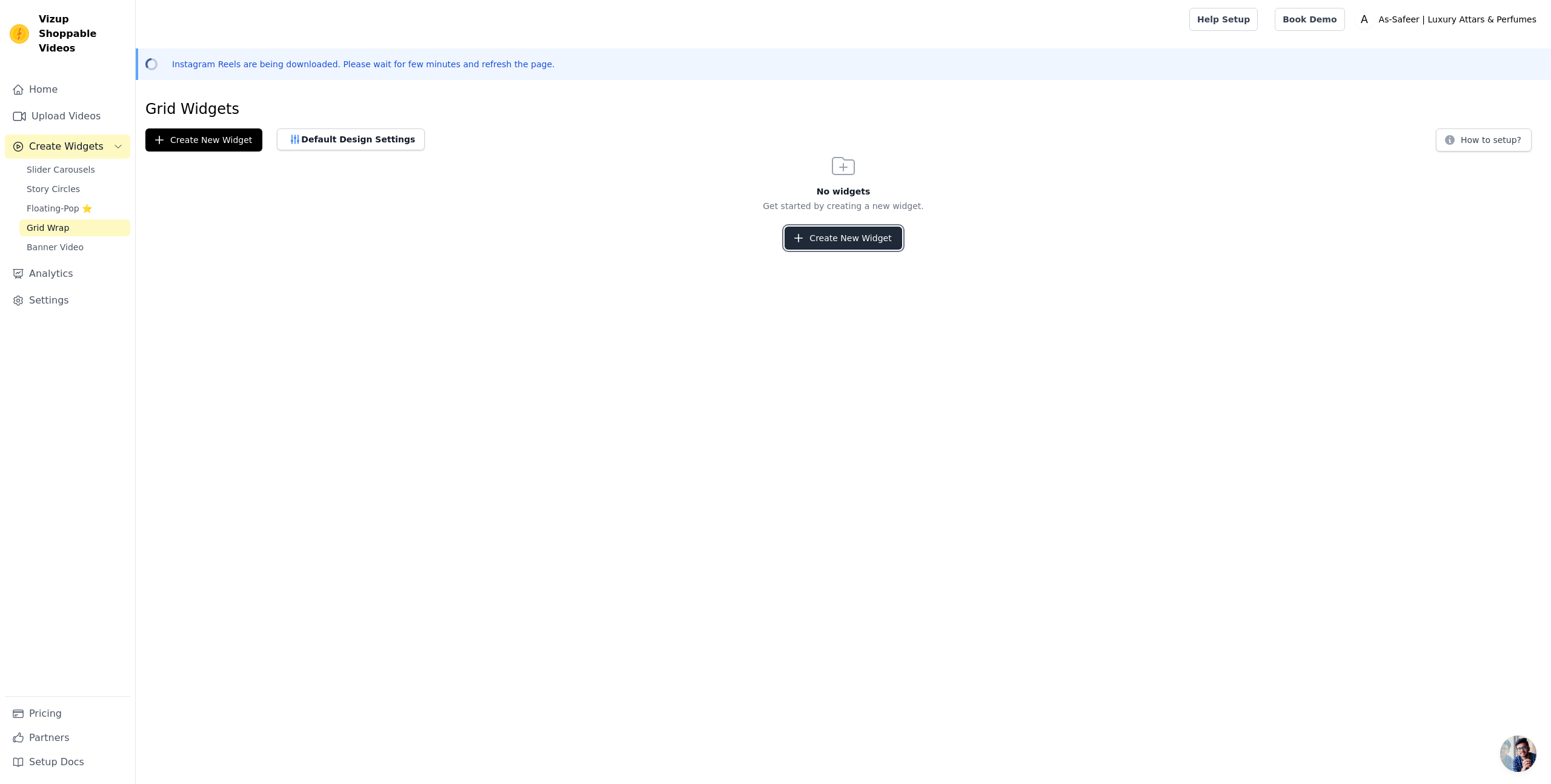
click at [835, 233] on button "Create New Widget" at bounding box center [843, 238] width 117 height 23
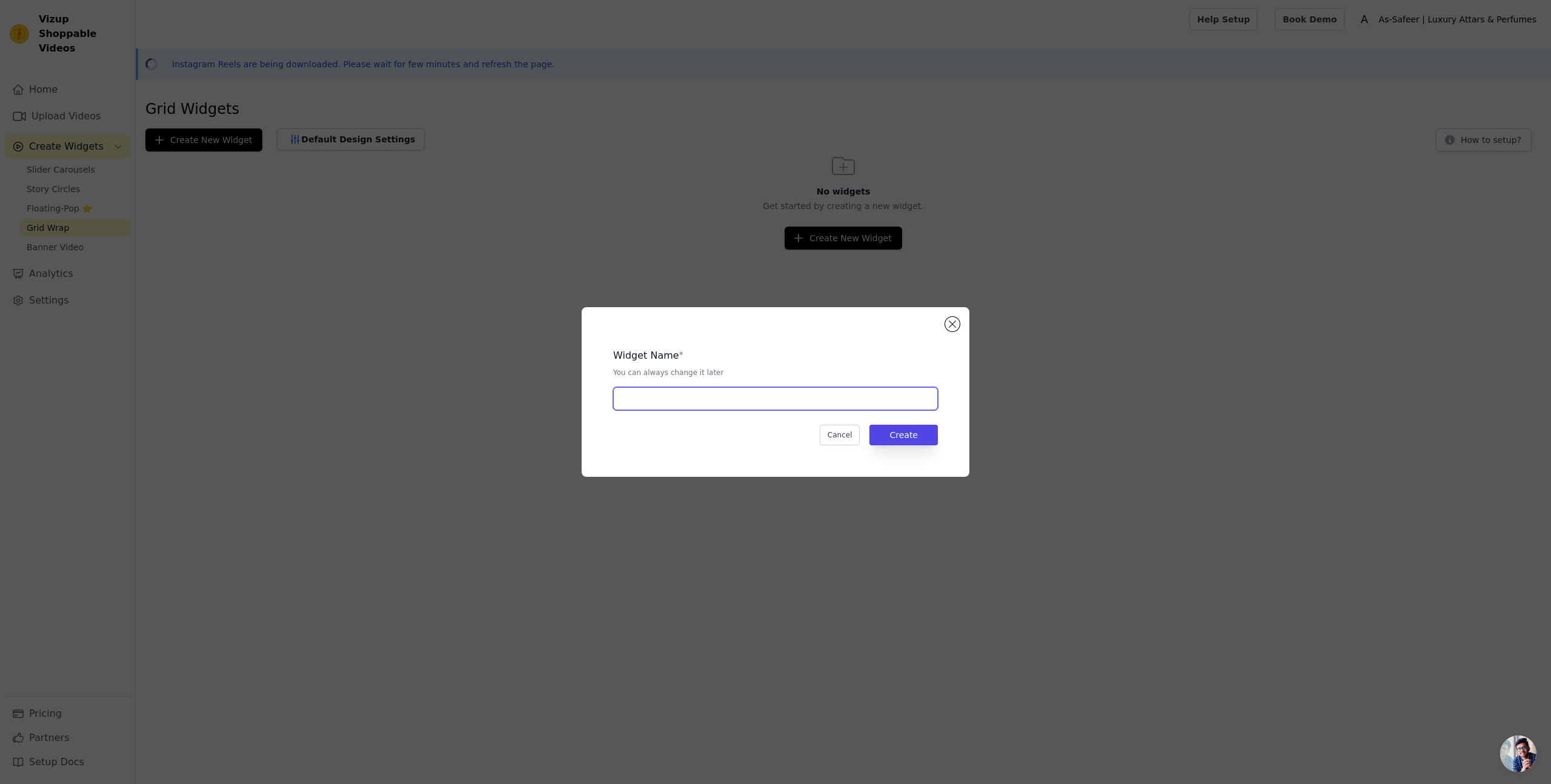
click at [668, 392] on input "text" at bounding box center [776, 398] width 325 height 23
type input "Grid"
click at [915, 440] on button "Create" at bounding box center [903, 434] width 68 height 20
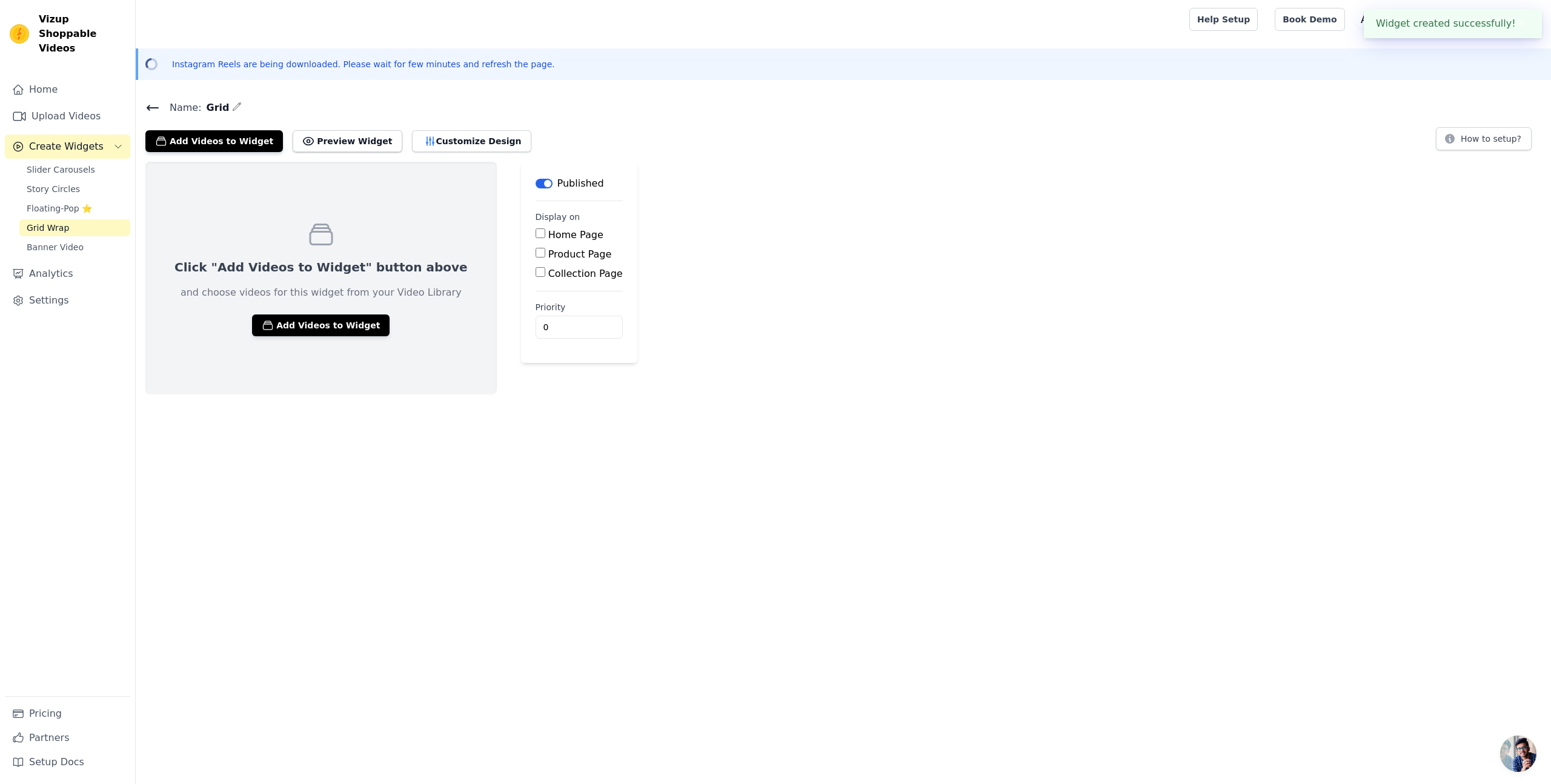
click at [535, 233] on input "Home Page" at bounding box center [540, 233] width 10 height 10
checkbox input "true"
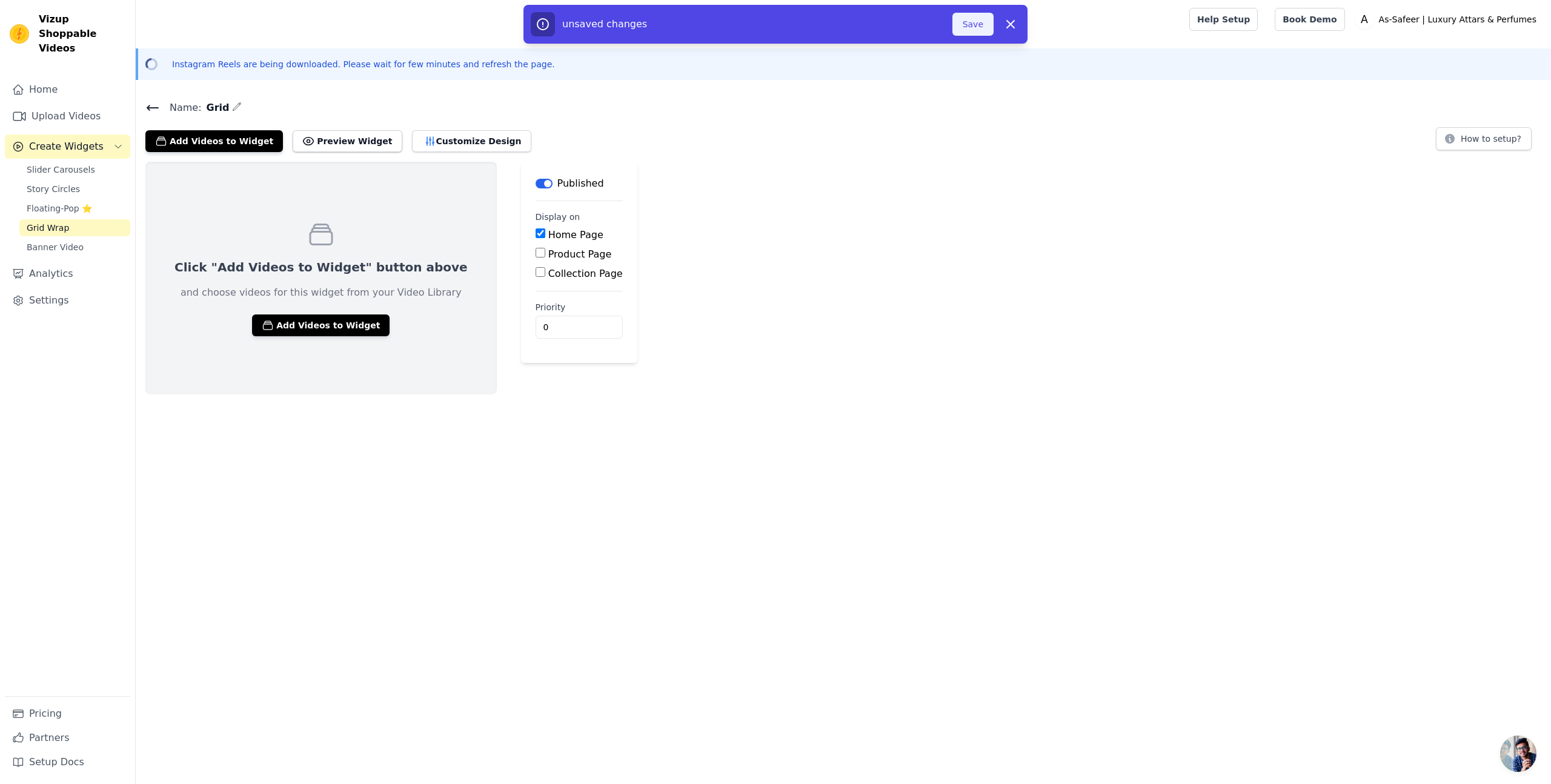
click at [968, 22] on button "Save" at bounding box center [973, 24] width 41 height 23
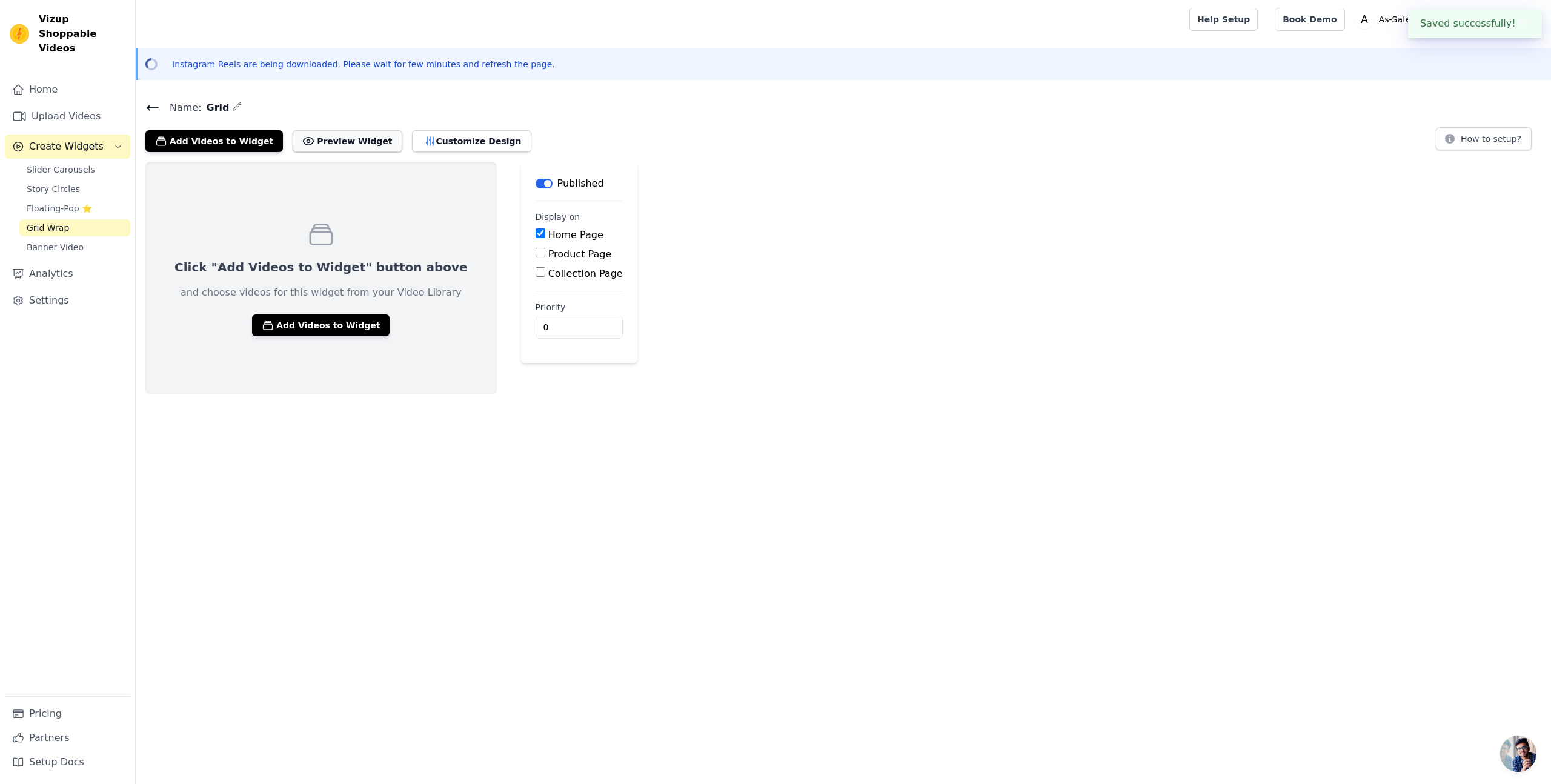
click at [338, 138] on button "Preview Widget" at bounding box center [346, 141] width 109 height 22
click at [304, 334] on button "Add Videos to Widget" at bounding box center [320, 325] width 138 height 22
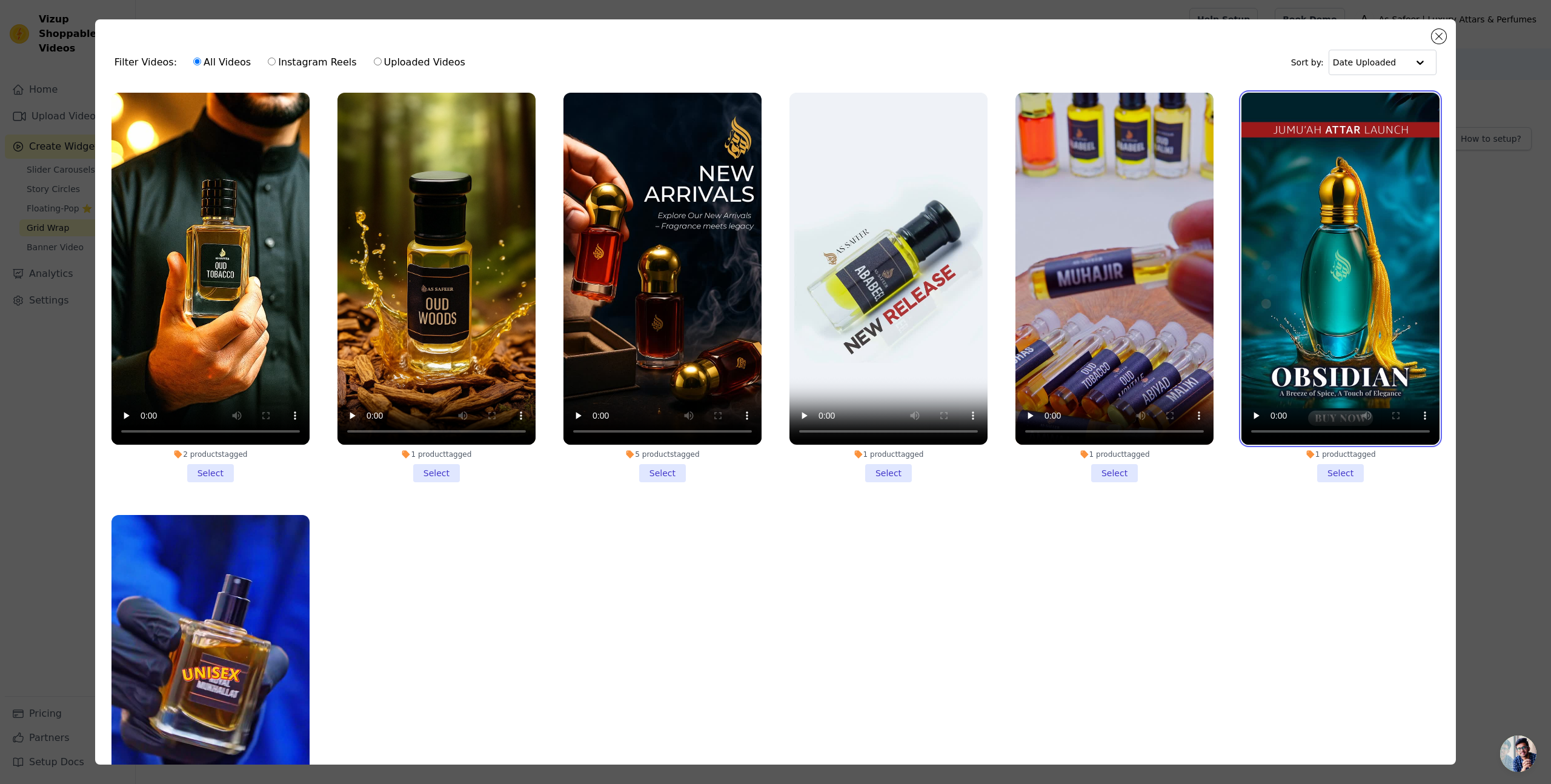
click at [1372, 312] on video at bounding box center [1340, 268] width 198 height 352
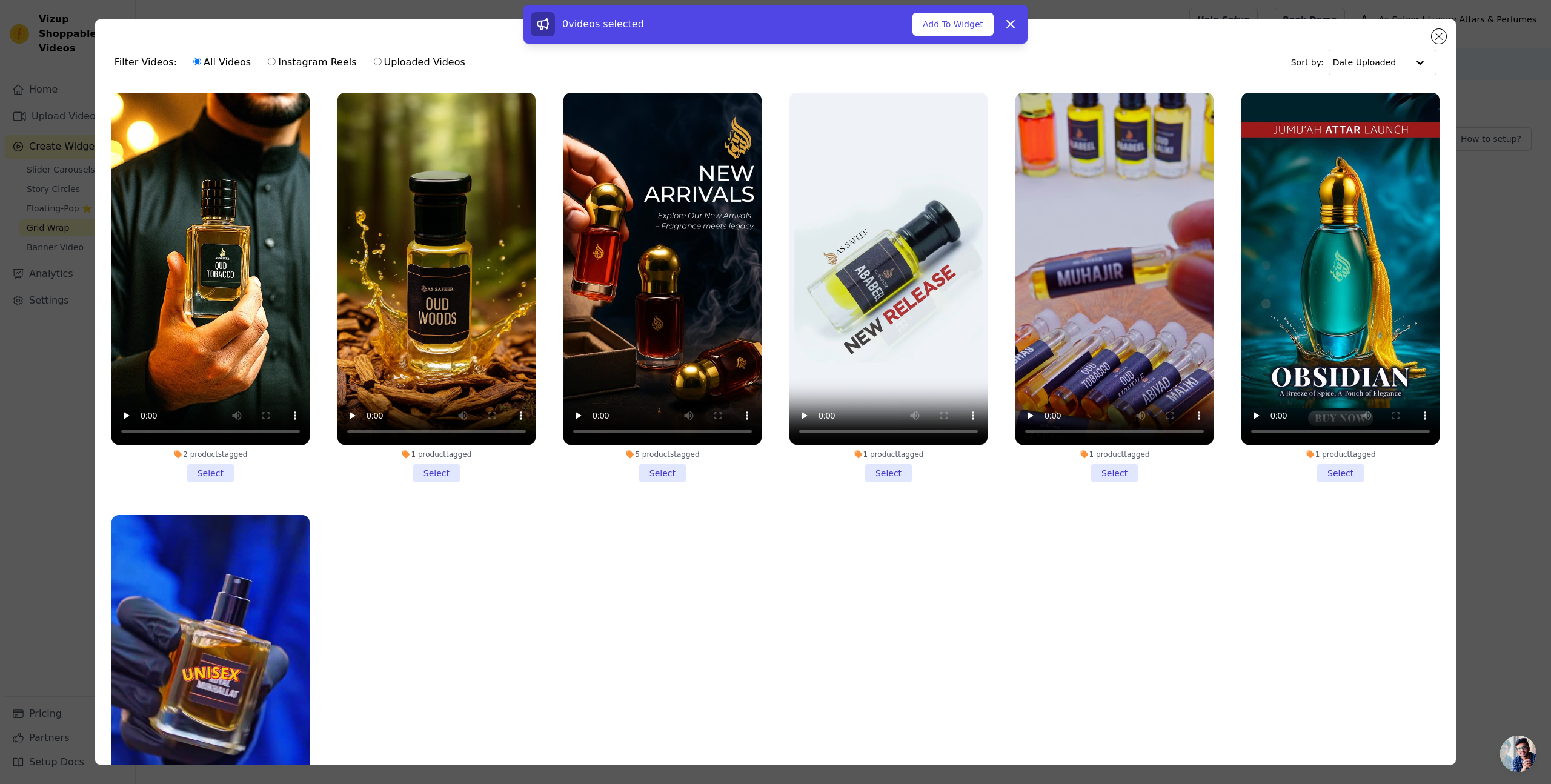
click at [1337, 471] on li "1 product tagged Select" at bounding box center [1340, 287] width 198 height 390
click at [0, 0] on input "1 product tagged Select" at bounding box center [0, 0] width 0 height 0
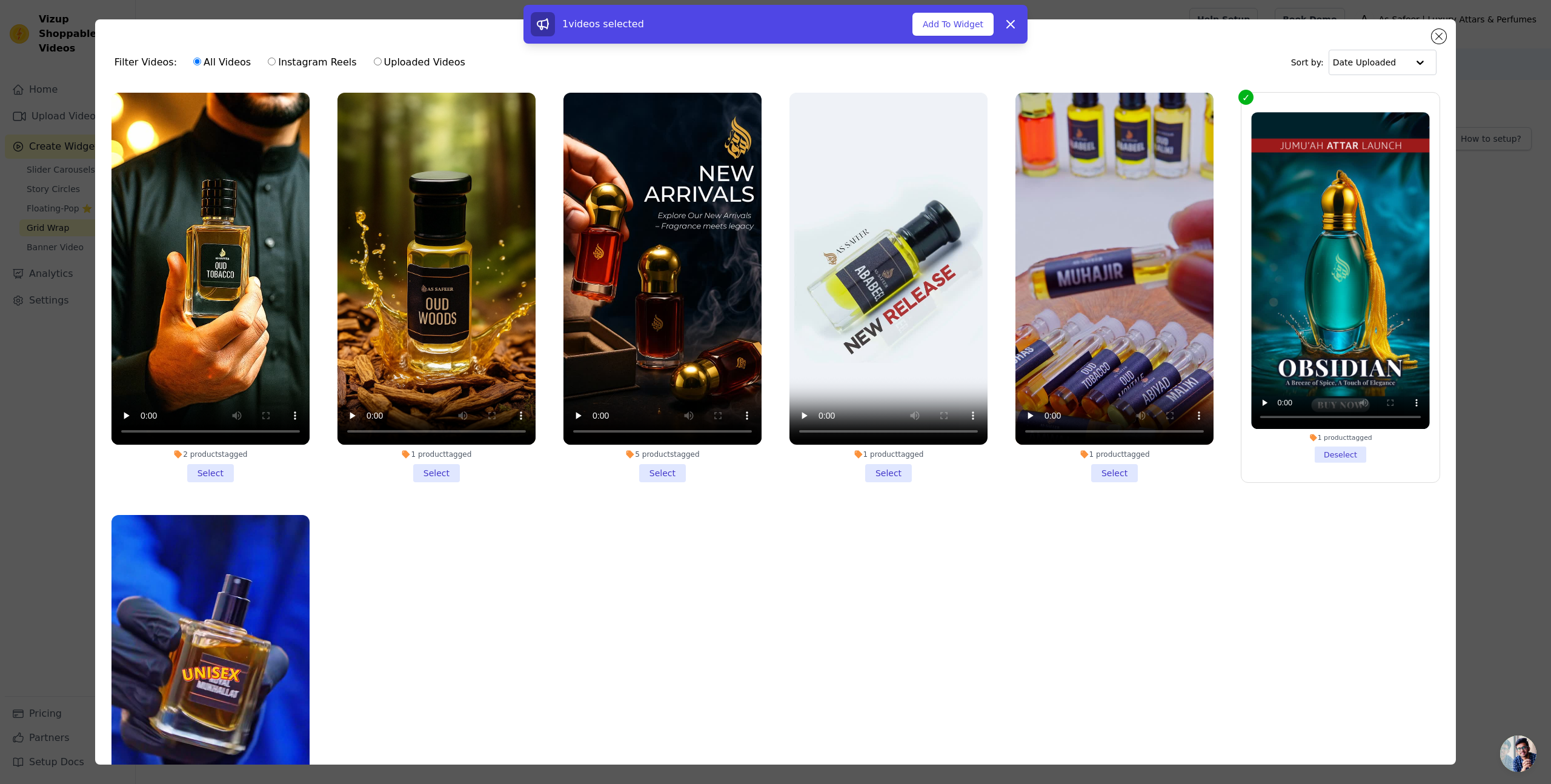
click at [1120, 473] on li "1 product tagged Select" at bounding box center [1114, 287] width 198 height 390
click at [0, 0] on input "1 product tagged Select" at bounding box center [0, 0] width 0 height 0
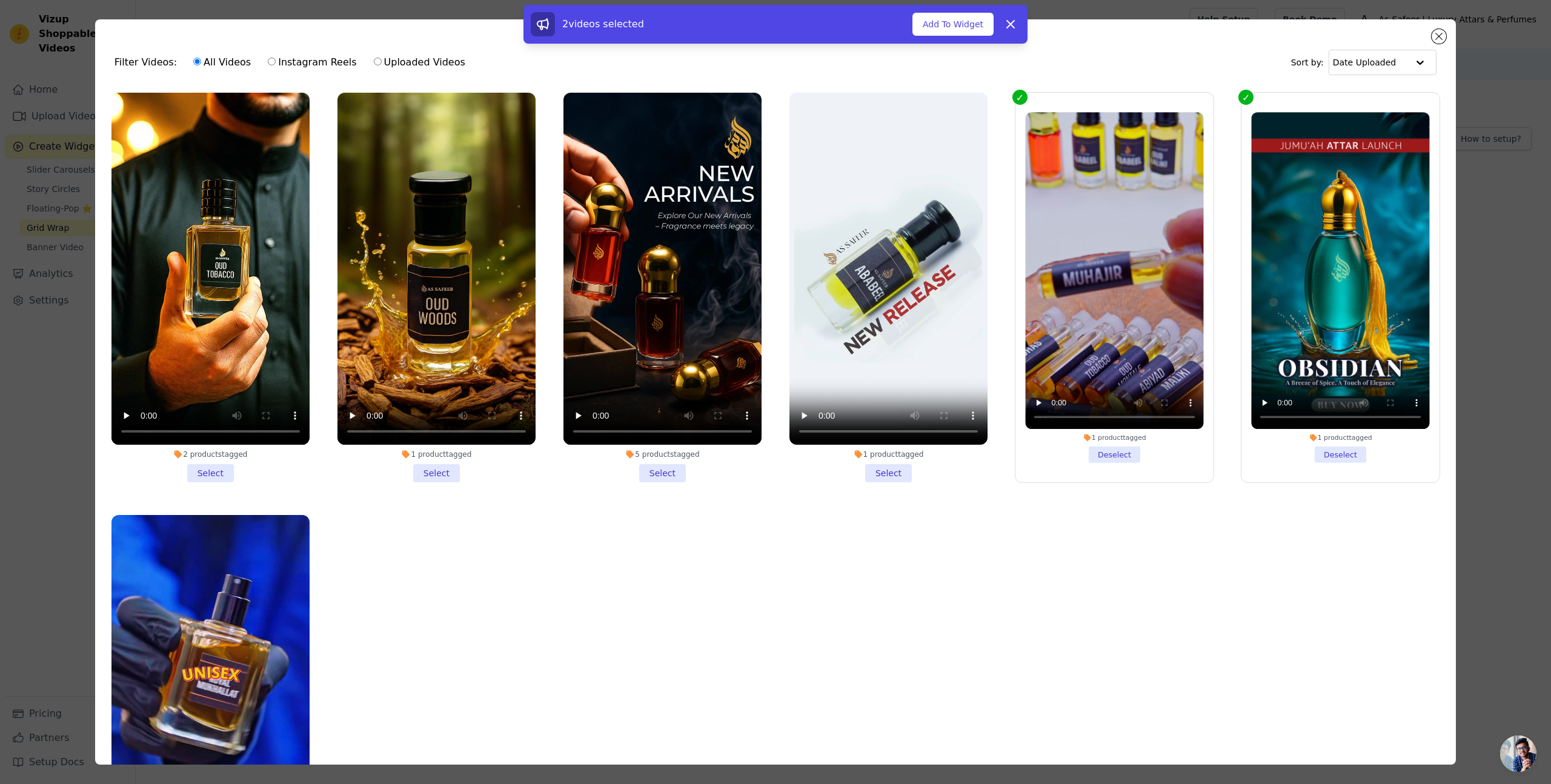
click at [894, 486] on div "1 product tagged Select" at bounding box center [888, 287] width 211 height 403
click at [891, 484] on div "1 product tagged Select" at bounding box center [888, 287] width 211 height 403
click at [894, 476] on li "1 product tagged Select" at bounding box center [888, 287] width 198 height 390
click at [0, 0] on input "1 product tagged Select" at bounding box center [0, 0] width 0 height 0
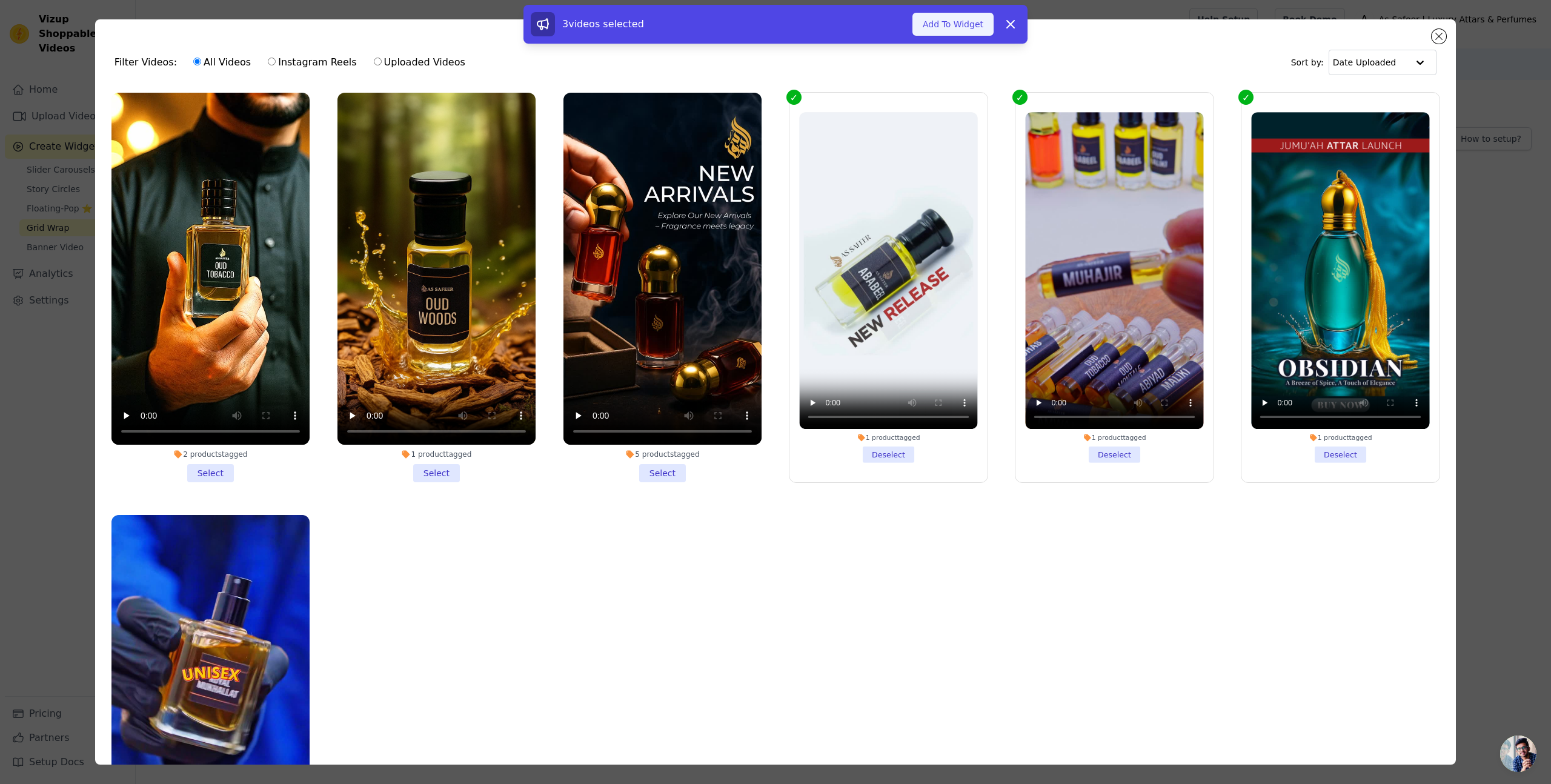
click at [959, 25] on button "Add To Widget" at bounding box center [953, 24] width 81 height 23
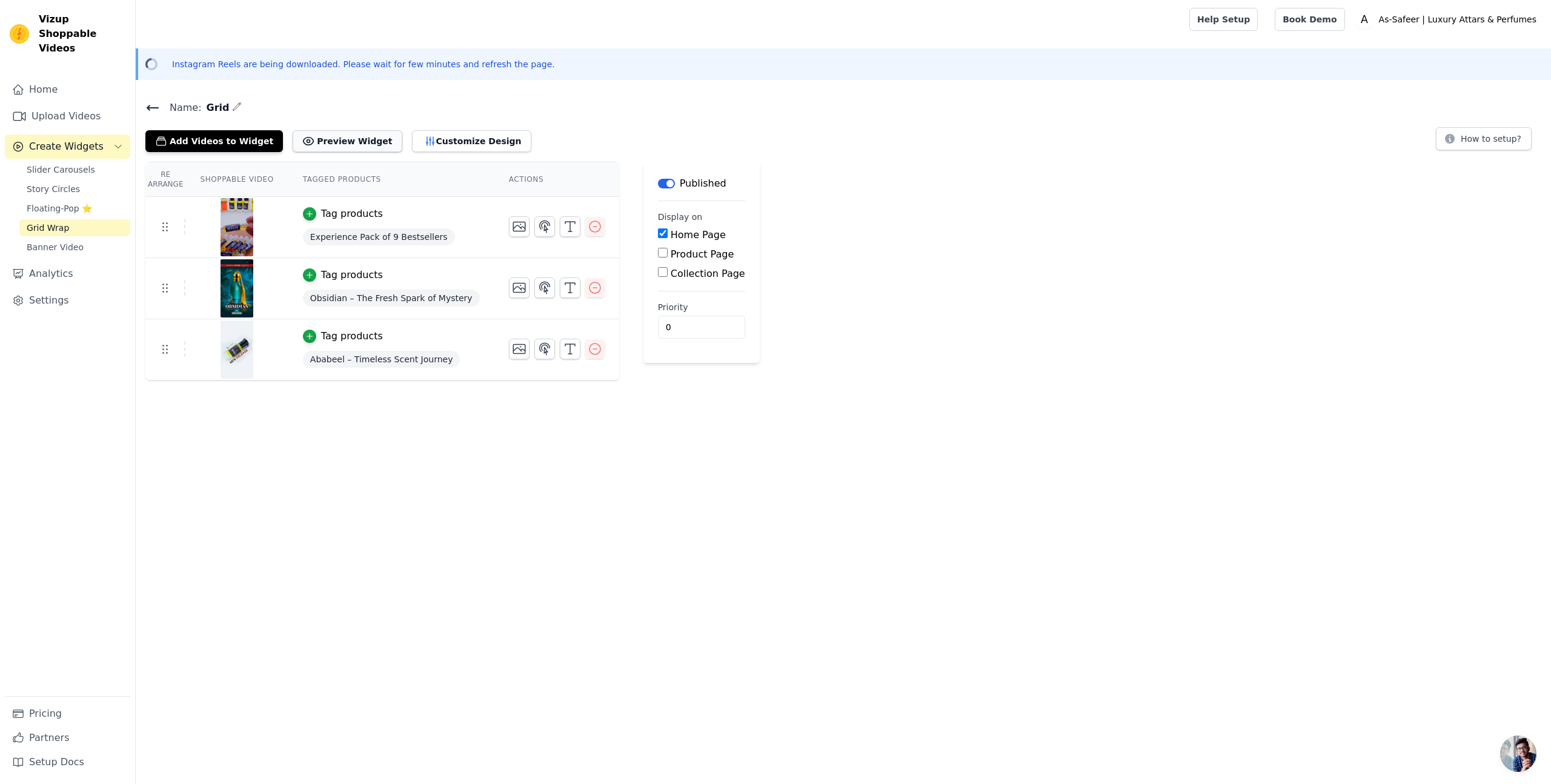
click at [317, 134] on button "Preview Widget" at bounding box center [346, 141] width 109 height 22
click at [700, 323] on input "1" at bounding box center [701, 327] width 87 height 23
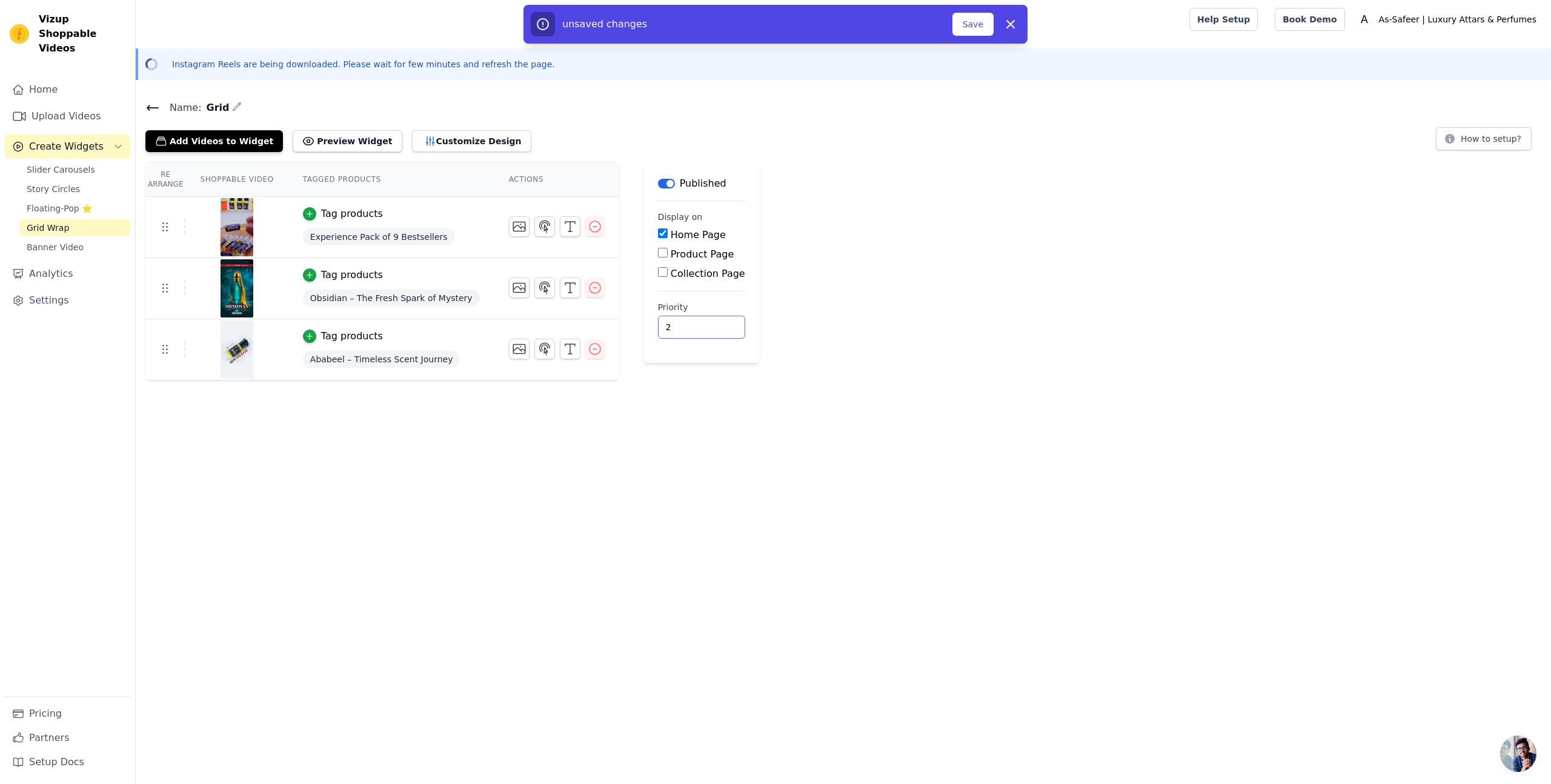
click at [701, 320] on input "2" at bounding box center [701, 327] width 87 height 23
type input "3"
click at [701, 320] on input "3" at bounding box center [701, 327] width 87 height 23
click at [981, 33] on button "Save" at bounding box center [973, 24] width 41 height 23
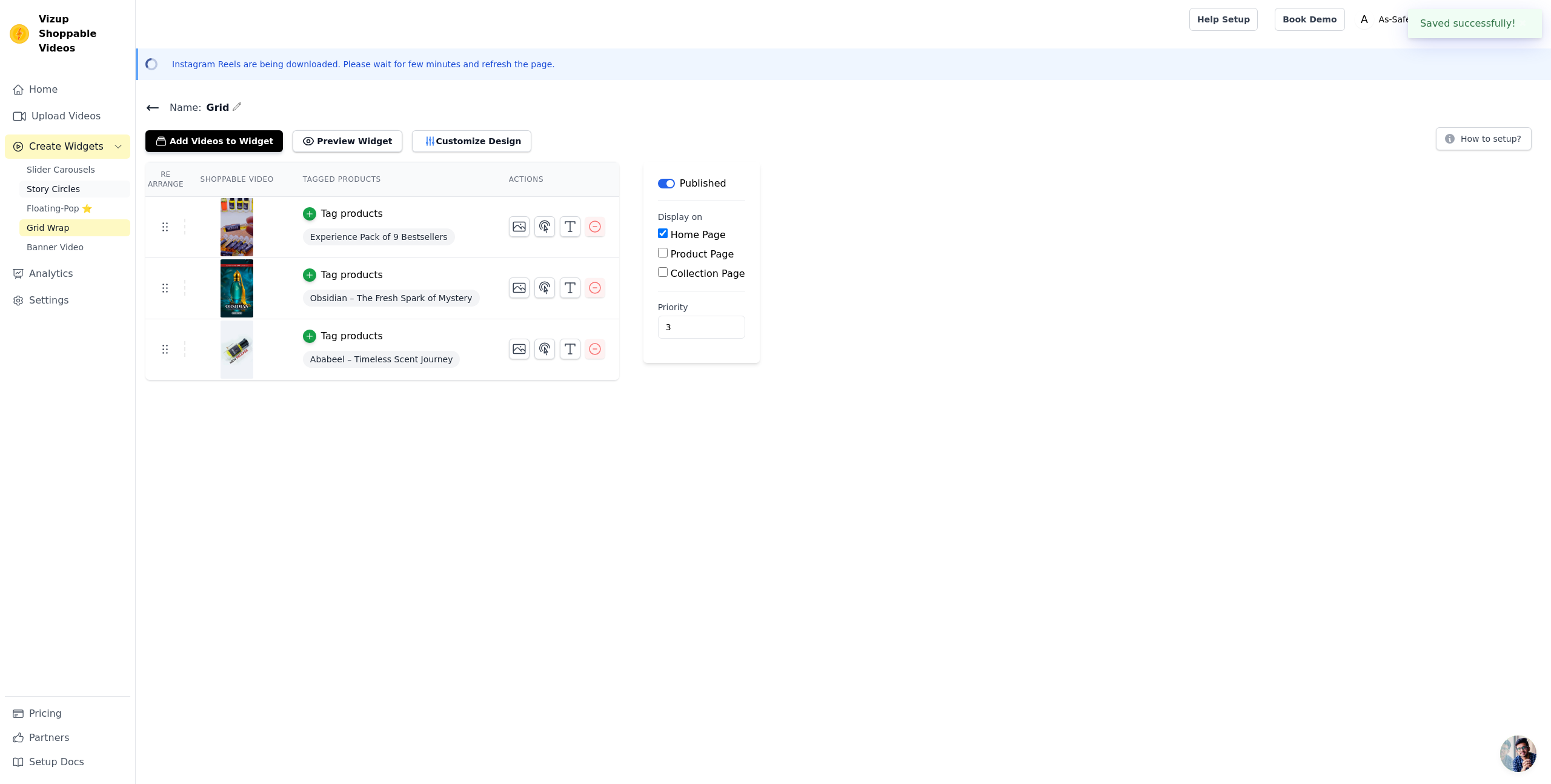
click at [62, 183] on span "Story Circles" at bounding box center [53, 189] width 53 height 13
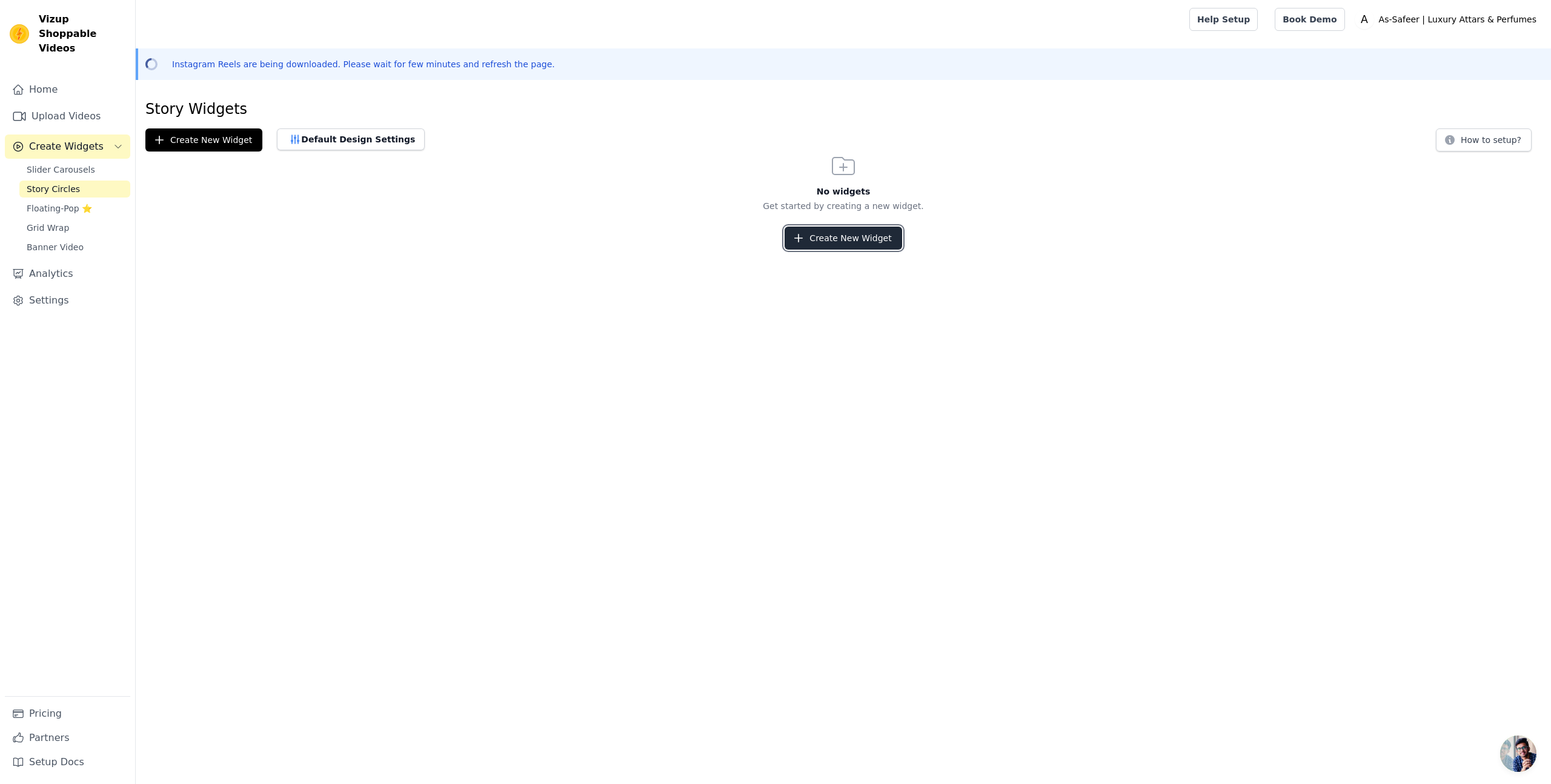
click at [840, 235] on button "Create New Widget" at bounding box center [843, 238] width 117 height 23
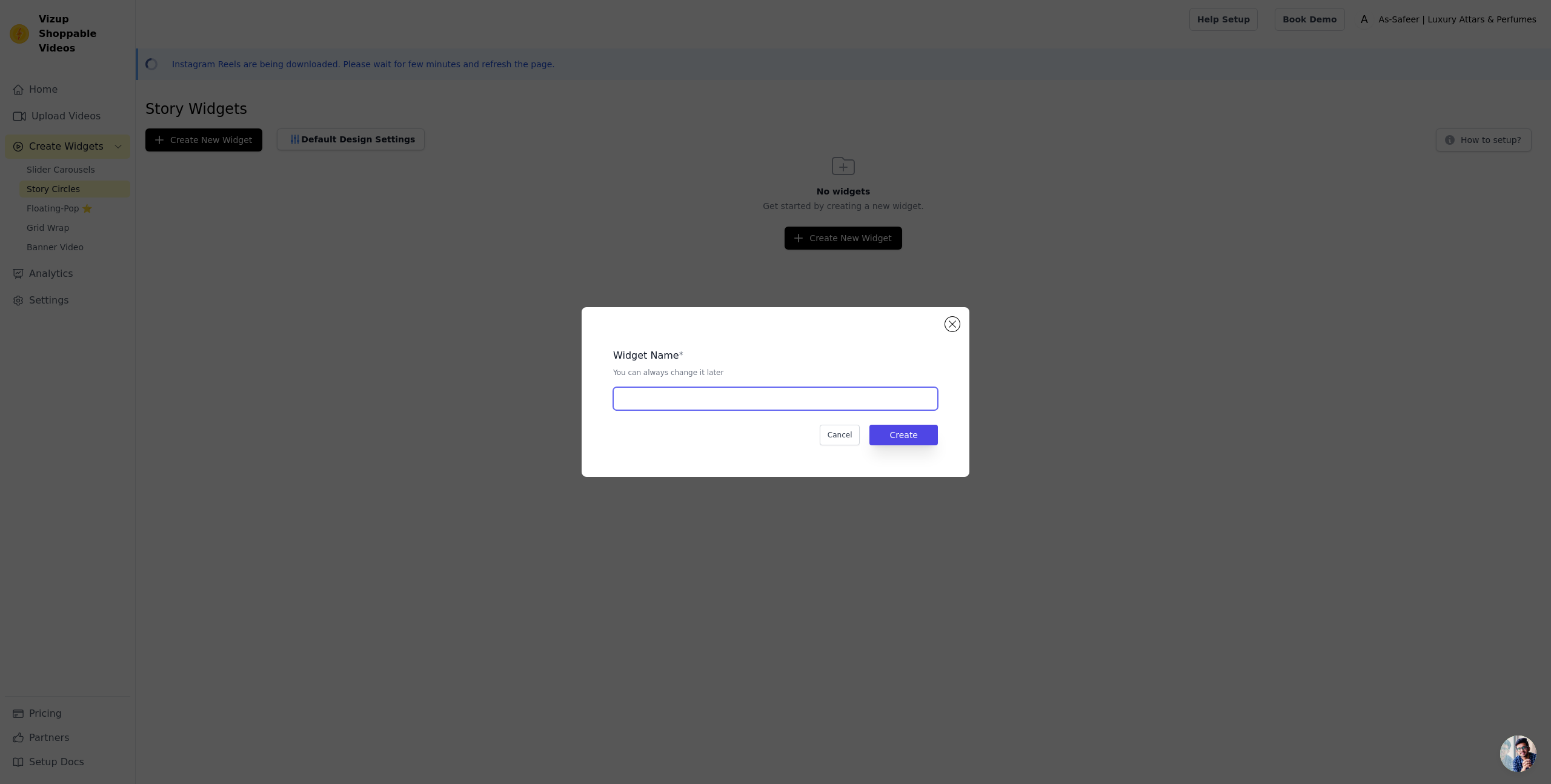
click at [639, 391] on input "text" at bounding box center [776, 398] width 325 height 23
click at [687, 387] on input "Cirles" at bounding box center [776, 398] width 325 height 23
click at [686, 388] on input "Cirles" at bounding box center [776, 398] width 325 height 23
type input "Story"
click at [915, 437] on button "Create" at bounding box center [903, 434] width 68 height 20
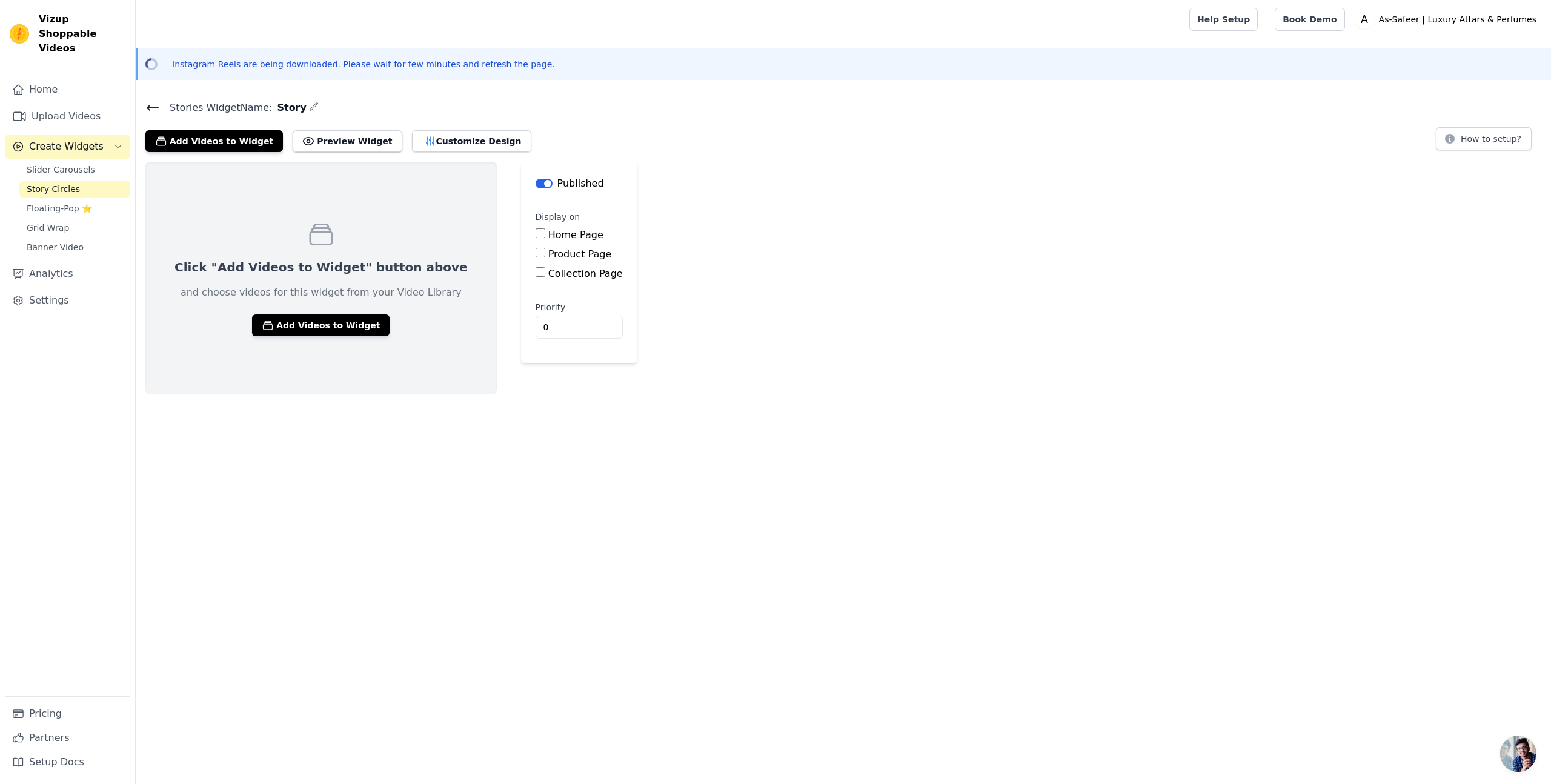
click at [535, 268] on input "Collection Page" at bounding box center [540, 272] width 10 height 10
checkbox input "true"
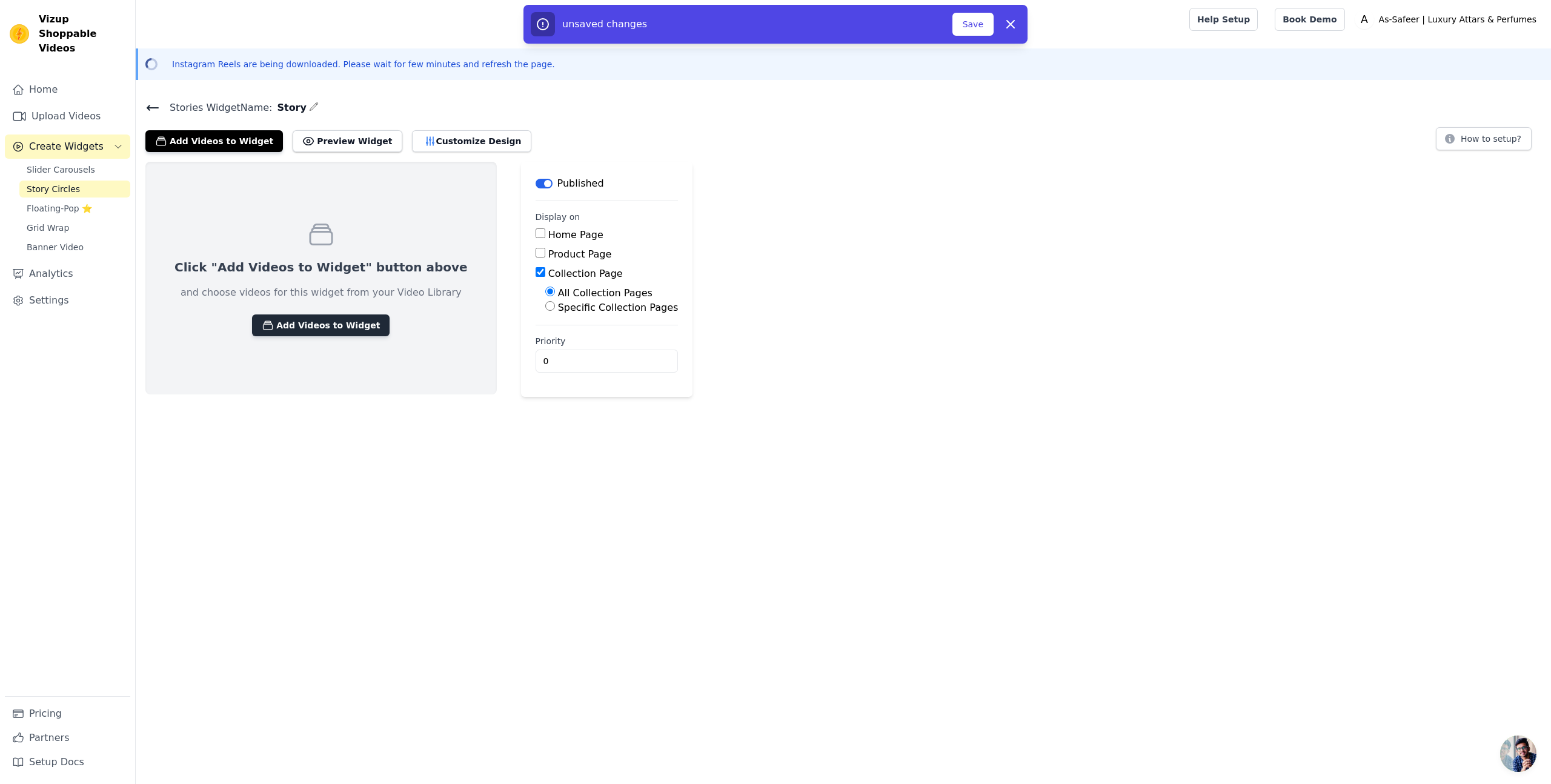
click at [306, 327] on button "Add Videos to Widget" at bounding box center [320, 325] width 138 height 22
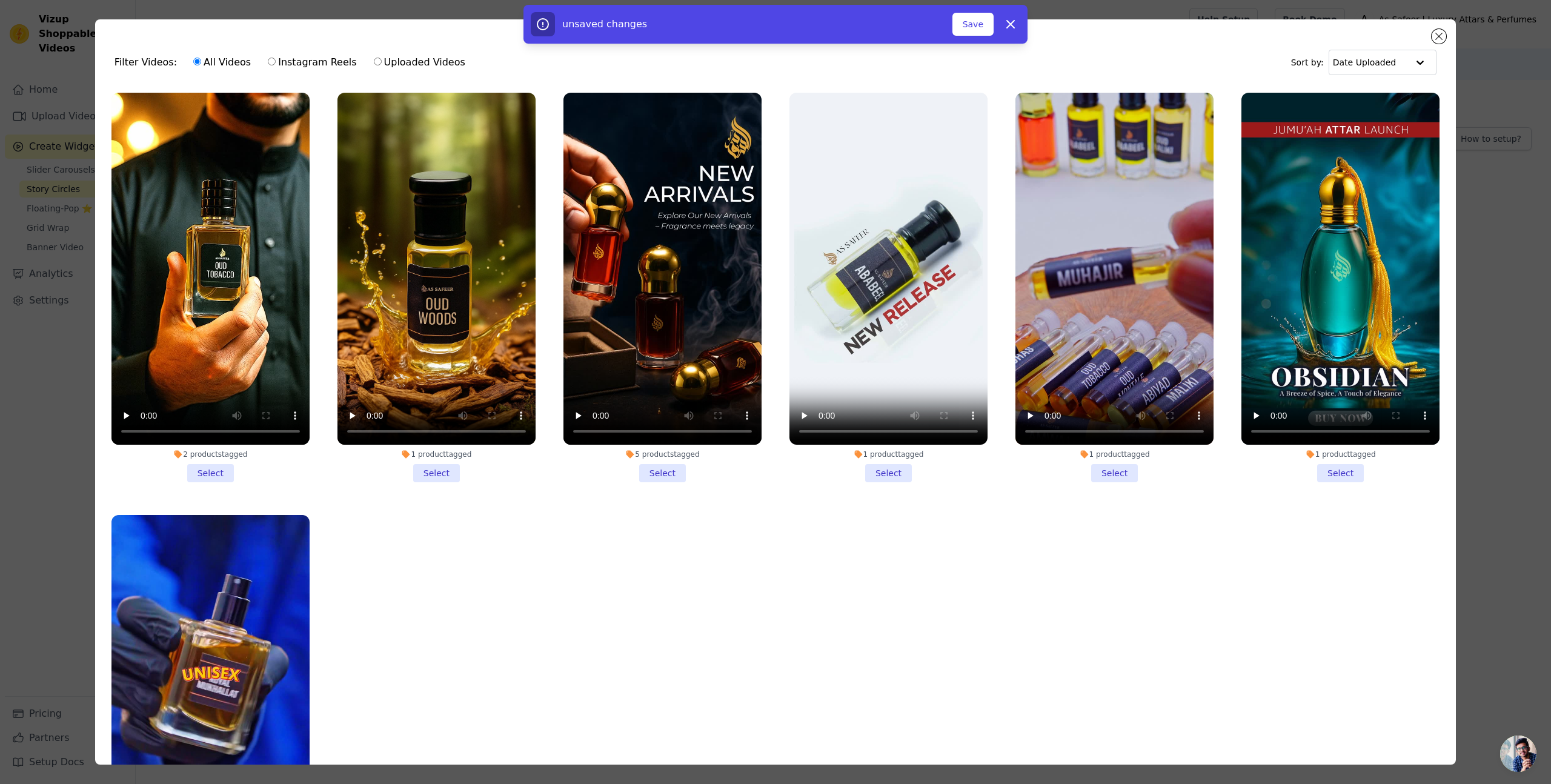
drag, startPoint x: 211, startPoint y: 473, endPoint x: 381, endPoint y: 471, distance: 170.0
click at [211, 473] on li "2 products tagged Select" at bounding box center [210, 287] width 198 height 390
click at [0, 0] on input "2 products tagged Select" at bounding box center [0, 0] width 0 height 0
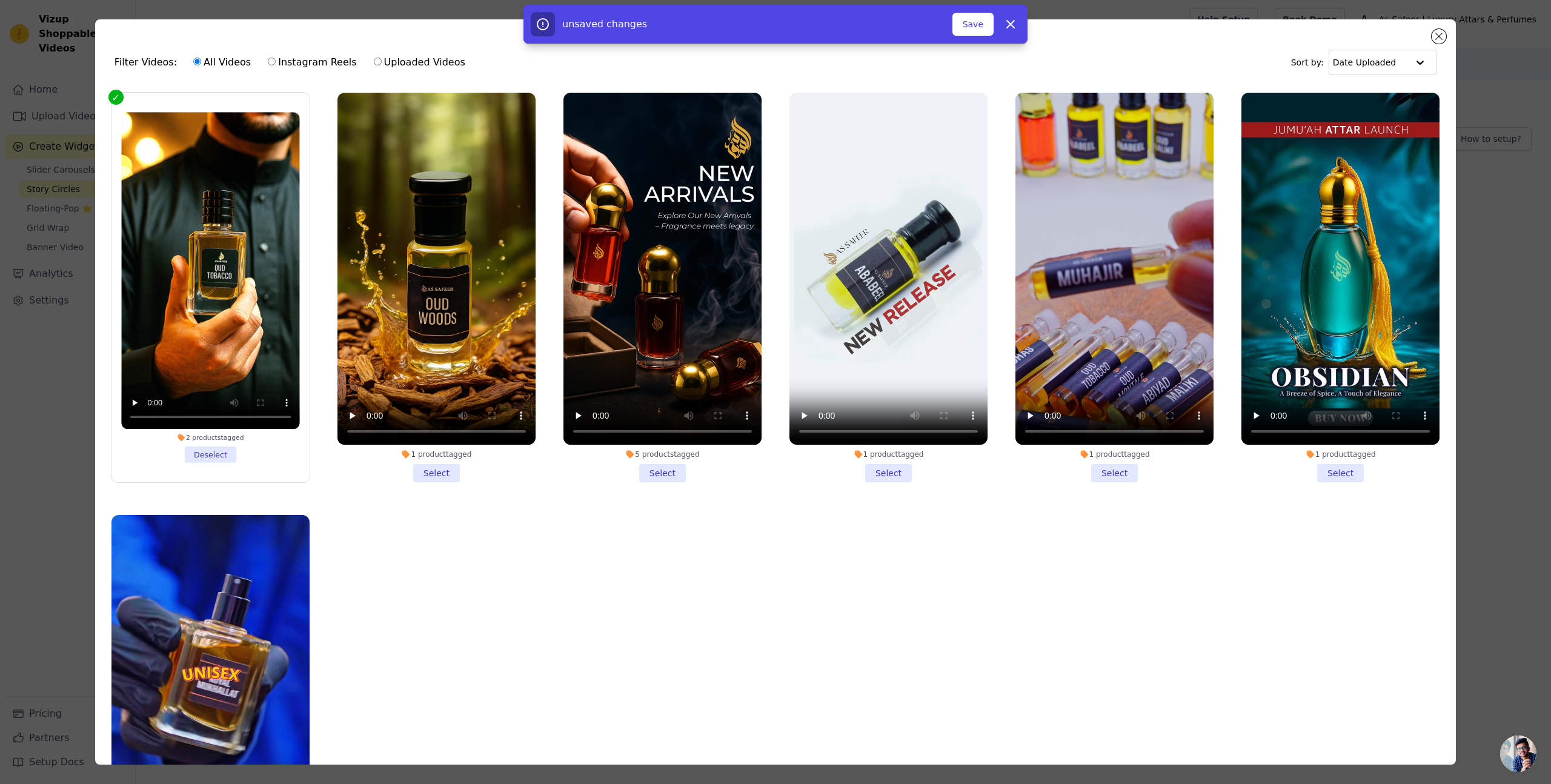
click at [448, 473] on li "1 product tagged Select" at bounding box center [436, 287] width 198 height 390
click at [0, 0] on input "1 product tagged Select" at bounding box center [0, 0] width 0 height 0
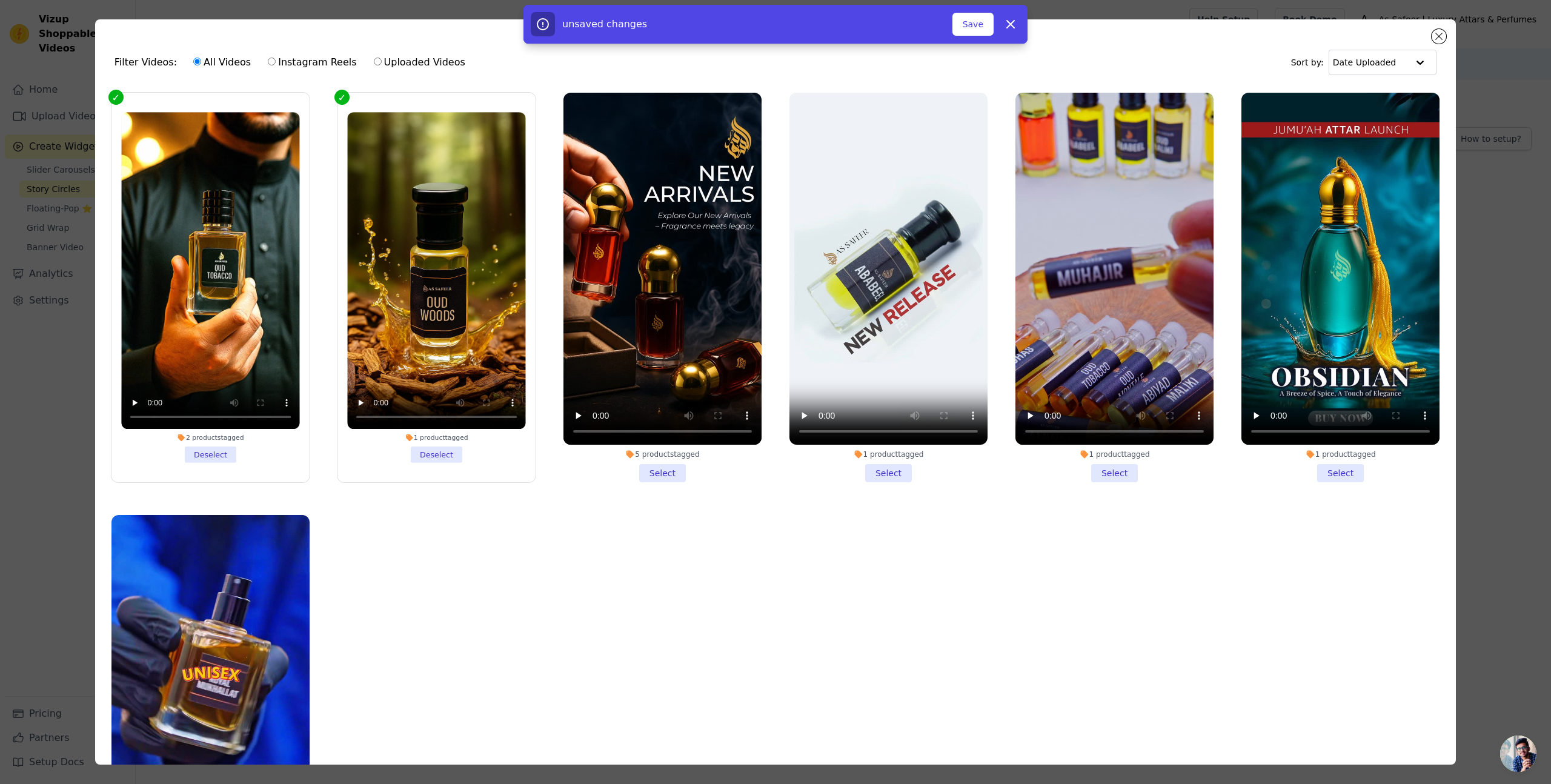
click at [667, 475] on li "5 products tagged Select" at bounding box center [662, 287] width 198 height 390
click at [0, 0] on input "5 products tagged Select" at bounding box center [0, 0] width 0 height 0
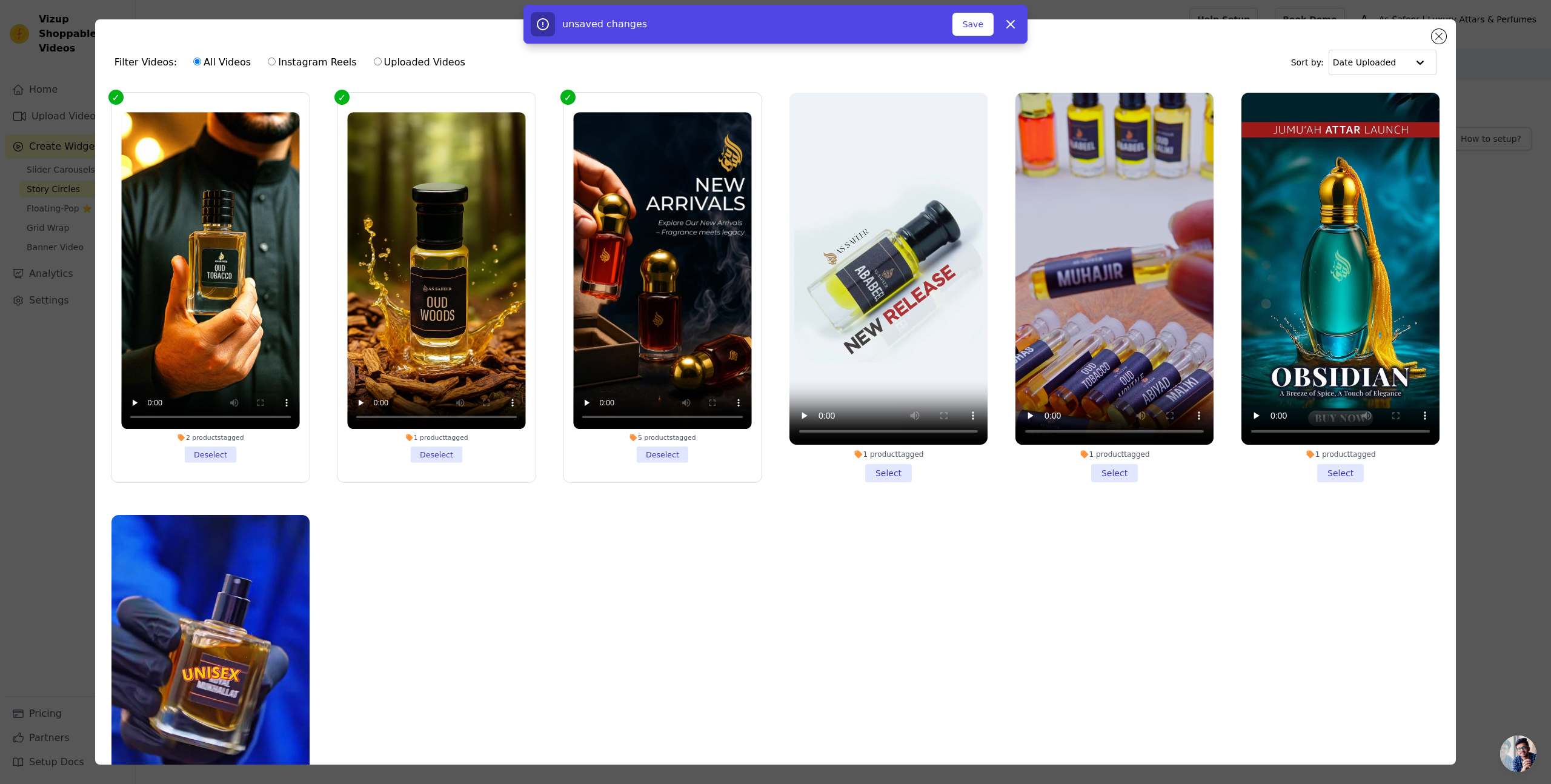
click at [897, 467] on li "1 product tagged Select" at bounding box center [888, 287] width 198 height 390
click at [0, 0] on input "1 product tagged Select" at bounding box center [0, 0] width 0 height 0
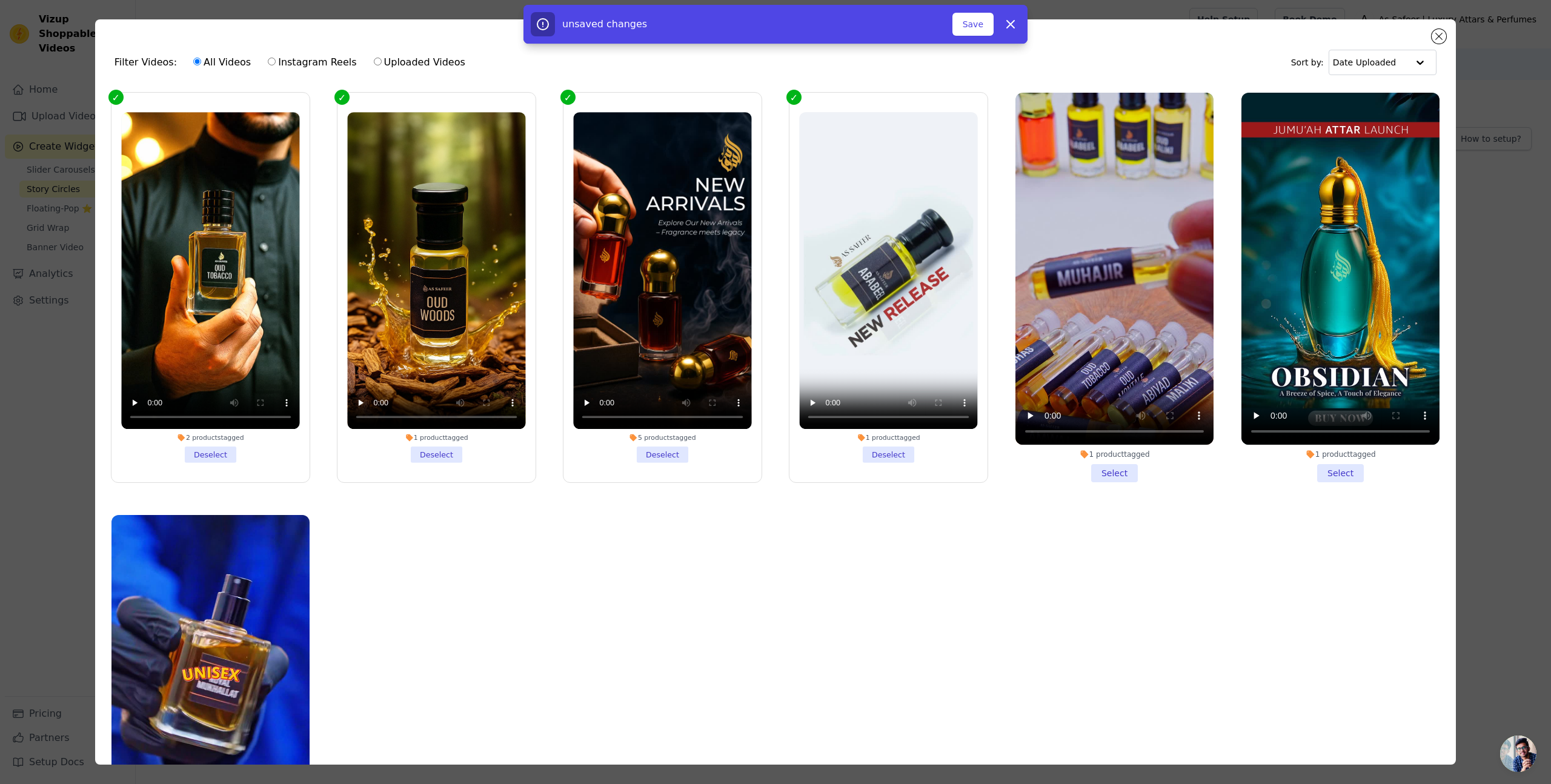
click at [1092, 472] on li "1 product tagged Select" at bounding box center [1114, 287] width 198 height 390
click at [0, 0] on input "1 product tagged Select" at bounding box center [0, 0] width 0 height 0
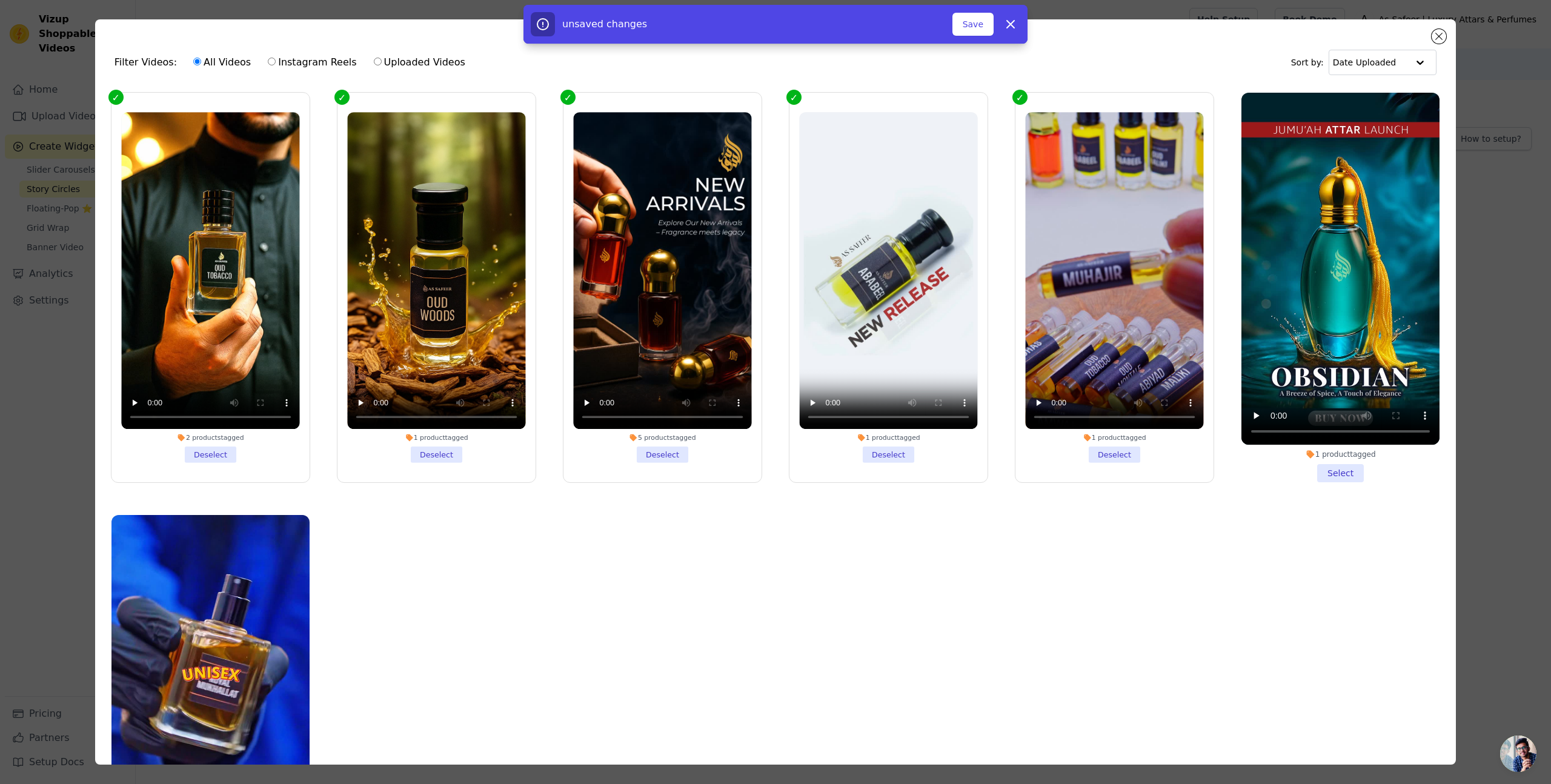
click at [1341, 475] on li "1 product tagged Select" at bounding box center [1340, 287] width 198 height 390
click at [0, 0] on input "1 product tagged Select" at bounding box center [0, 0] width 0 height 0
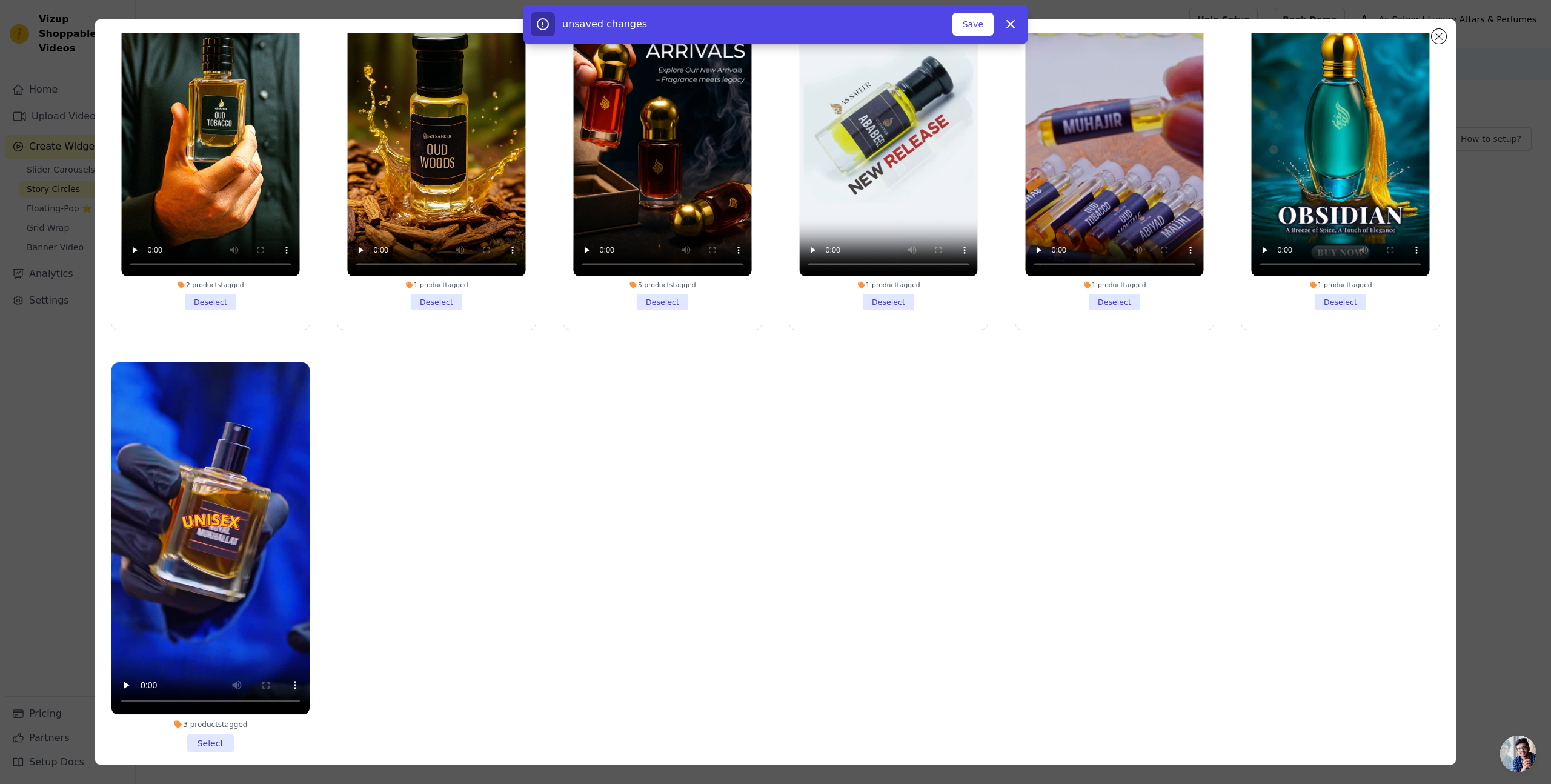
scroll to position [105, 0]
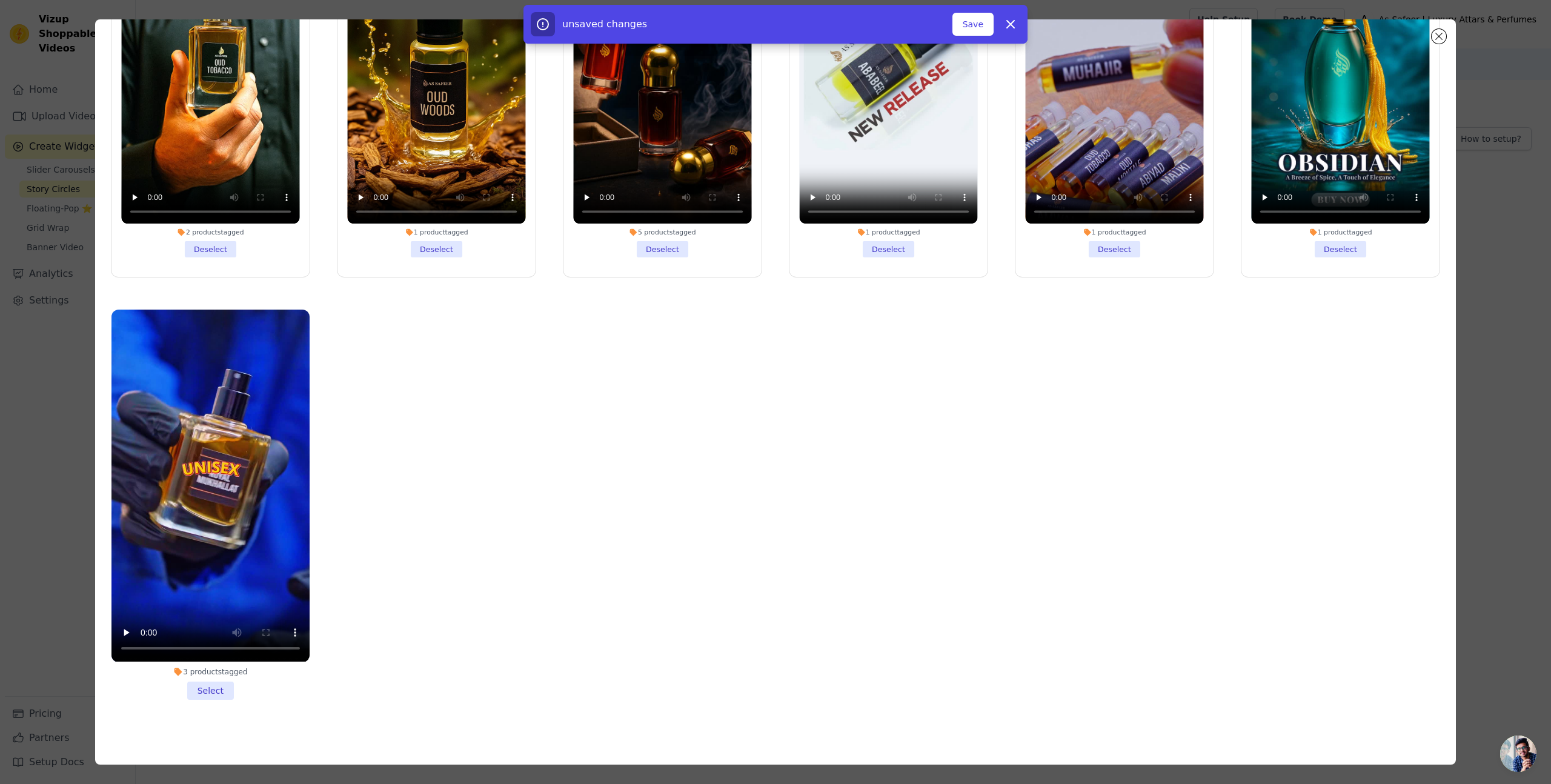
drag, startPoint x: 223, startPoint y: 692, endPoint x: 207, endPoint y: 695, distance: 16.3
click at [221, 692] on li "3 products tagged Select" at bounding box center [210, 504] width 198 height 390
click at [213, 688] on li "3 products tagged Select" at bounding box center [210, 504] width 198 height 390
click at [0, 0] on input "3 products tagged Select" at bounding box center [0, 0] width 0 height 0
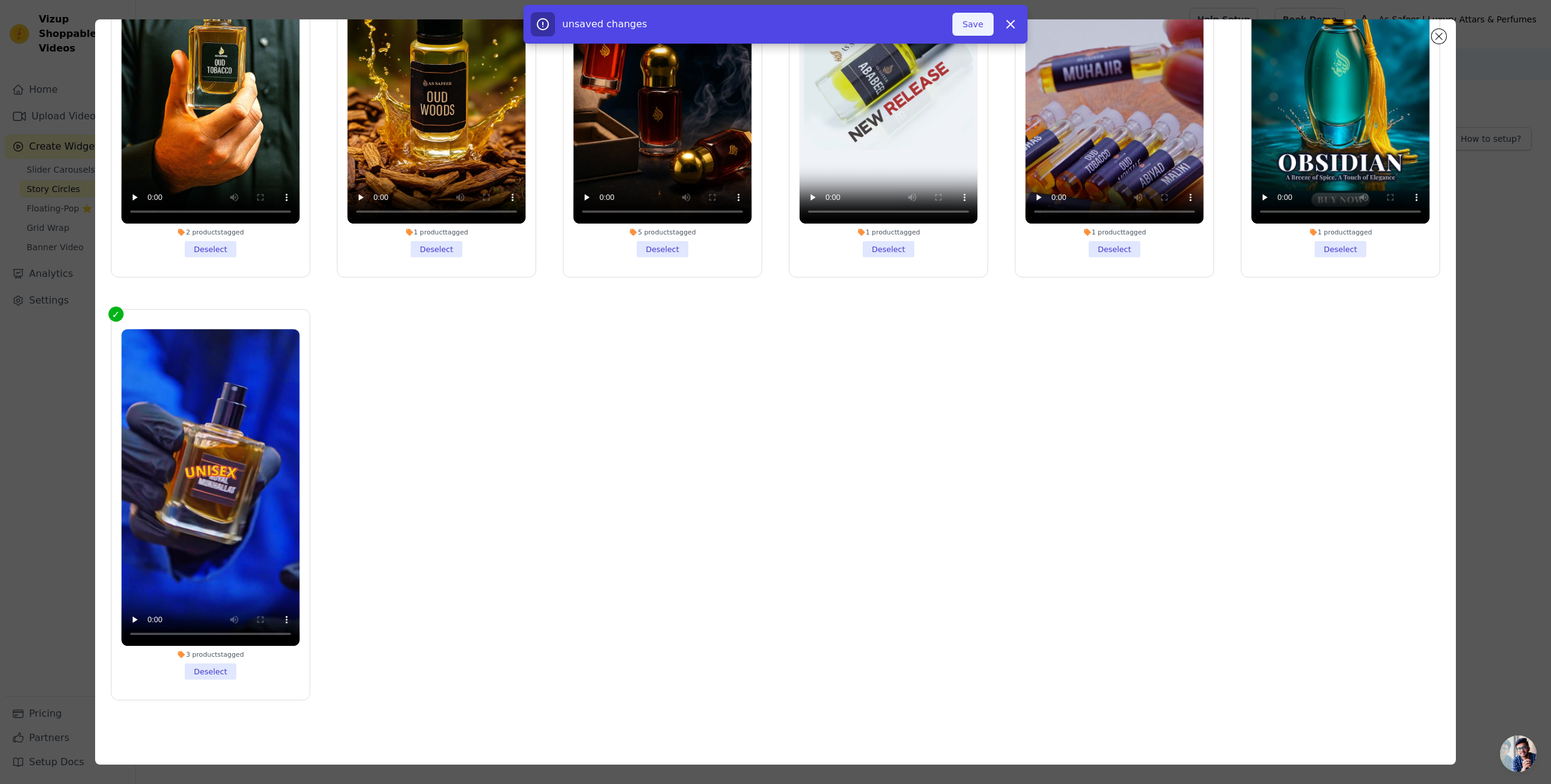
click at [973, 25] on button "Save" at bounding box center [973, 24] width 41 height 23
click at [973, 25] on button "Add To Widget" at bounding box center [953, 24] width 81 height 23
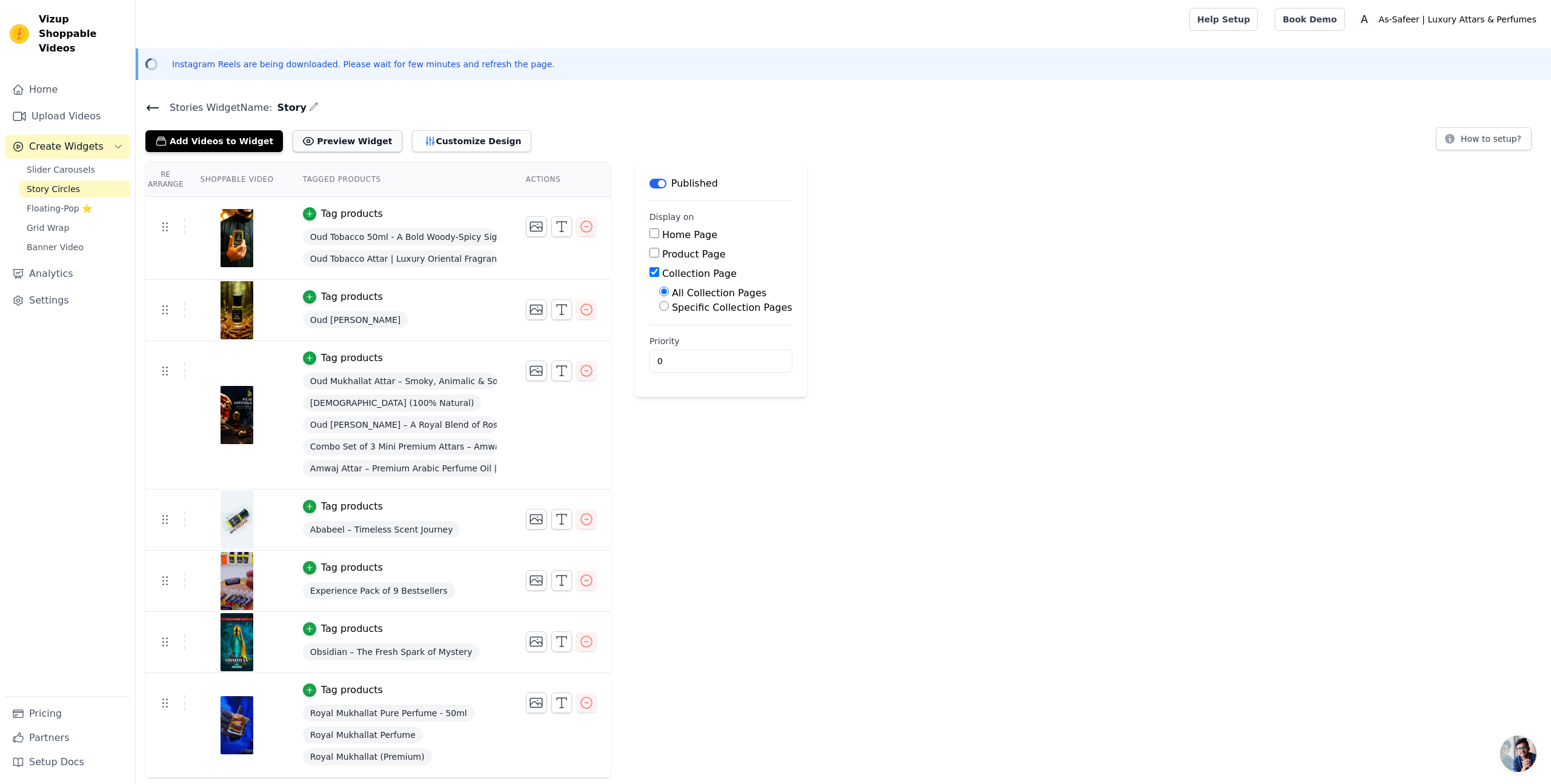
click at [341, 146] on button "Preview Widget" at bounding box center [346, 141] width 109 height 22
click at [44, 203] on span "Floating-Pop ⭐" at bounding box center [60, 208] width 66 height 13
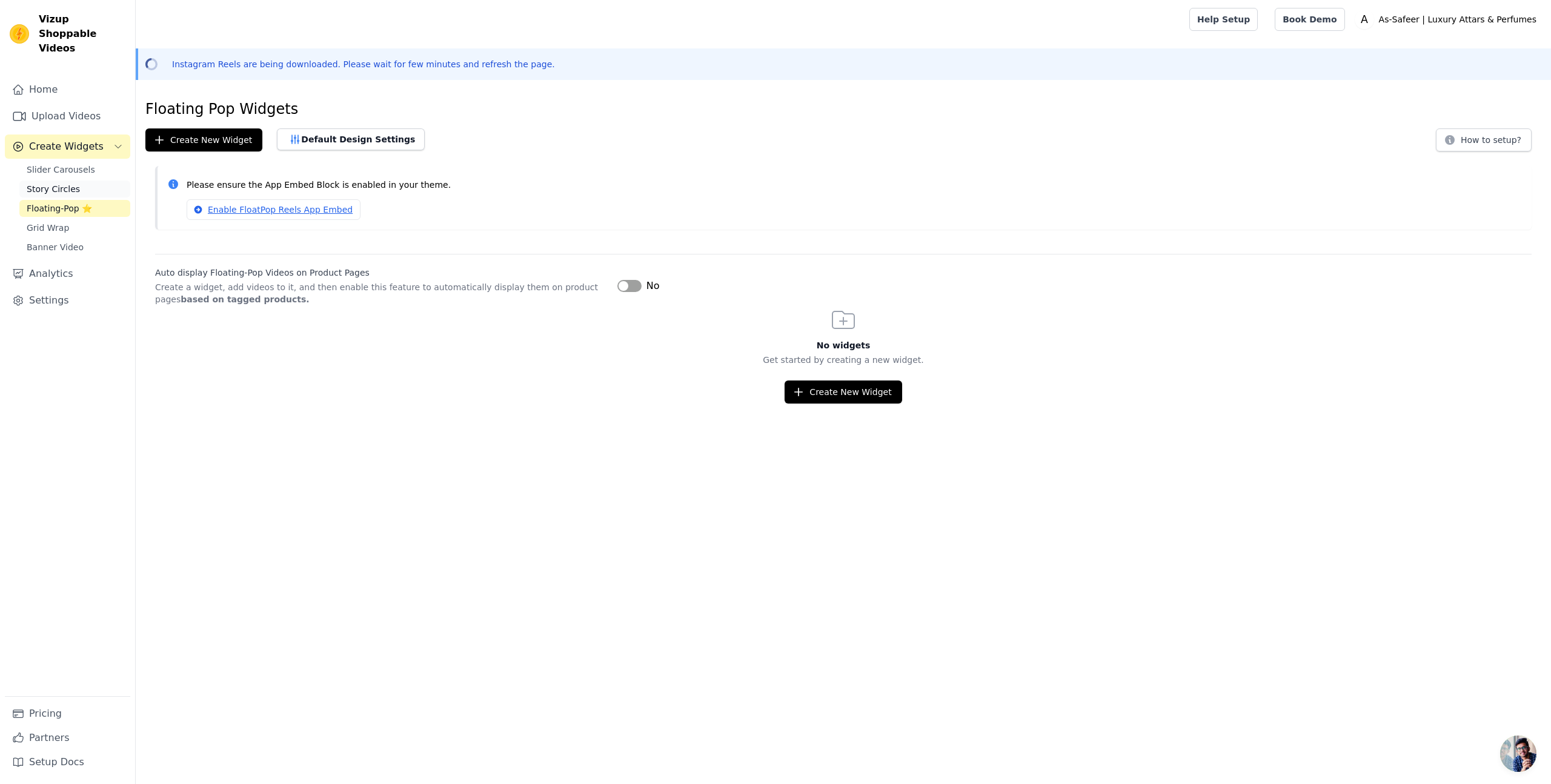
click at [72, 183] on span "Story Circles" at bounding box center [53, 189] width 53 height 13
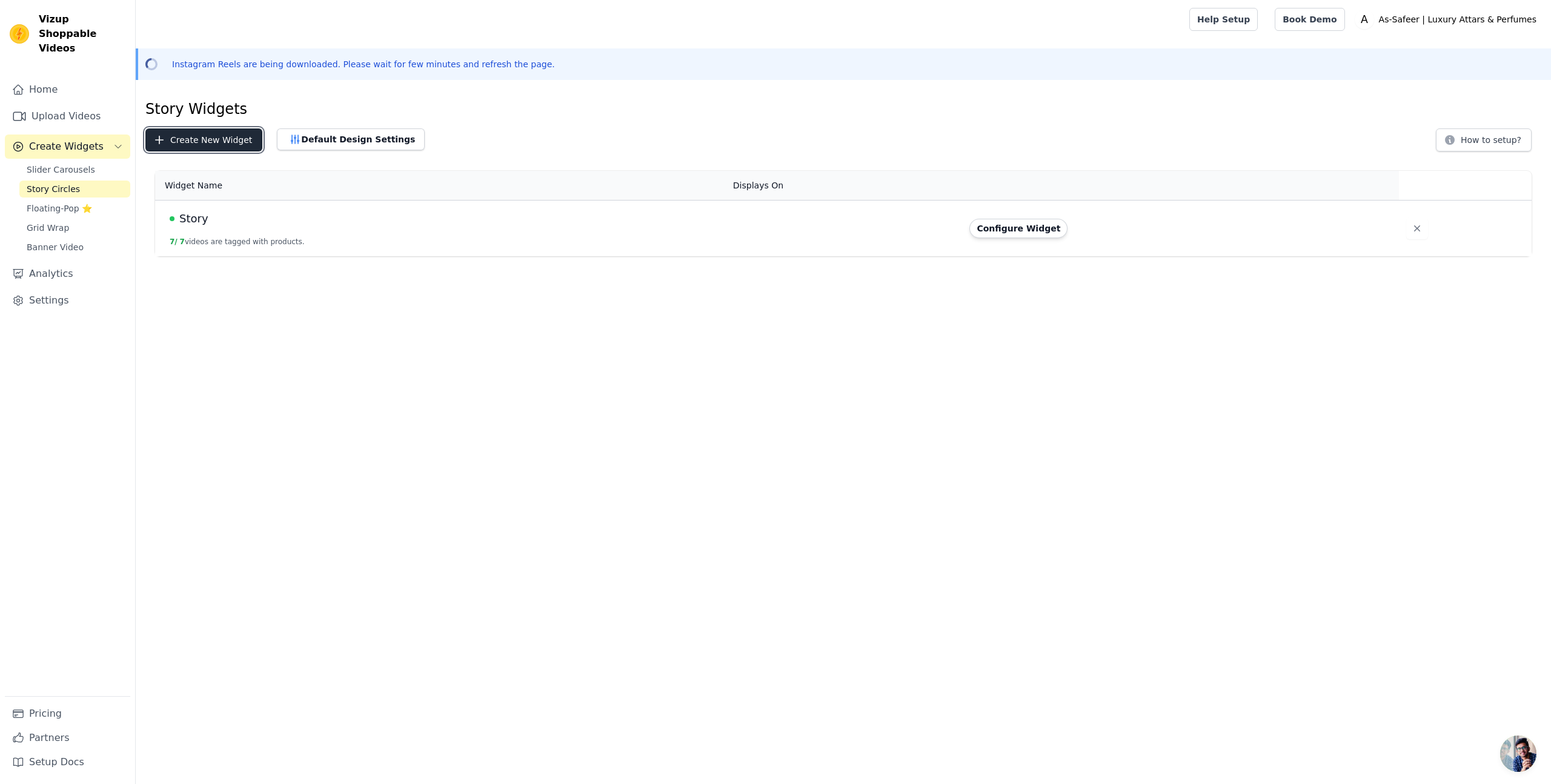
click at [181, 144] on button "Create New Widget" at bounding box center [204, 140] width 117 height 23
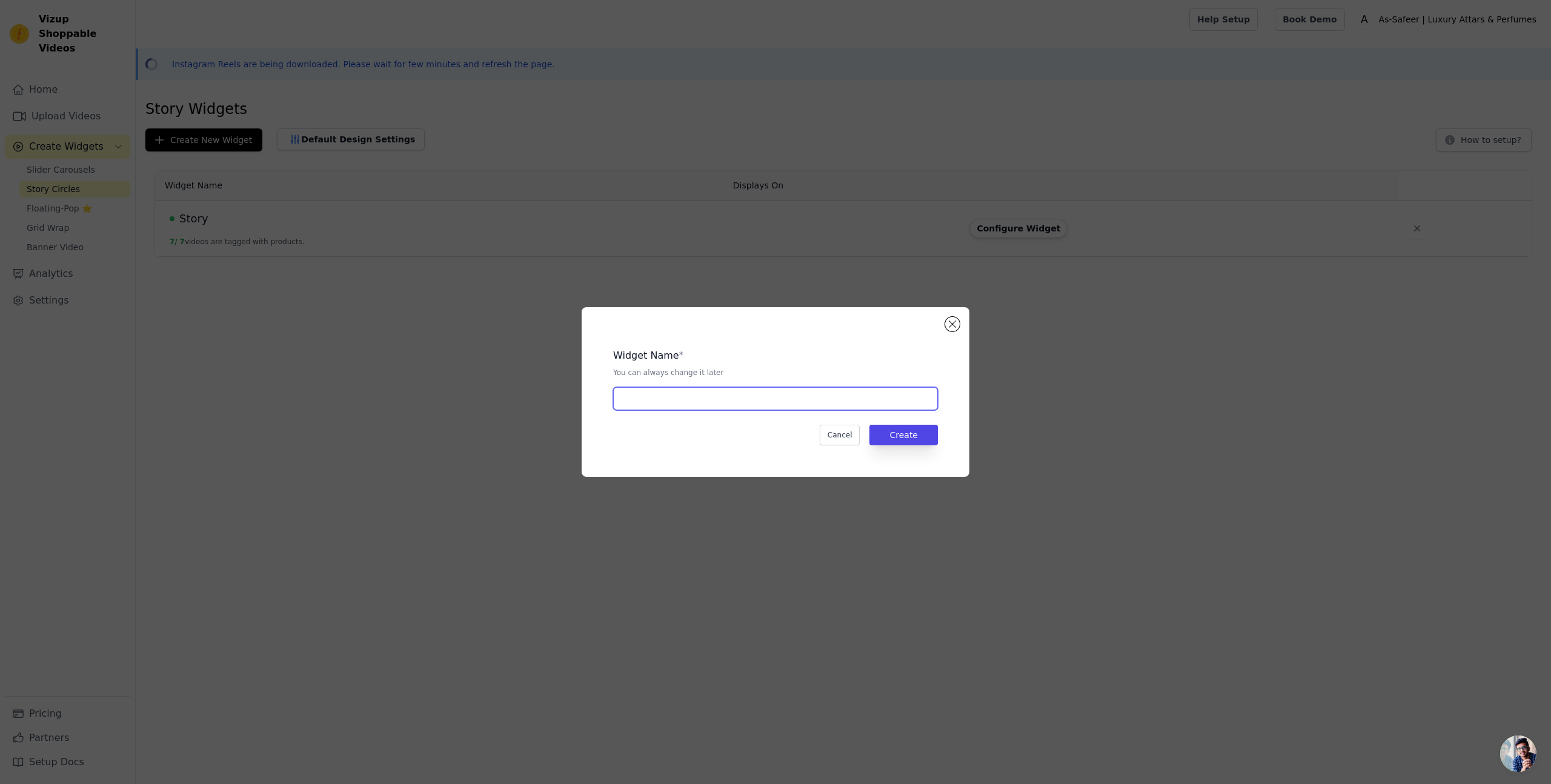
click at [641, 402] on input "text" at bounding box center [776, 398] width 325 height 23
type input "Product Page"
click at [919, 436] on button "Create" at bounding box center [903, 434] width 68 height 20
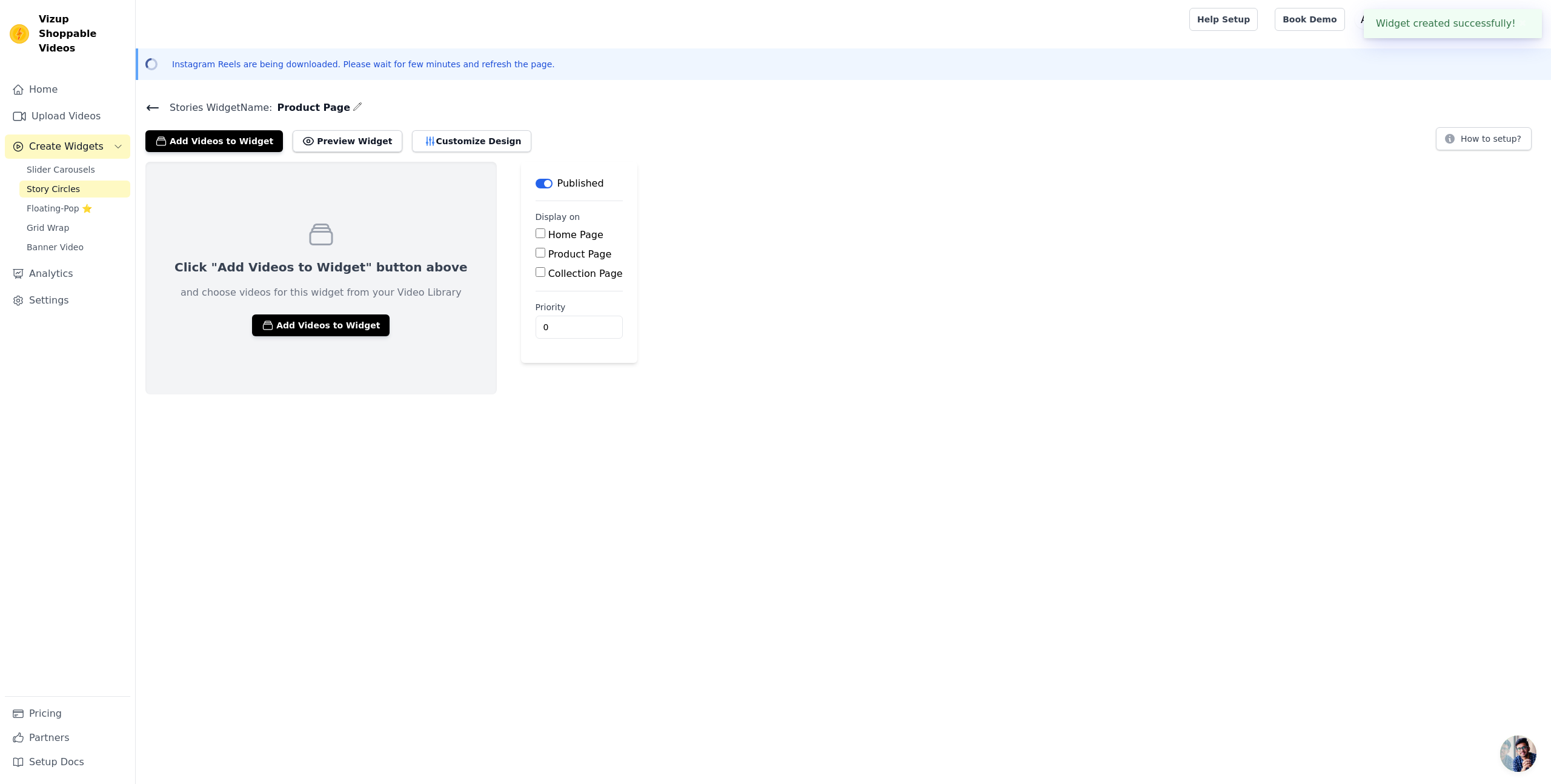
click at [549, 255] on label "Product Page" at bounding box center [581, 255] width 64 height 12
click at [535, 255] on input "Product Page" at bounding box center [540, 253] width 10 height 10
checkbox input "true"
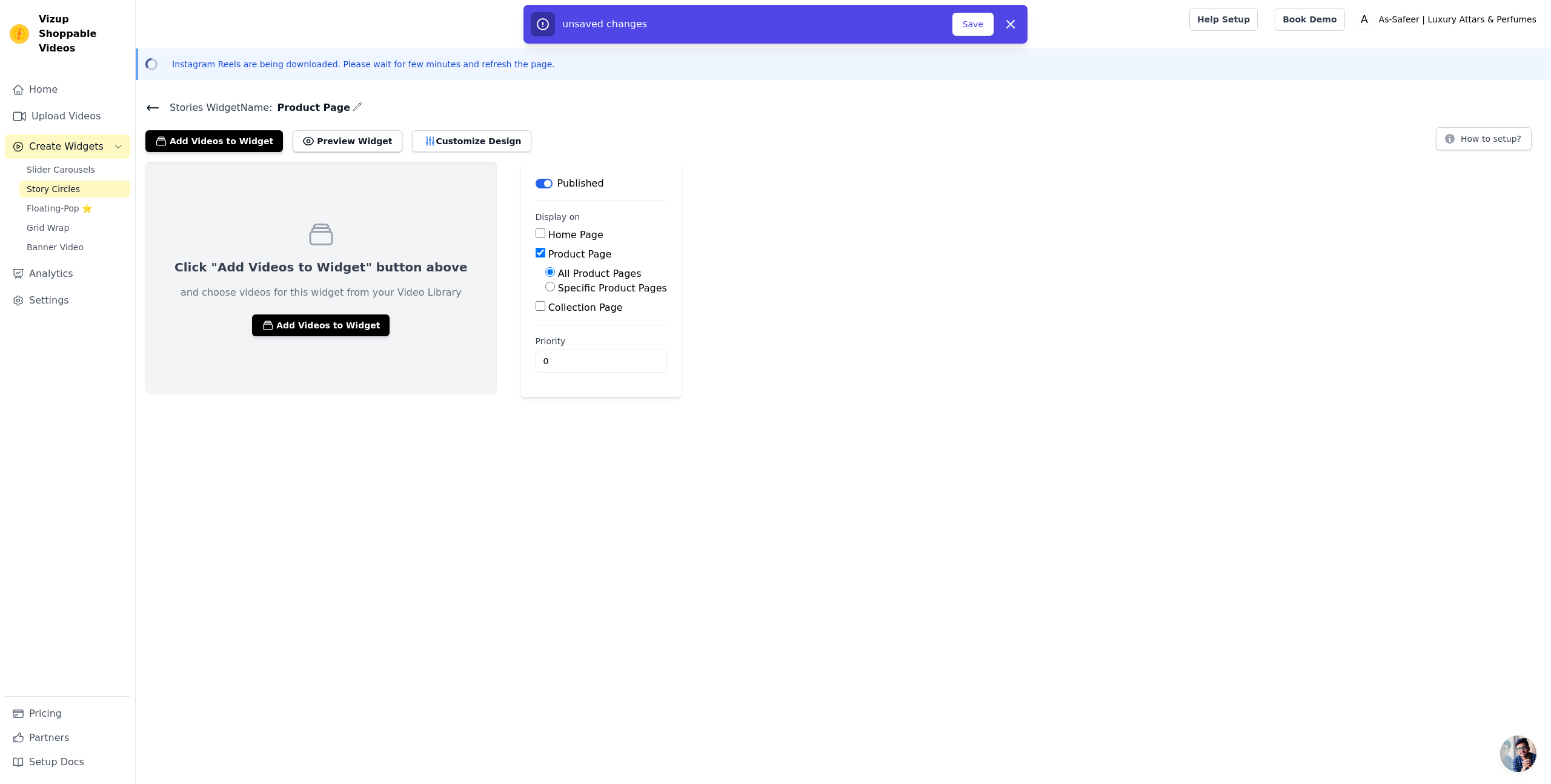
click at [558, 288] on label "Specific Product Pages" at bounding box center [612, 288] width 109 height 12
click at [545, 288] on input "Specific Product Pages" at bounding box center [550, 286] width 10 height 10
radio input "true"
click at [545, 315] on button "Select Products" at bounding box center [585, 315] width 81 height 20
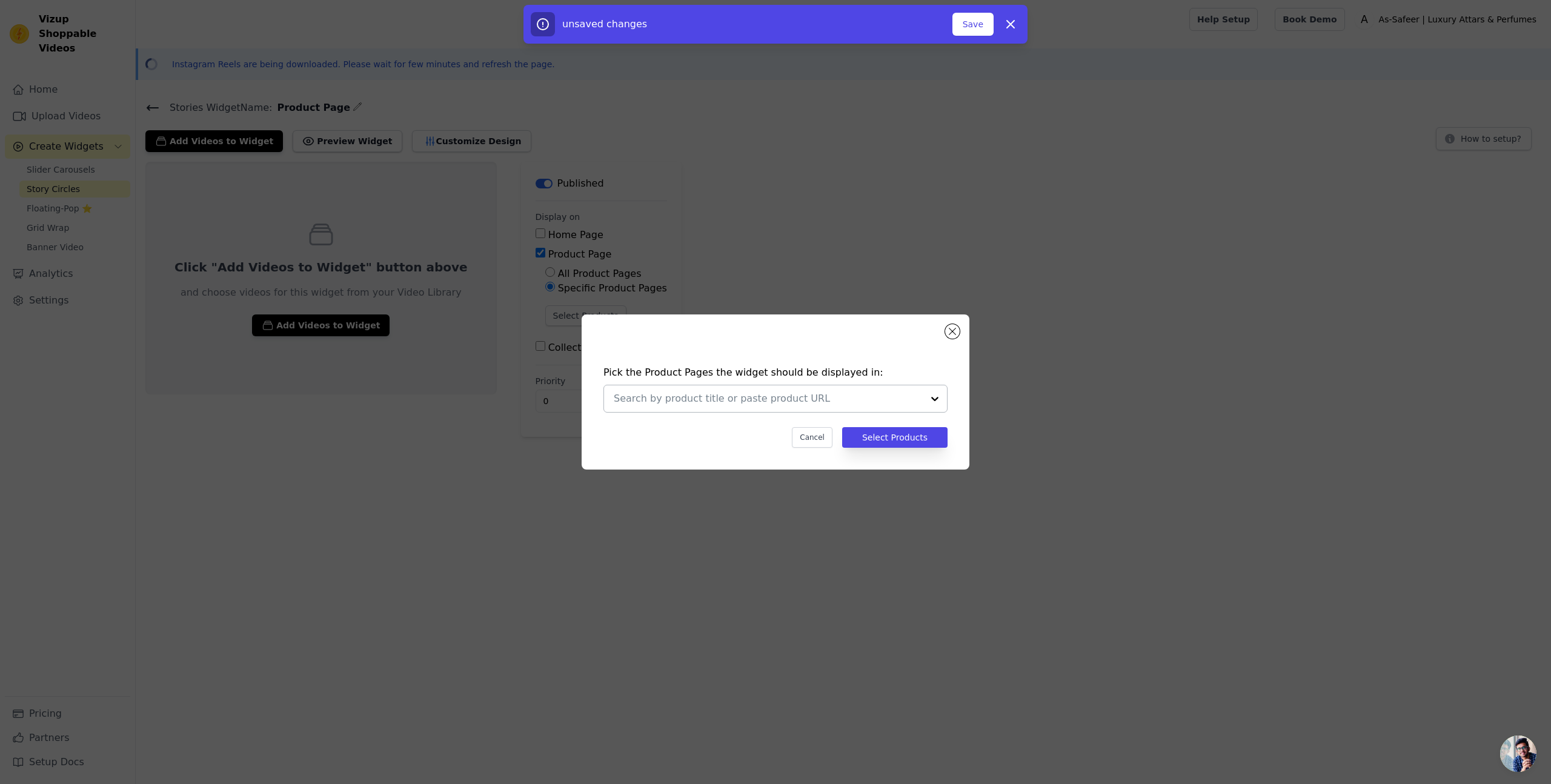
click at [757, 392] on input "text" at bounding box center [768, 398] width 309 height 14
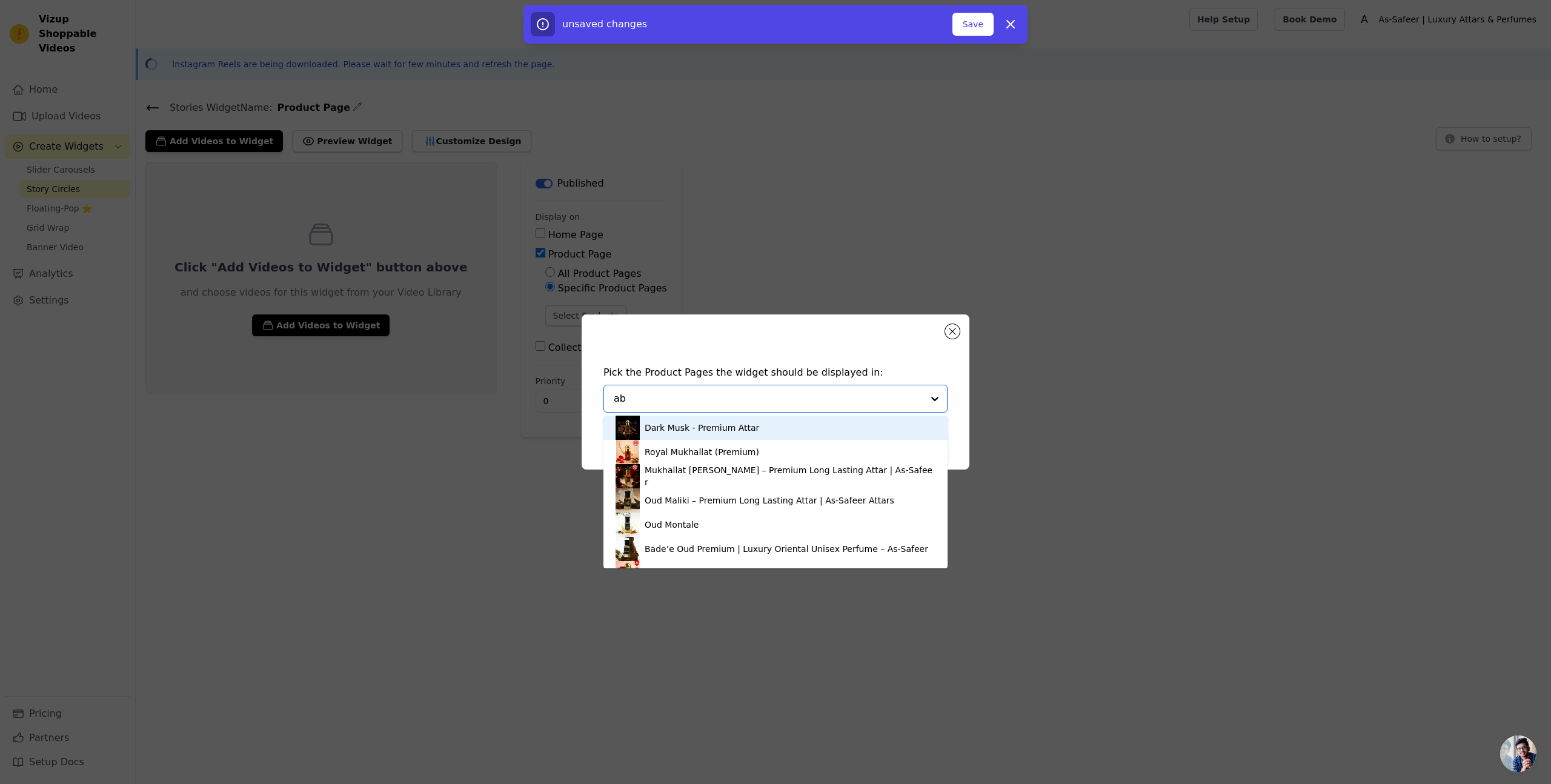
type input "aba"
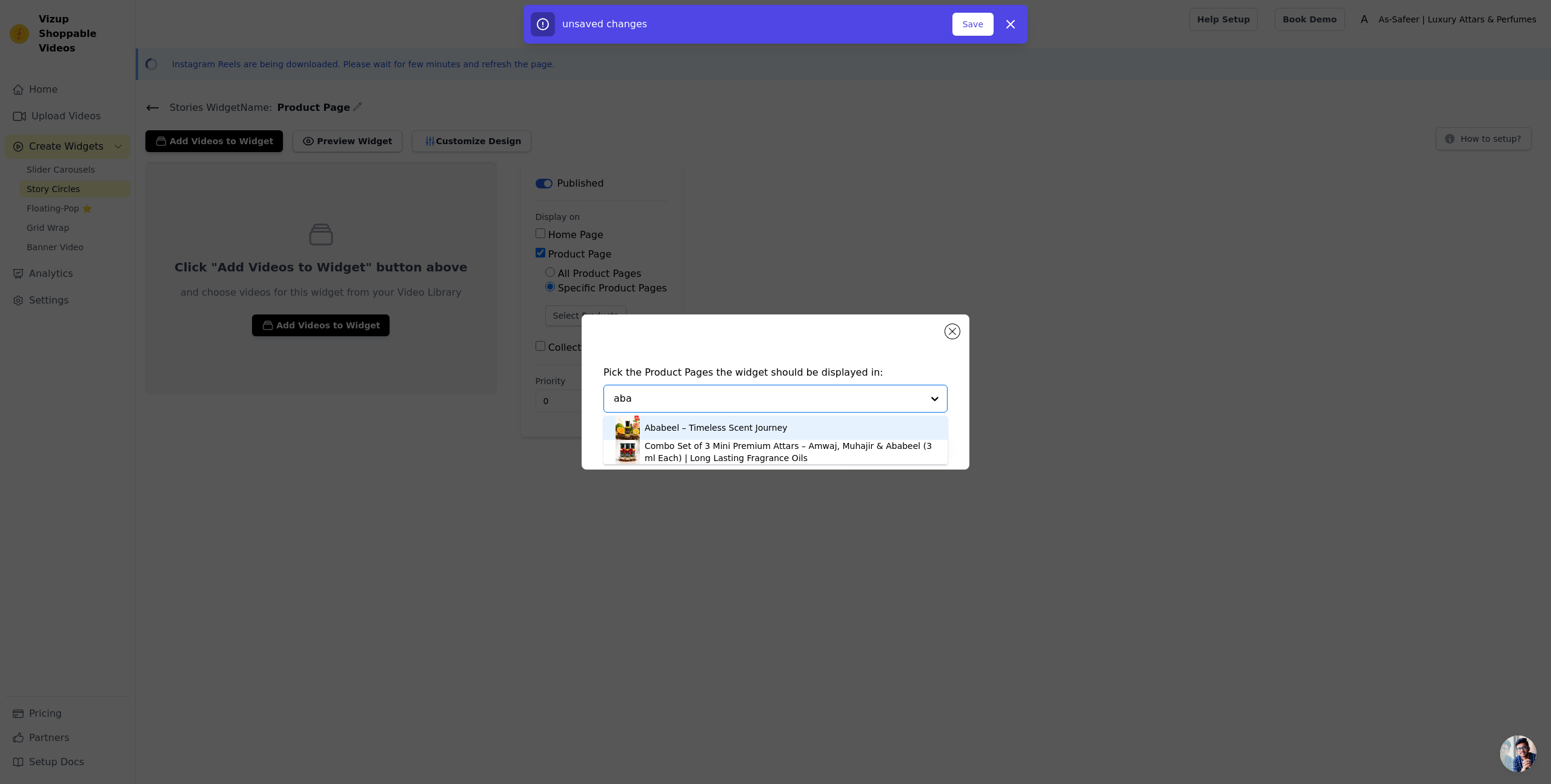
click at [702, 428] on div "Ababeel – Timeless Scent Journey" at bounding box center [716, 427] width 143 height 13
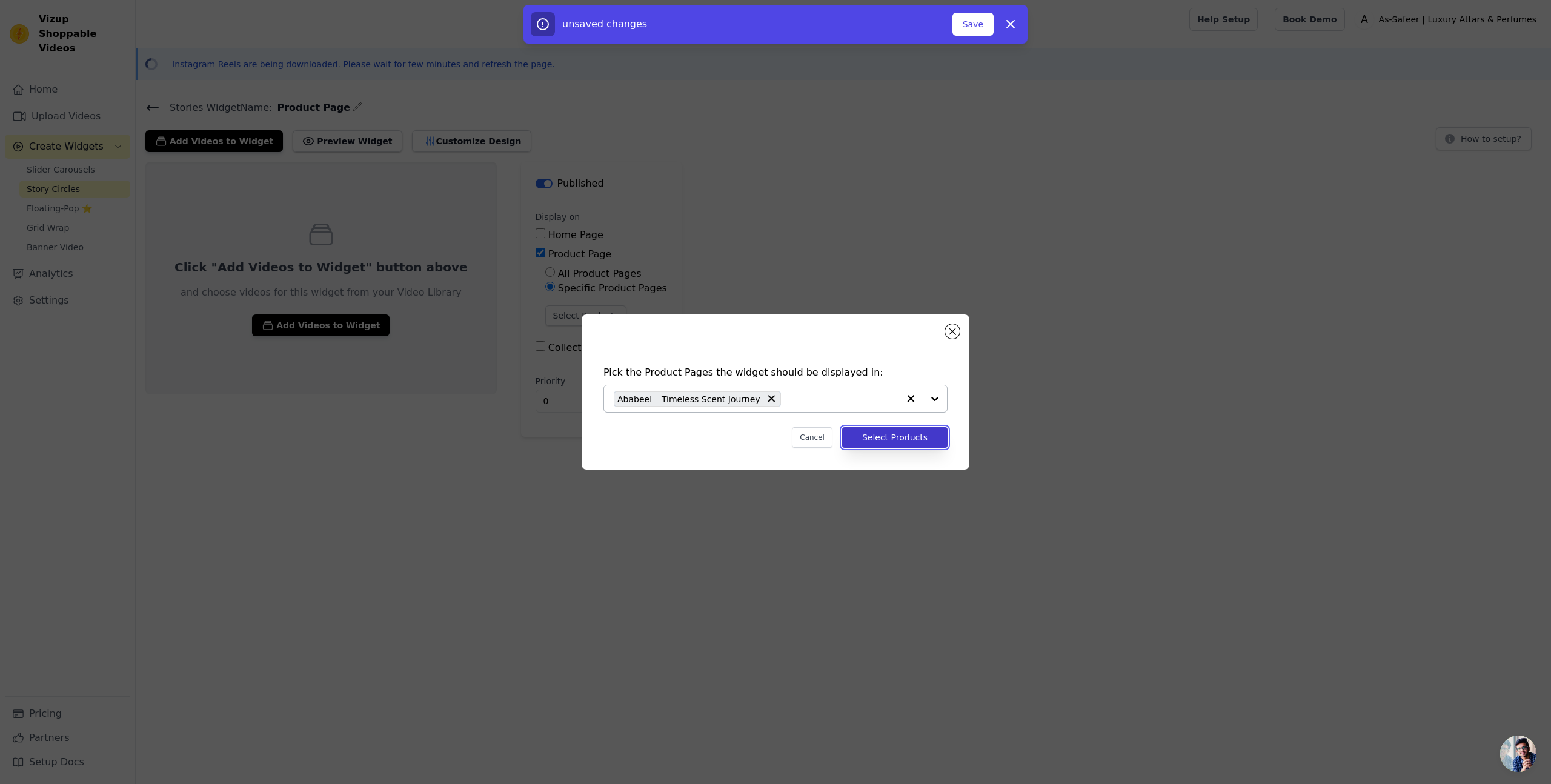
click at [915, 443] on button "Select Products" at bounding box center [894, 437] width 105 height 20
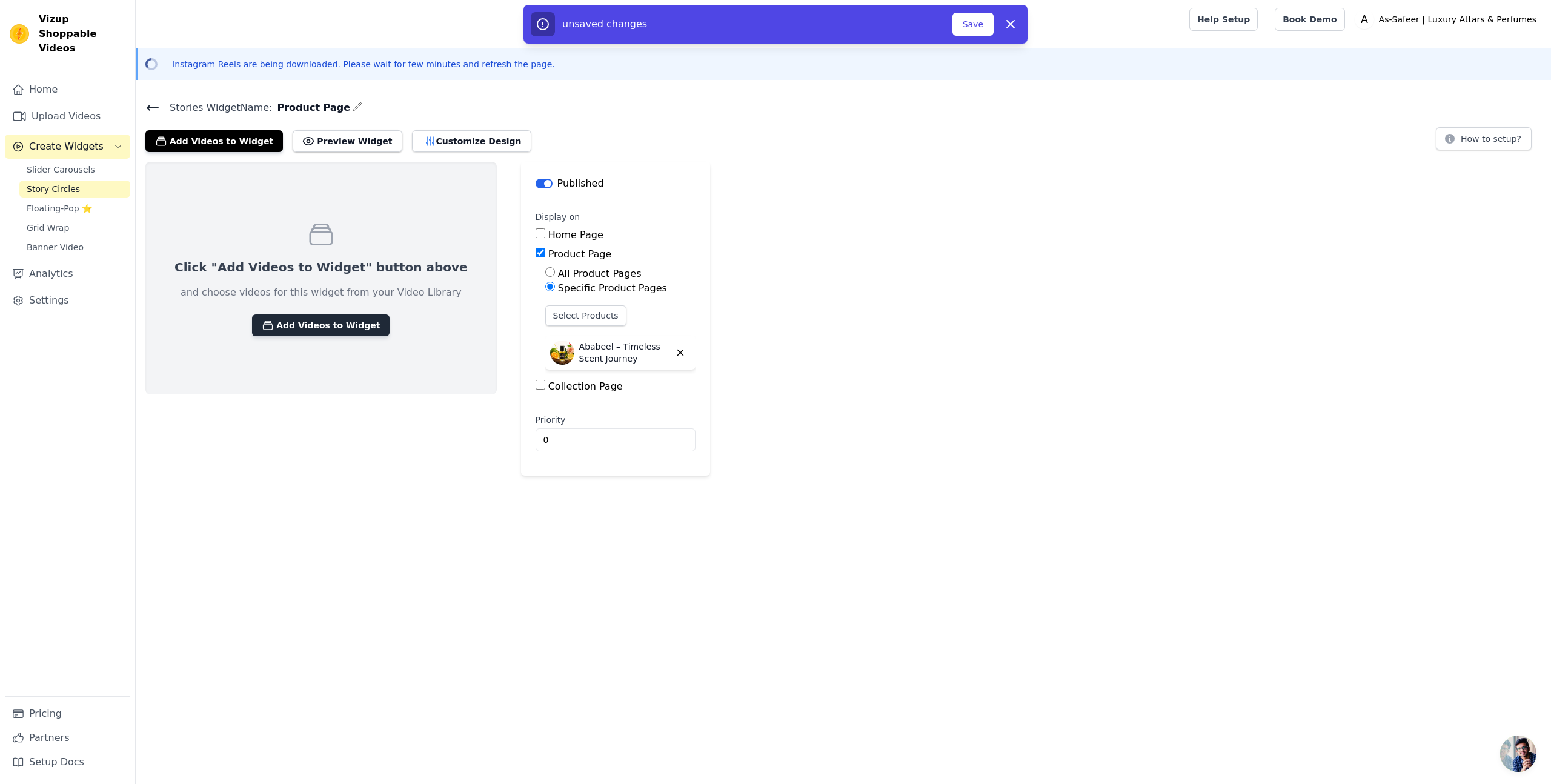
click at [296, 324] on button "Add Videos to Widget" at bounding box center [320, 325] width 138 height 22
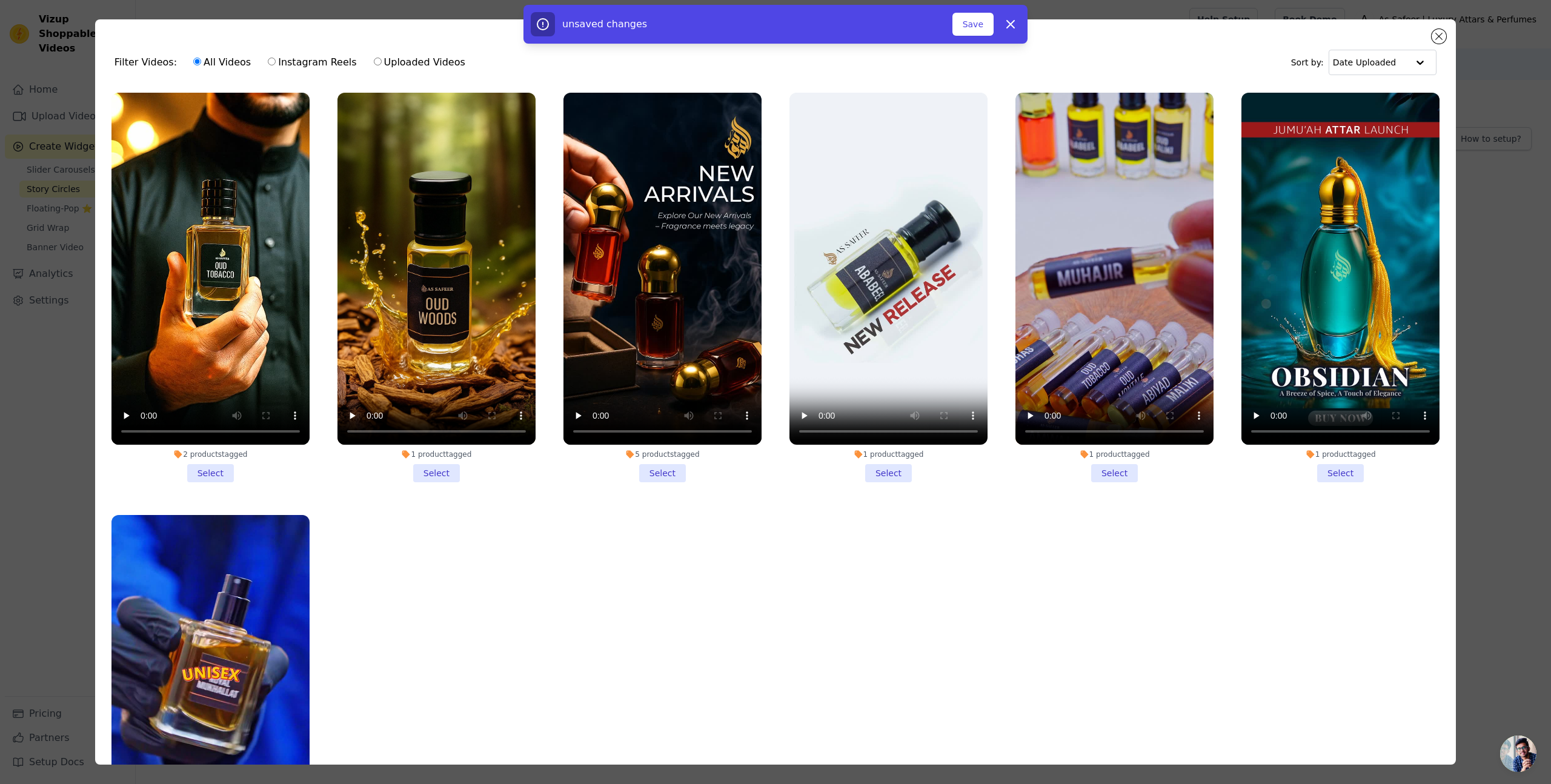
click at [887, 474] on li "1 product tagged Select" at bounding box center [888, 287] width 198 height 390
click at [0, 0] on input "1 product tagged Select" at bounding box center [0, 0] width 0 height 0
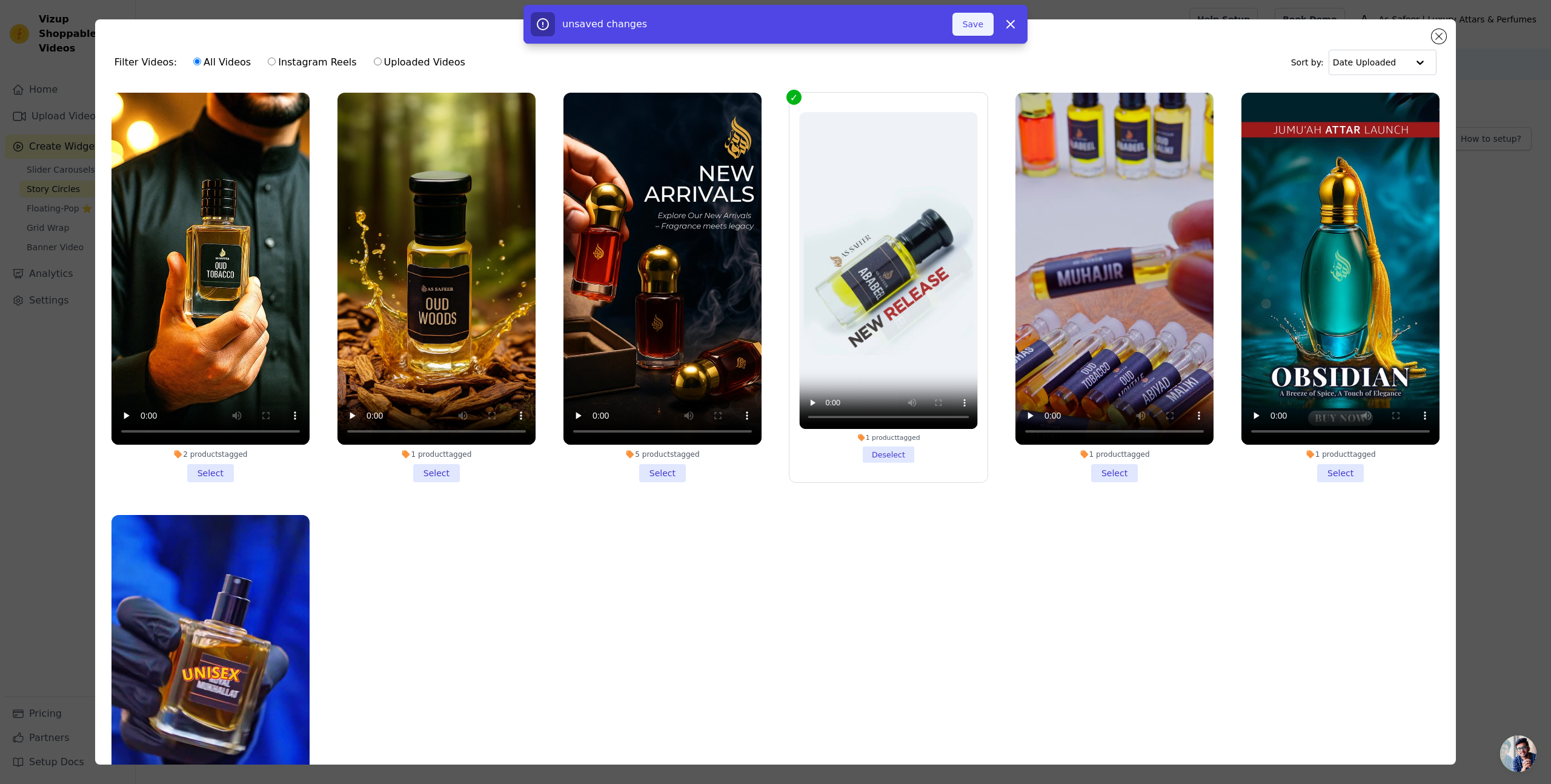
click at [977, 28] on button "Save" at bounding box center [973, 24] width 41 height 23
click at [977, 25] on button "Add To Widget" at bounding box center [953, 24] width 81 height 23
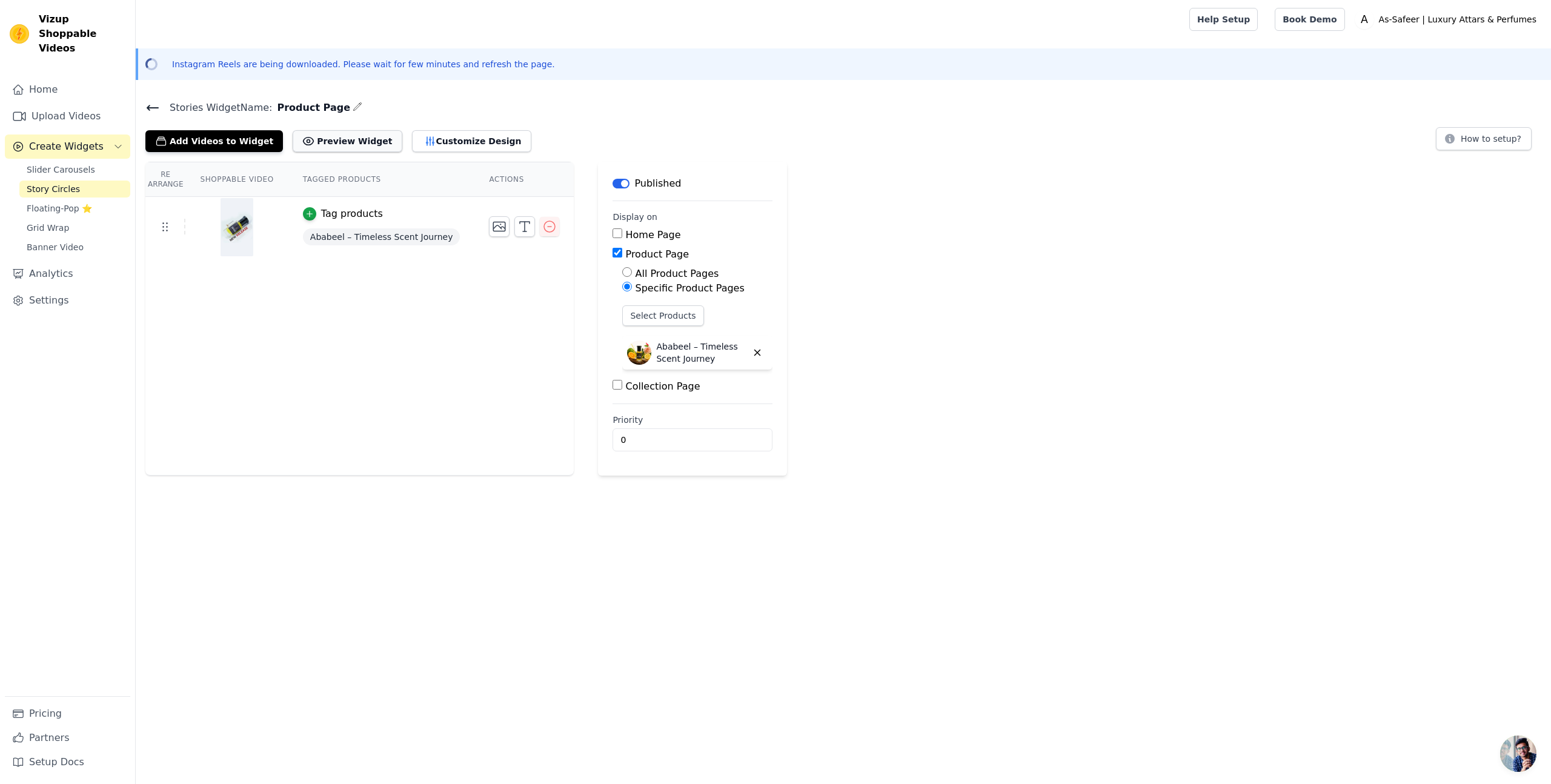
click at [340, 143] on button "Preview Widget" at bounding box center [346, 141] width 109 height 22
click at [62, 222] on span "Grid Wrap" at bounding box center [48, 228] width 42 height 13
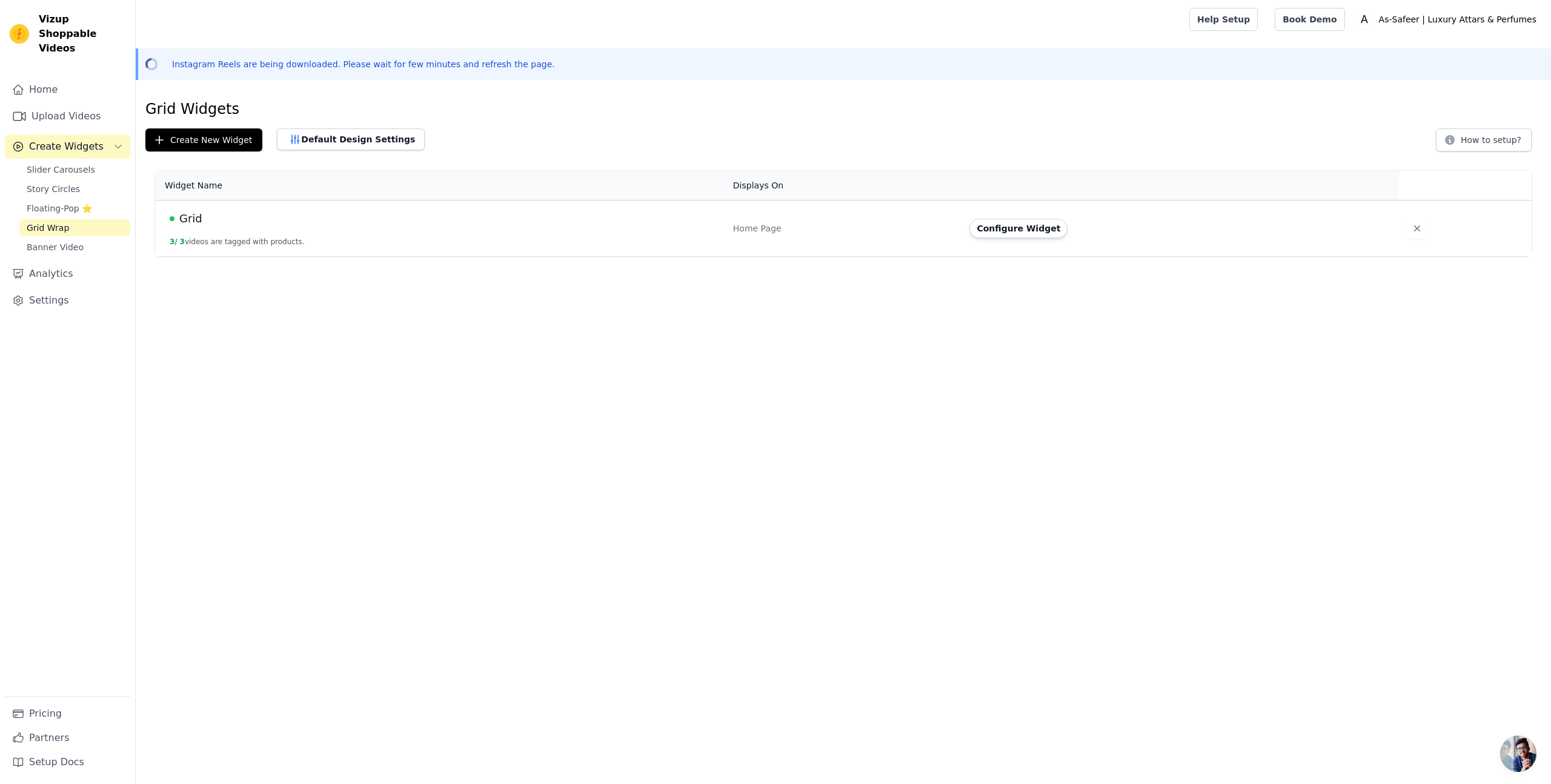
click at [189, 219] on span "Grid" at bounding box center [191, 219] width 23 height 17
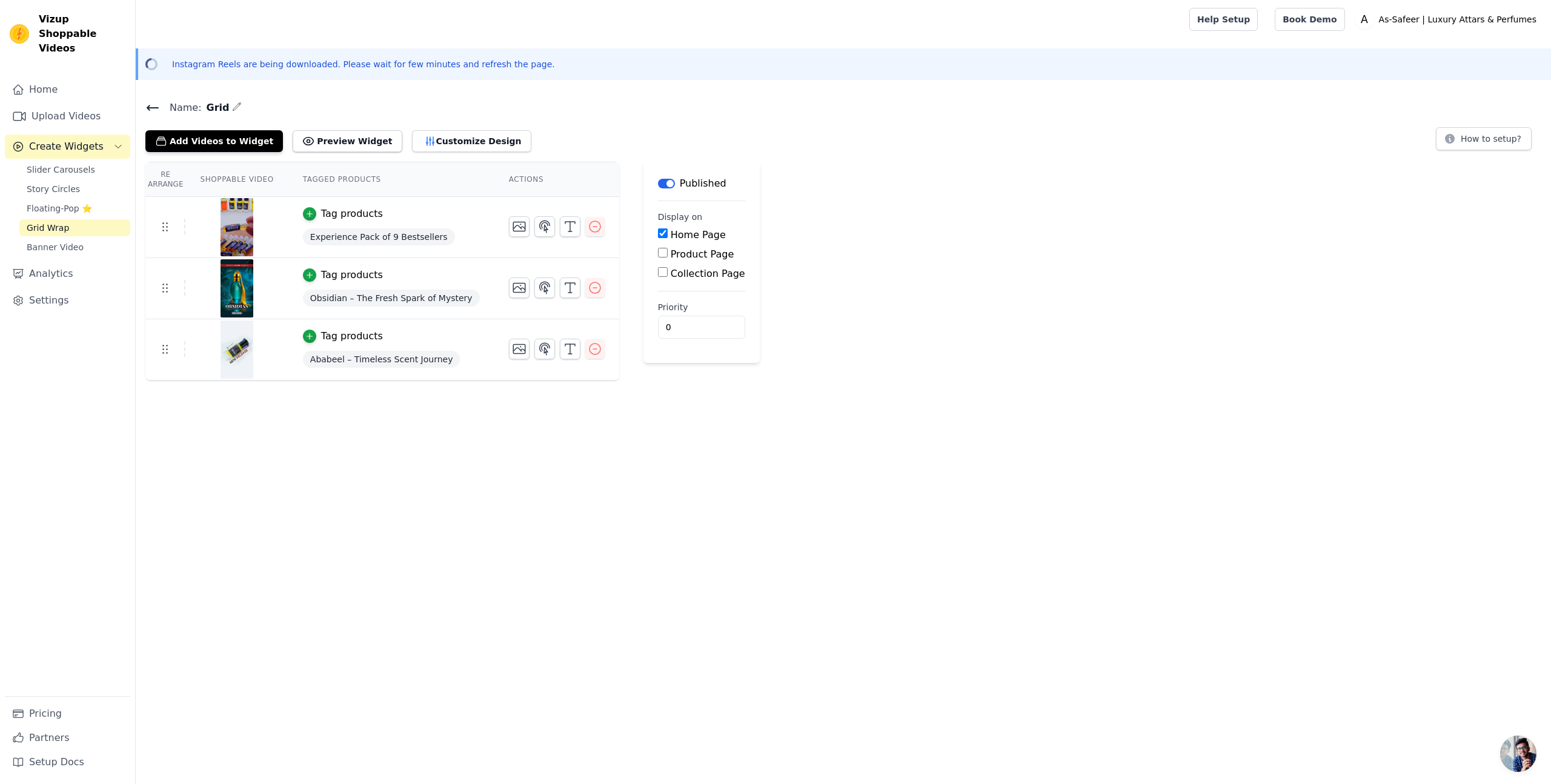
click at [247, 65] on p "Instagram Reels are being downloaded. Please wait for few minutes and refresh t…" at bounding box center [363, 64] width 383 height 13
click at [1468, 141] on button "How to setup?" at bounding box center [1483, 139] width 95 height 23
drag, startPoint x: 668, startPoint y: 405, endPoint x: 637, endPoint y: 399, distance: 31.6
click at [668, 381] on html "Vizup Shoppable Videos Home Upload Videos Create Widgets Slider Carousels Story…" at bounding box center [776, 190] width 1551 height 381
click at [231, 141] on button "Add Videos to Widget" at bounding box center [214, 141] width 138 height 22
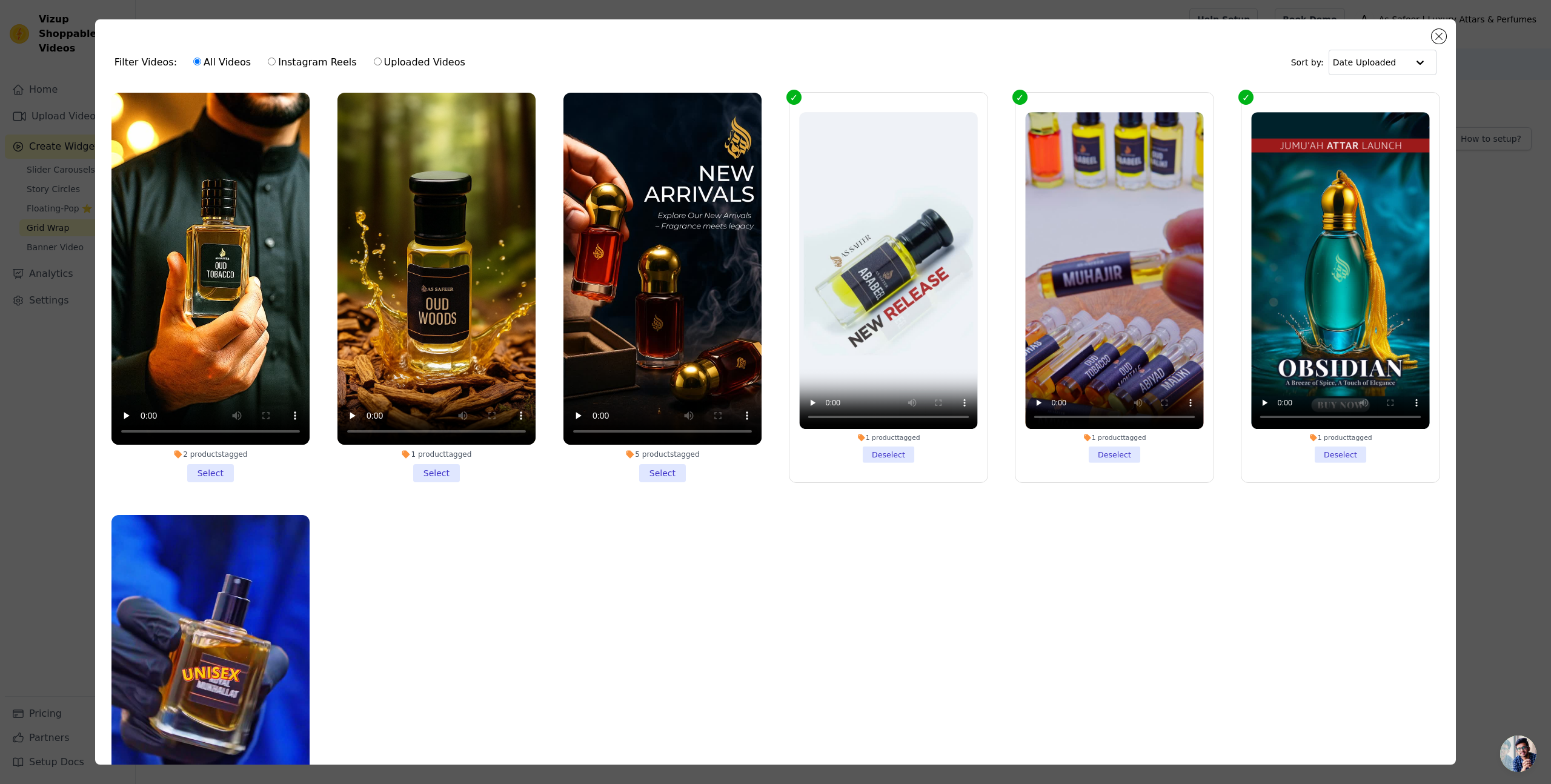
click at [443, 477] on li "1 product tagged Select" at bounding box center [436, 287] width 198 height 390
click at [0, 0] on input "1 product tagged Select" at bounding box center [0, 0] width 0 height 0
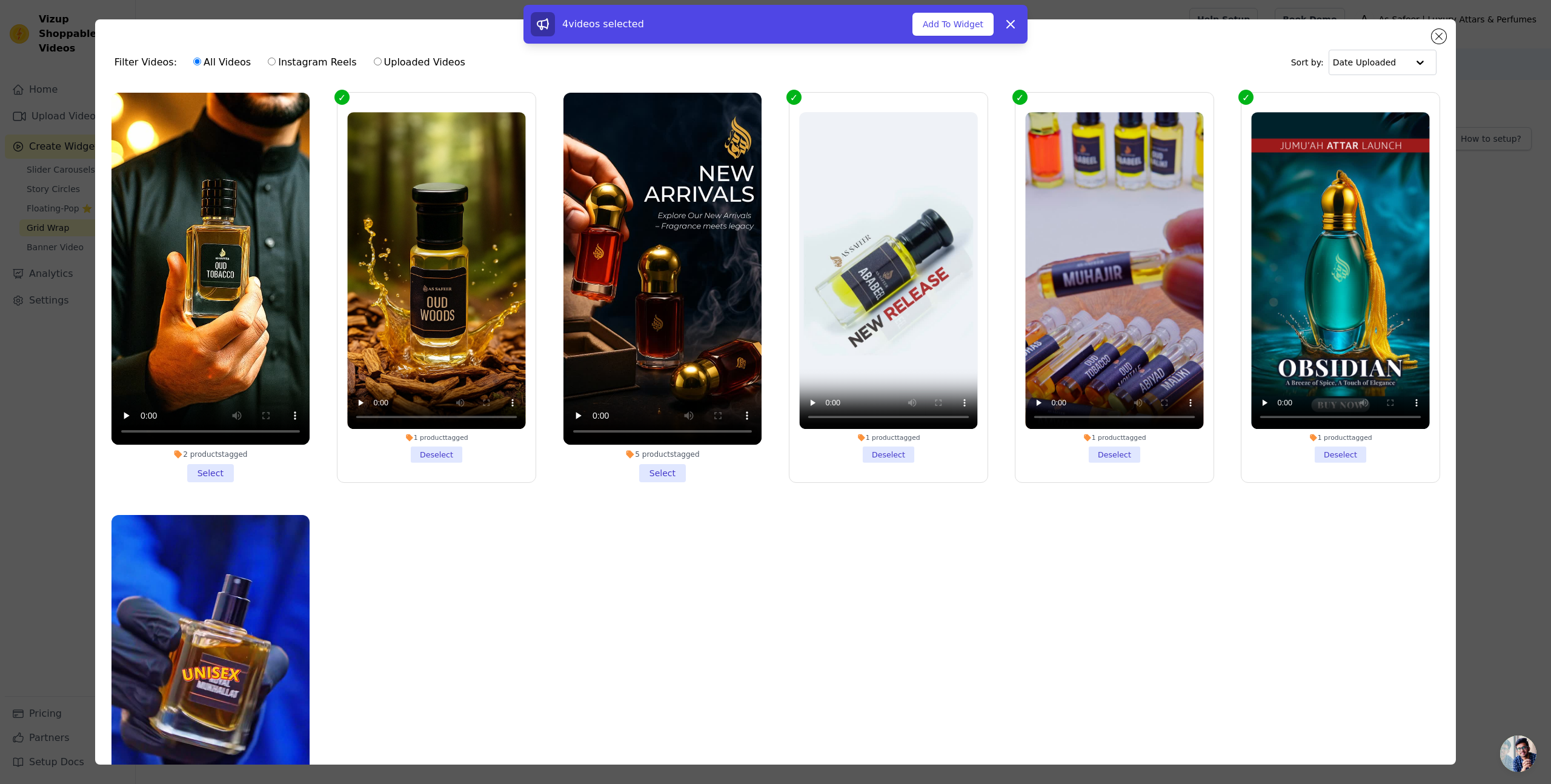
click at [666, 473] on li "5 products tagged Select" at bounding box center [662, 287] width 198 height 390
click at [0, 0] on input "5 products tagged Select" at bounding box center [0, 0] width 0 height 0
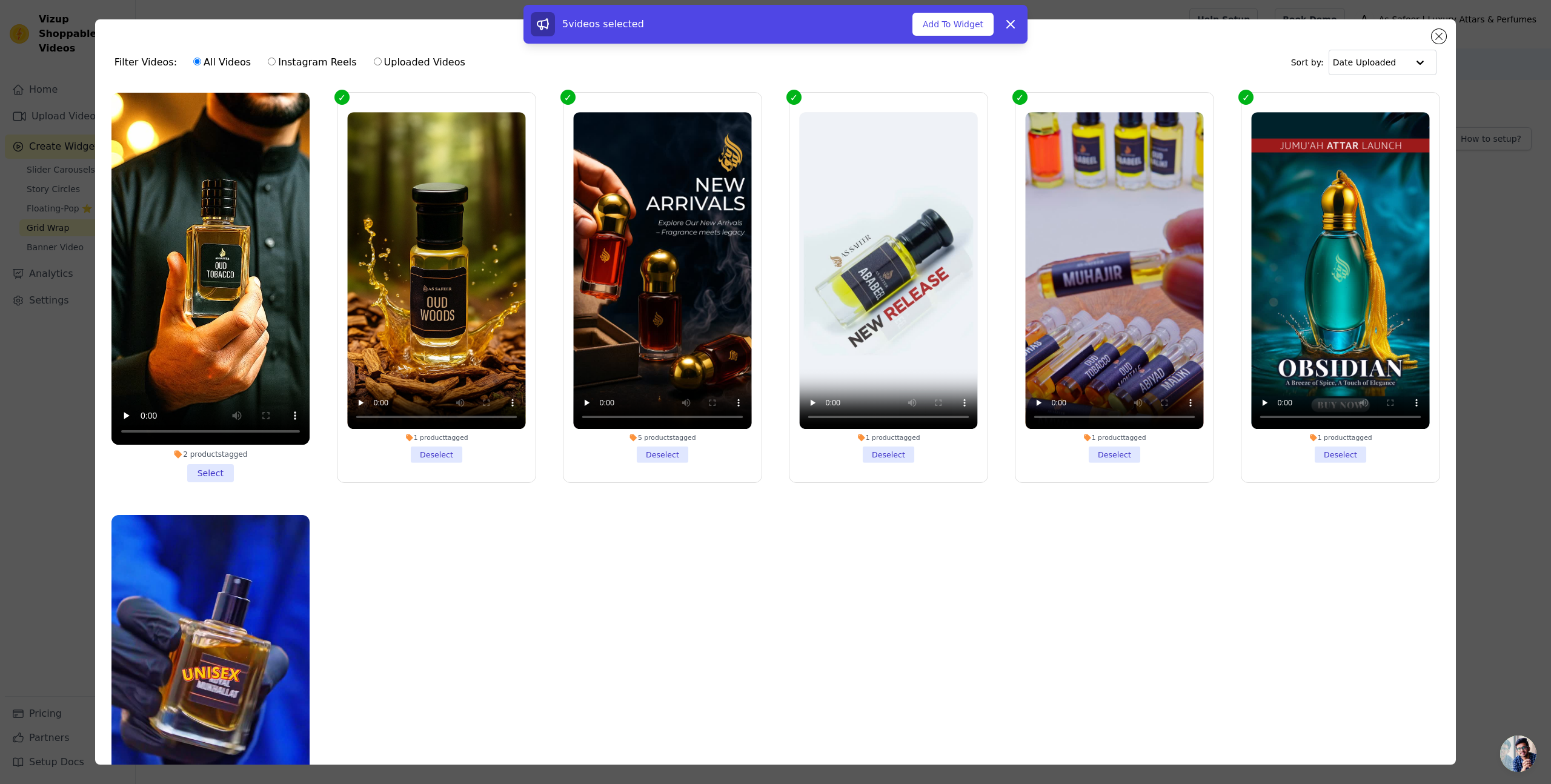
click at [215, 467] on li "2 products tagged Select" at bounding box center [210, 287] width 198 height 390
click at [0, 0] on input "2 products tagged Select" at bounding box center [0, 0] width 0 height 0
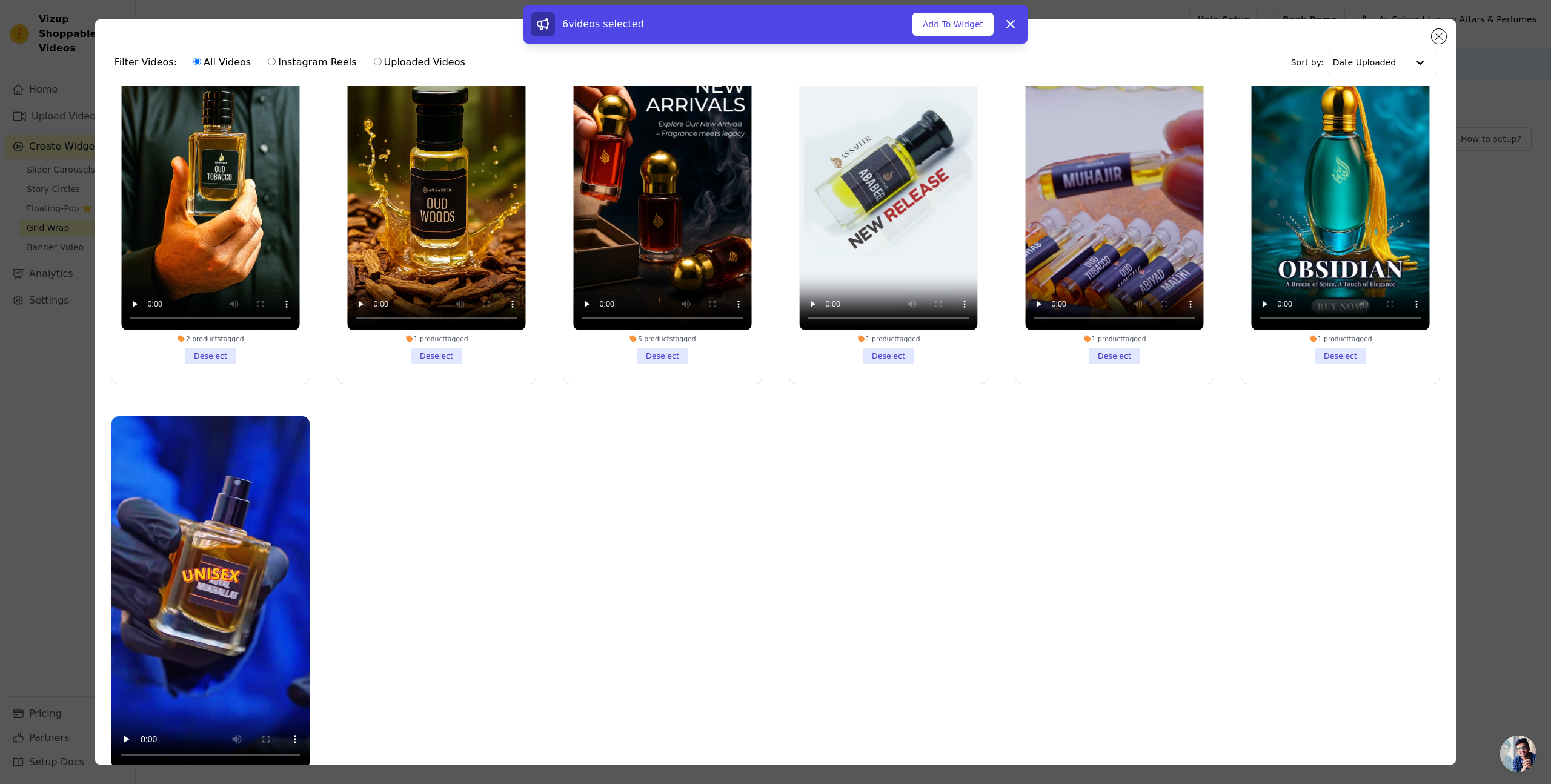
scroll to position [100, 0]
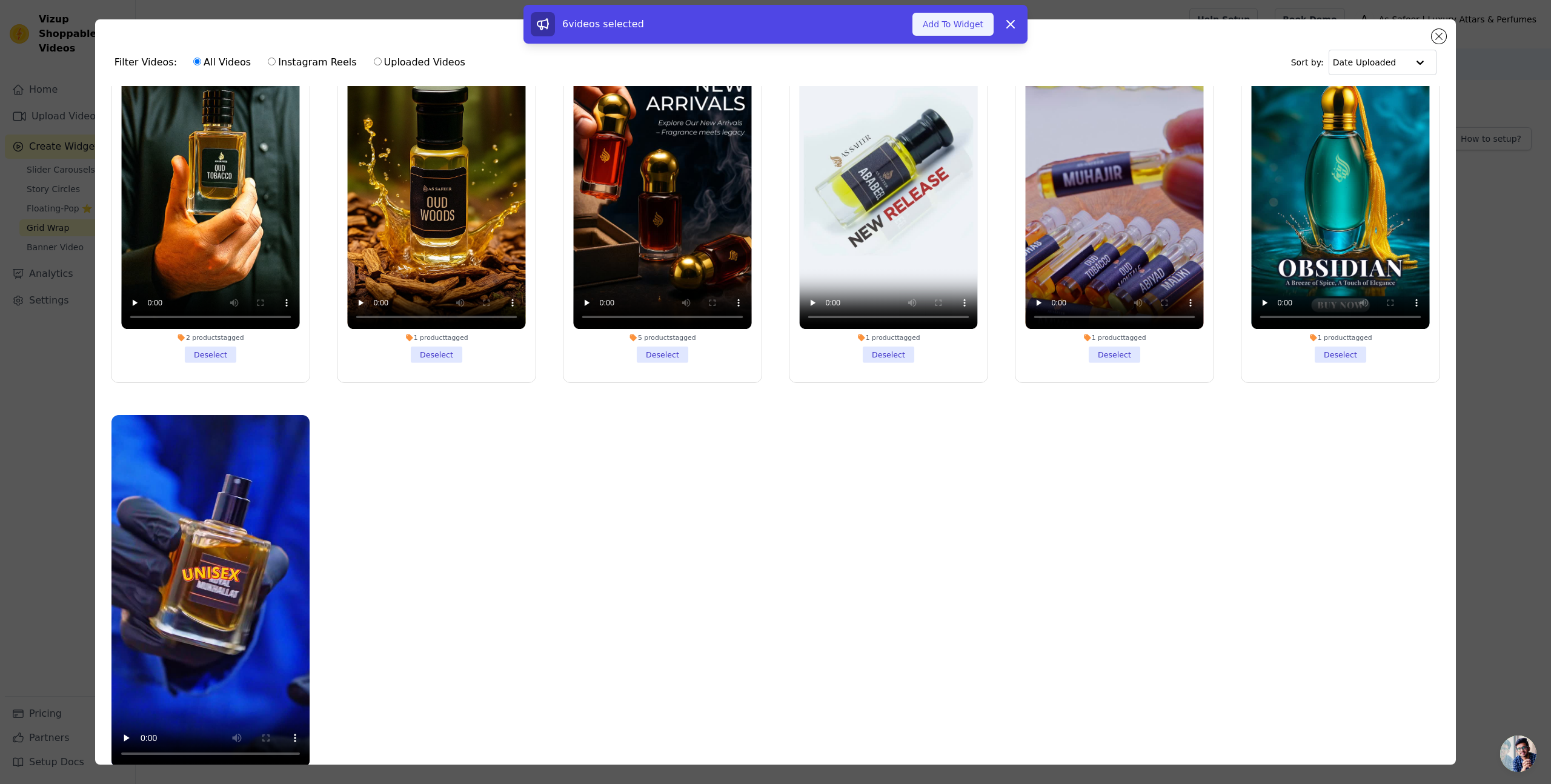
click at [955, 22] on button "Add To Widget" at bounding box center [953, 24] width 81 height 23
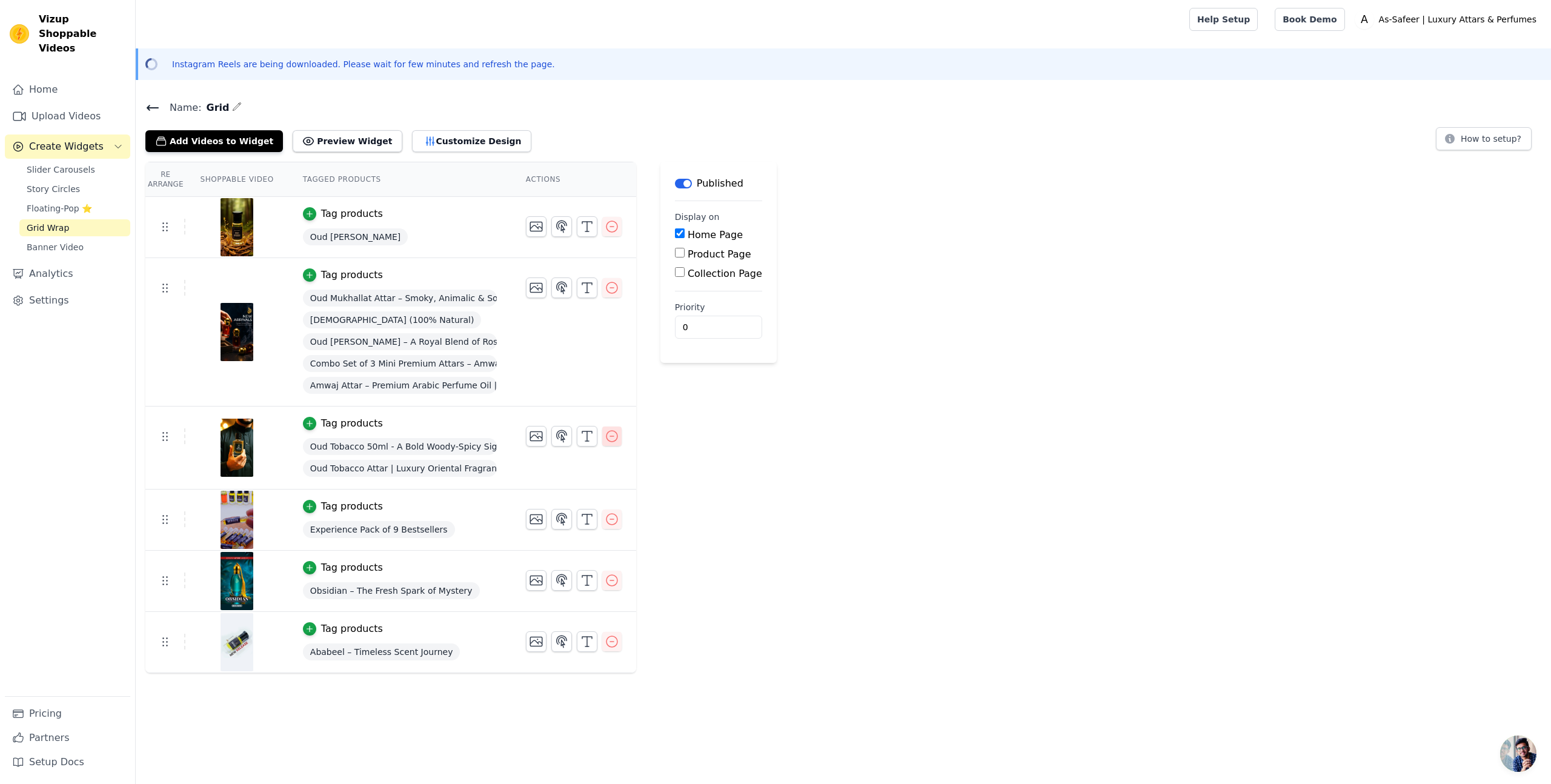
click at [613, 437] on icon "button" at bounding box center [612, 436] width 14 height 14
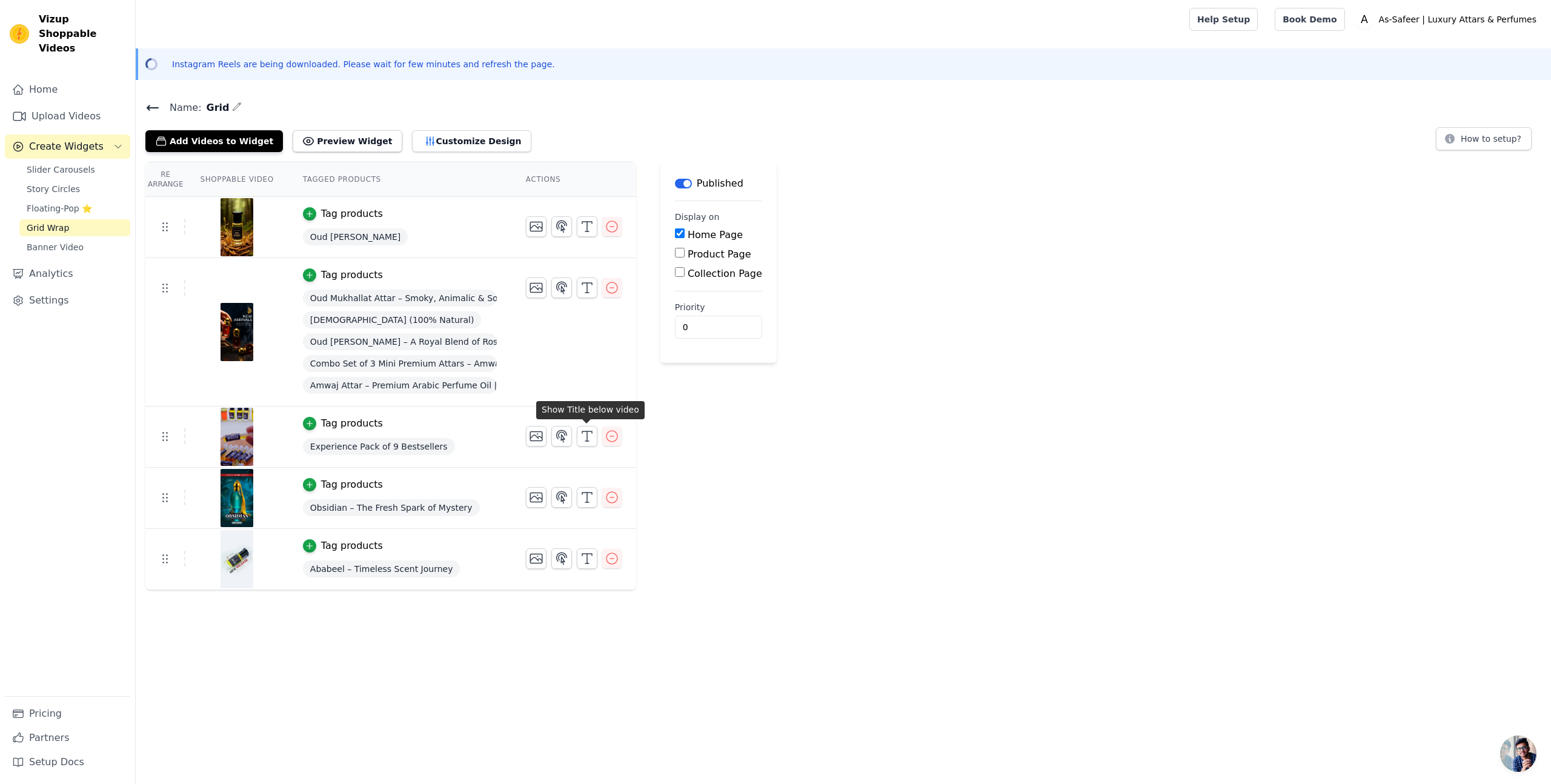
click at [1039, 200] on div "Re Arrange Shoppable Video Tagged Products Actions Tag products Oud [PERSON_NAM…" at bounding box center [843, 376] width 1415 height 428
click at [446, 142] on button "Customize Design" at bounding box center [472, 141] width 120 height 22
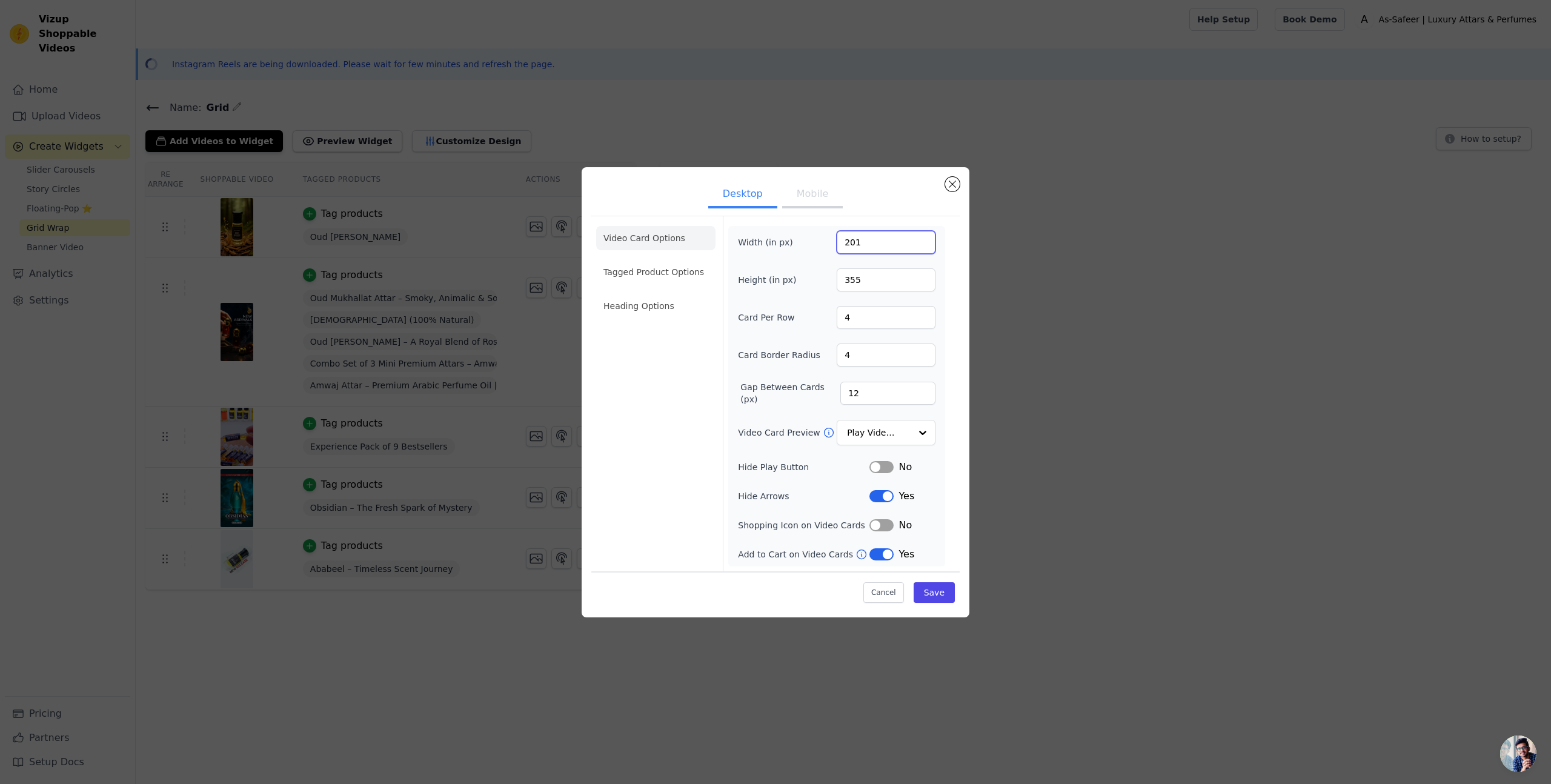
click at [922, 239] on input "201" at bounding box center [886, 242] width 98 height 23
click at [922, 239] on input "202" at bounding box center [886, 242] width 98 height 23
click at [922, 239] on input "203" at bounding box center [886, 242] width 98 height 23
click at [922, 239] on input "204" at bounding box center [886, 242] width 98 height 23
click at [922, 239] on input "205" at bounding box center [886, 242] width 98 height 23
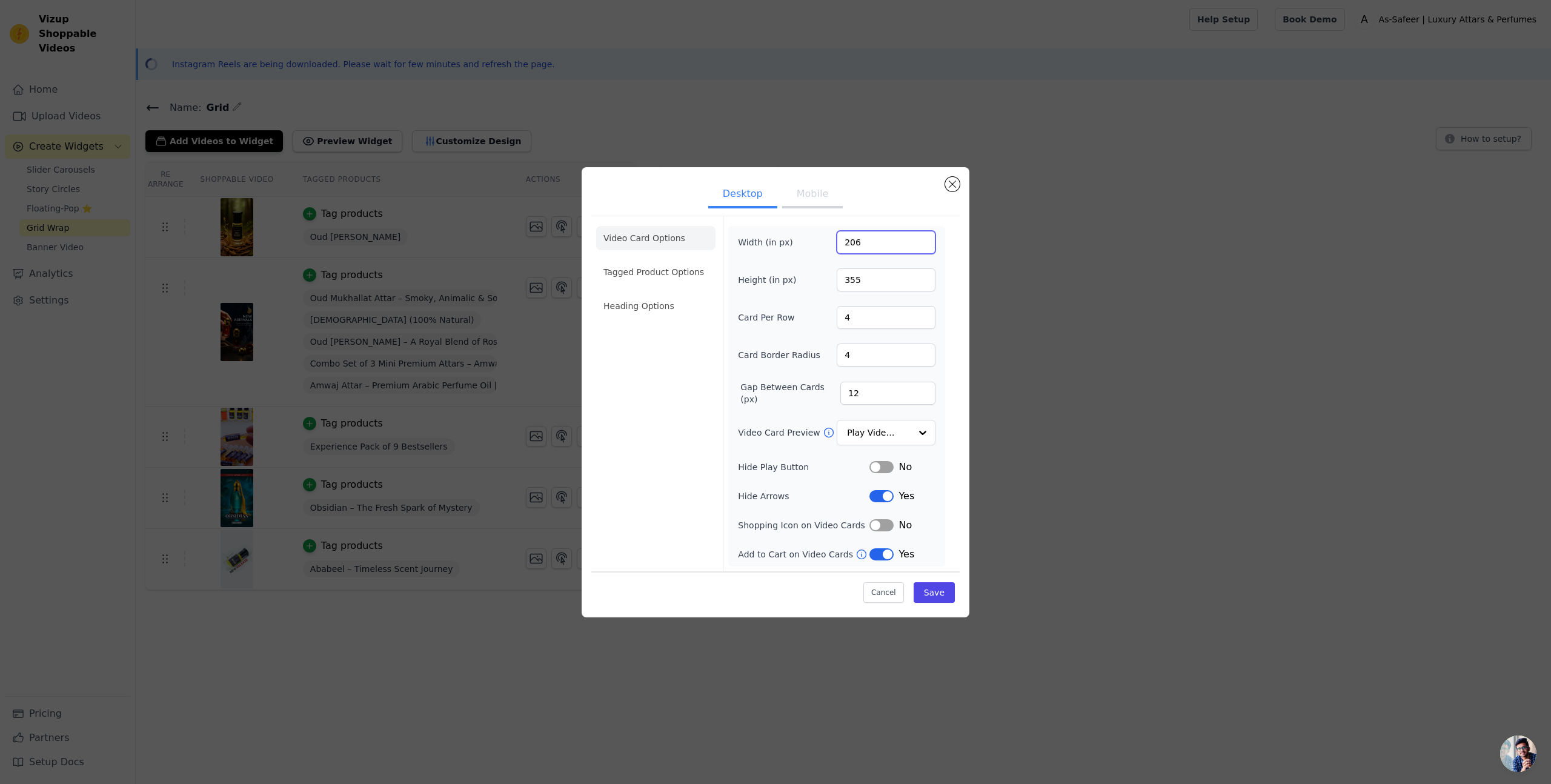
click at [922, 239] on input "206" at bounding box center [886, 242] width 98 height 23
click at [889, 239] on input "206" at bounding box center [886, 242] width 98 height 23
click at [857, 240] on input "206" at bounding box center [886, 242] width 98 height 23
click at [857, 239] on input "206" at bounding box center [886, 242] width 98 height 23
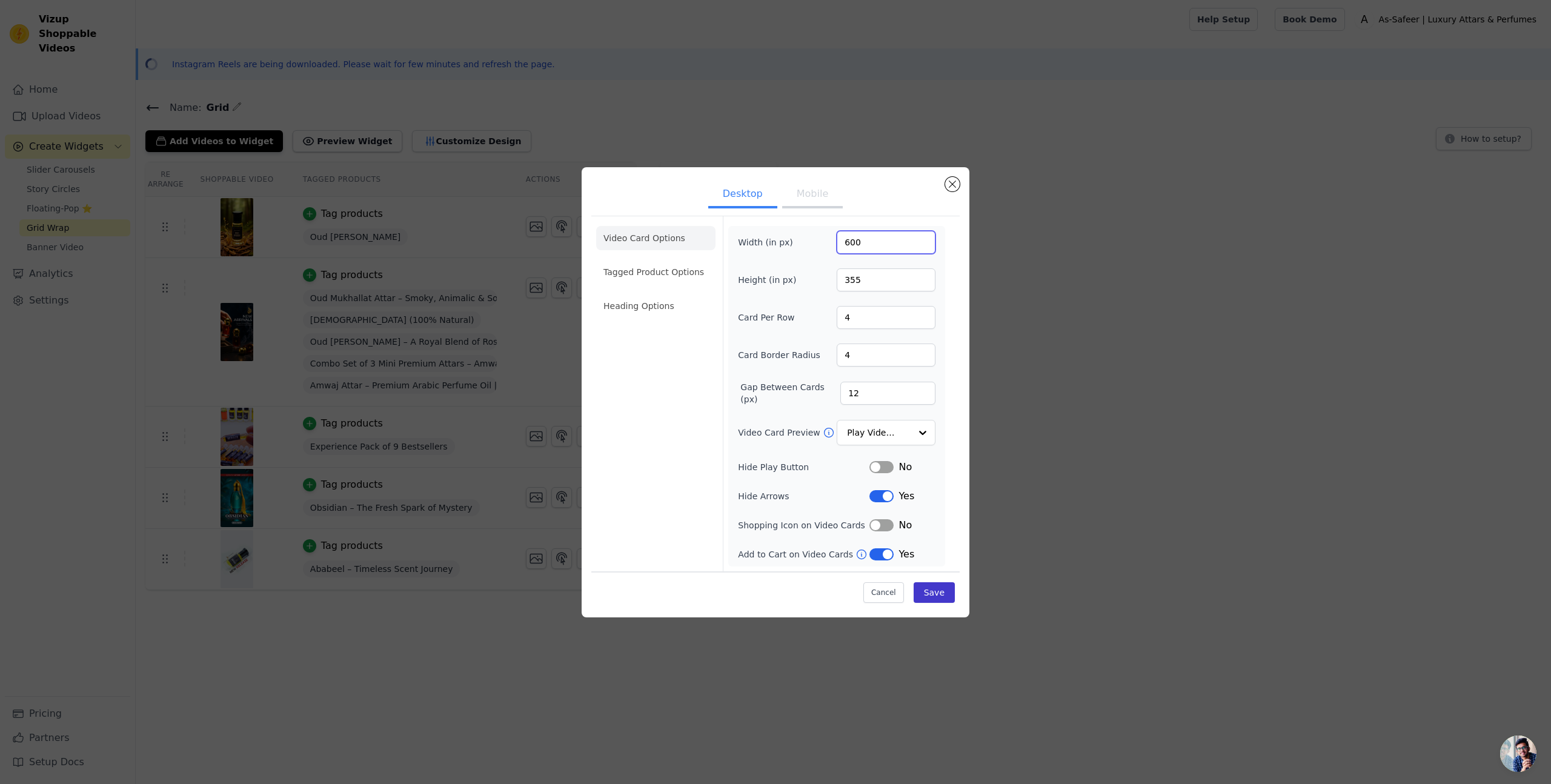
type input "600"
click at [948, 590] on button "Save" at bounding box center [934, 592] width 41 height 20
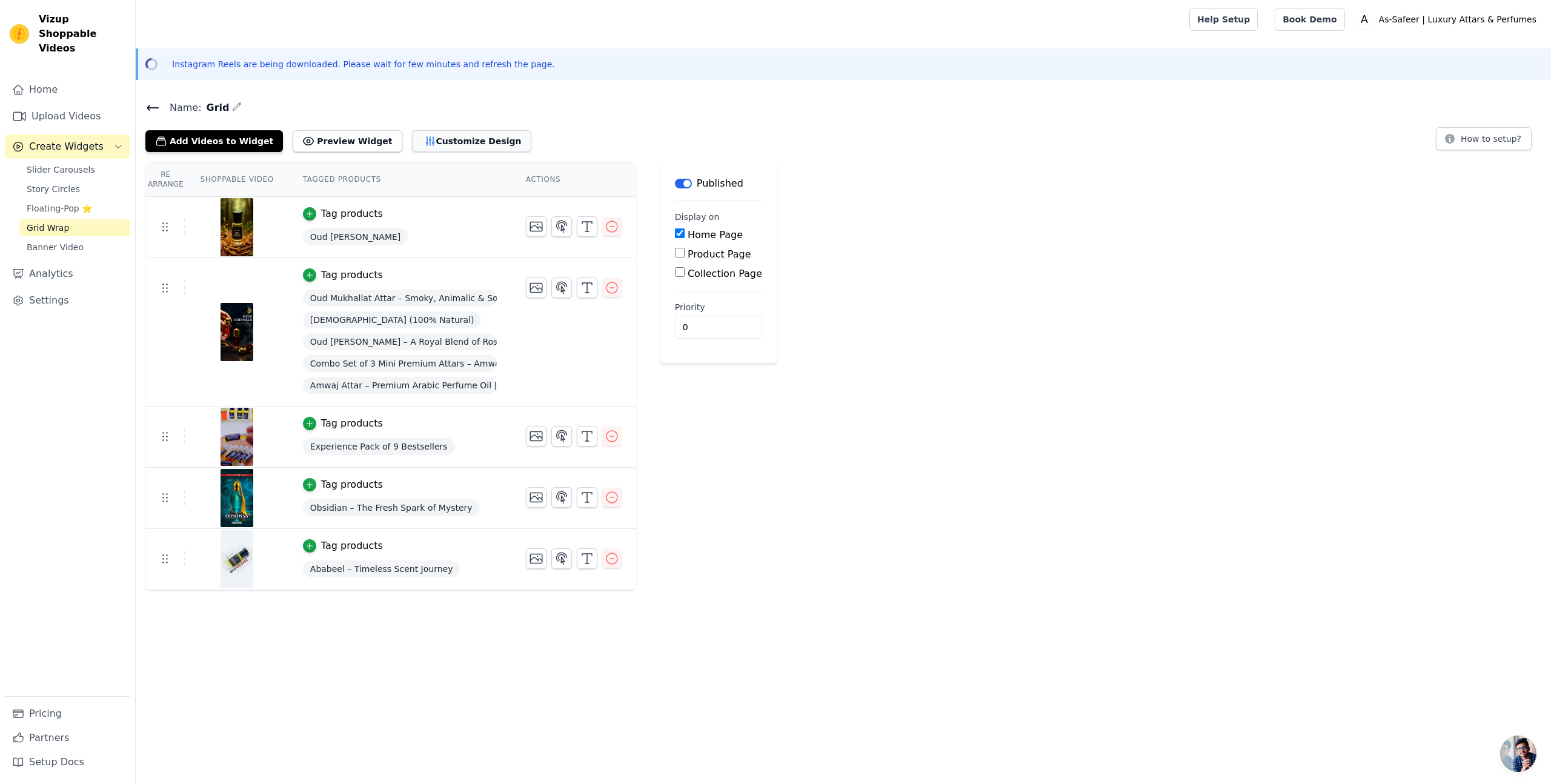
click at [443, 143] on button "Customize Design" at bounding box center [472, 141] width 120 height 22
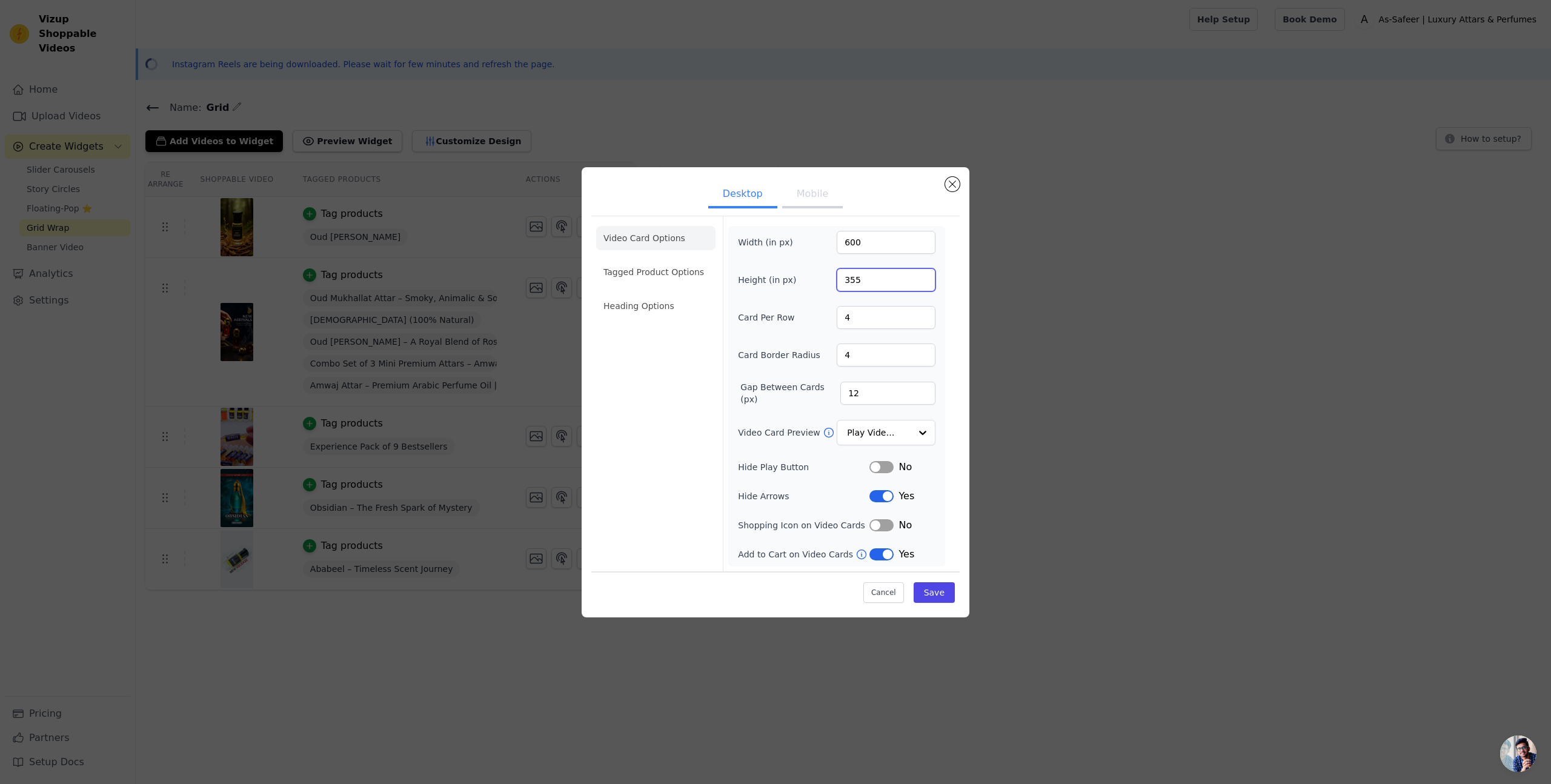
click at [864, 283] on input "355" at bounding box center [886, 280] width 98 height 23
click at [849, 279] on input "355" at bounding box center [886, 280] width 98 height 23
type input "600"
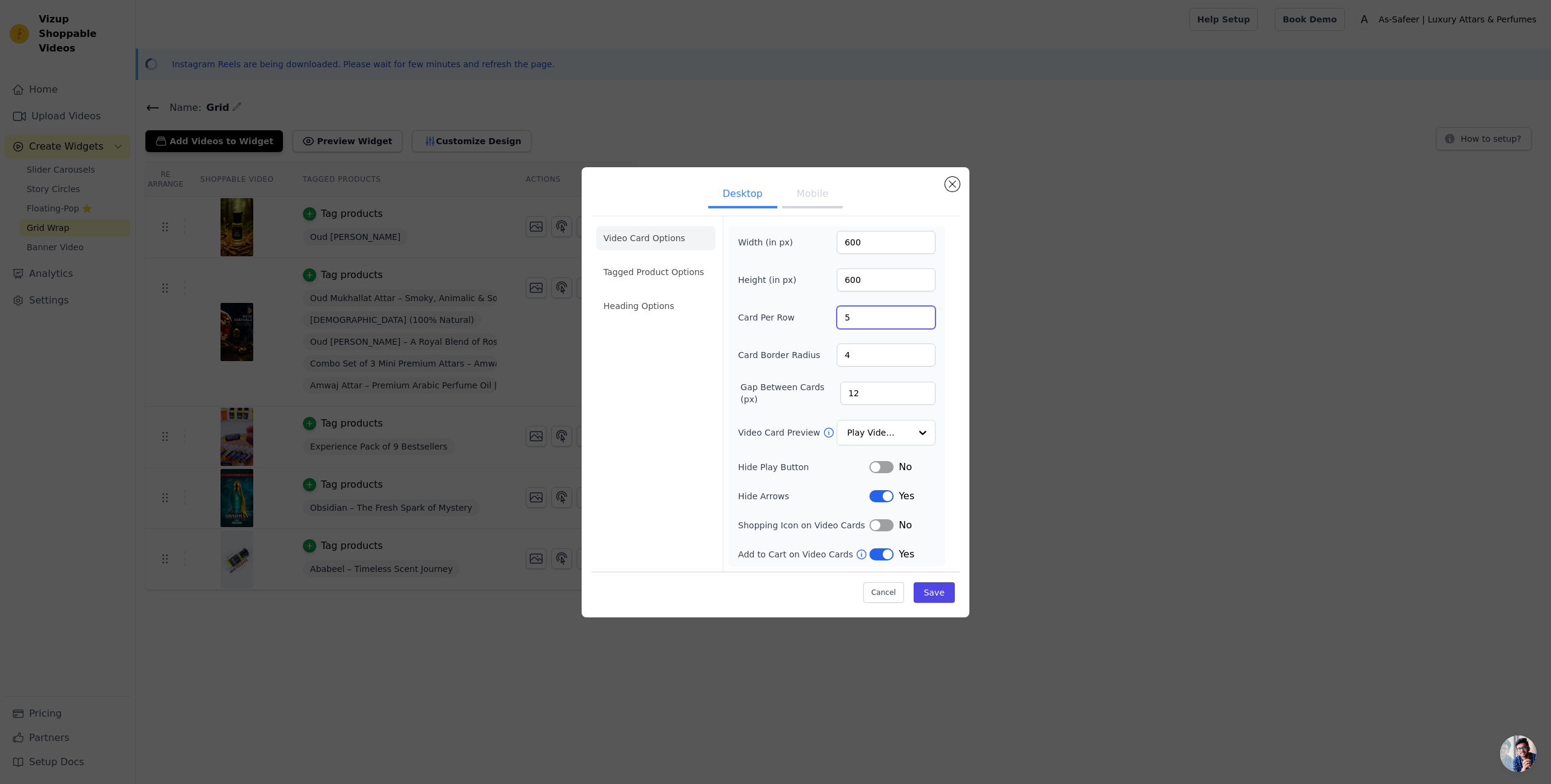
click at [925, 312] on input "5" at bounding box center [886, 317] width 98 height 23
type input "6"
click at [925, 312] on input "6" at bounding box center [886, 317] width 98 height 23
drag, startPoint x: 939, startPoint y: 588, endPoint x: 944, endPoint y: 593, distance: 7.1
click at [939, 588] on button "Save" at bounding box center [934, 592] width 41 height 20
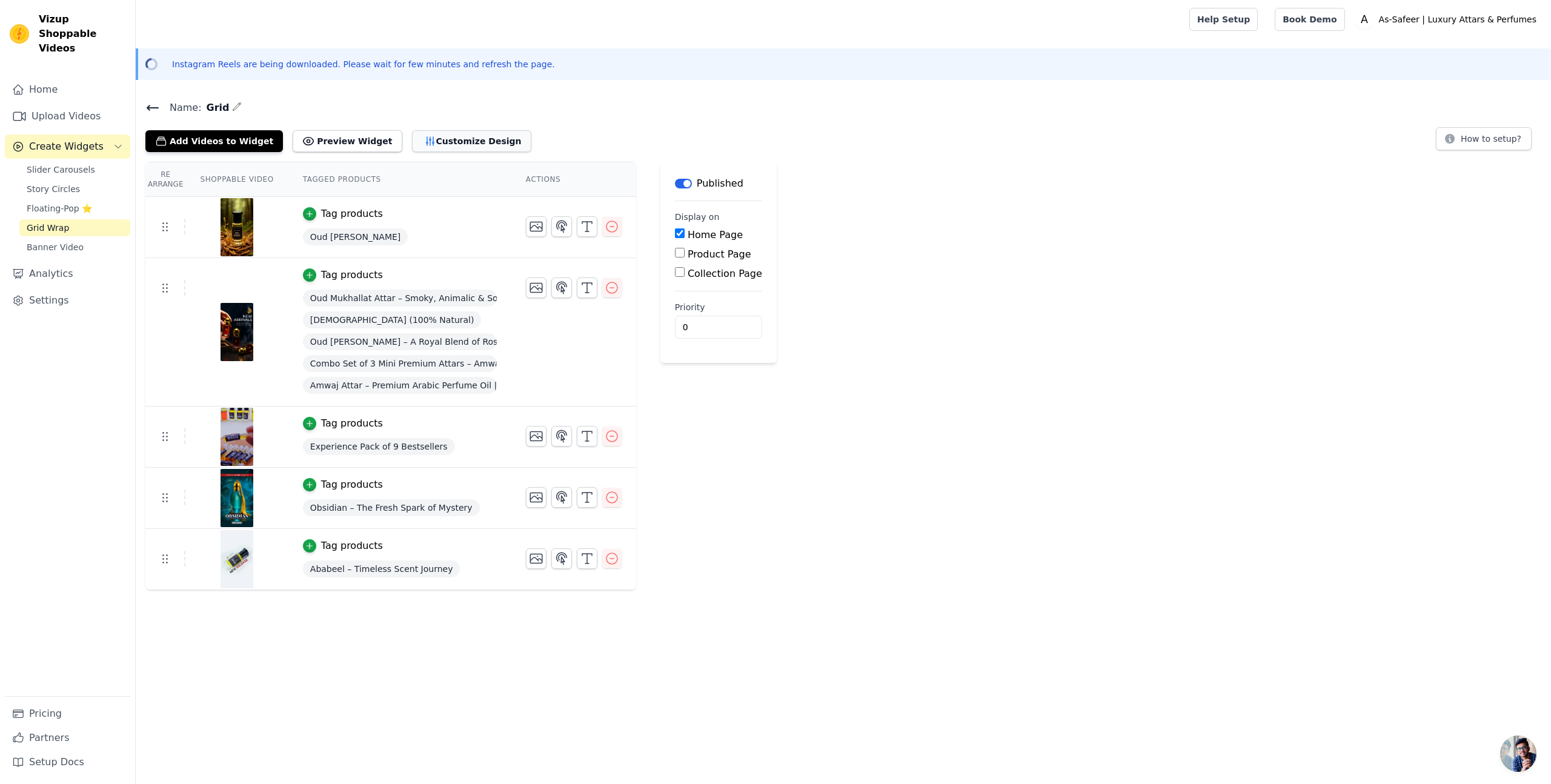
click at [456, 134] on button "Customize Design" at bounding box center [472, 141] width 120 height 22
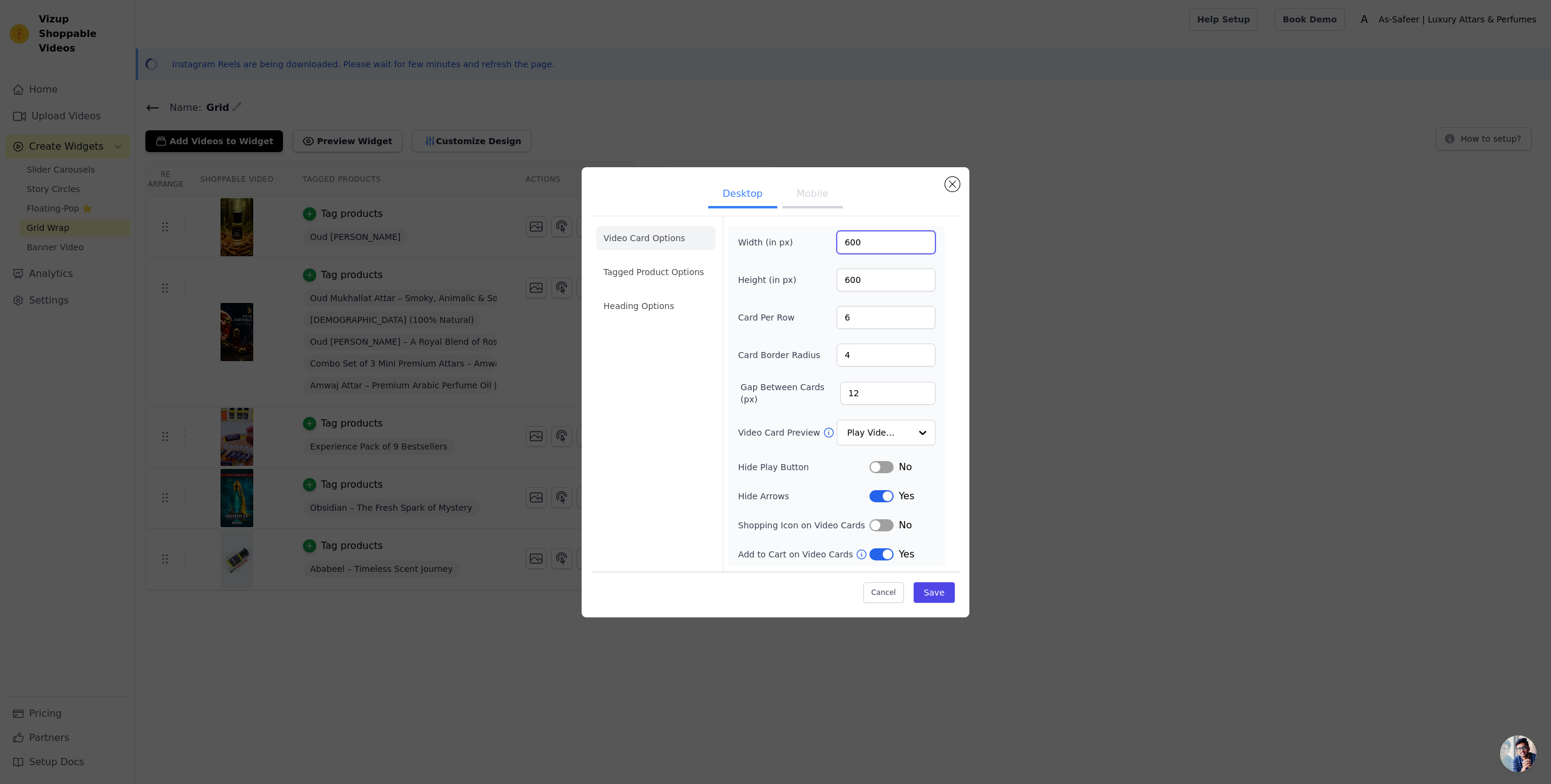
click at [876, 242] on input "600" at bounding box center [886, 242] width 98 height 23
type input "300"
click at [923, 322] on input "5" at bounding box center [886, 317] width 98 height 23
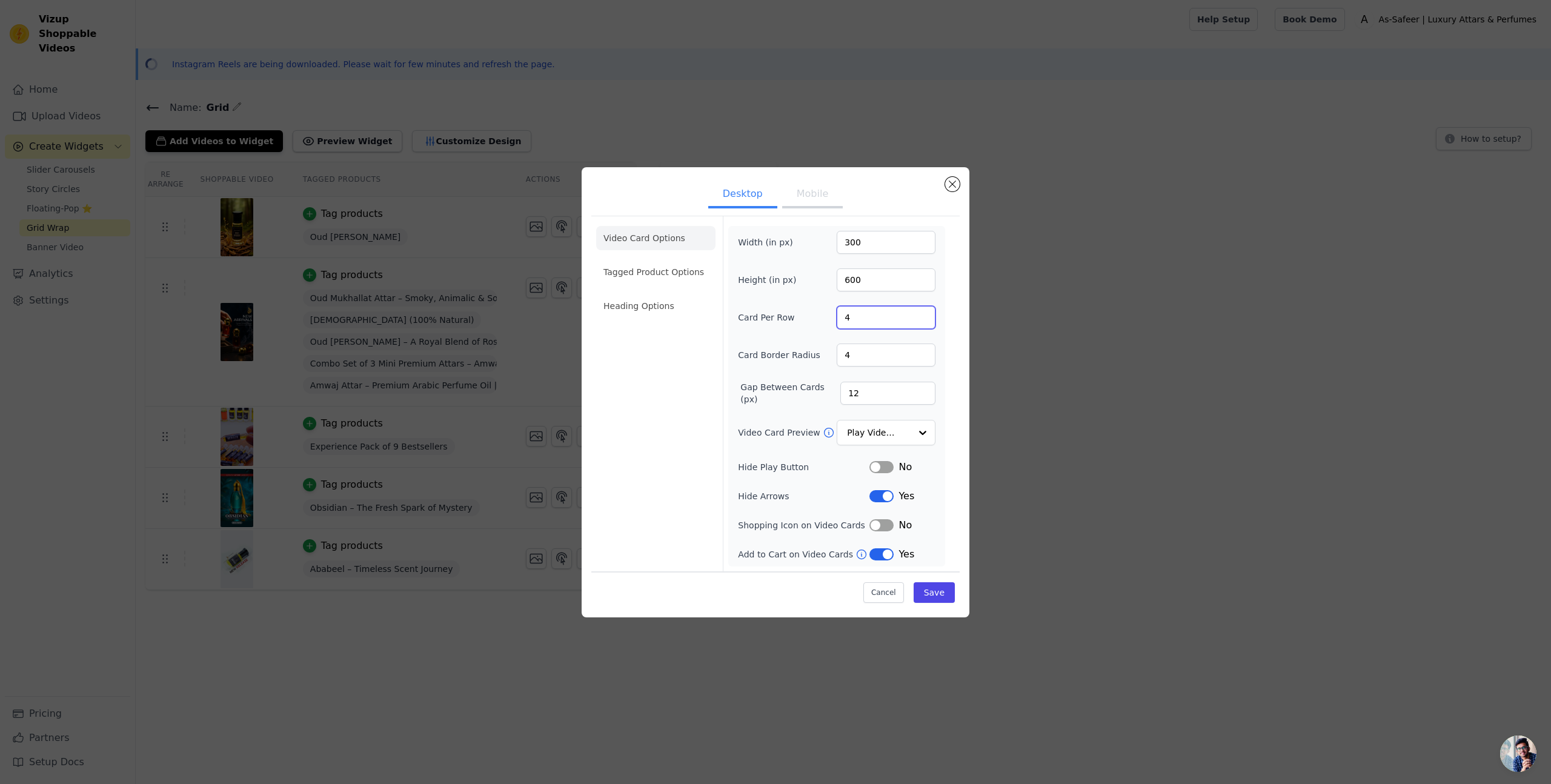
type input "4"
click at [923, 322] on input "4" at bounding box center [886, 317] width 98 height 23
click at [945, 596] on button "Save" at bounding box center [934, 592] width 41 height 20
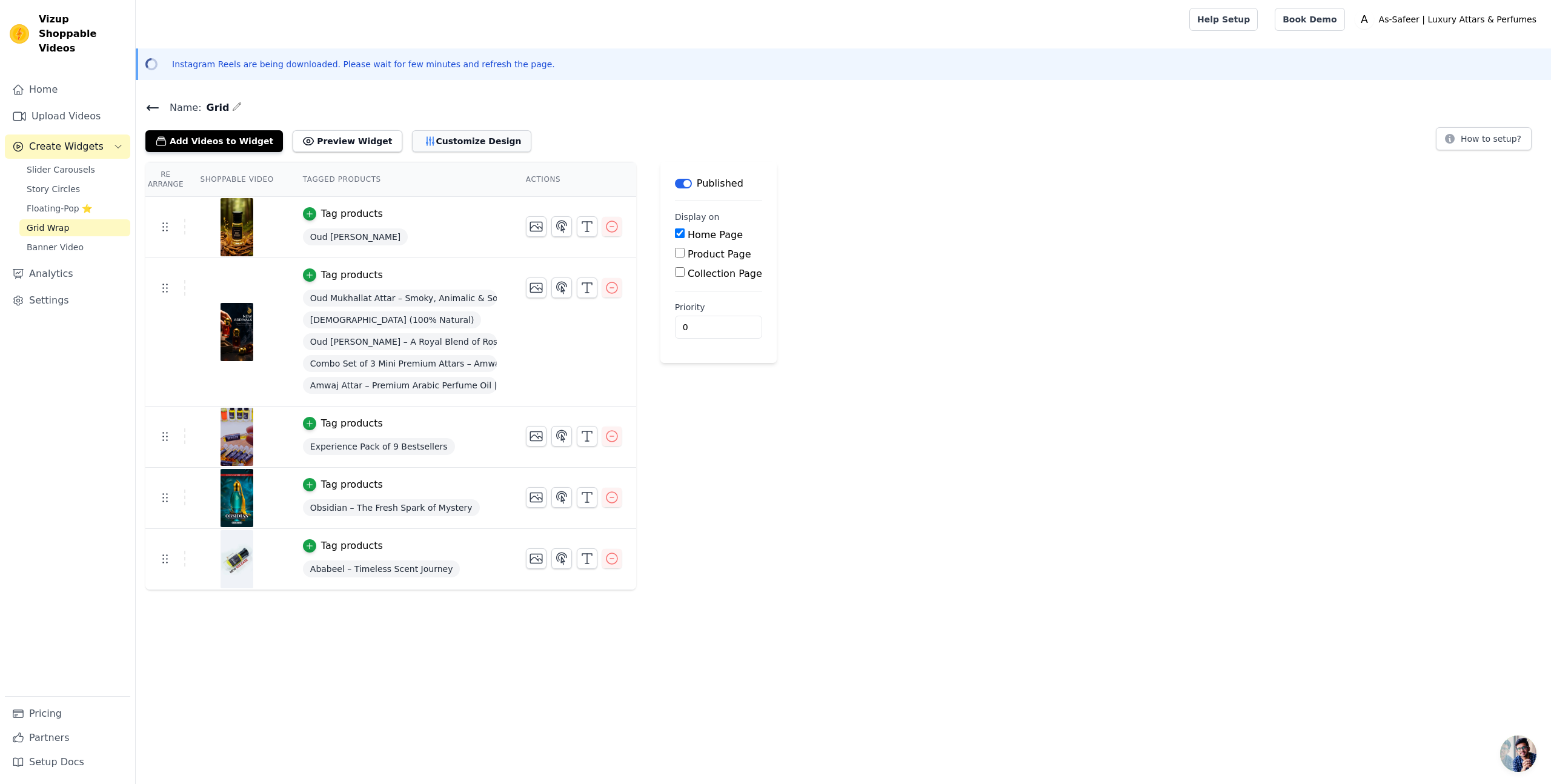
click at [446, 138] on button "Customize Design" at bounding box center [472, 141] width 120 height 22
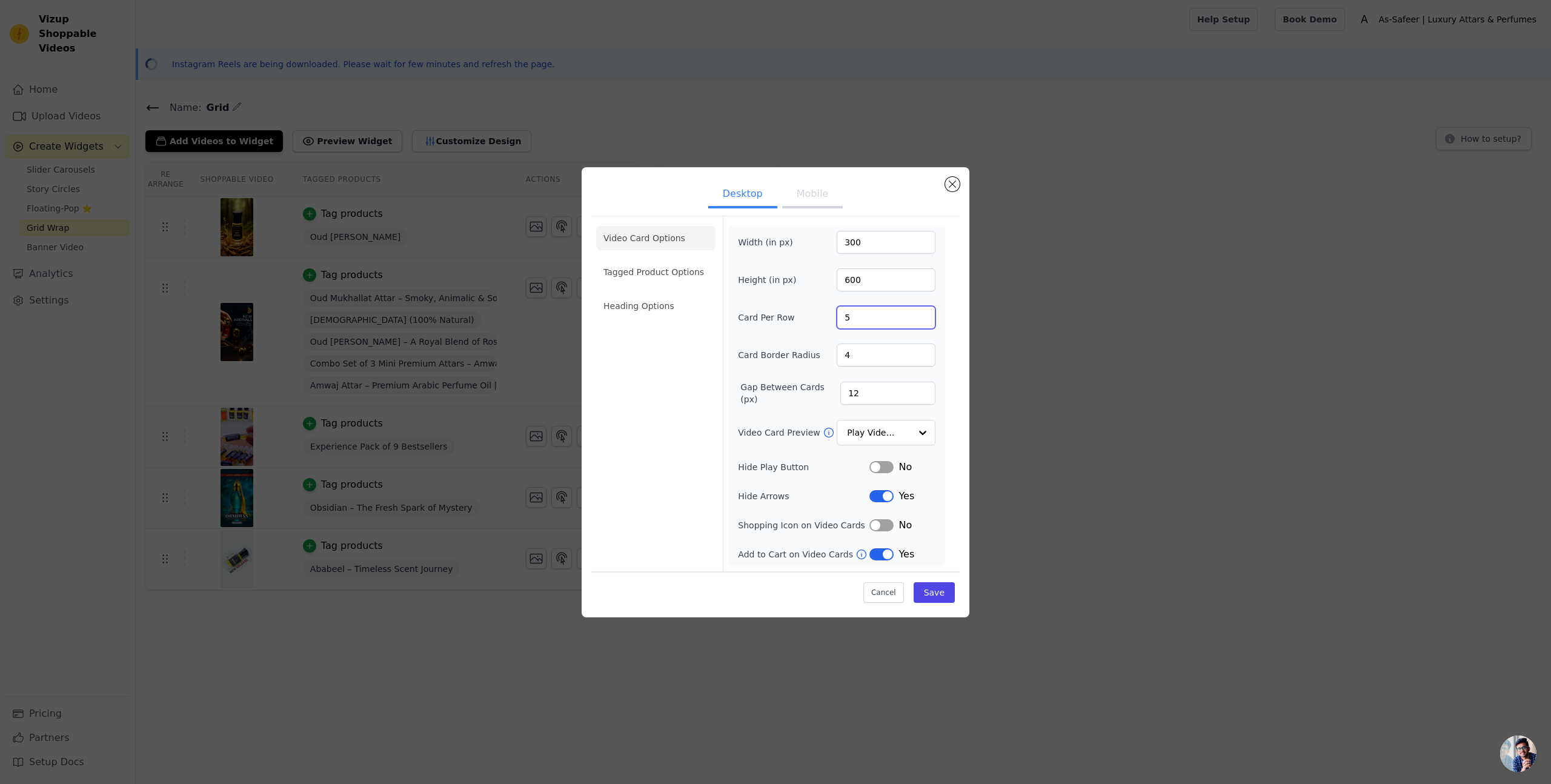
type input "5"
click at [923, 314] on input "5" at bounding box center [886, 317] width 98 height 23
click at [879, 281] on input "600" at bounding box center [886, 280] width 98 height 23
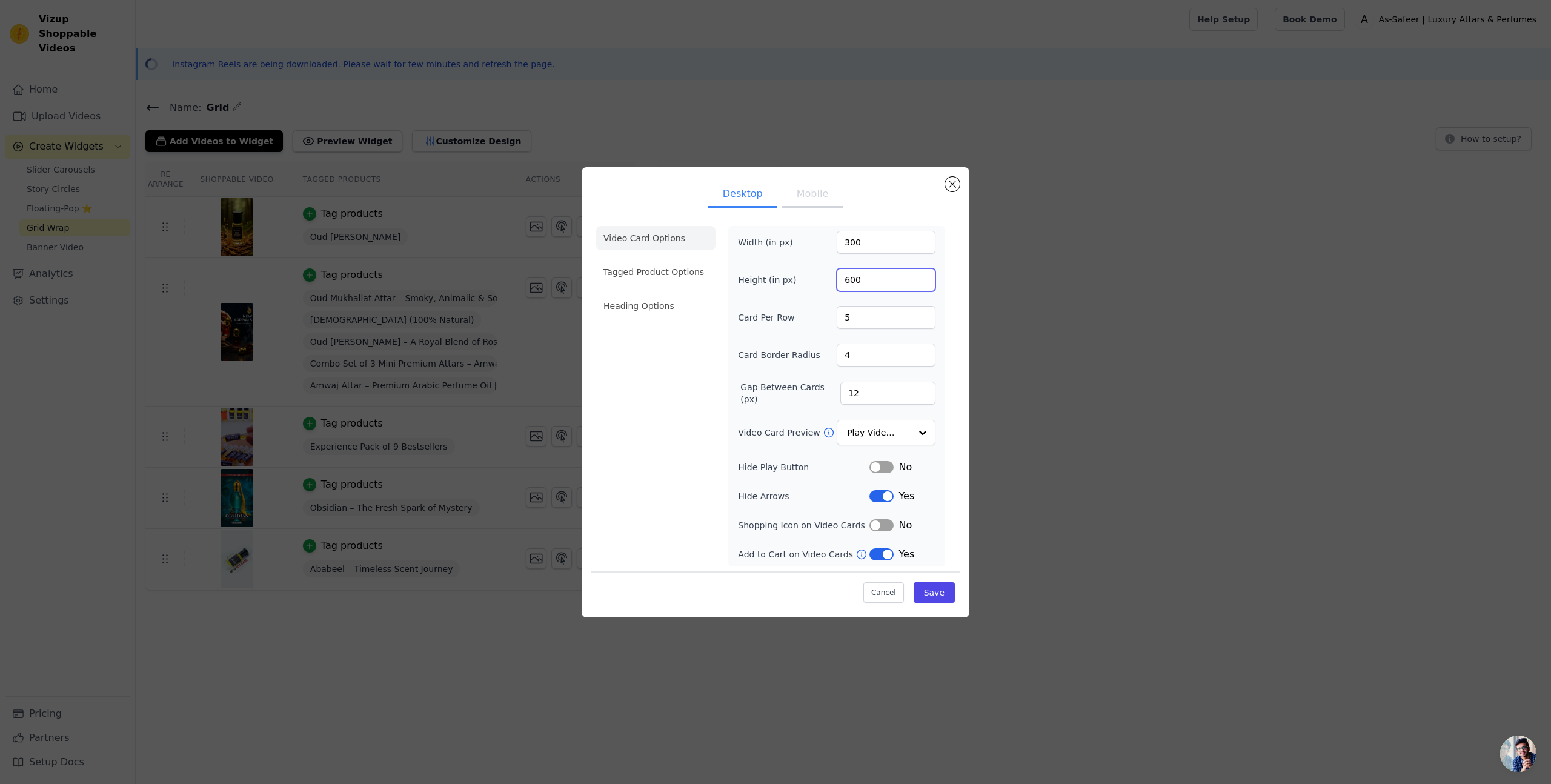
click at [879, 281] on input "600" at bounding box center [886, 280] width 98 height 23
click at [850, 281] on input "600" at bounding box center [886, 280] width 98 height 23
click at [850, 280] on input "600" at bounding box center [886, 280] width 98 height 23
click at [881, 240] on input "300" at bounding box center [886, 242] width 98 height 23
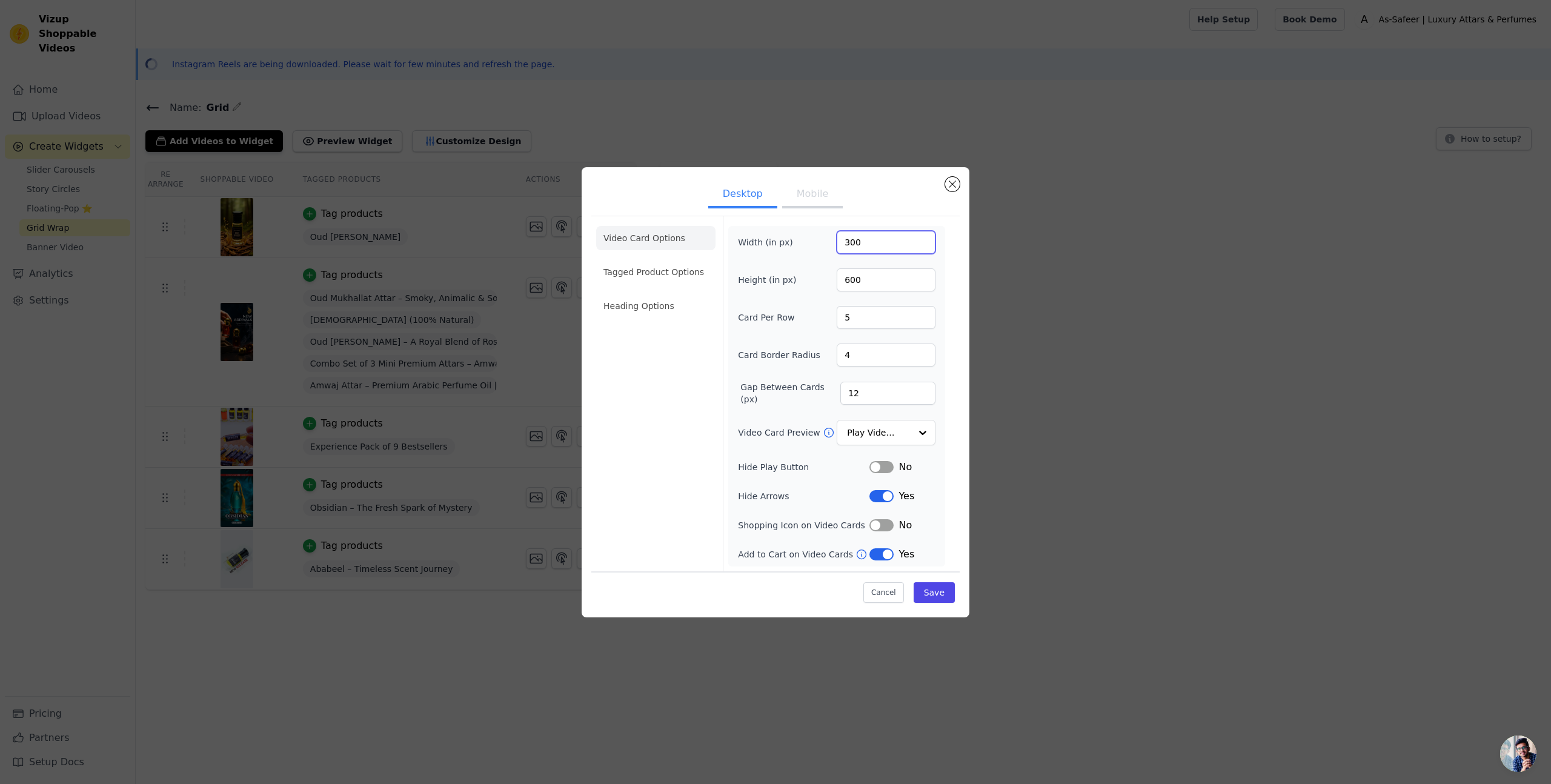
click at [881, 240] on input "300" at bounding box center [886, 242] width 98 height 23
type input "400"
click at [942, 594] on button "Save" at bounding box center [934, 592] width 41 height 20
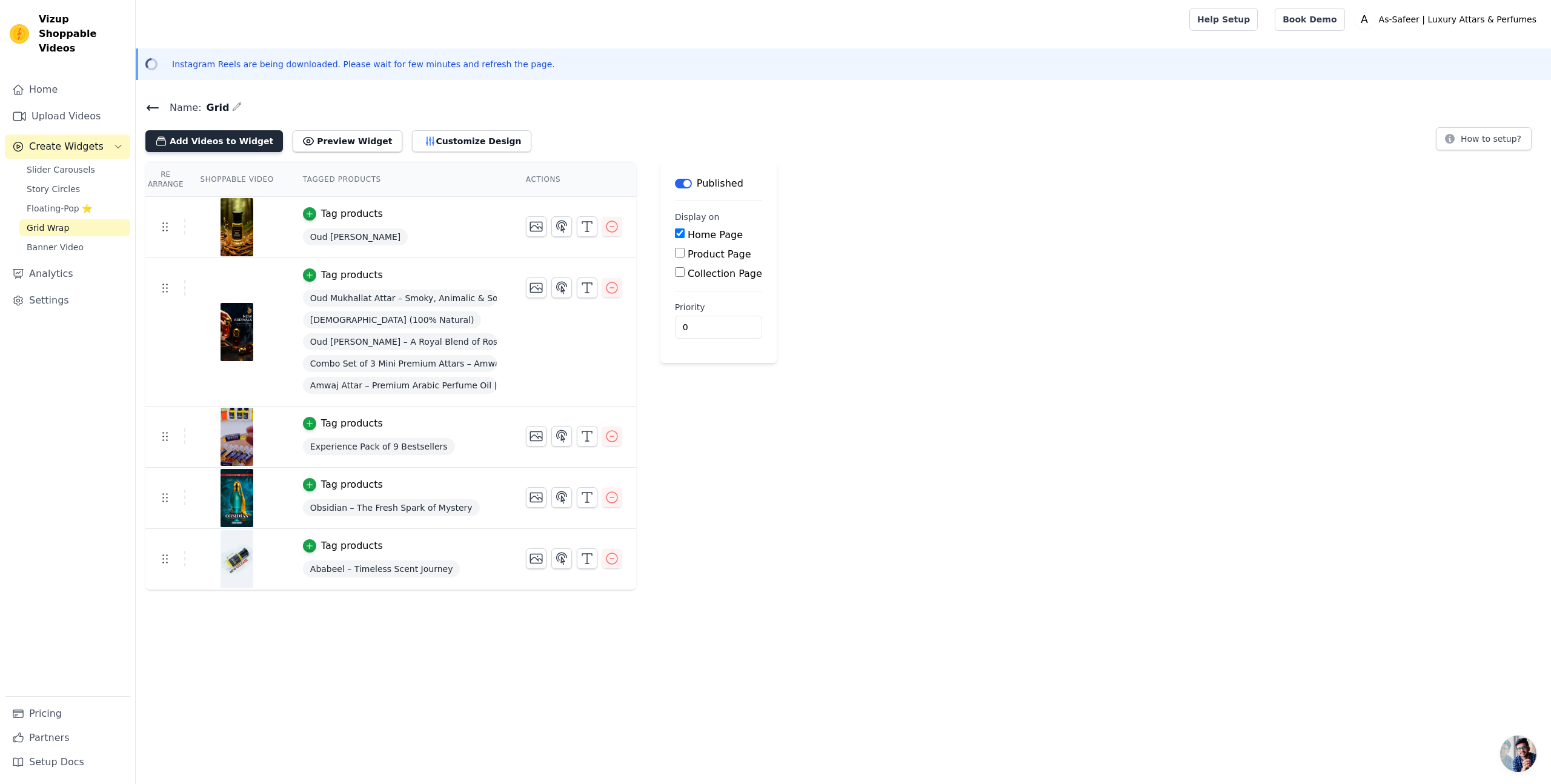
click at [226, 149] on button "Add Videos to Widget" at bounding box center [214, 141] width 138 height 22
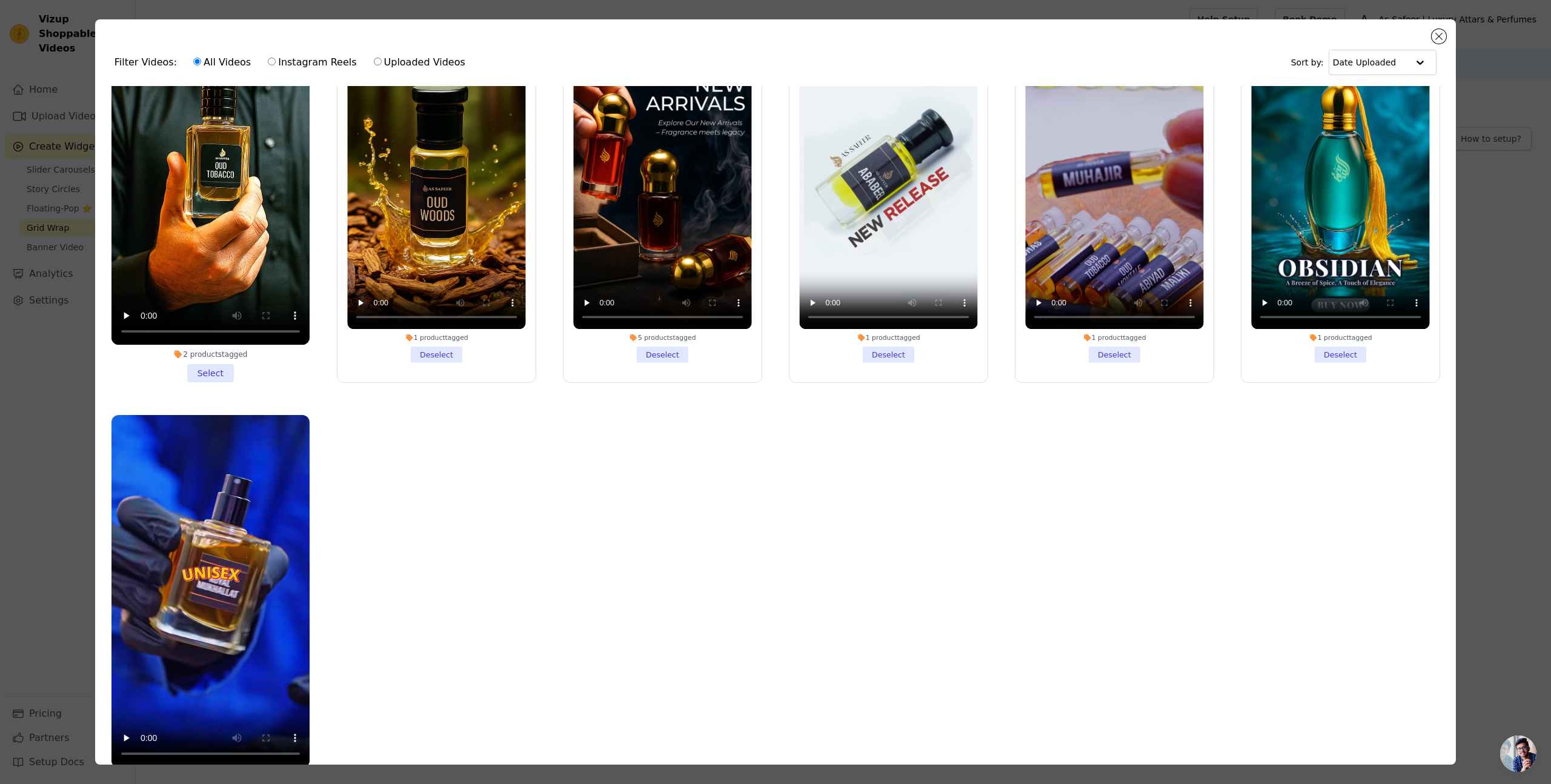
scroll to position [105, 0]
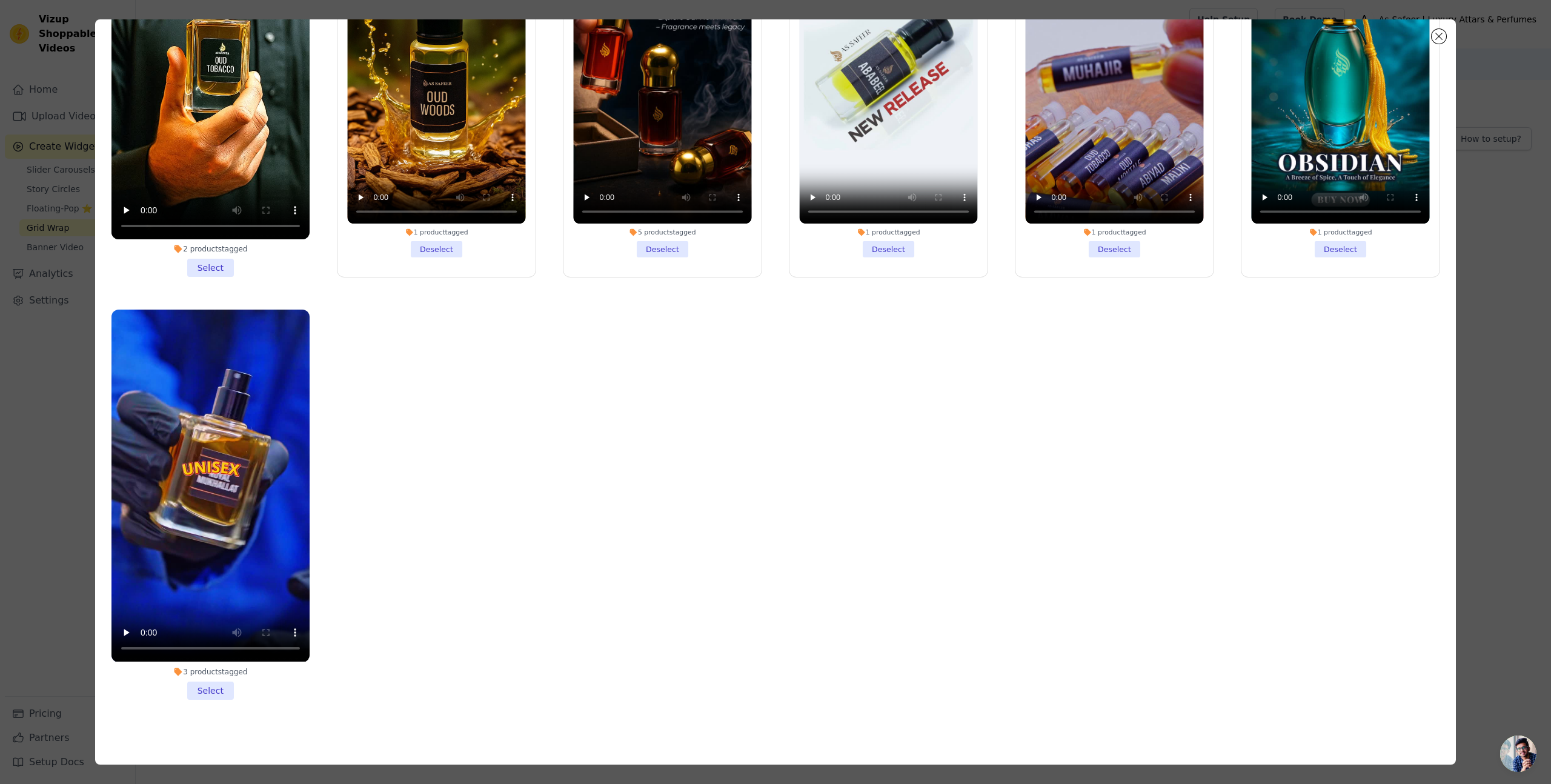
click at [218, 691] on li "3 products tagged Select" at bounding box center [210, 504] width 198 height 390
click at [0, 0] on input "3 products tagged Select" at bounding box center [0, 0] width 0 height 0
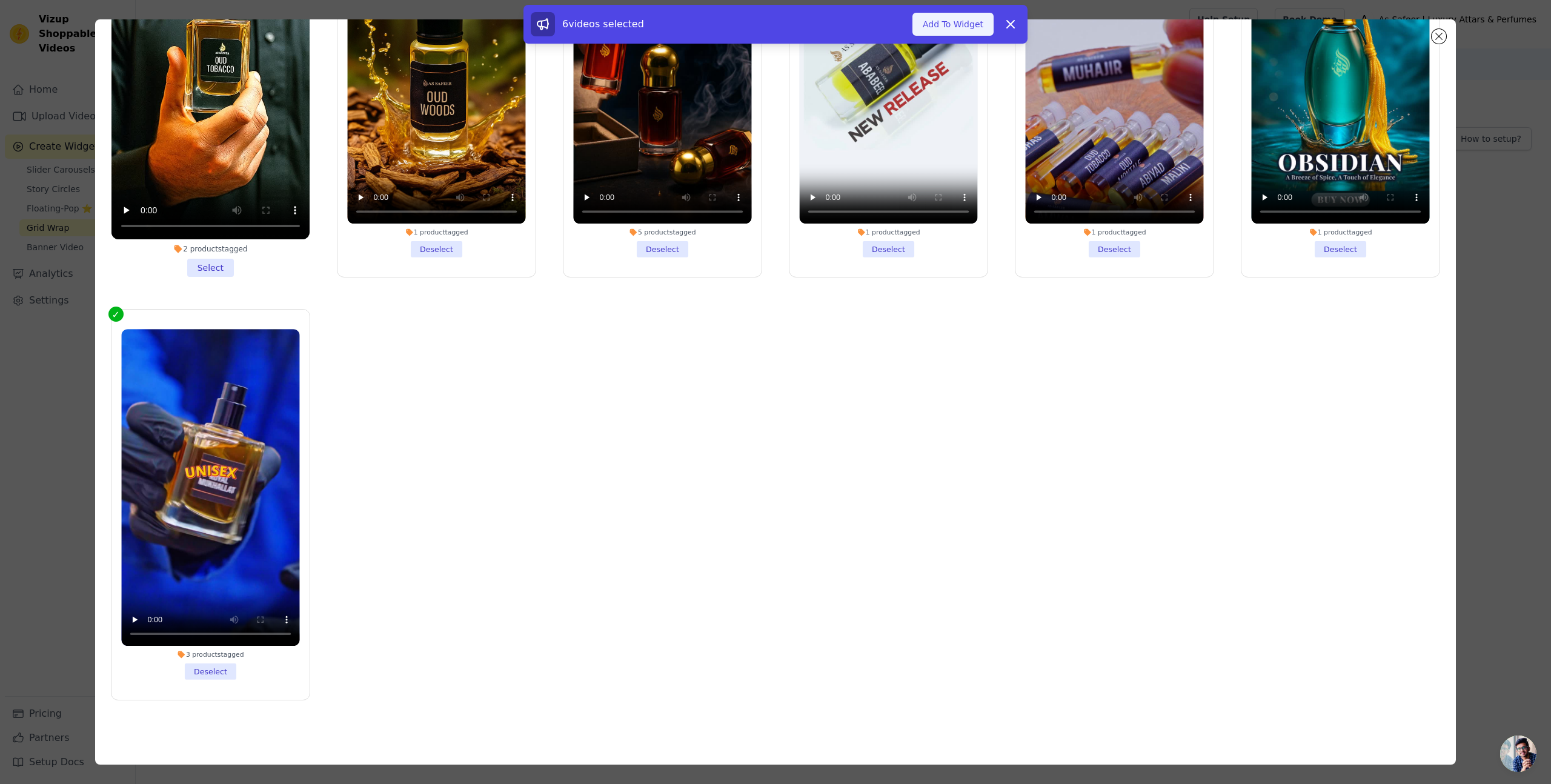
click at [944, 20] on button "Add To Widget" at bounding box center [953, 24] width 81 height 23
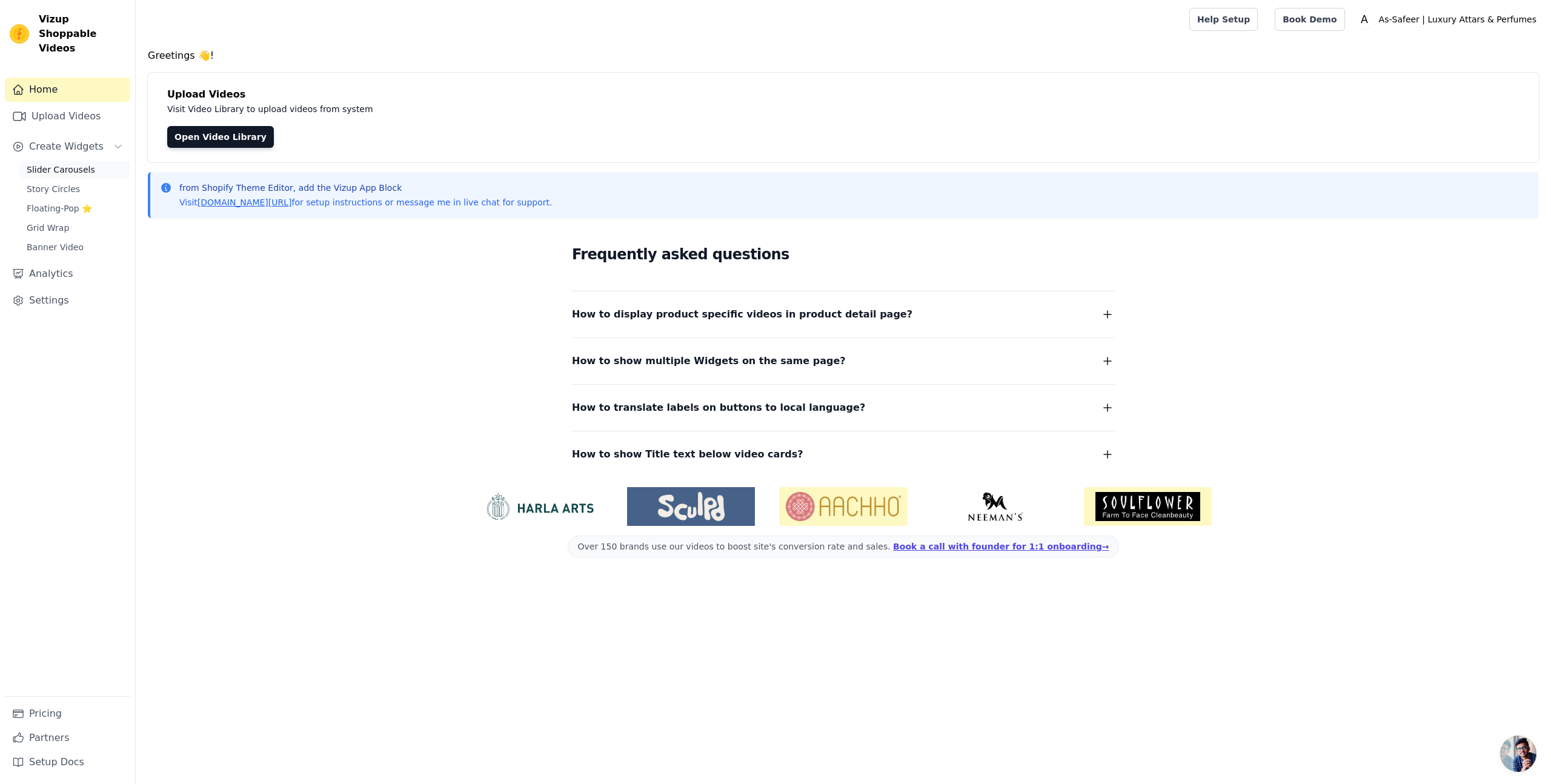
click at [55, 164] on span "Slider Carousels" at bounding box center [61, 170] width 68 height 13
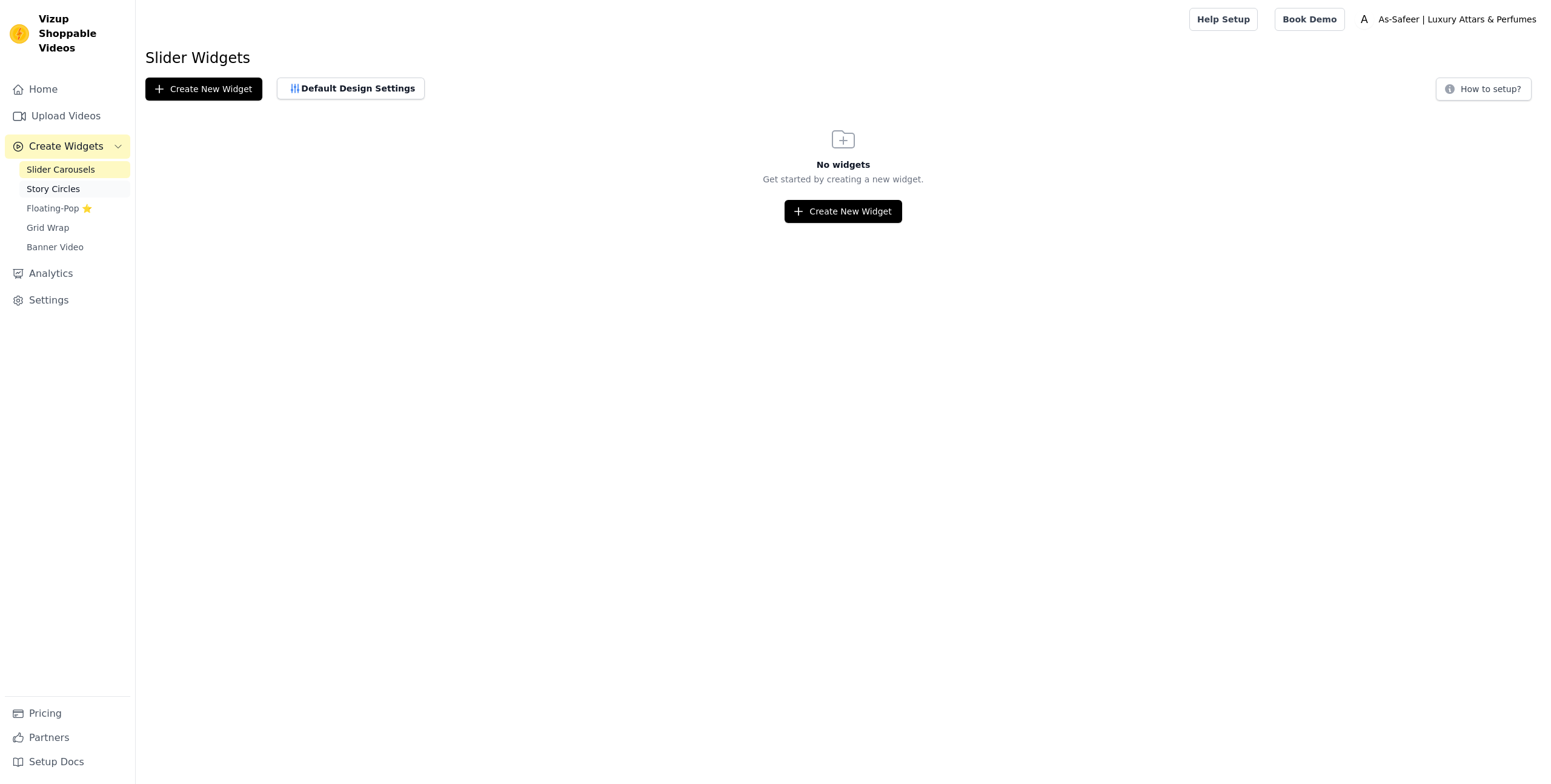
click at [44, 183] on span "Story Circles" at bounding box center [53, 189] width 53 height 13
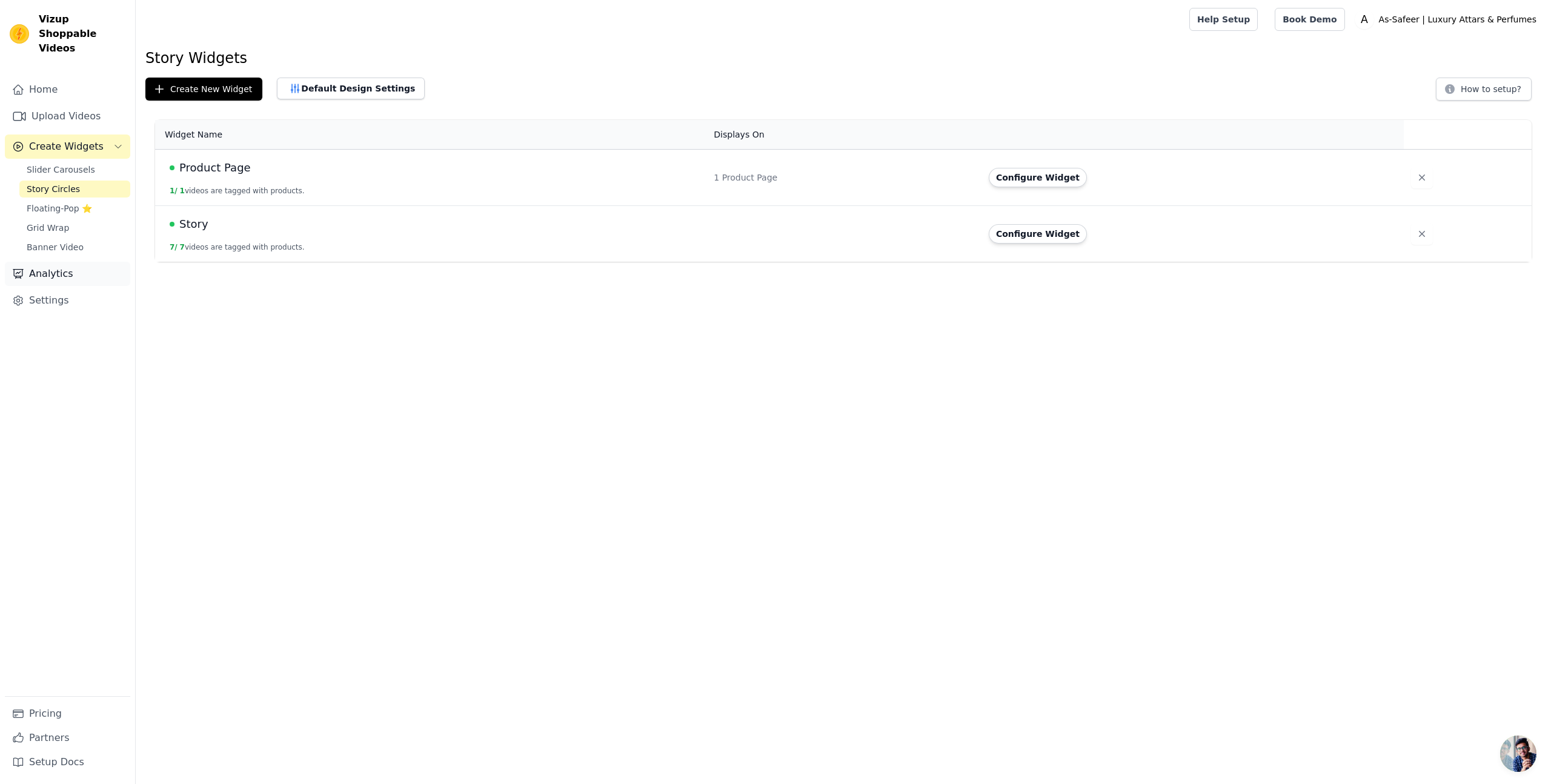
click at [58, 265] on link "Analytics" at bounding box center [68, 273] width 125 height 24
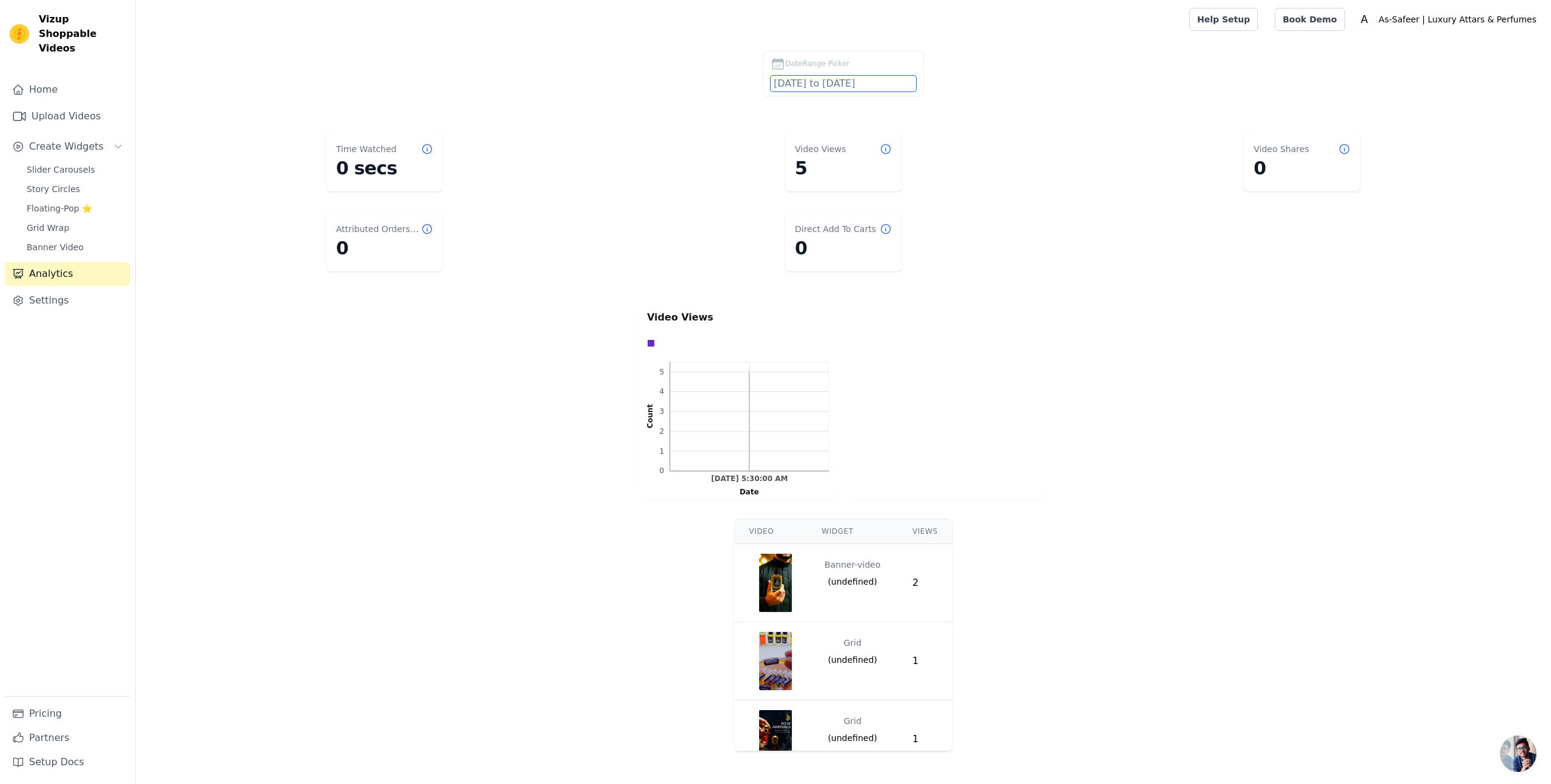
click at [869, 81] on input "2025-08-09 to 2025-09-08" at bounding box center [843, 84] width 146 height 15
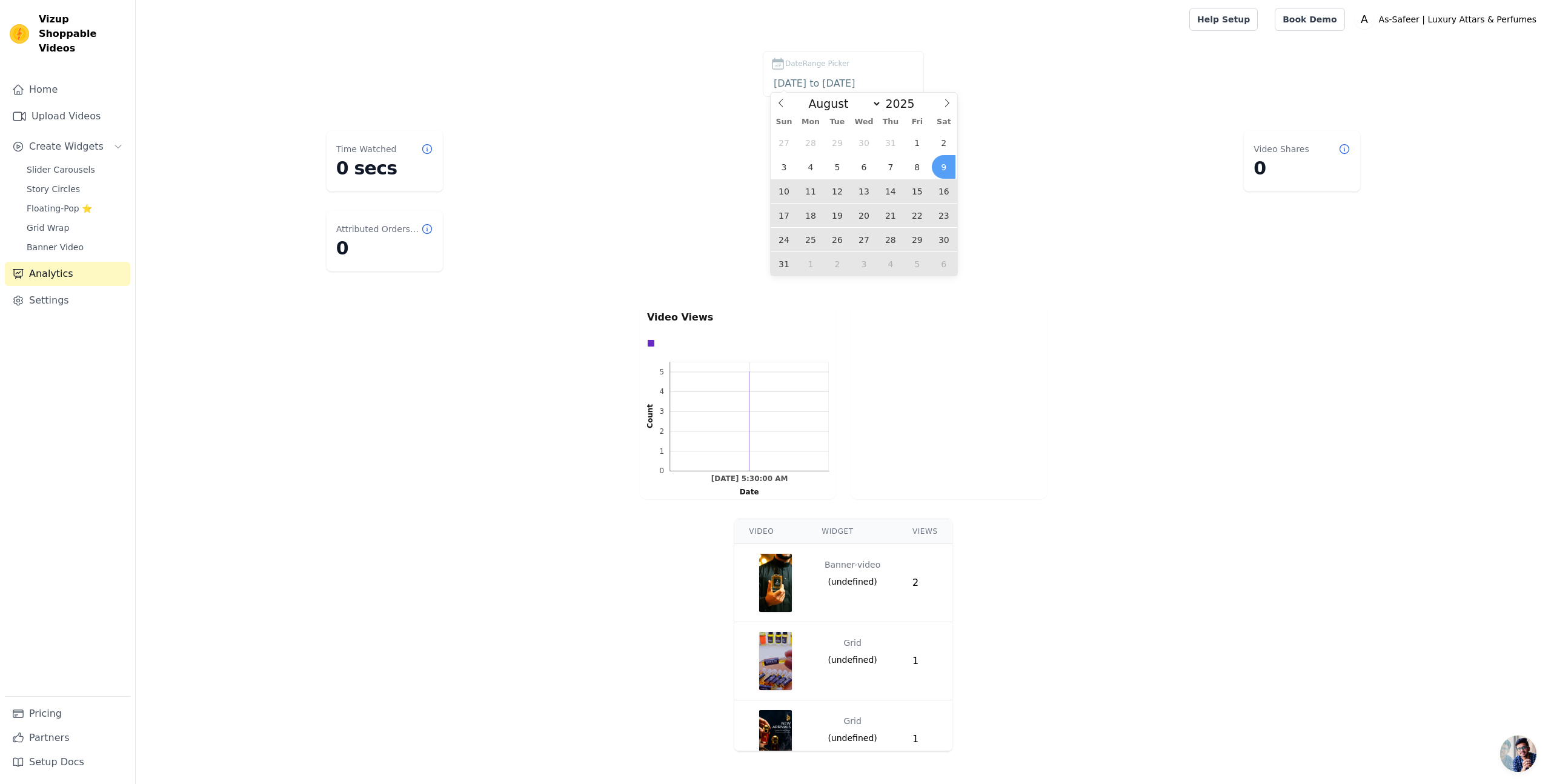
click at [945, 161] on span "9" at bounding box center [943, 167] width 23 height 23
type input "2025-08-09"
